Goal: Obtain resource: Obtain resource

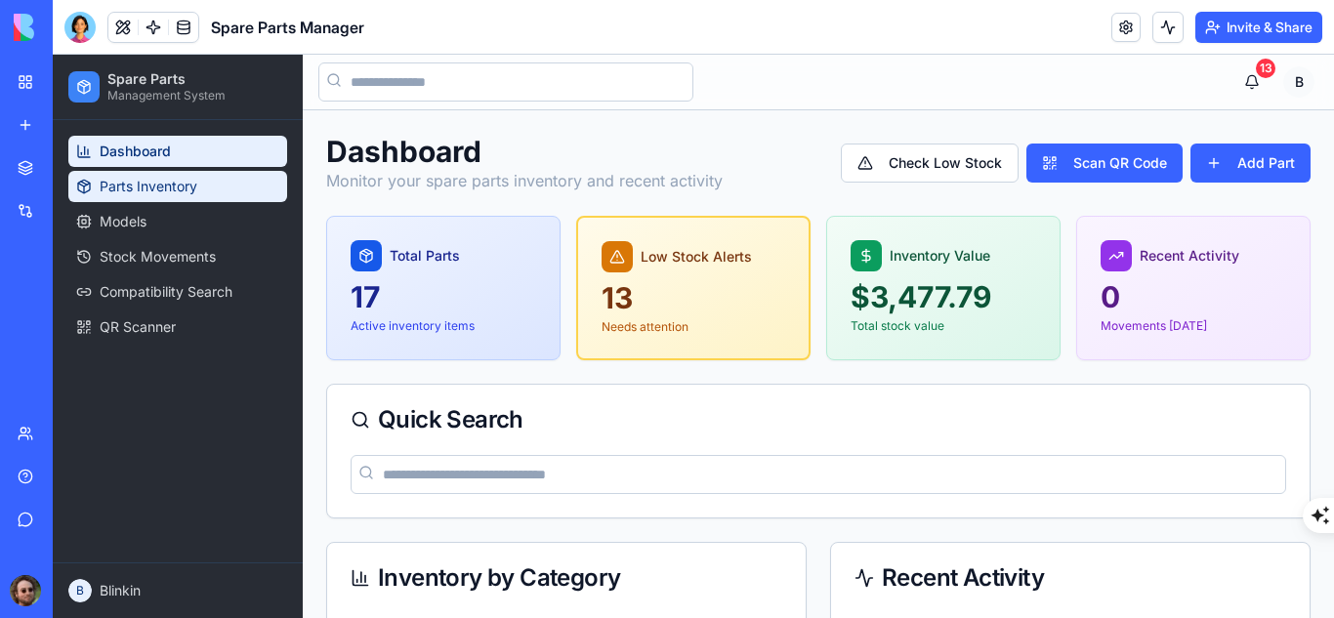
click at [176, 187] on span "Parts Inventory" at bounding box center [149, 187] width 98 height 20
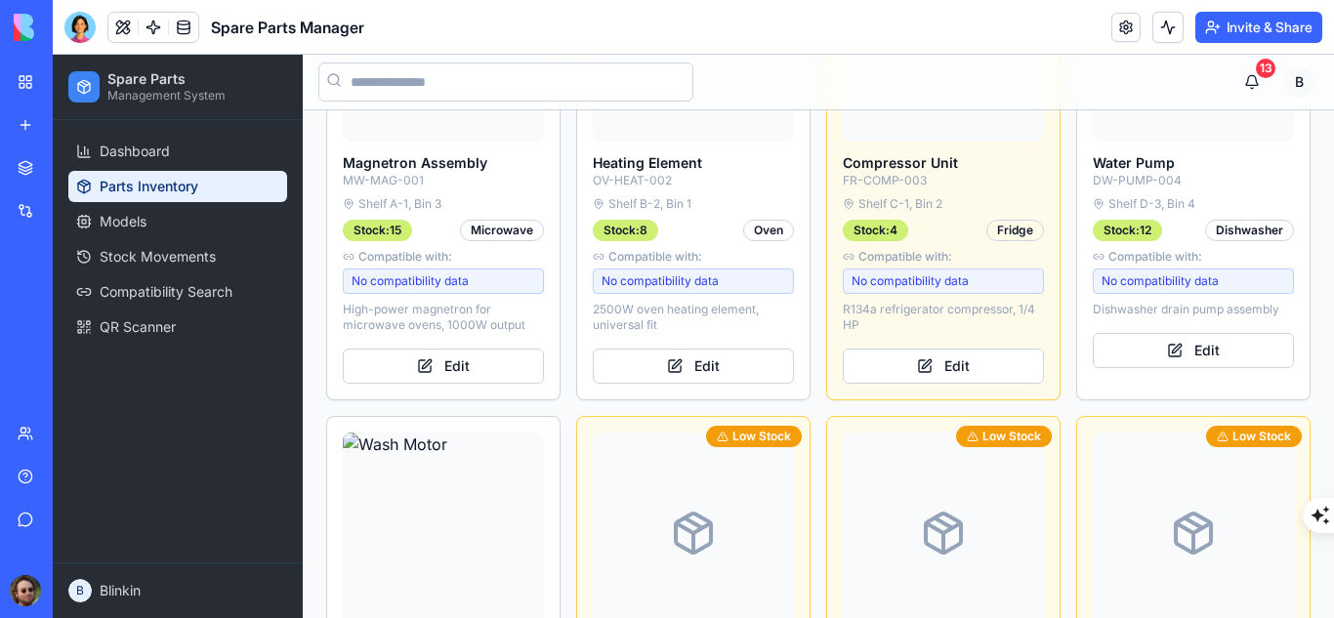
scroll to position [1337, 0]
click at [1237, 78] on button "13" at bounding box center [1251, 81] width 39 height 39
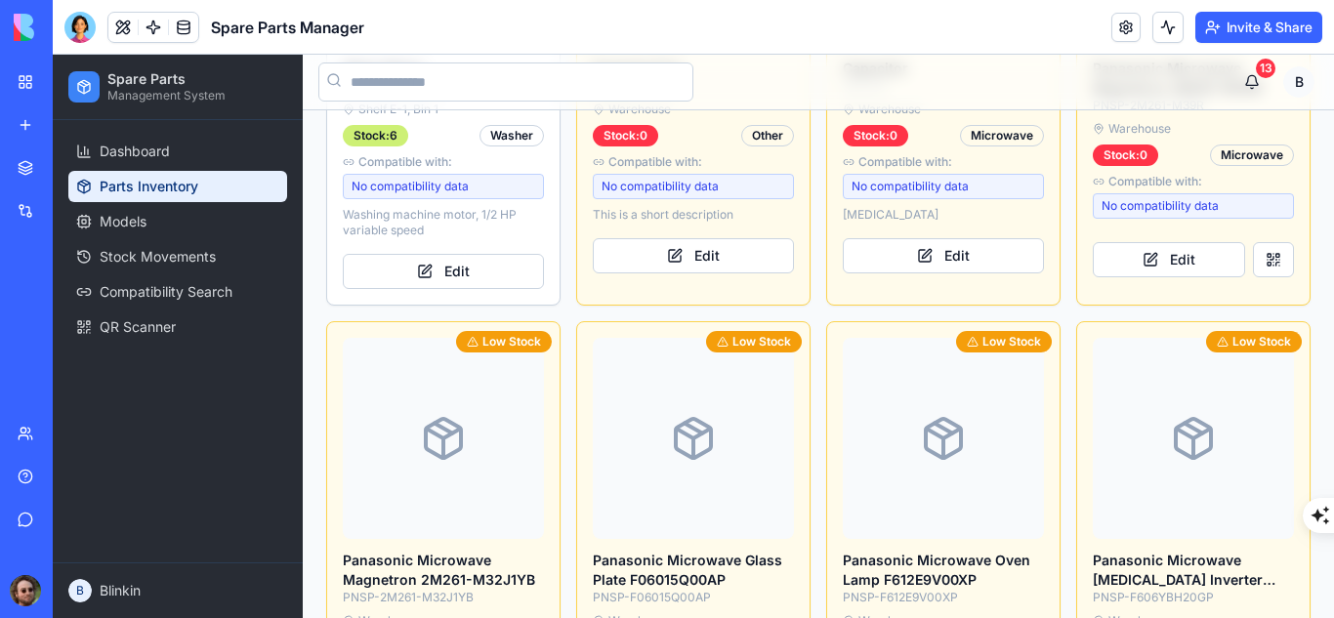
scroll to position [1787, 0]
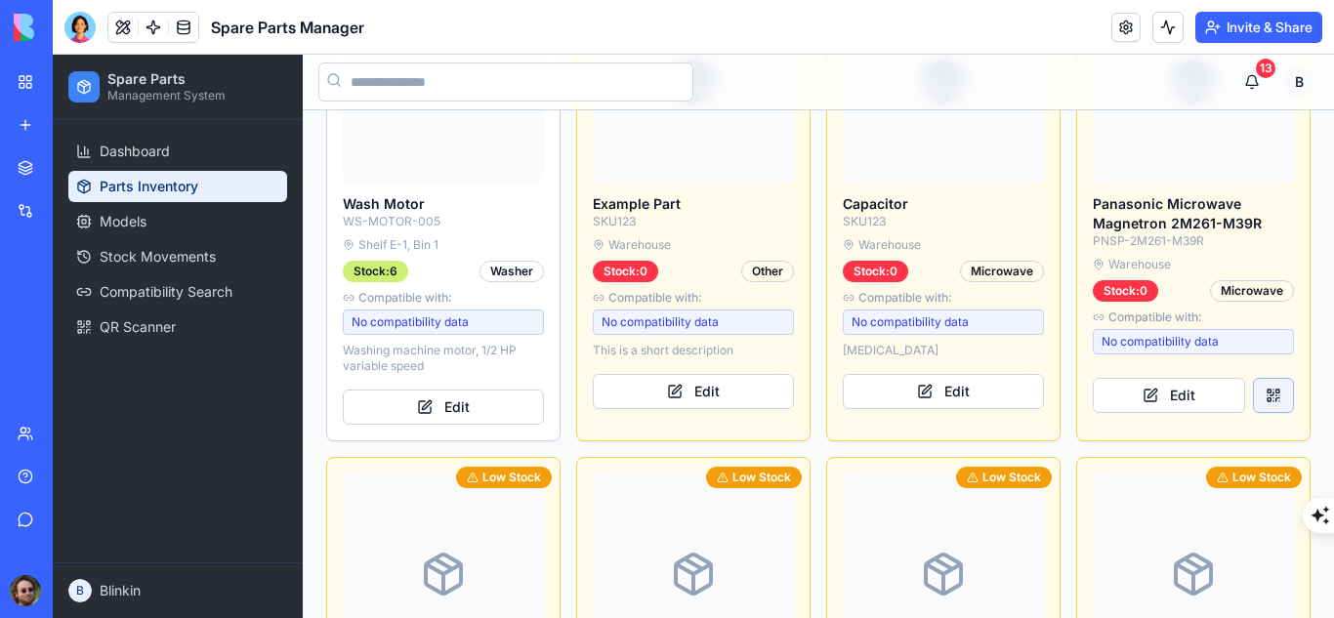
click at [1262, 394] on button at bounding box center [1273, 395] width 41 height 35
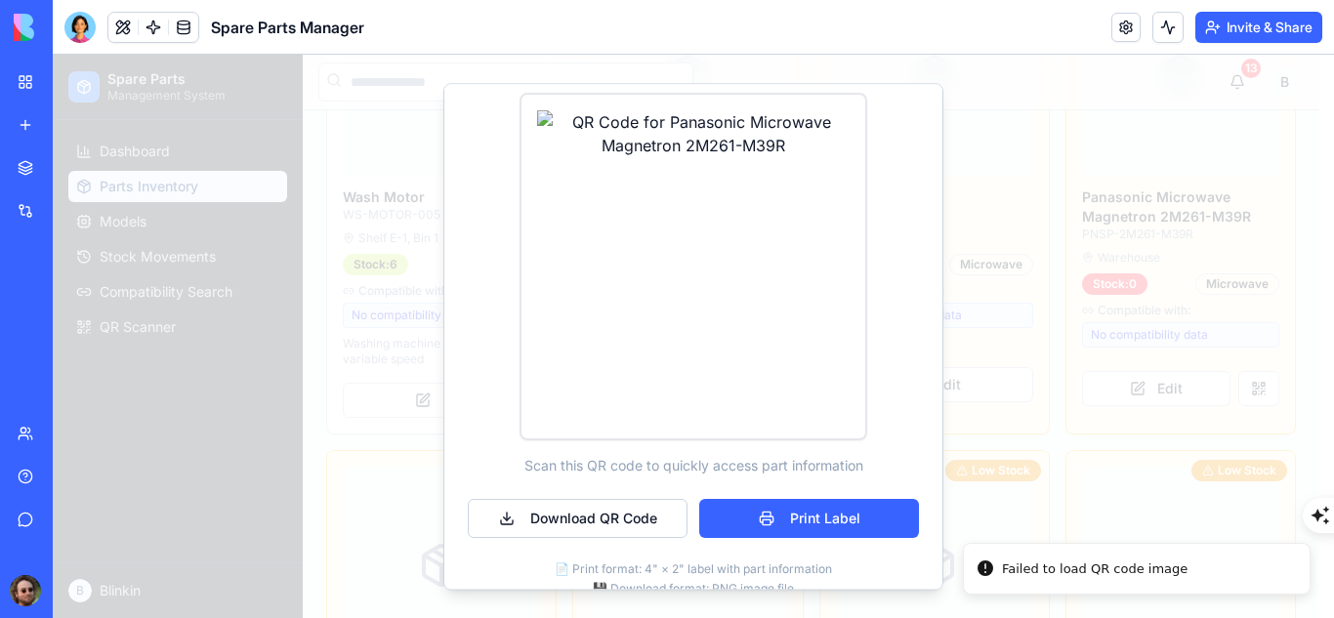
scroll to position [213, 0]
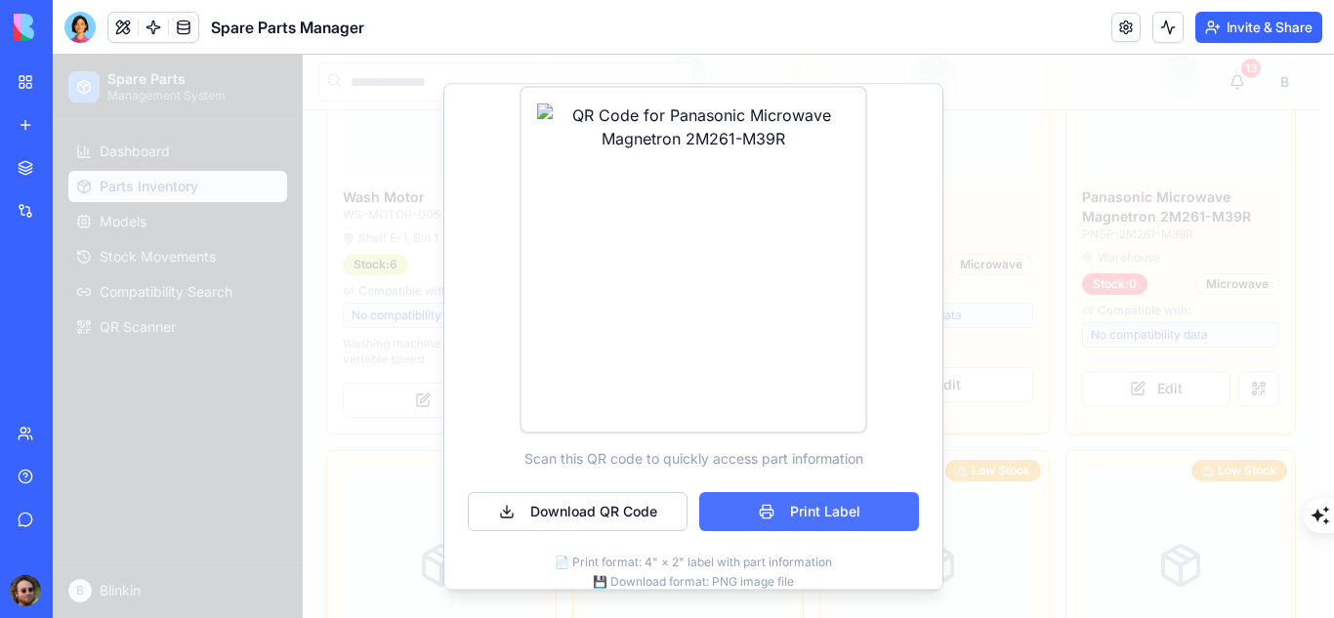
click at [759, 500] on button "Print Label" at bounding box center [809, 511] width 220 height 39
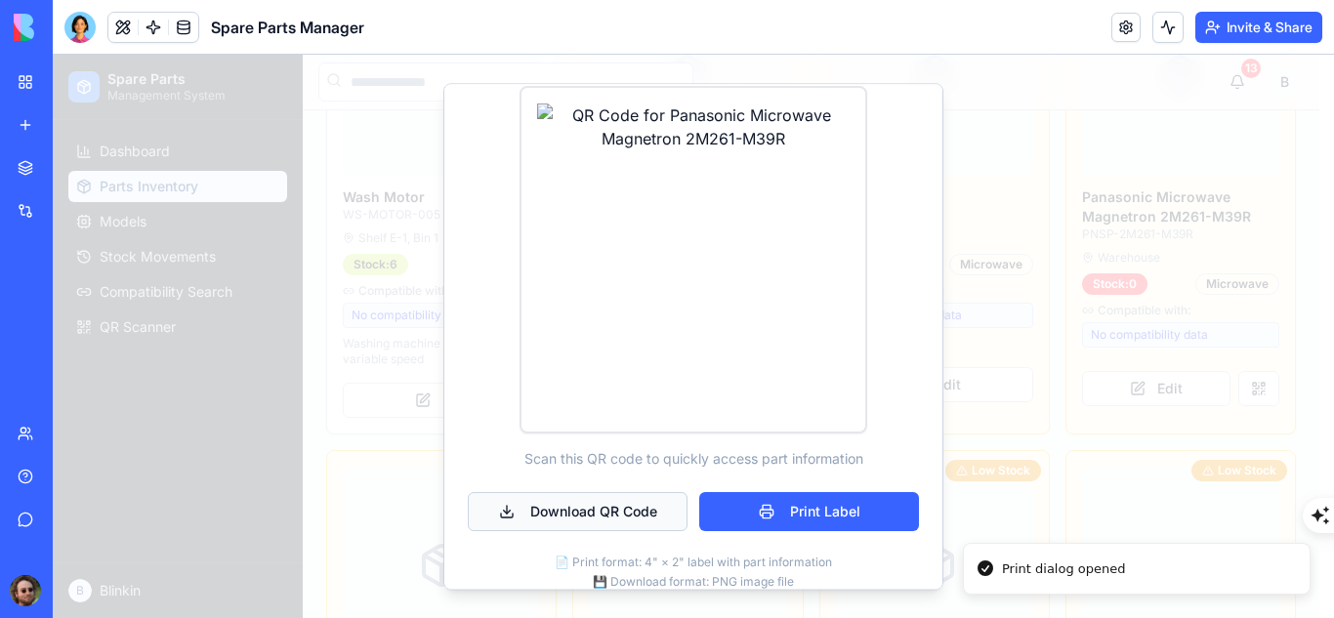
click at [580, 526] on button "Download QR Code" at bounding box center [578, 511] width 220 height 39
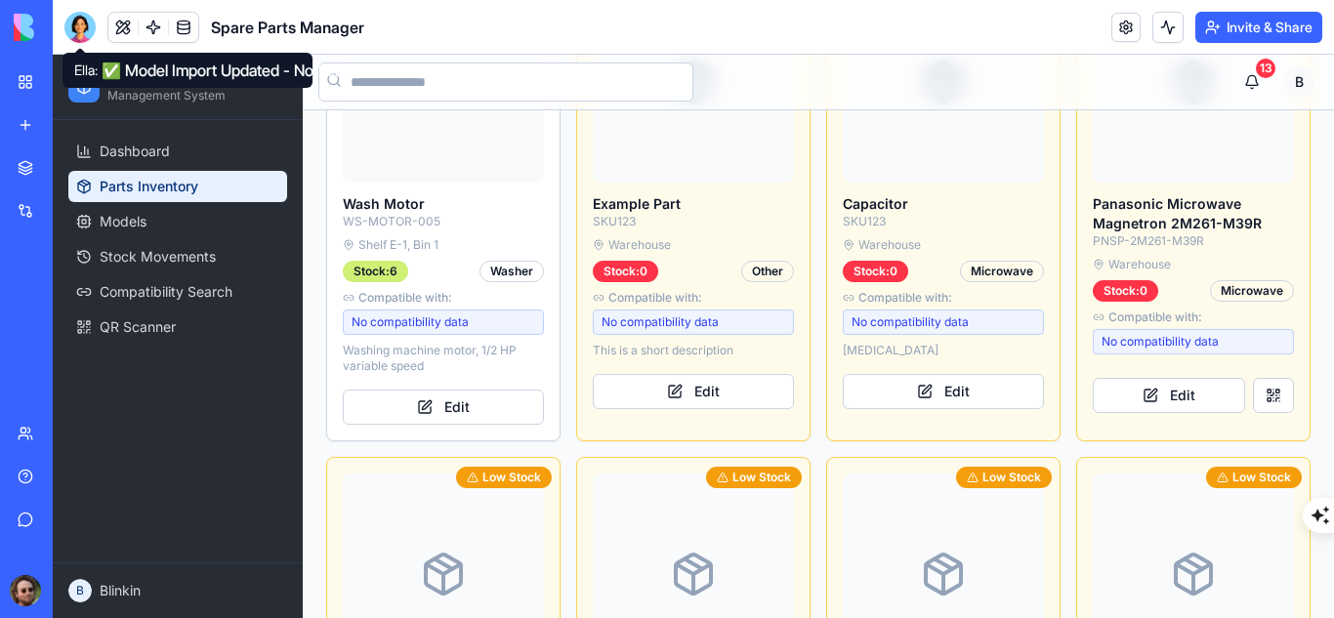
drag, startPoint x: 91, startPoint y: 33, endPoint x: 95, endPoint y: 54, distance: 20.9
click at [91, 33] on div at bounding box center [79, 27] width 31 height 31
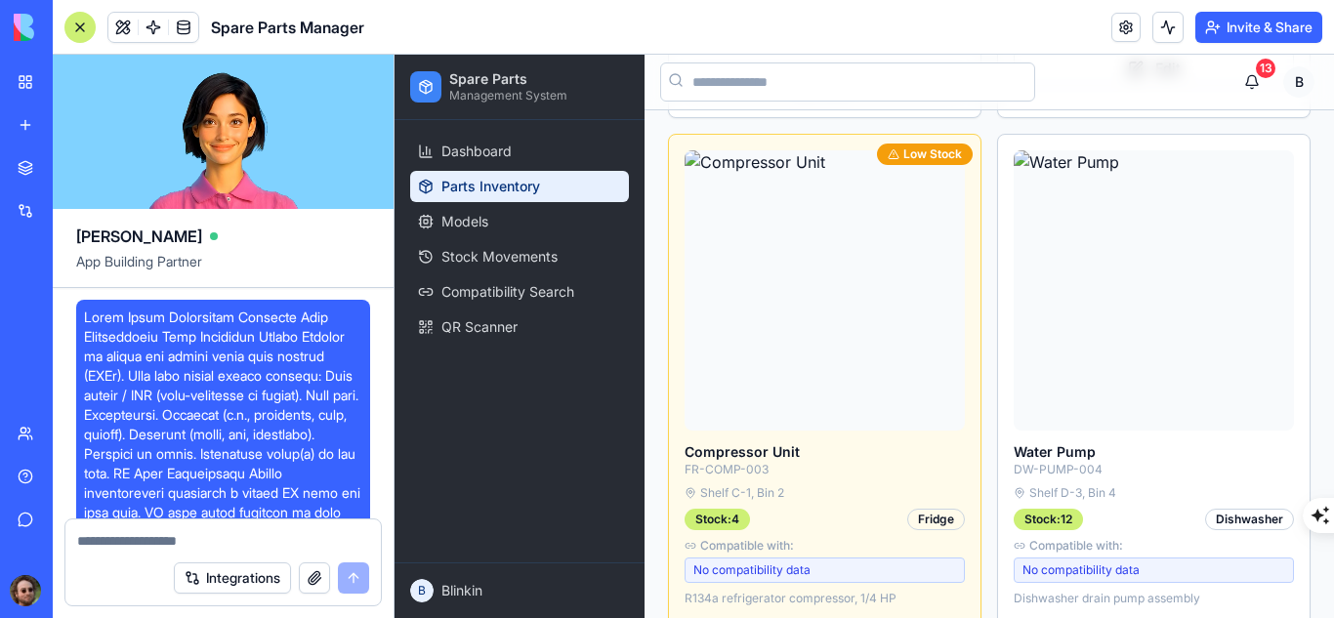
scroll to position [34306, 0]
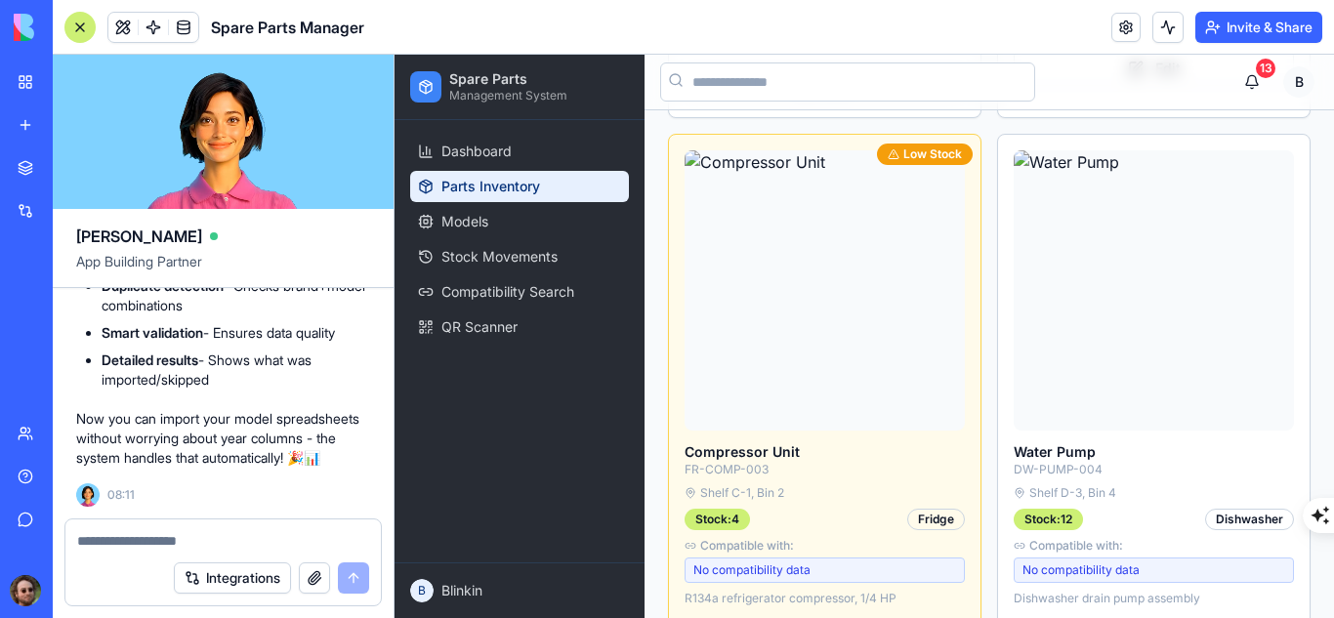
click at [179, 534] on textarea at bounding box center [223, 541] width 292 height 20
click at [80, 538] on textarea "**********" at bounding box center [223, 541] width 292 height 20
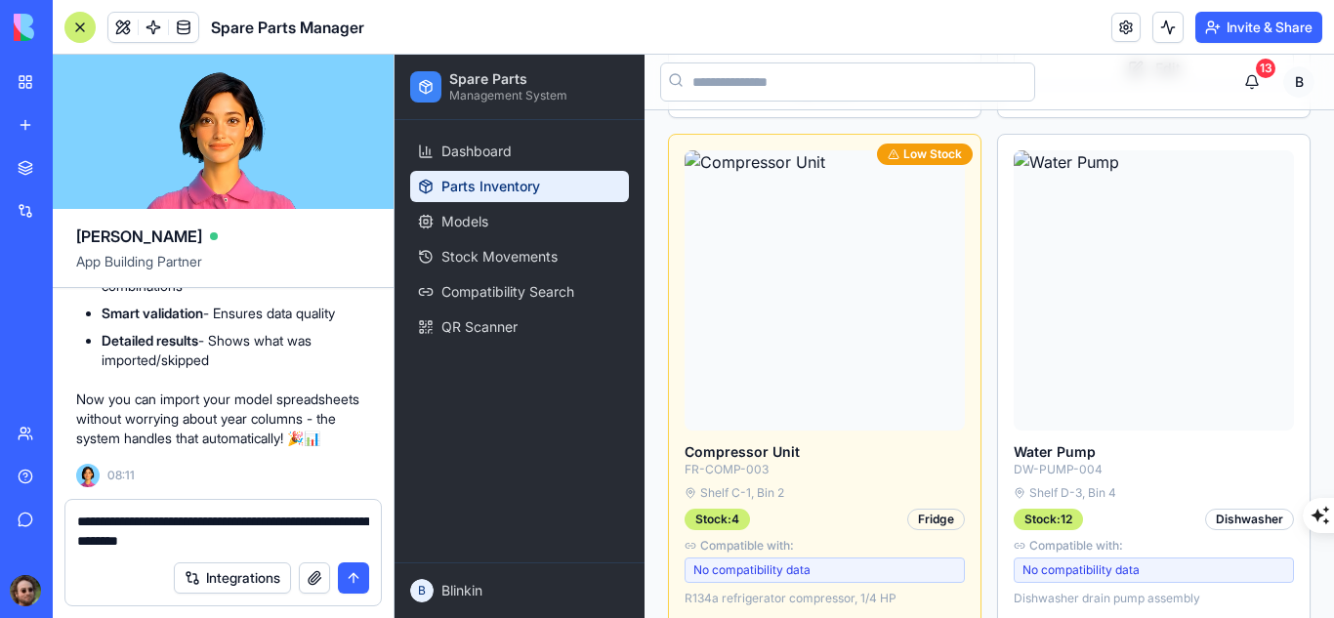
click at [361, 521] on textarea "**********" at bounding box center [223, 531] width 292 height 39
click at [156, 538] on textarea "**********" at bounding box center [223, 531] width 292 height 39
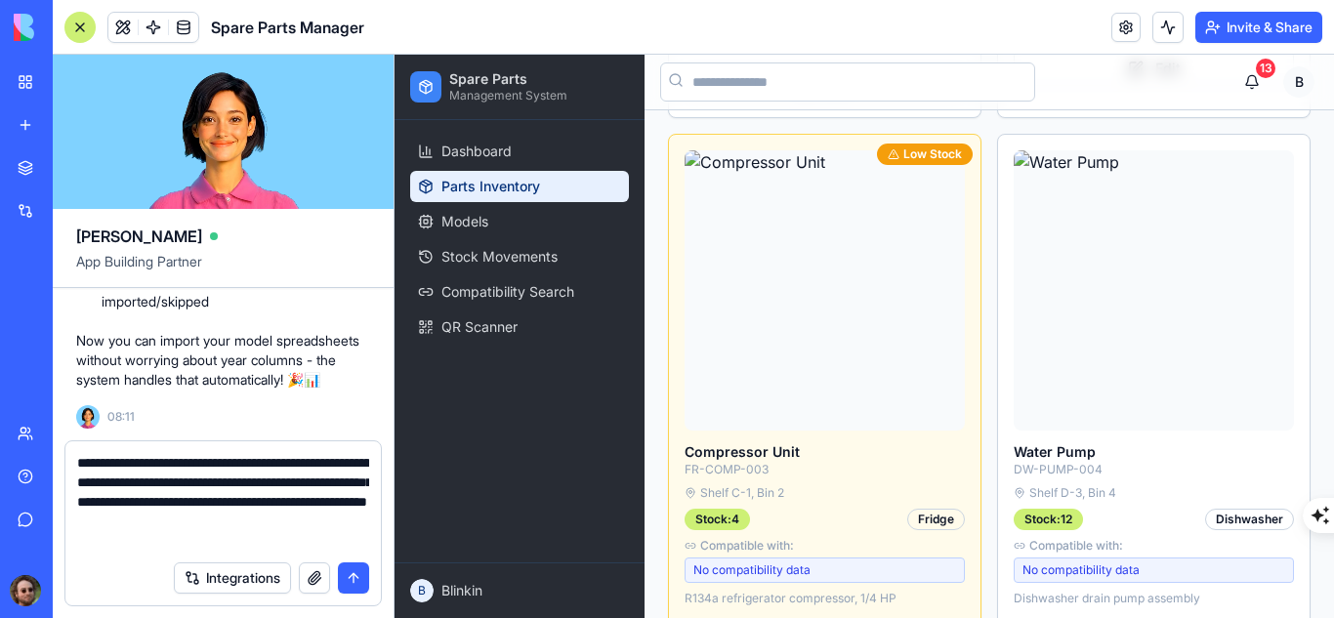
type textarea "**********"
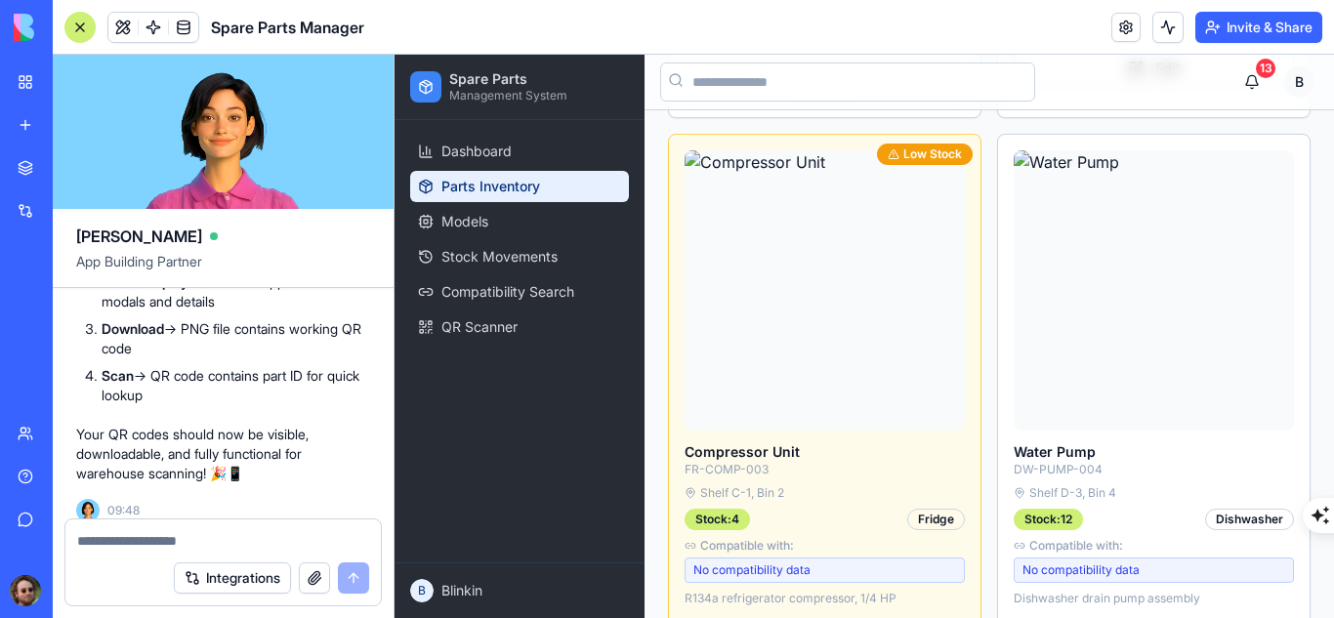
scroll to position [36029, 0]
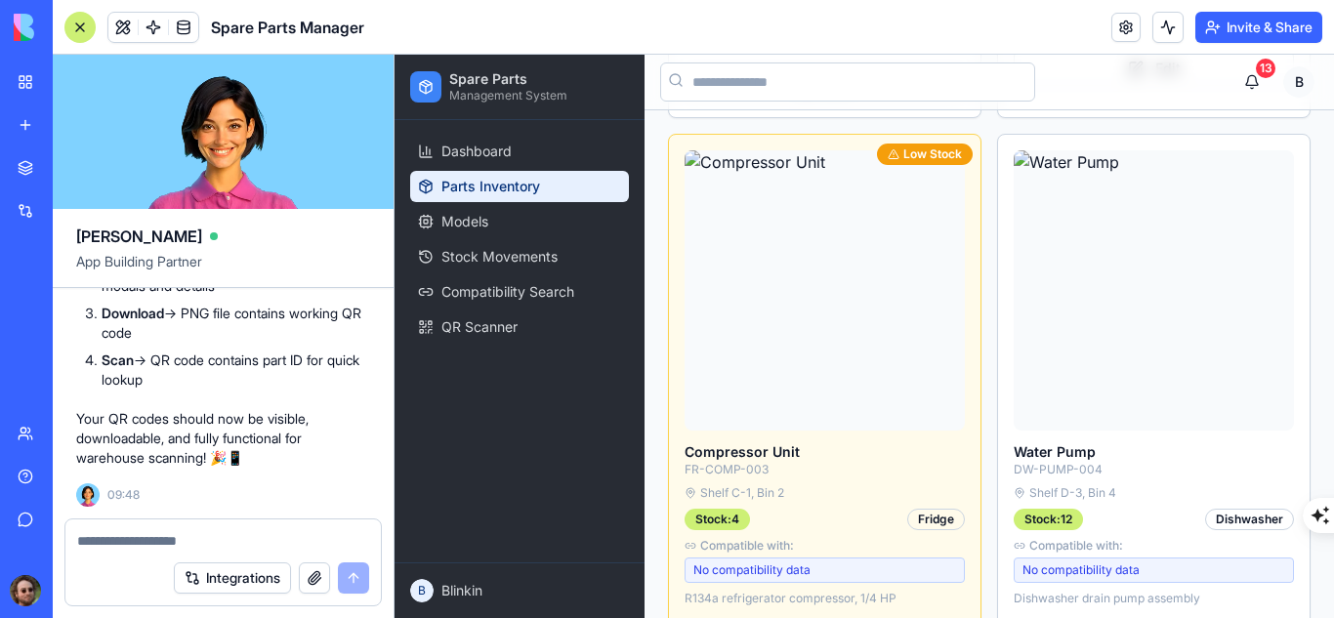
click at [77, 28] on div at bounding box center [79, 27] width 31 height 31
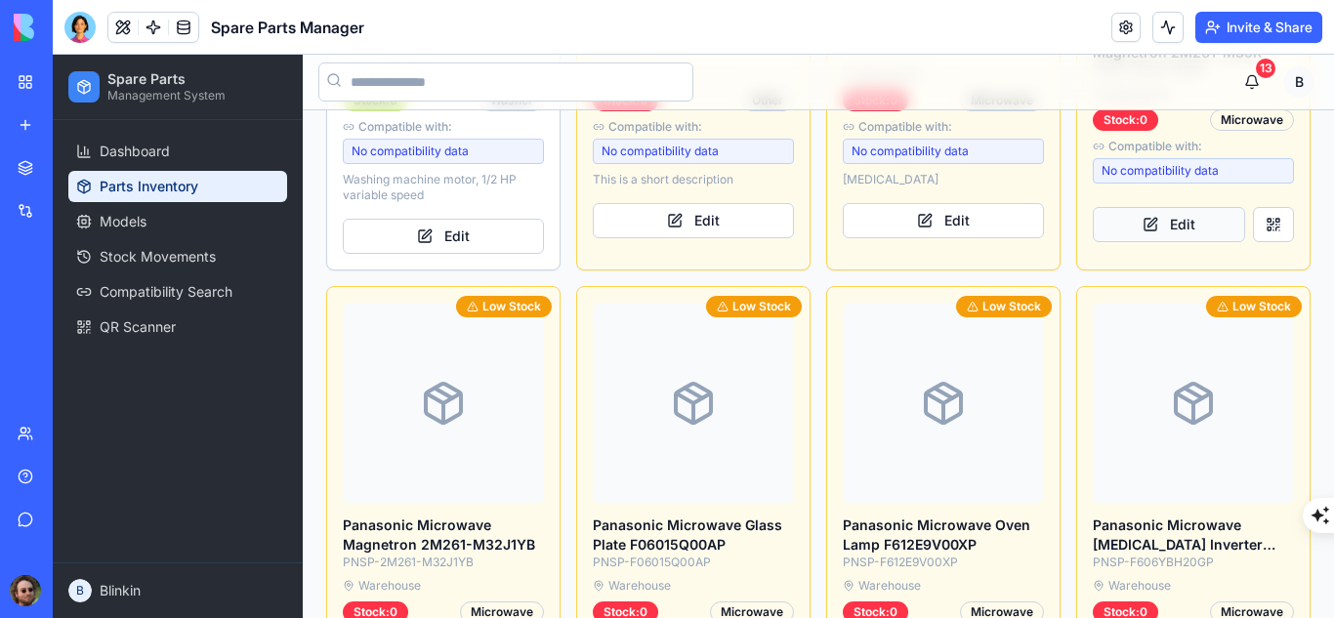
scroll to position [1922, 0]
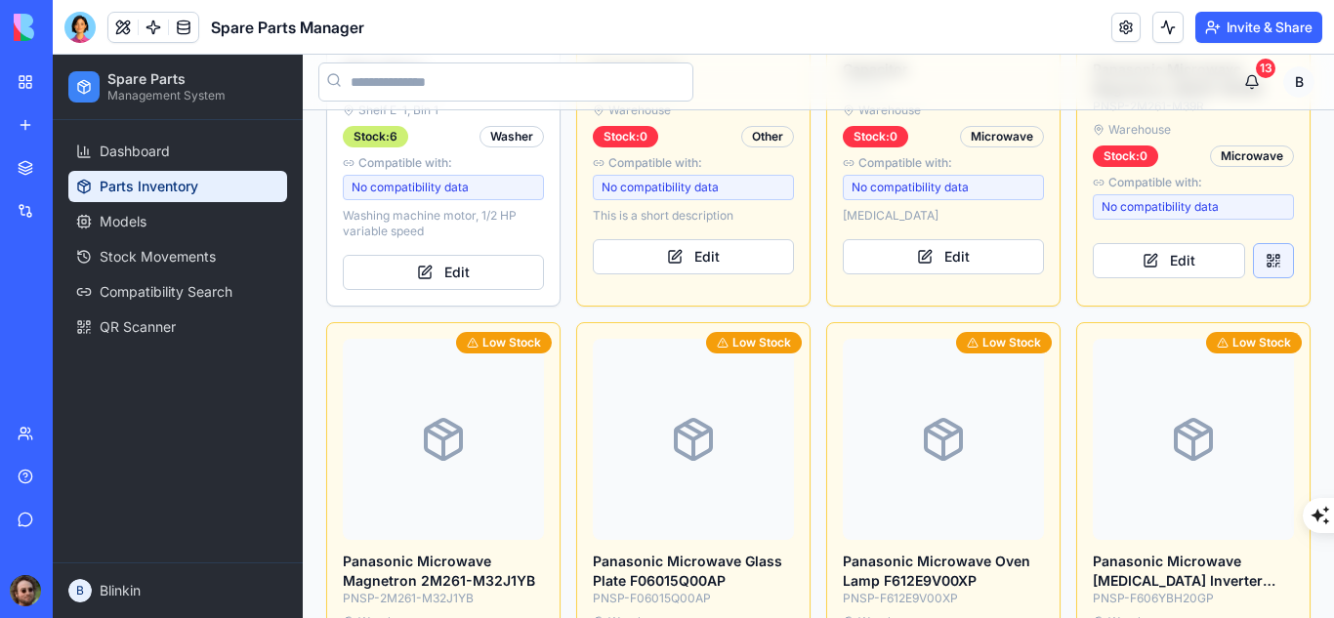
click at [1256, 265] on button at bounding box center [1273, 260] width 41 height 35
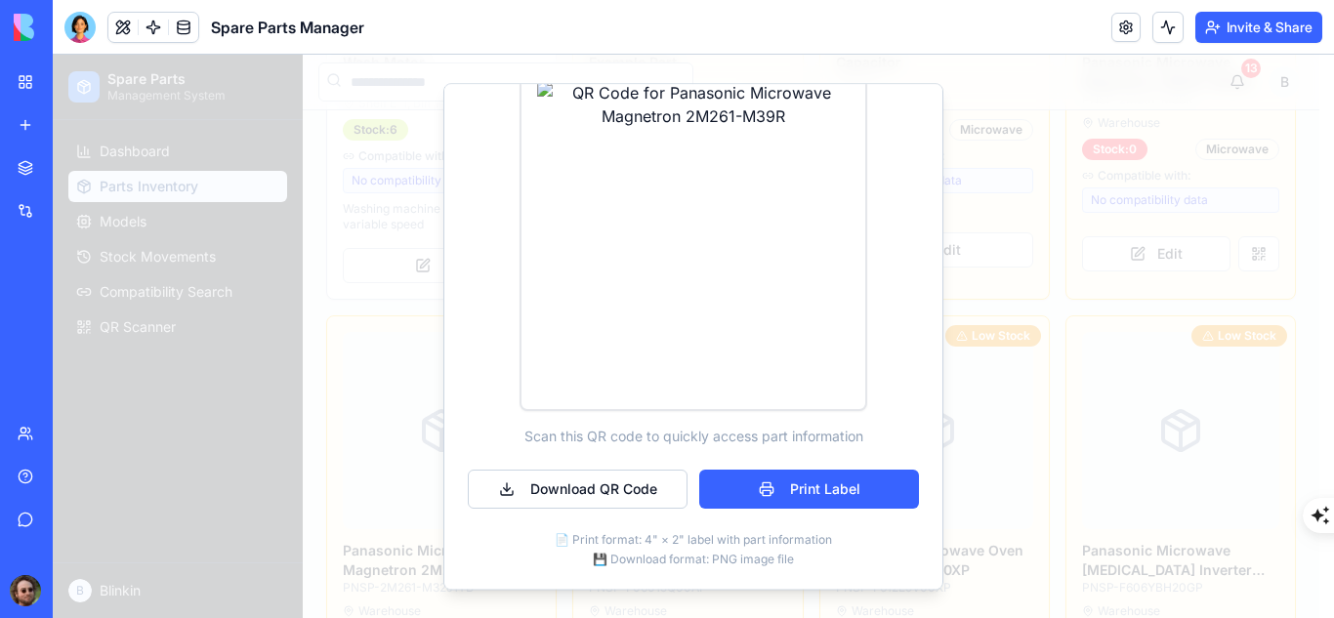
scroll to position [0, 0]
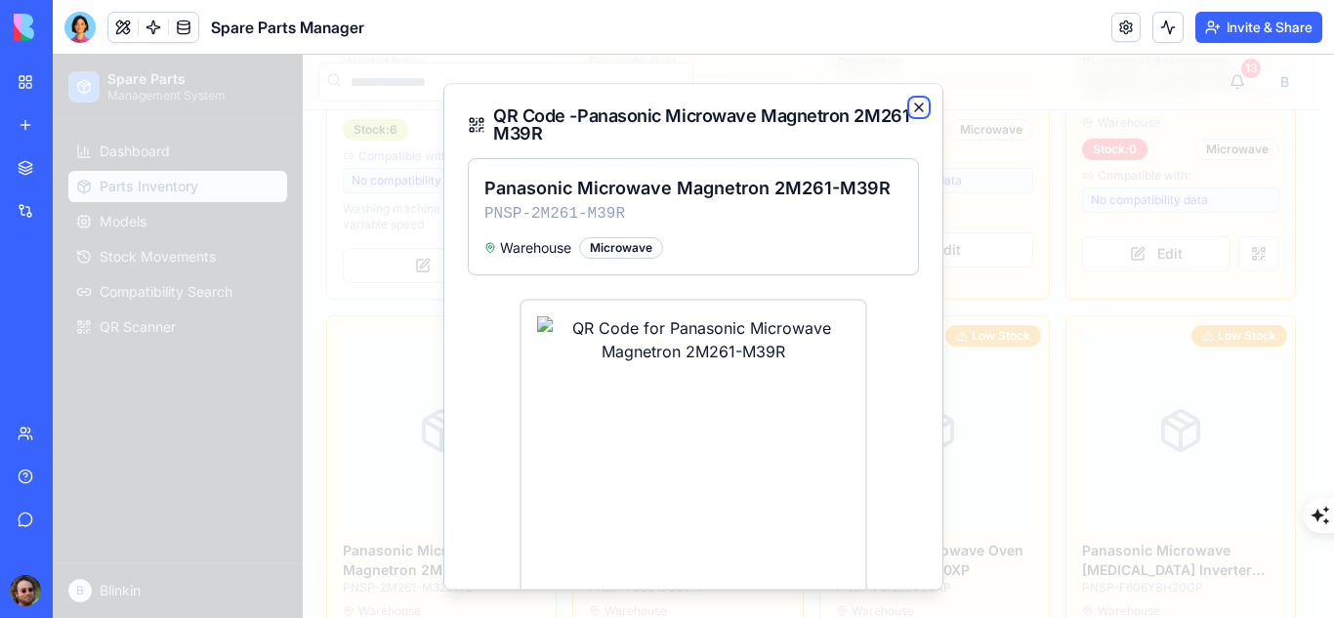
click at [911, 108] on icon "button" at bounding box center [919, 108] width 16 height 16
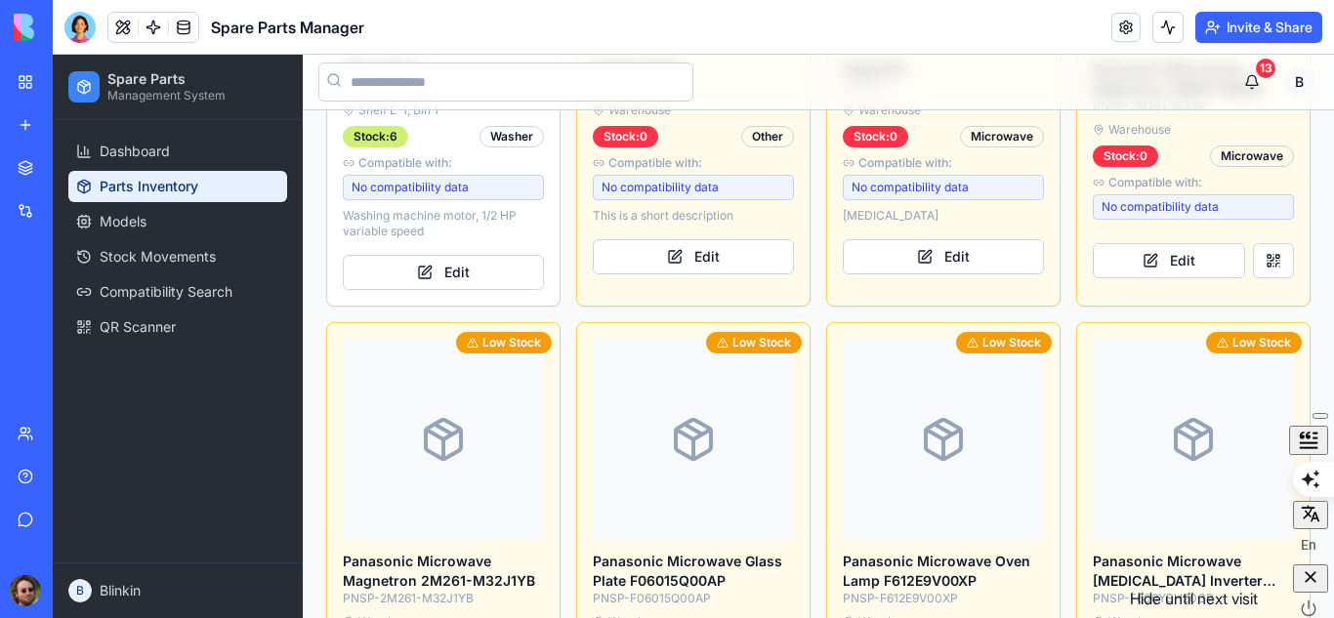
click at [1310, 587] on icon "button" at bounding box center [1311, 577] width 20 height 20
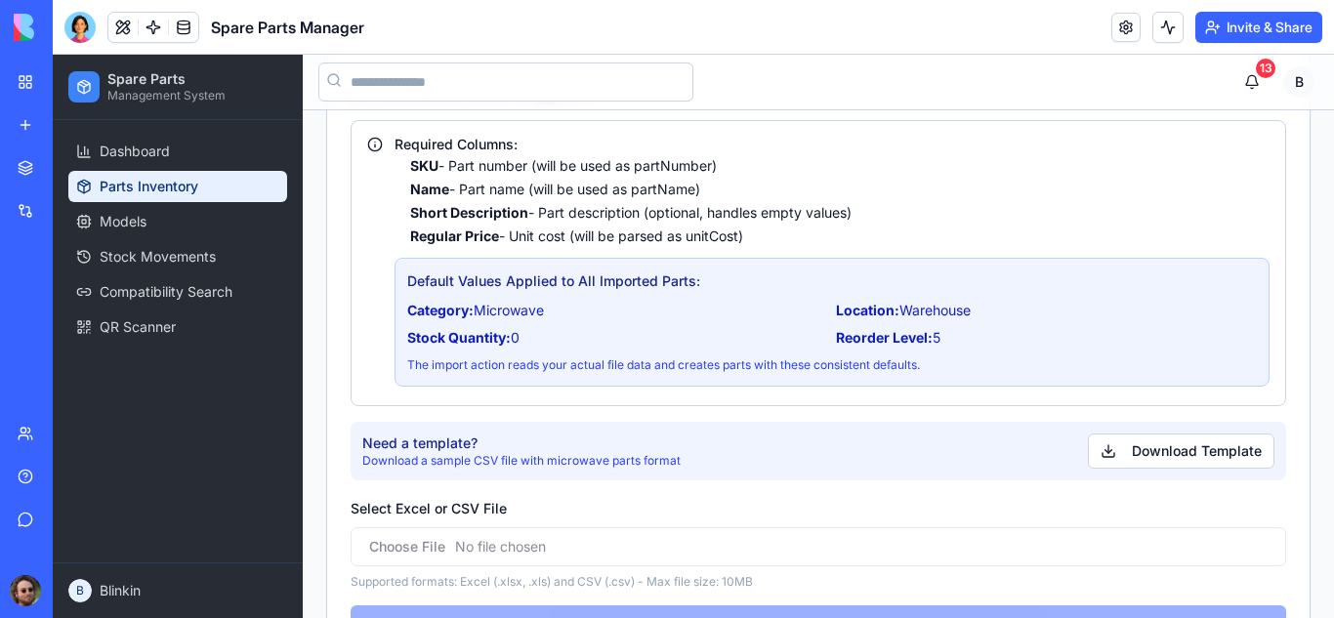
scroll to position [103, 0]
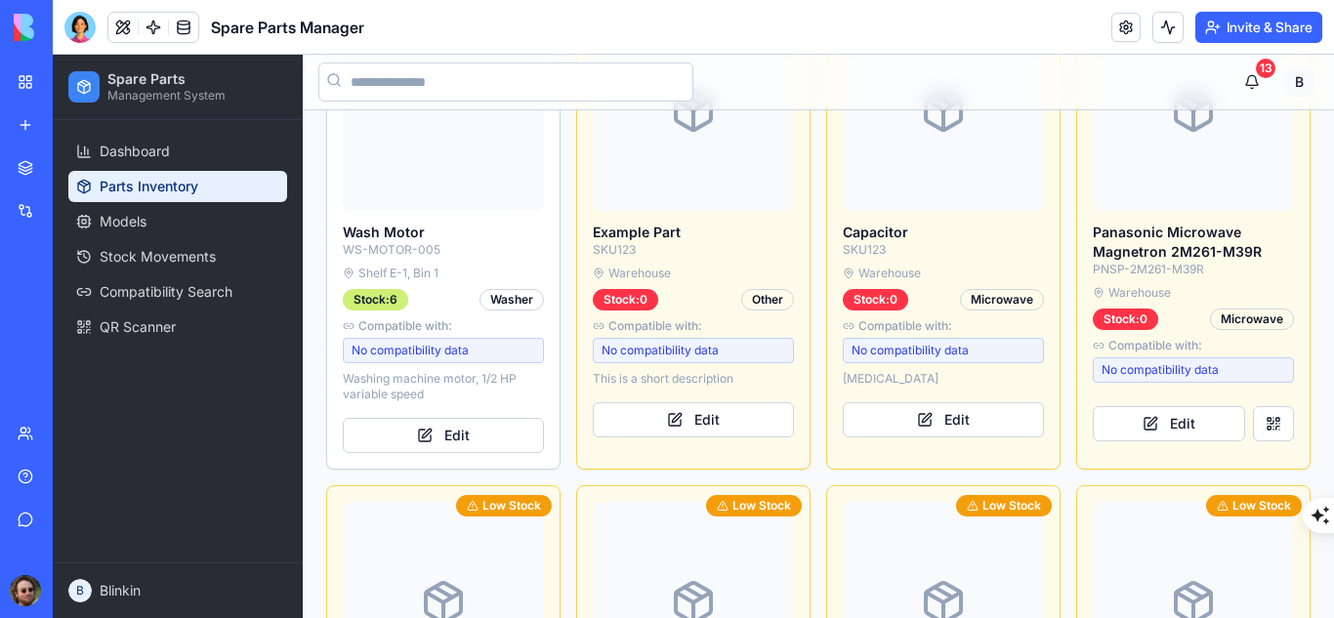
scroll to position [1772, 0]
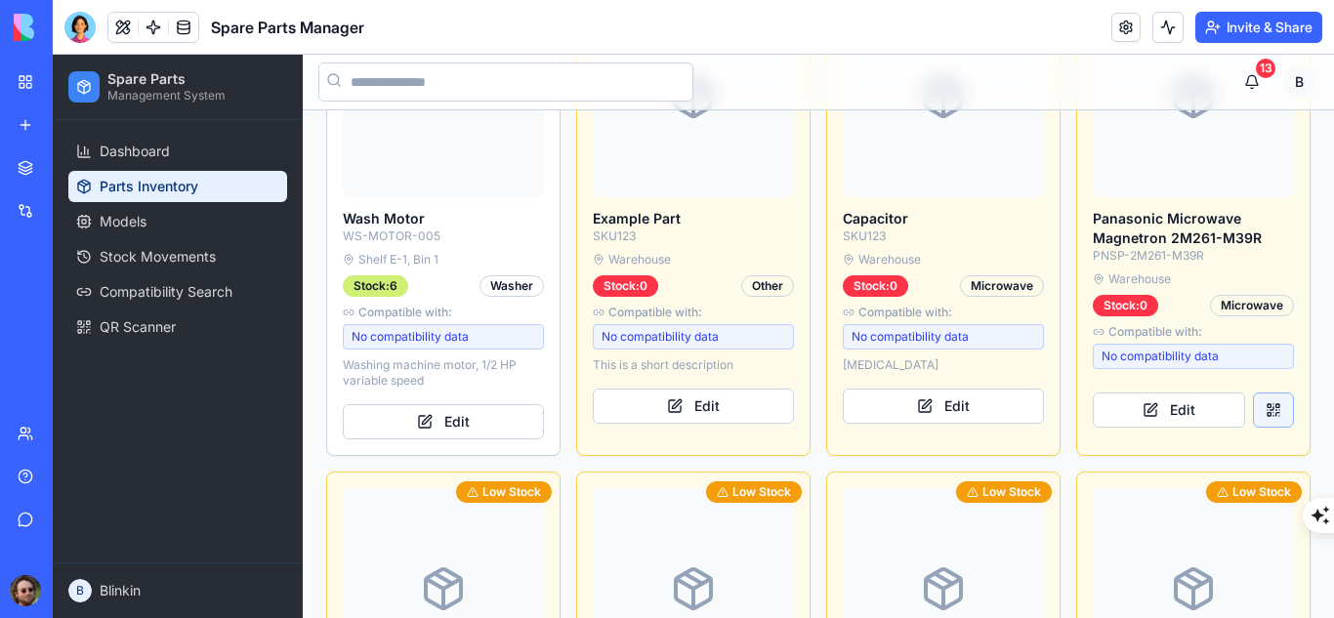
click at [1256, 395] on button at bounding box center [1273, 410] width 41 height 35
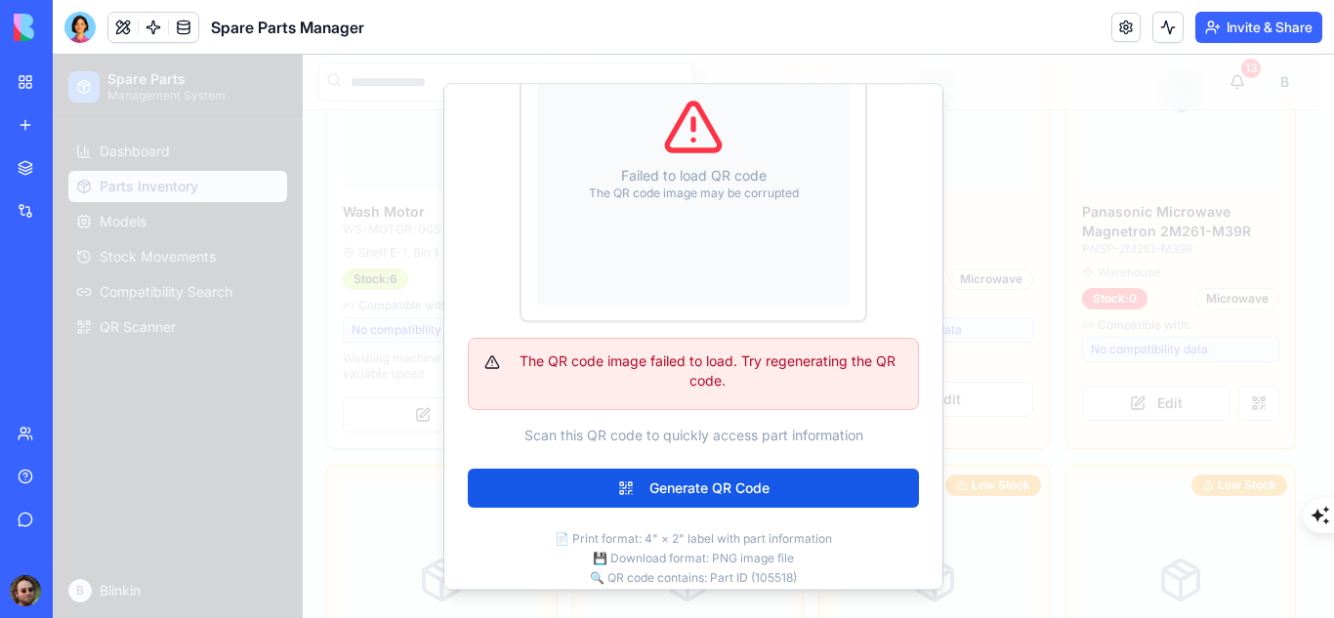
scroll to position [638, 0]
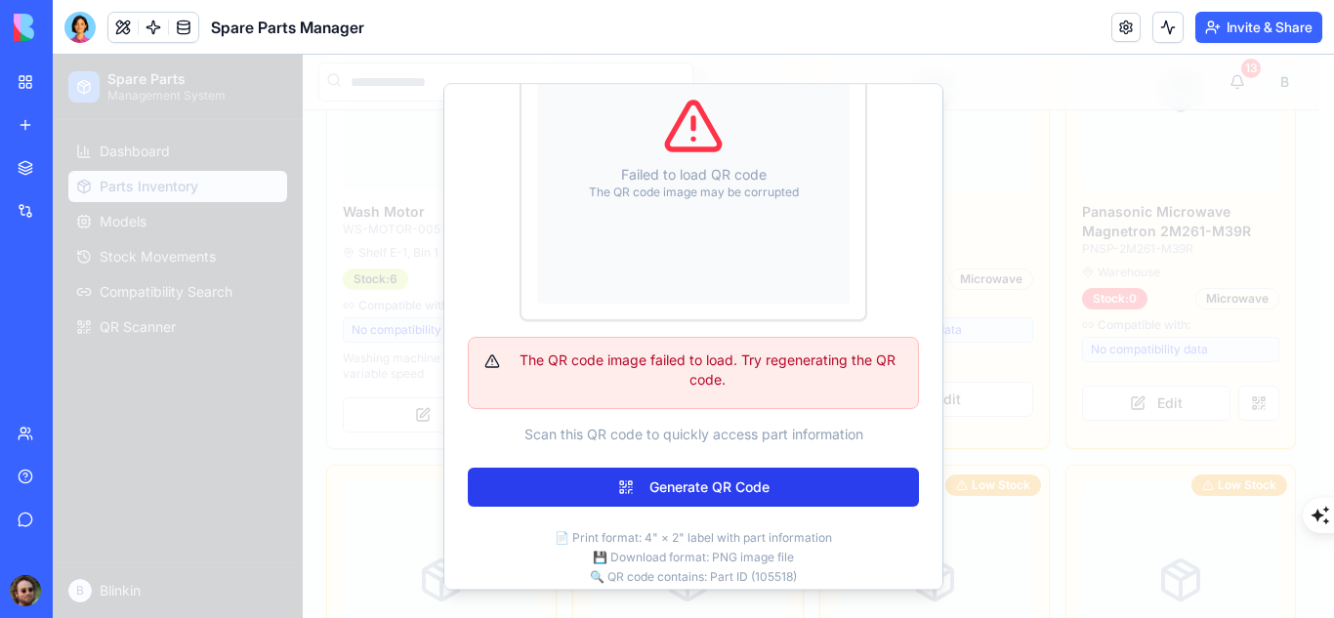
click at [689, 490] on button "Generate QR Code" at bounding box center [693, 487] width 451 height 39
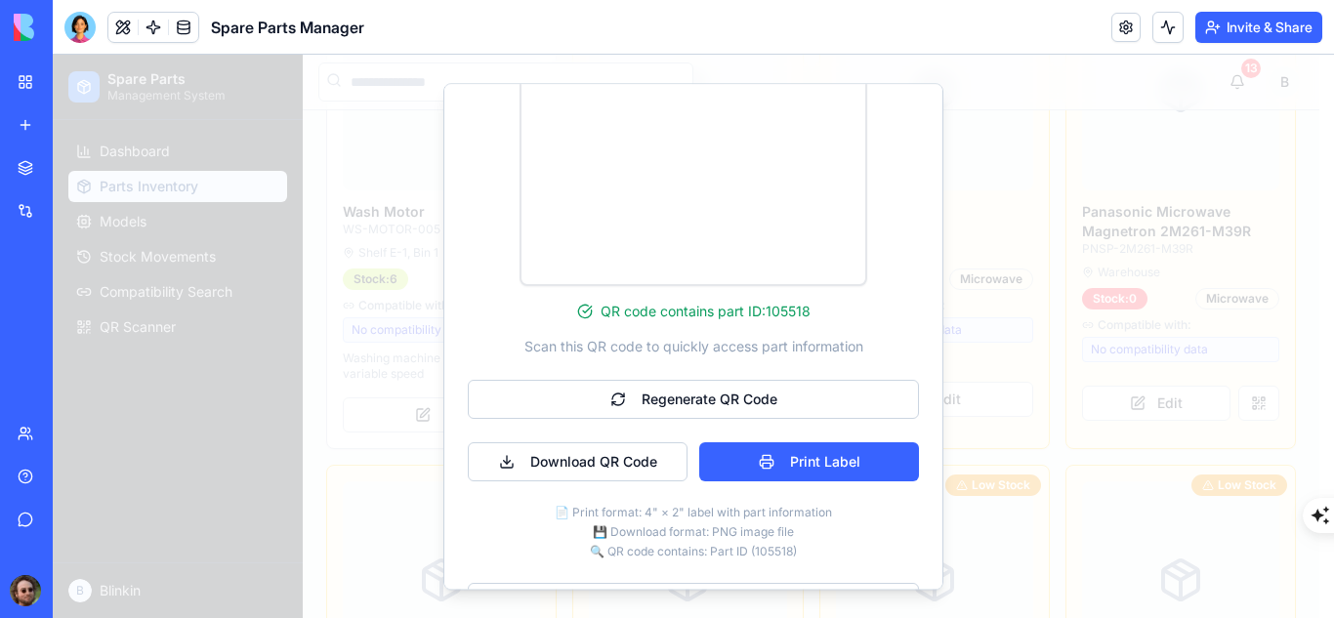
scroll to position [359, 0]
click at [601, 474] on button "Download QR Code" at bounding box center [578, 462] width 220 height 39
click at [600, 466] on button "Download QR Code" at bounding box center [578, 462] width 220 height 39
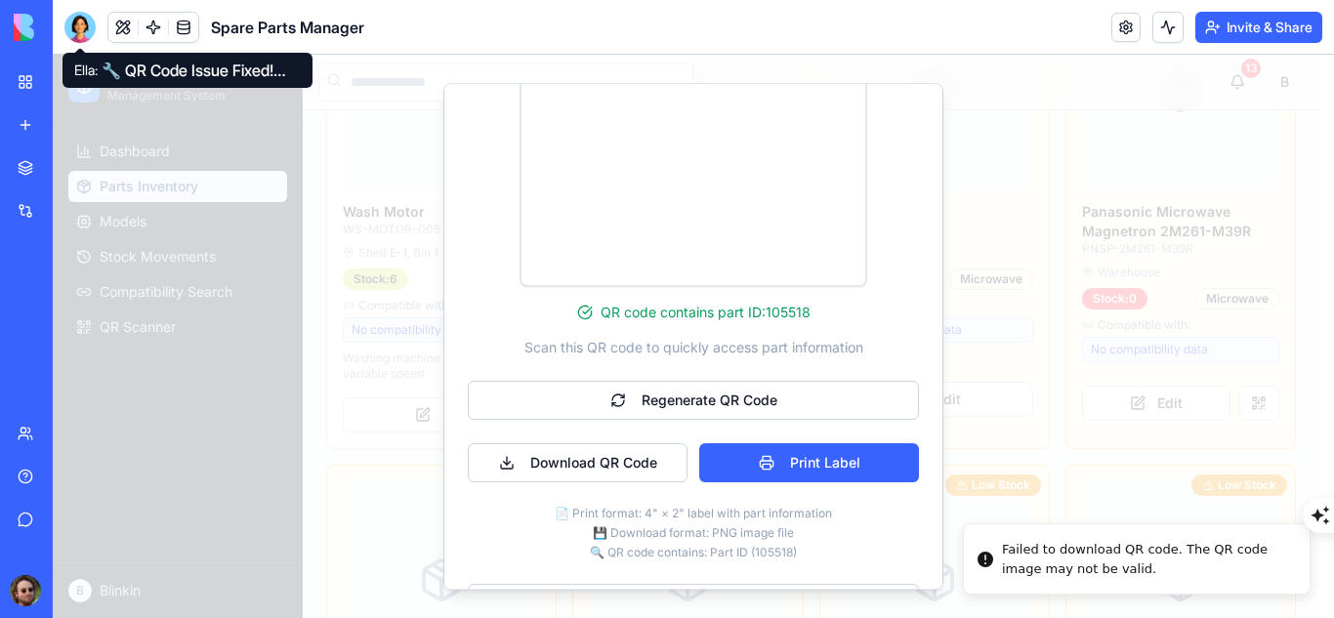
click at [86, 29] on div at bounding box center [79, 27] width 31 height 31
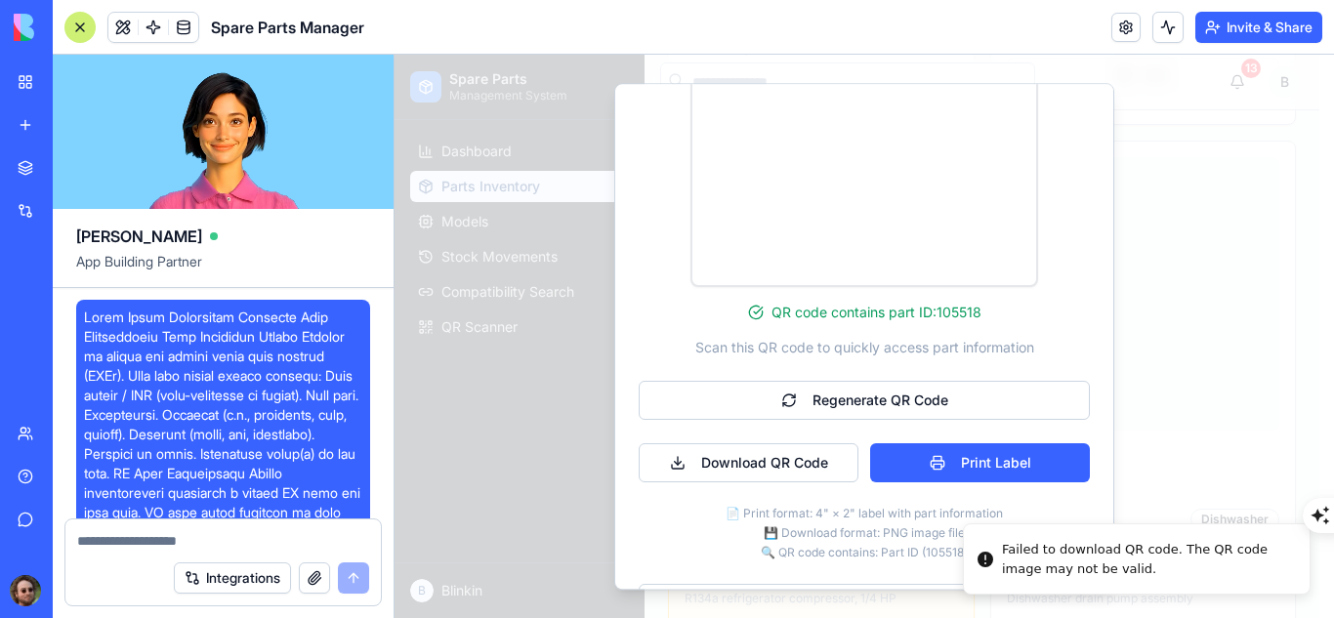
scroll to position [36029, 0]
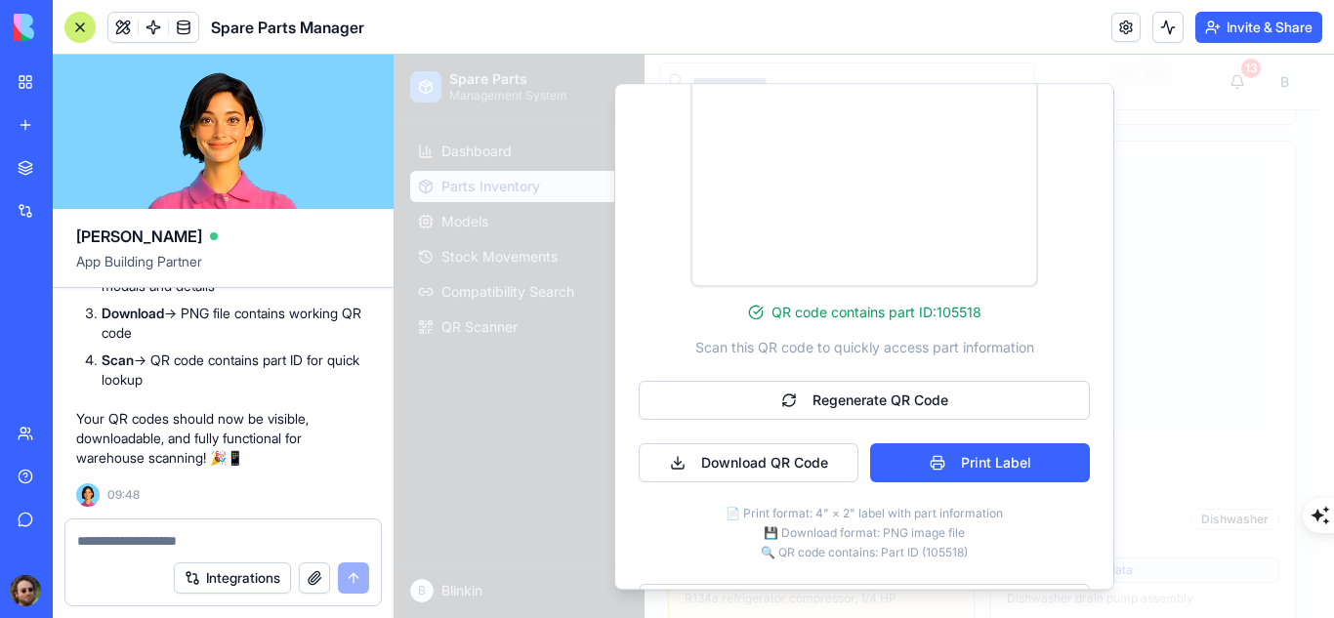
click at [249, 542] on textarea at bounding box center [223, 541] width 292 height 20
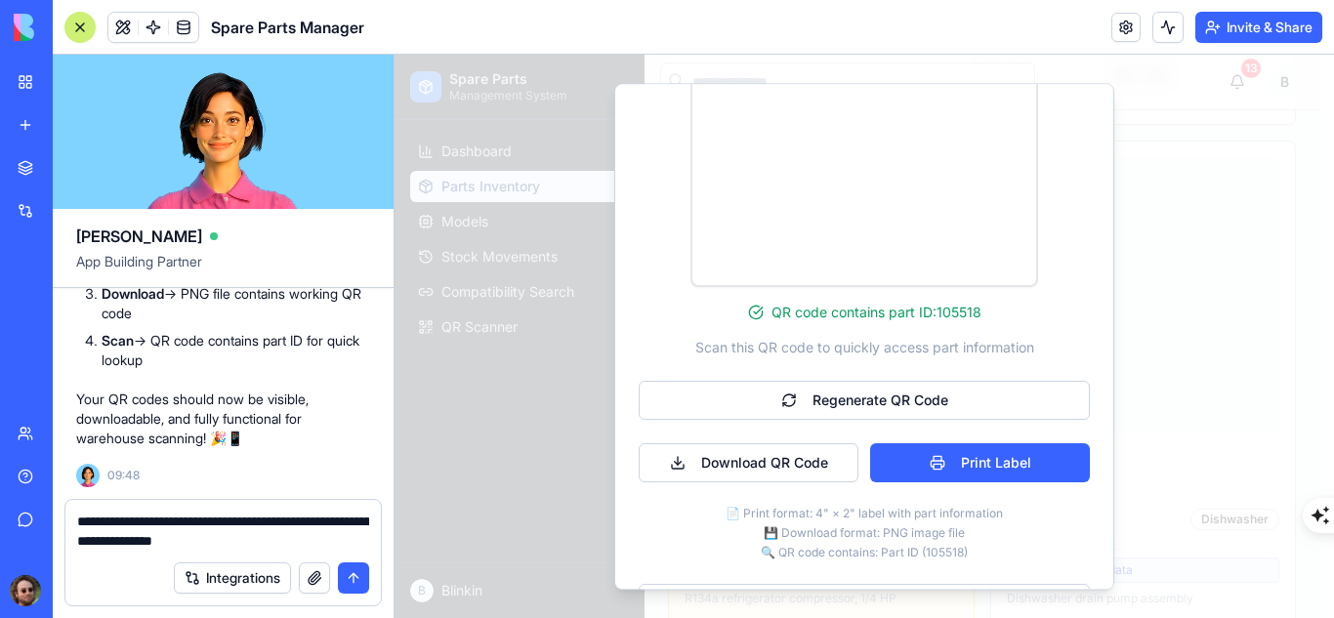
type textarea "**********"
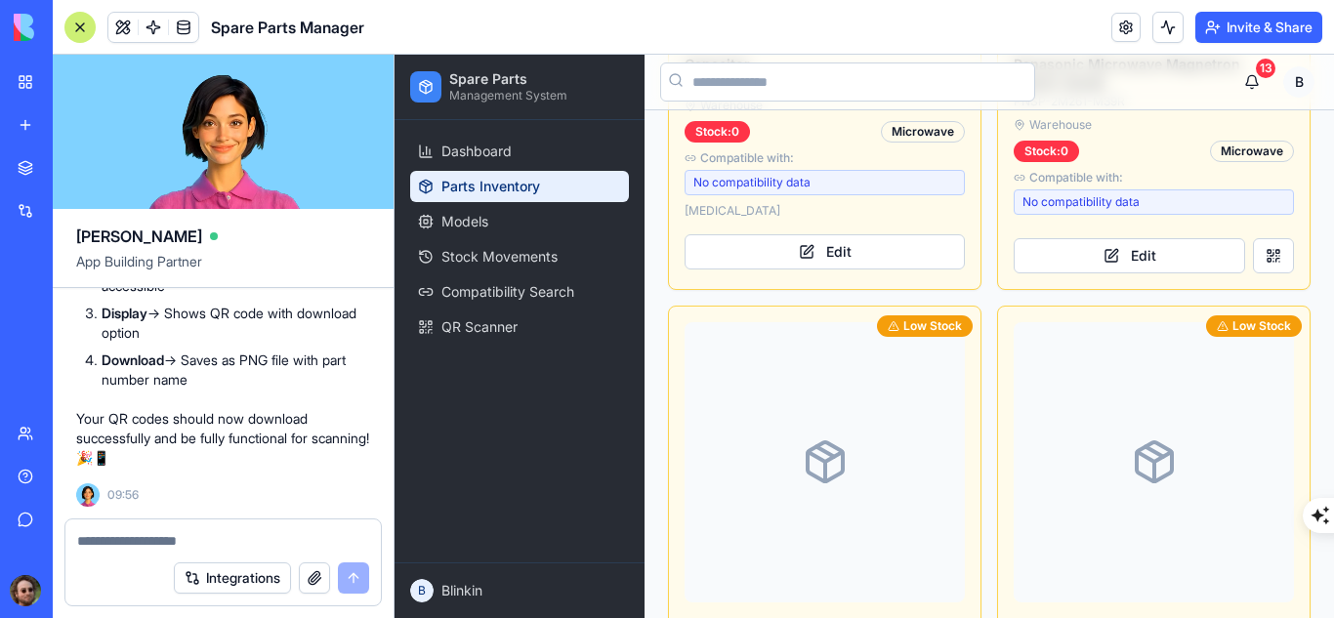
scroll to position [3287, 0]
click at [1254, 237] on button at bounding box center [1273, 254] width 41 height 35
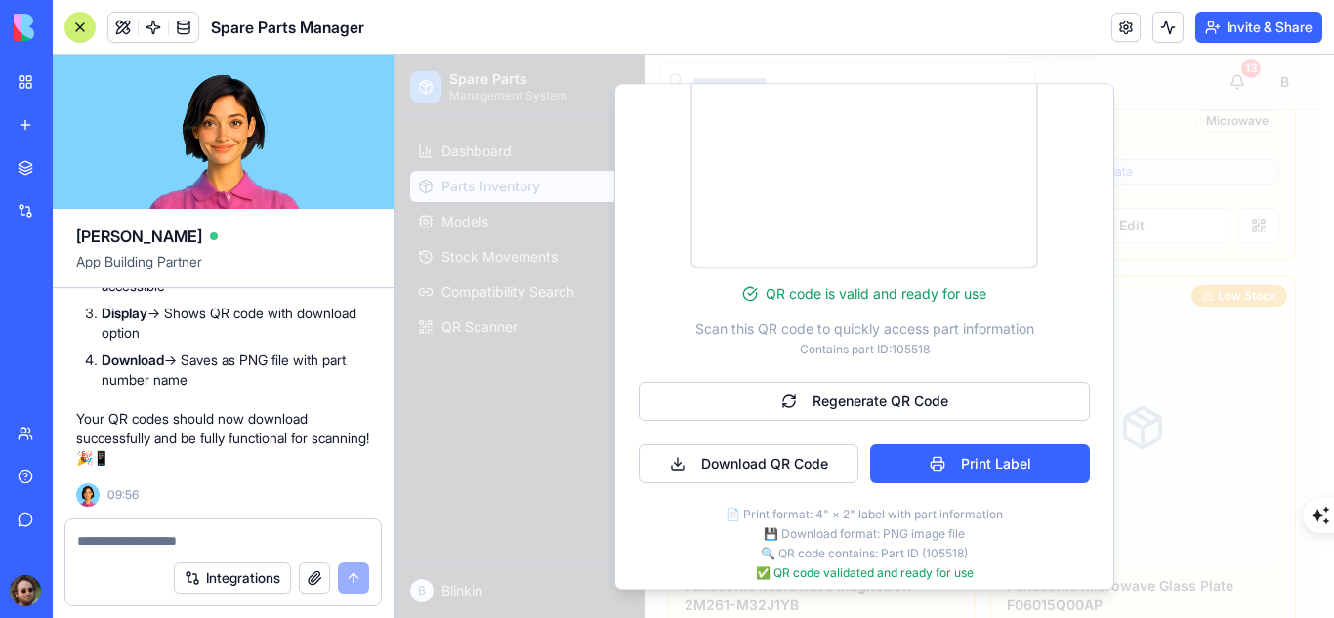
scroll to position [462, 0]
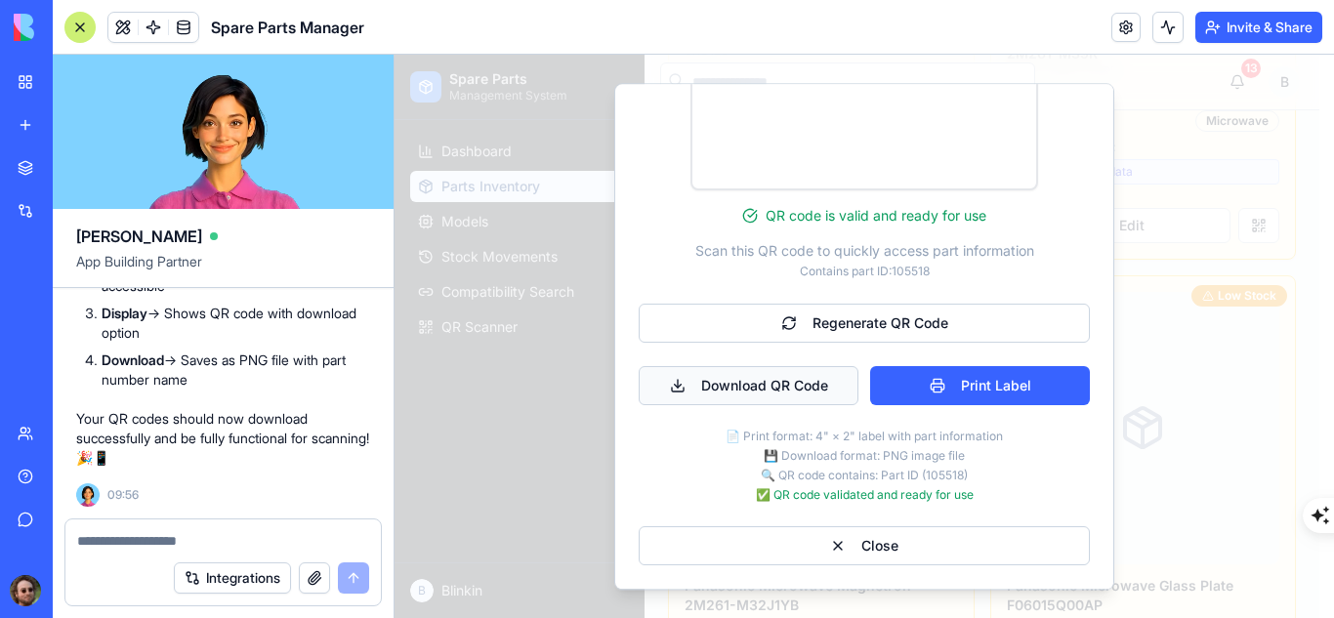
click at [771, 397] on button "Download QR Code" at bounding box center [749, 385] width 220 height 39
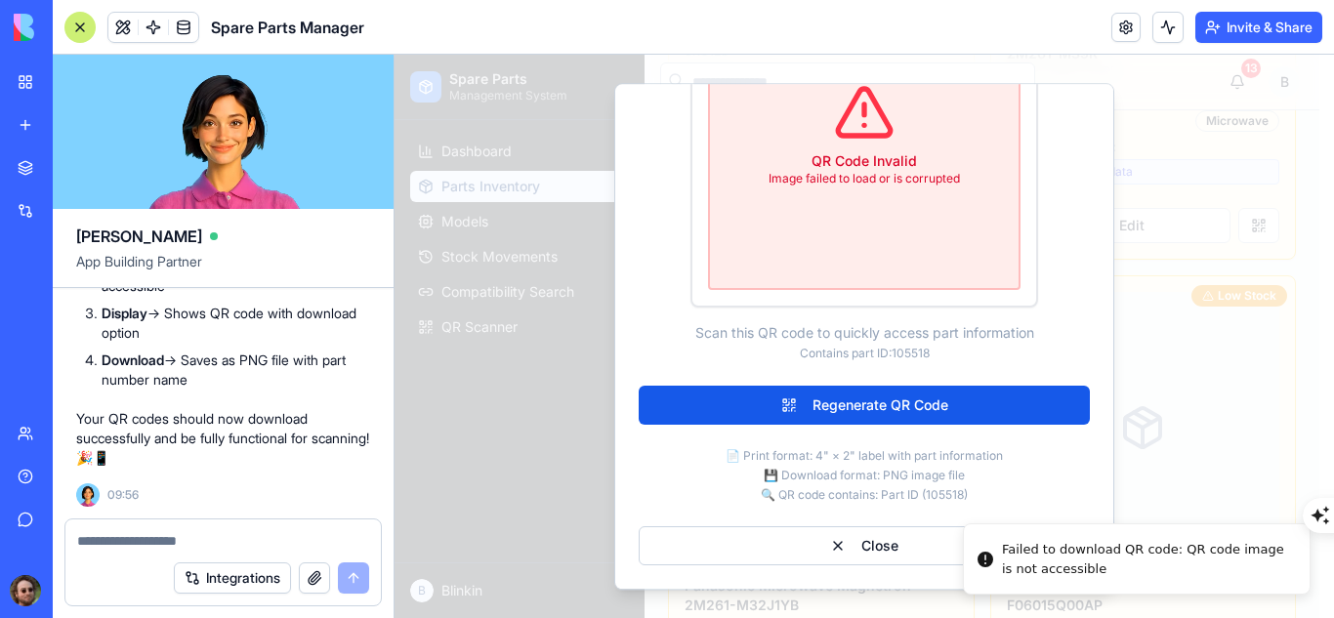
scroll to position [440, 0]
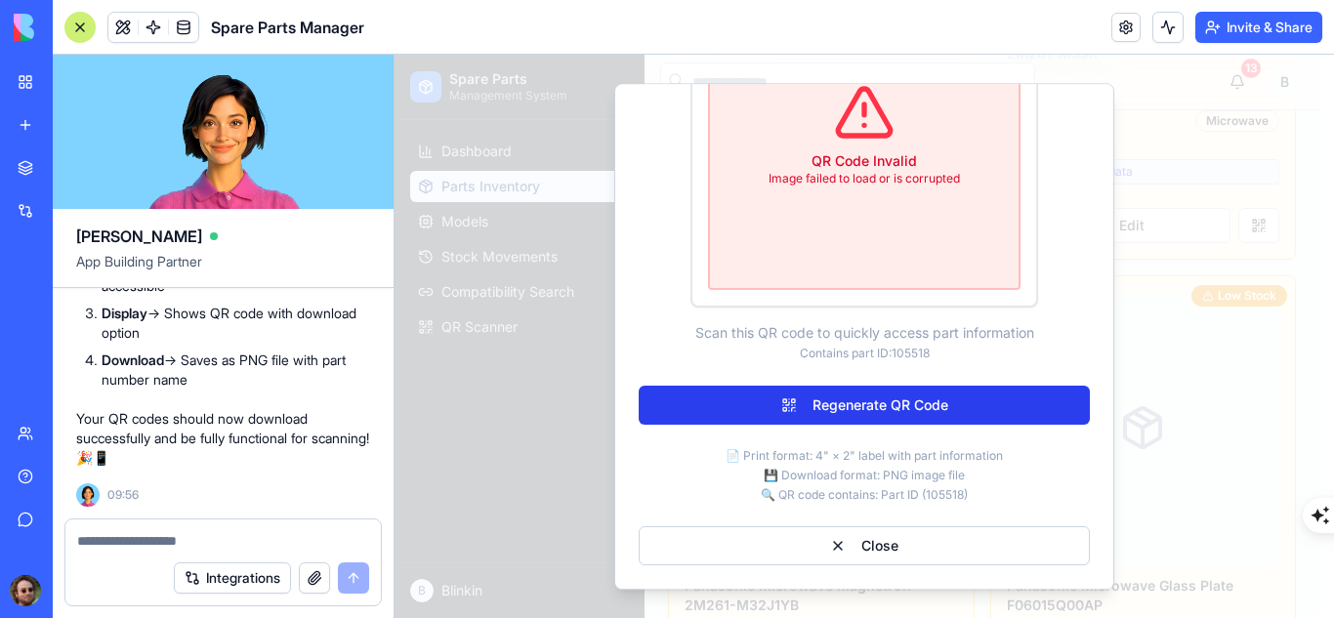
click at [864, 400] on button "Regenerate QR Code" at bounding box center [864, 405] width 451 height 39
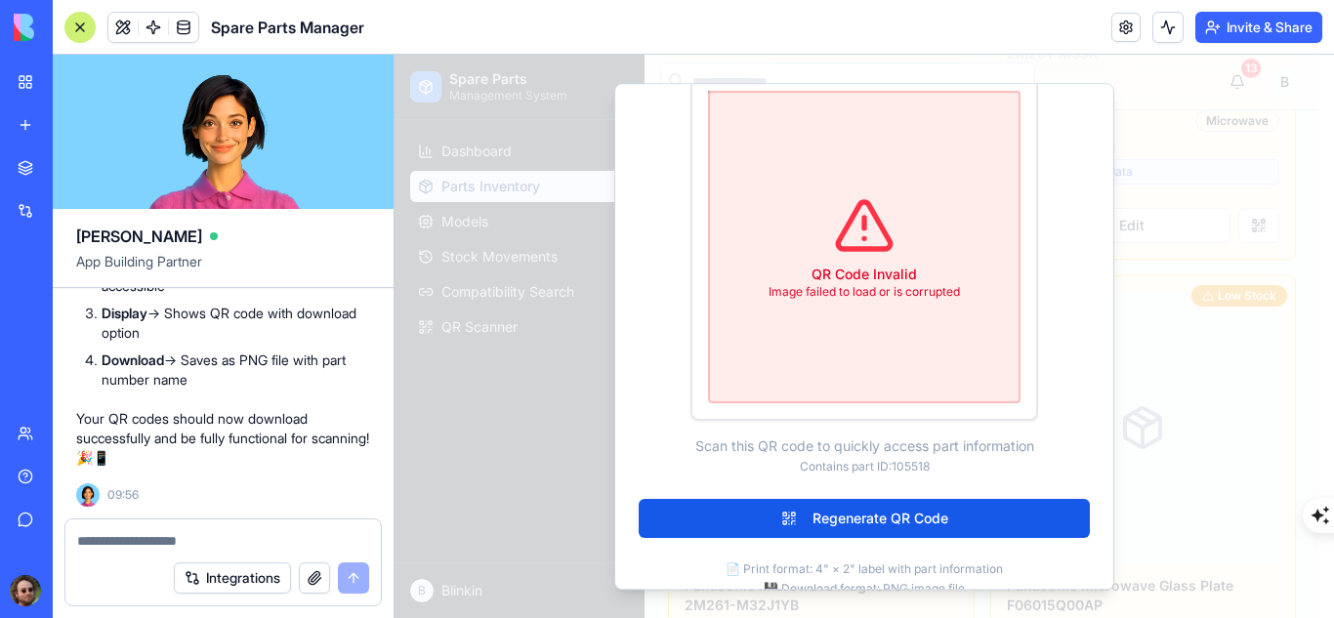
scroll to position [310, 0]
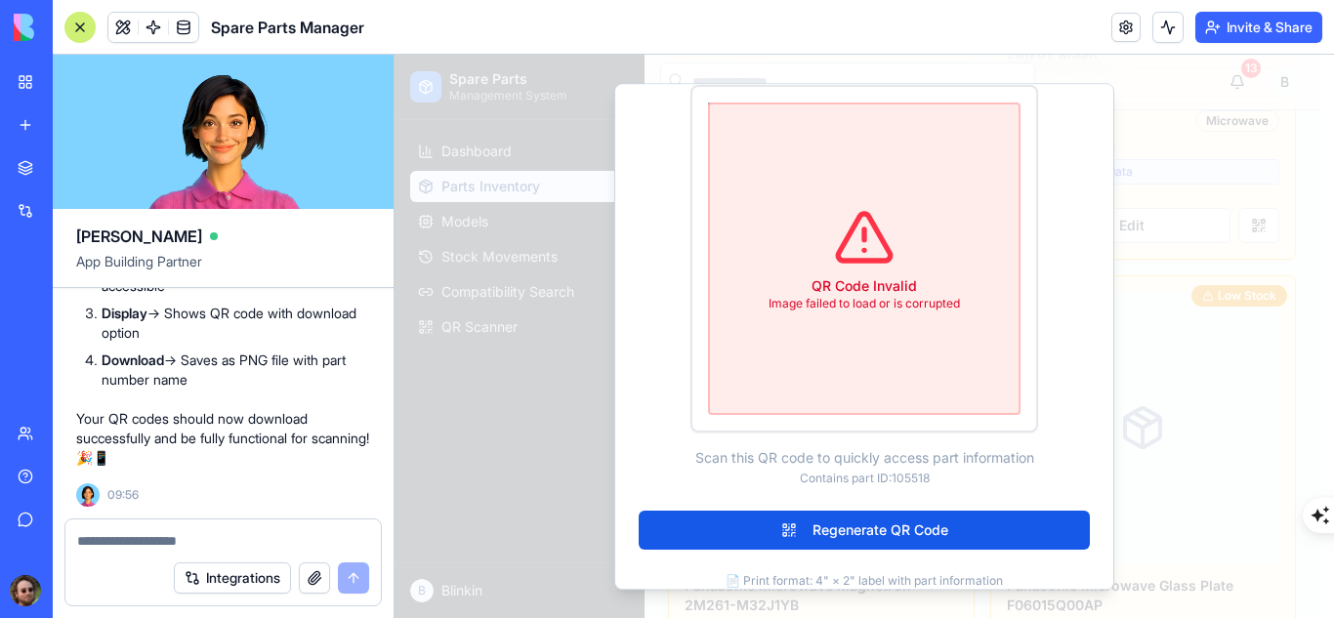
click at [177, 544] on textarea at bounding box center [223, 541] width 292 height 20
type textarea "*"
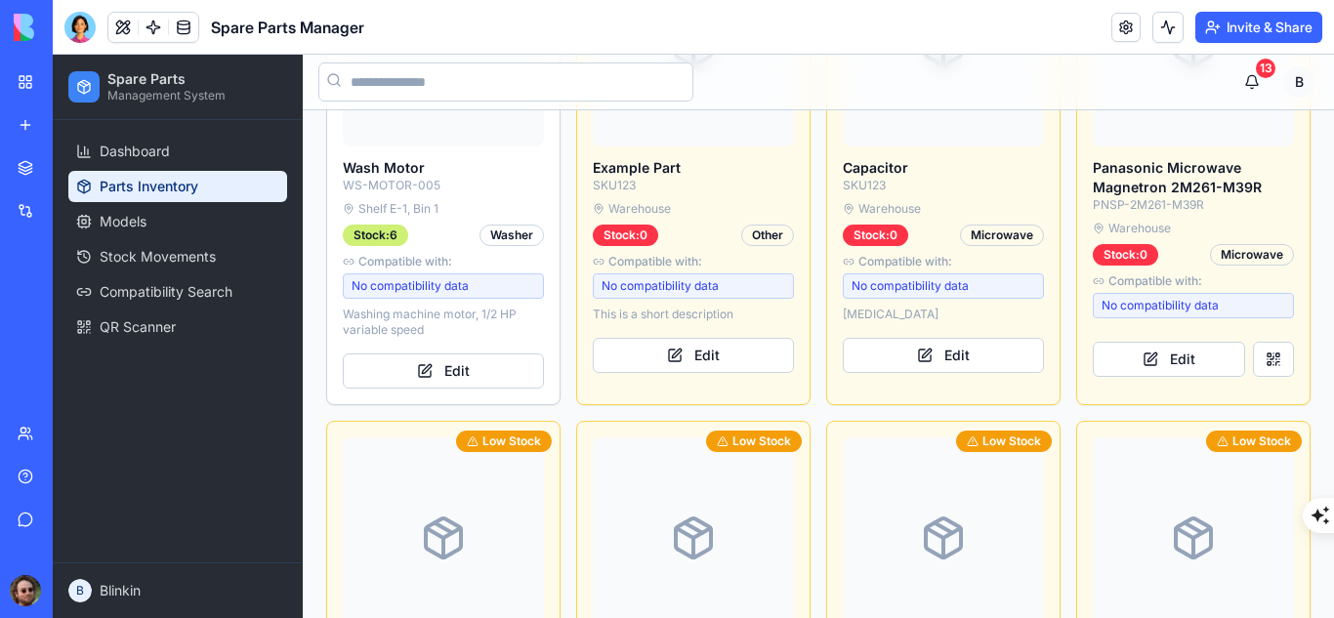
scroll to position [1857, 0]
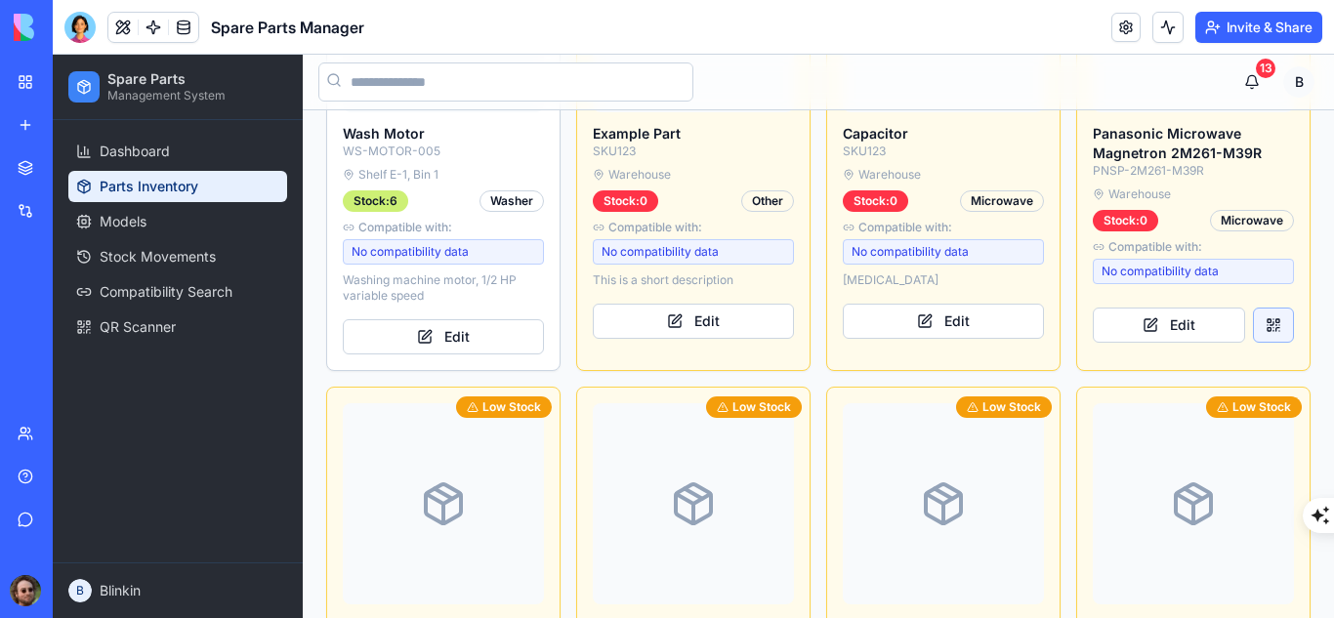
click at [1269, 319] on button at bounding box center [1273, 325] width 41 height 35
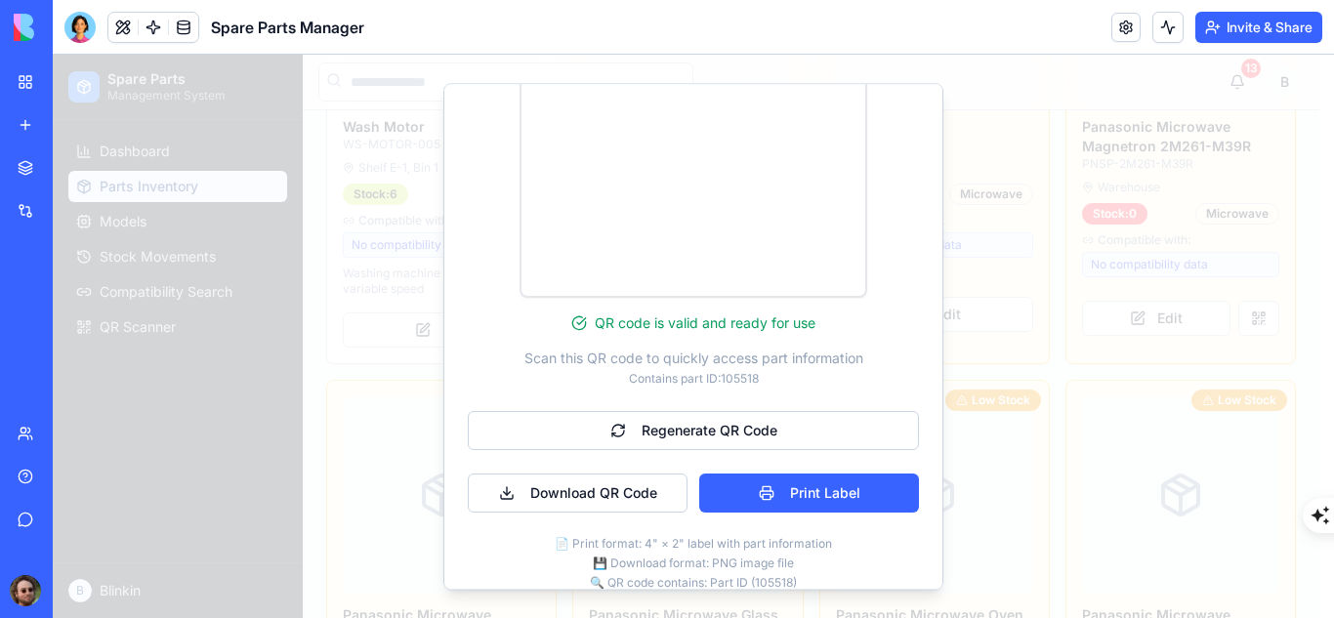
scroll to position [358, 0]
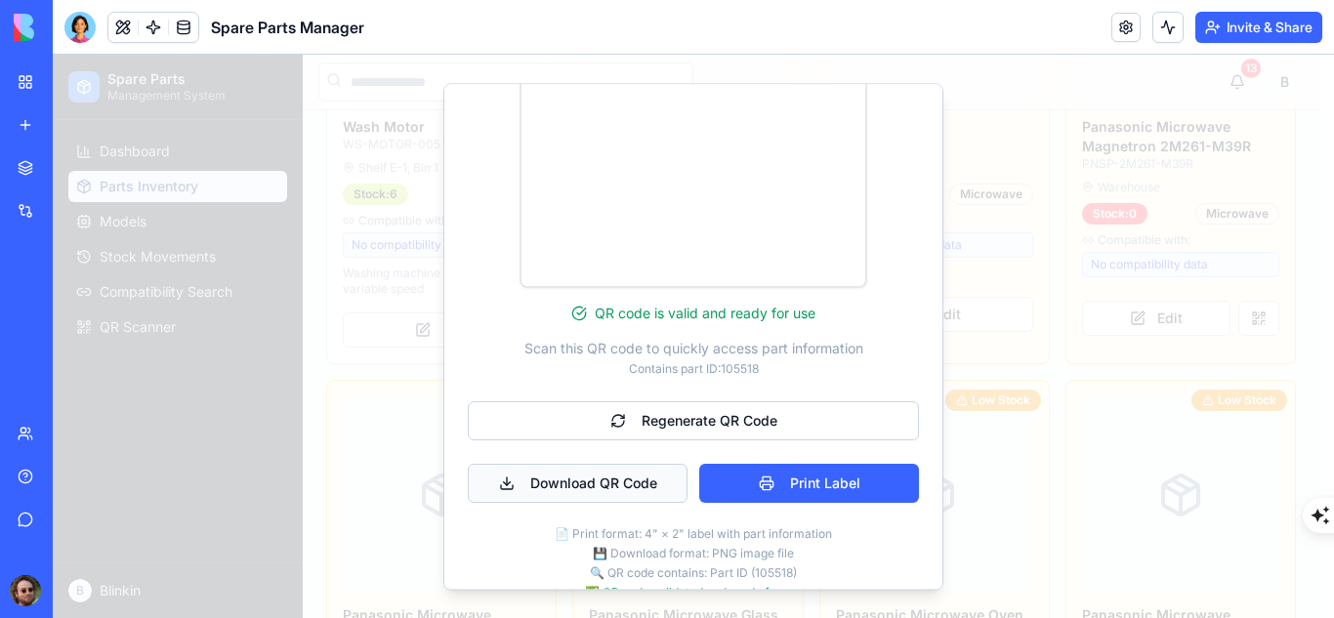
click at [603, 480] on button "Download QR Code" at bounding box center [578, 483] width 220 height 39
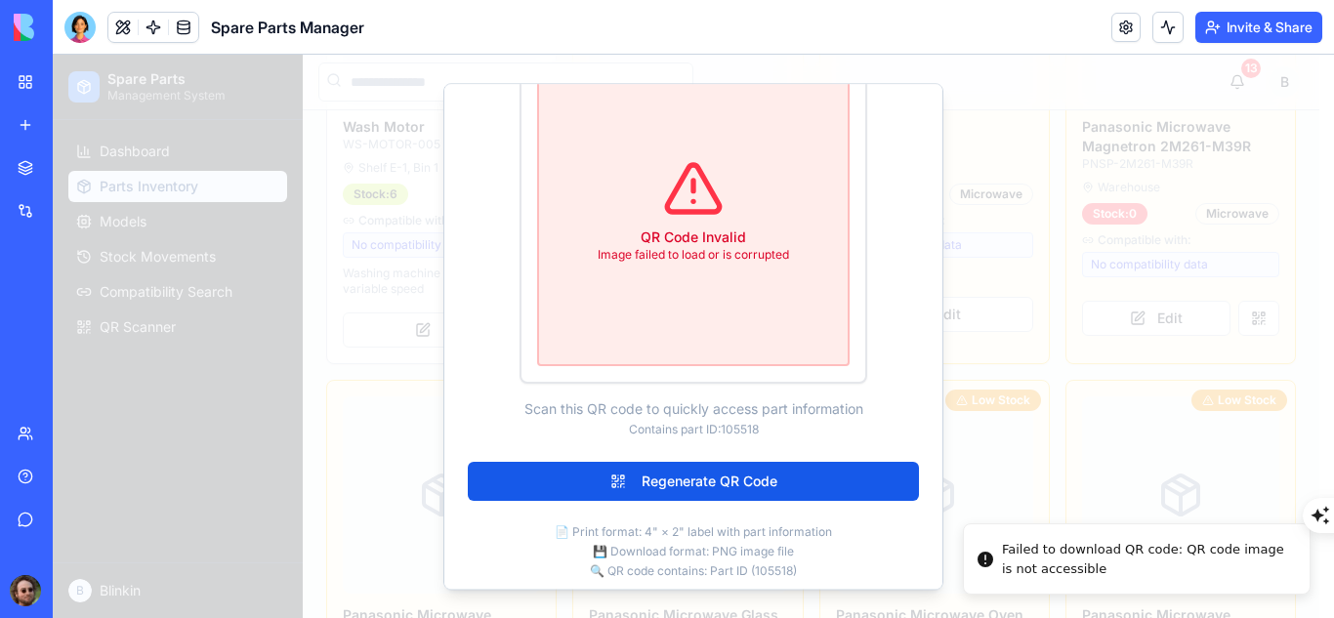
scroll to position [440, 0]
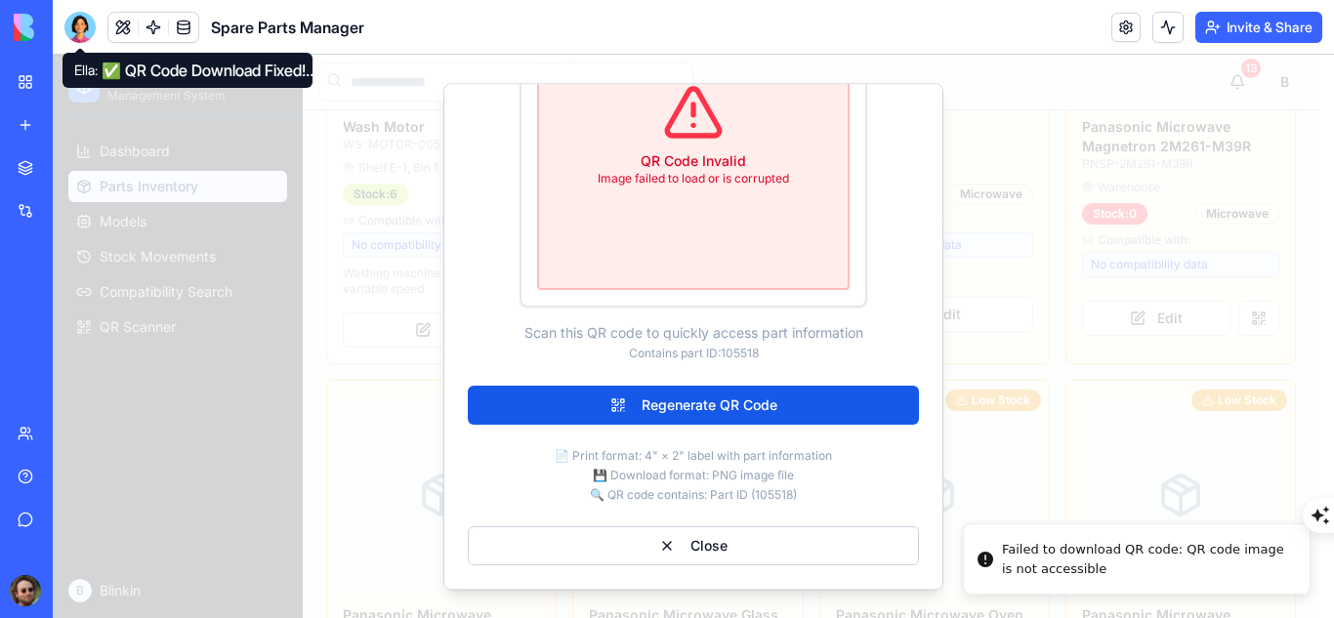
click at [88, 26] on div at bounding box center [79, 27] width 31 height 31
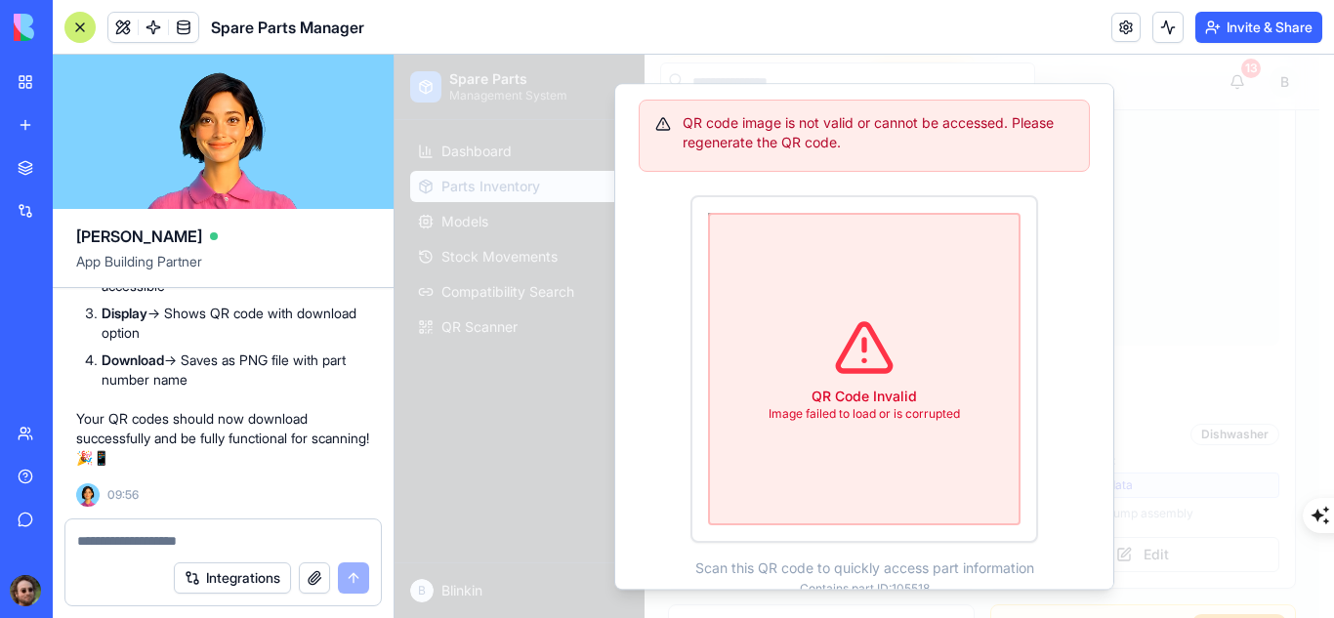
scroll to position [198, 0]
click at [239, 541] on textarea at bounding box center [223, 541] width 292 height 20
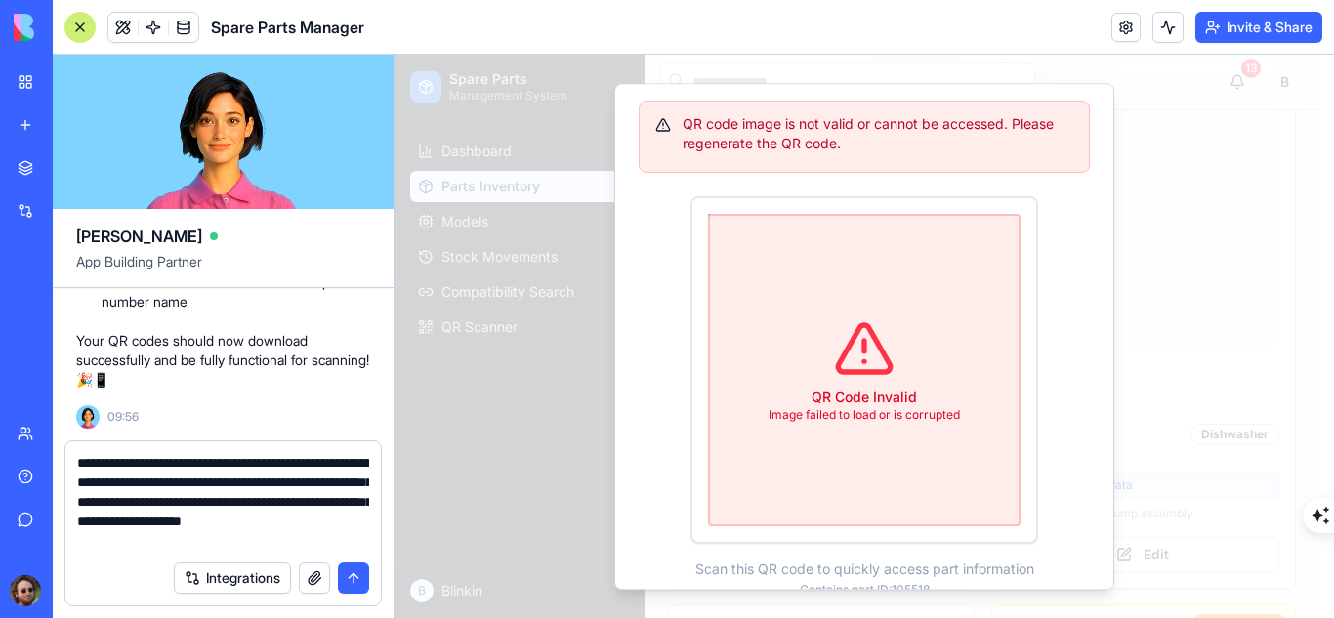
type textarea "**********"
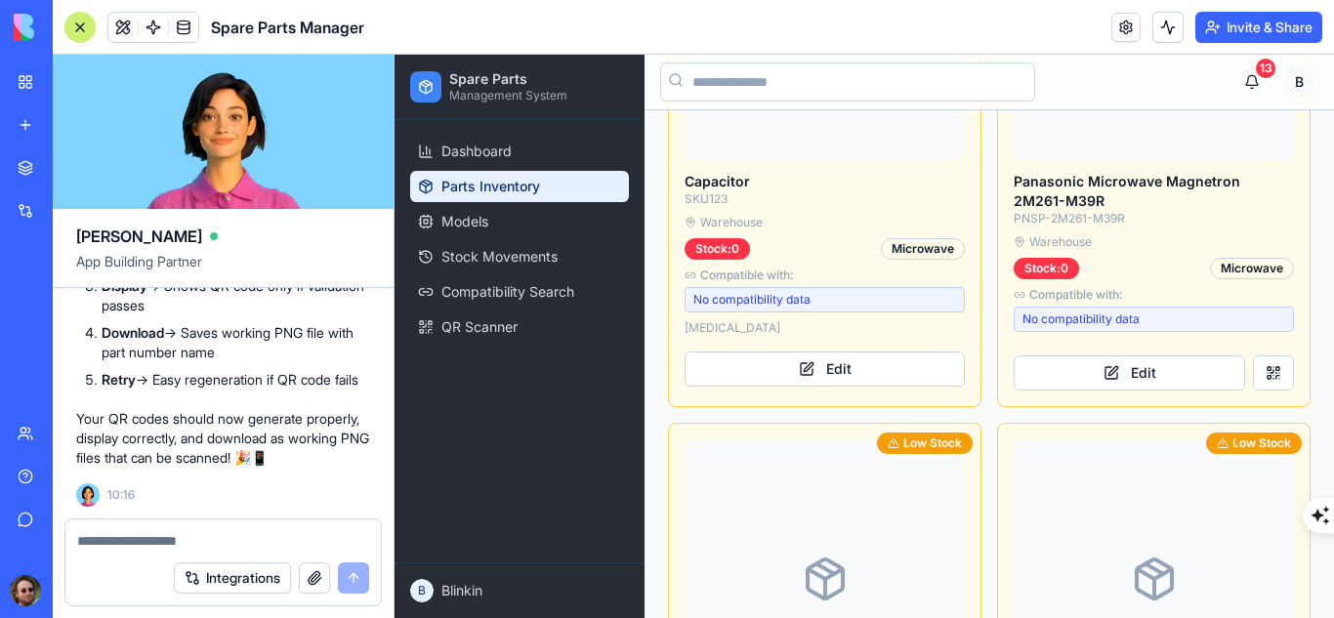
scroll to position [3168, 0]
click at [1253, 356] on button at bounding box center [1273, 373] width 41 height 35
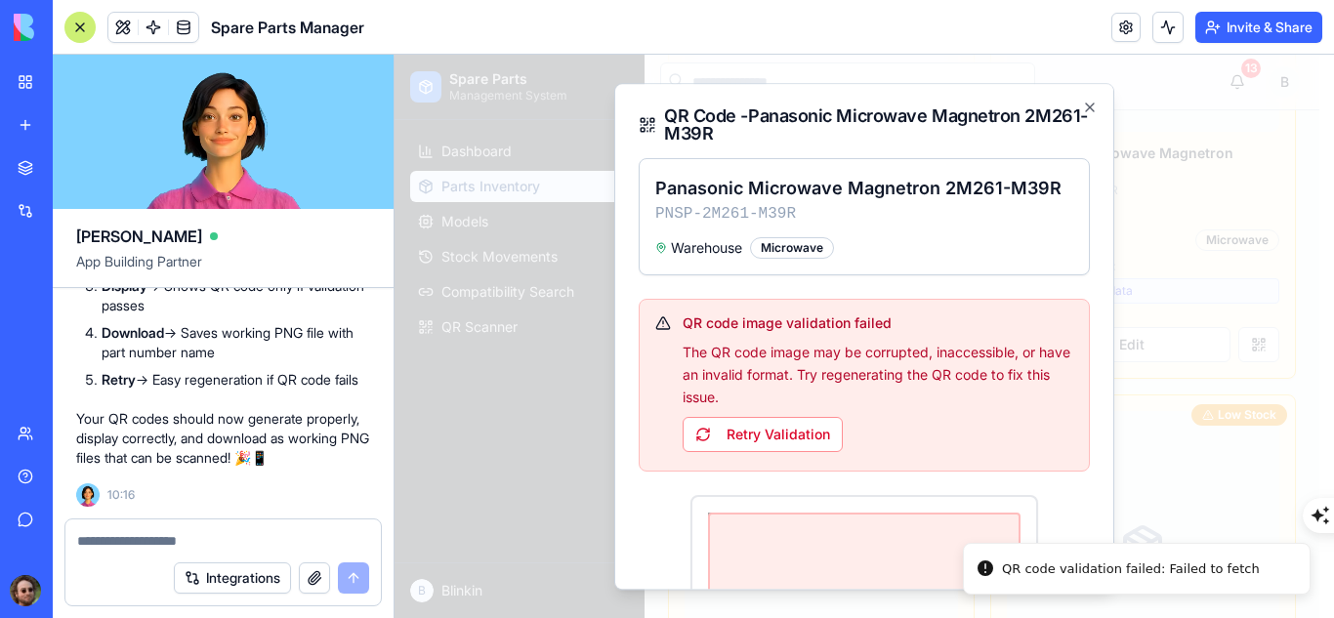
scroll to position [175, 0]
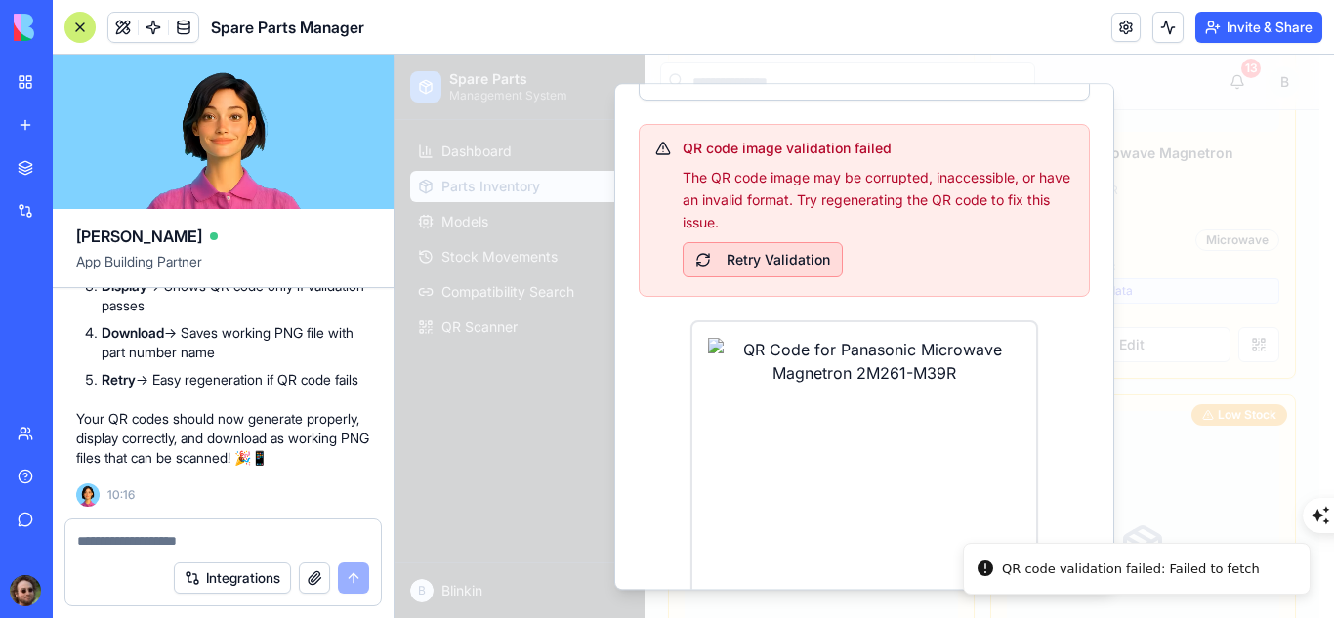
click at [717, 257] on button "Retry Validation" at bounding box center [763, 259] width 160 height 35
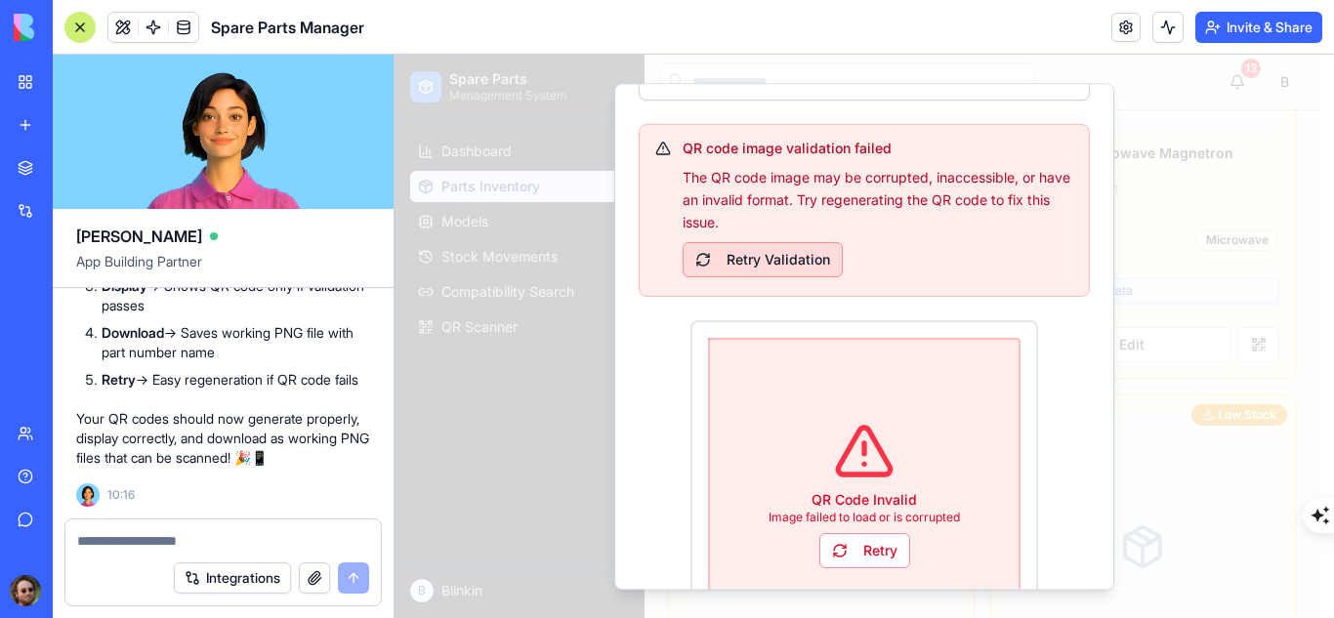
click at [802, 245] on button "Retry Validation" at bounding box center [763, 259] width 160 height 35
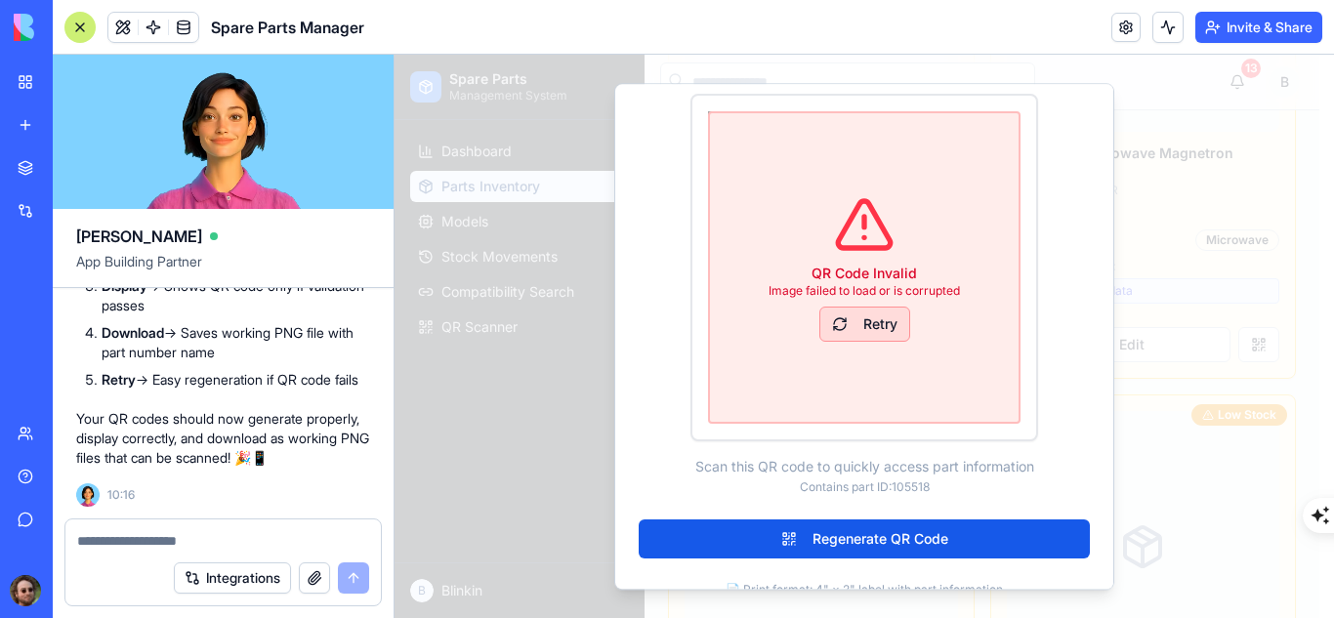
click at [855, 326] on button "Retry" at bounding box center [864, 324] width 91 height 35
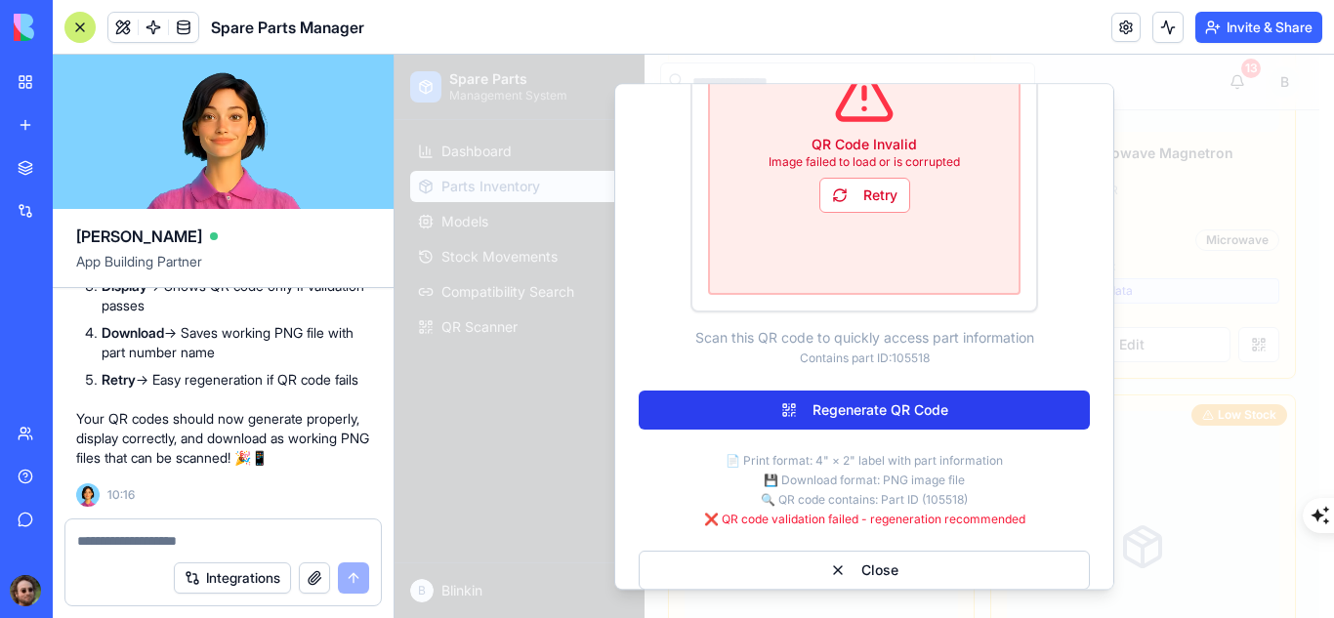
click at [898, 425] on button "Regenerate QR Code" at bounding box center [864, 410] width 451 height 39
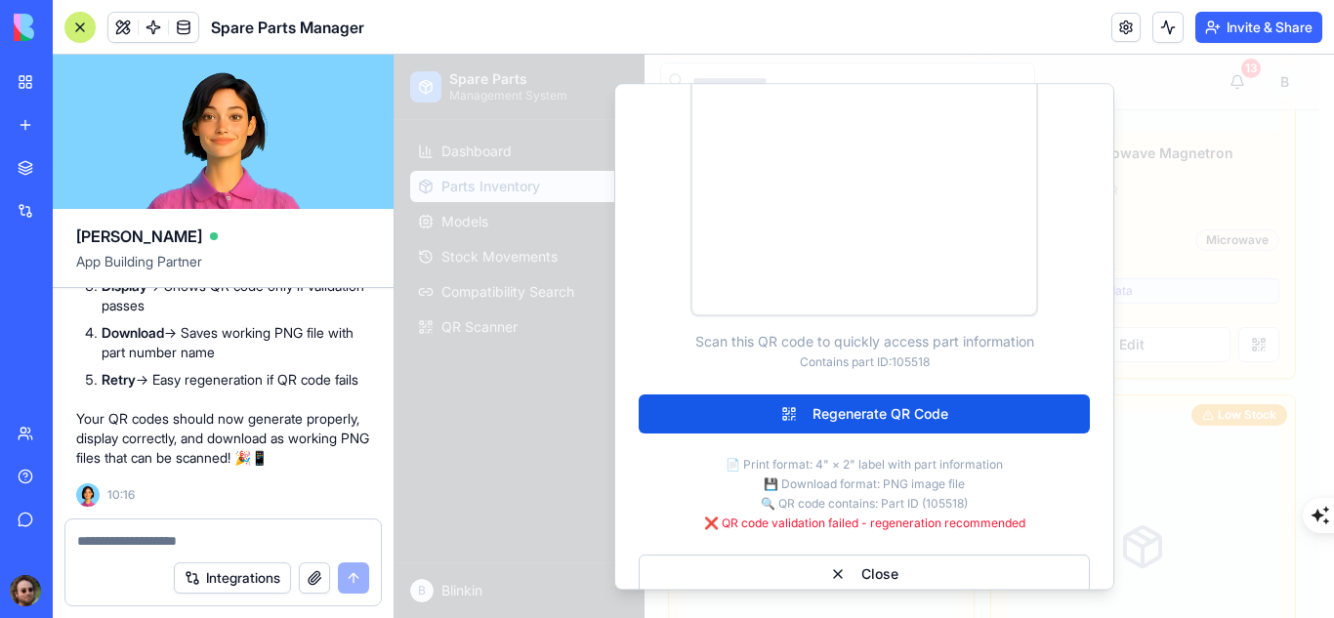
scroll to position [525, 0]
click at [202, 534] on textarea at bounding box center [223, 541] width 292 height 20
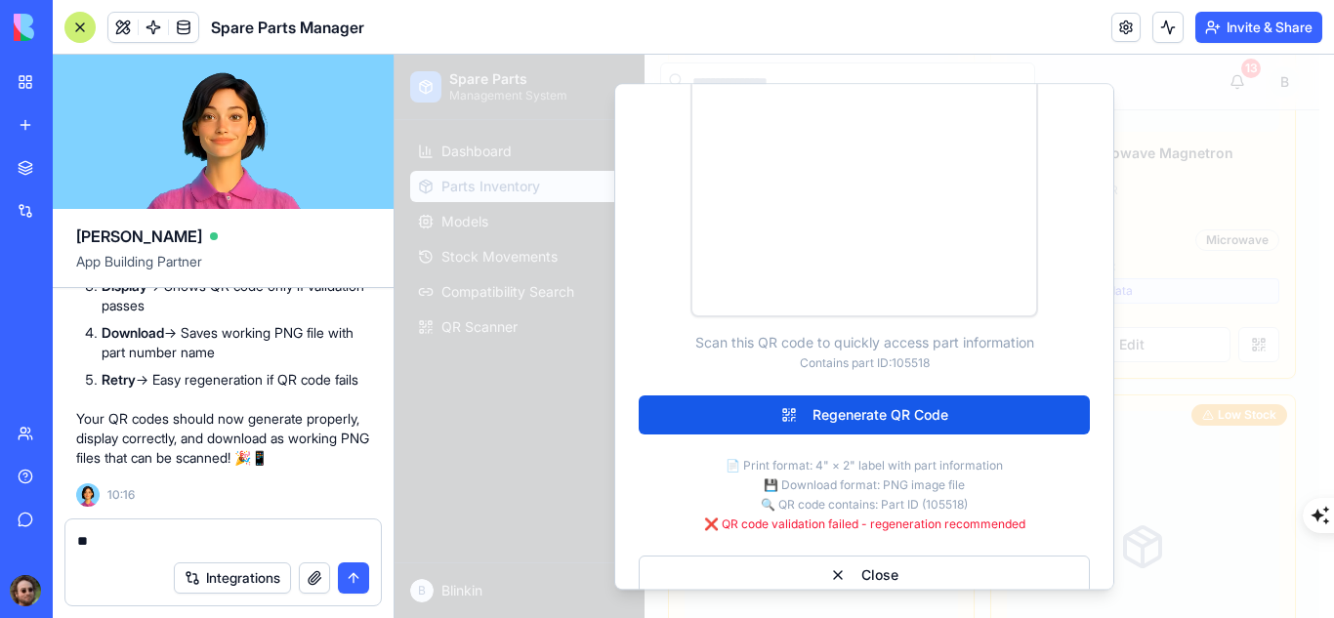
type textarea "*"
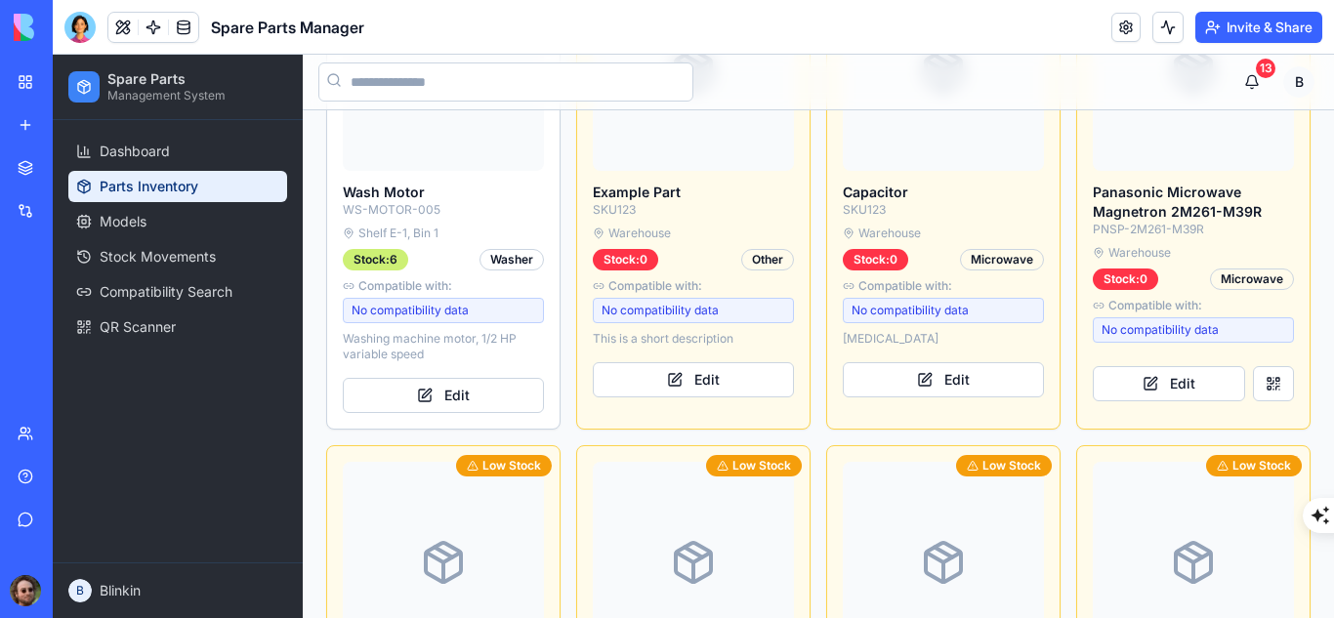
scroll to position [1800, 0]
click at [1253, 380] on button at bounding box center [1273, 382] width 41 height 35
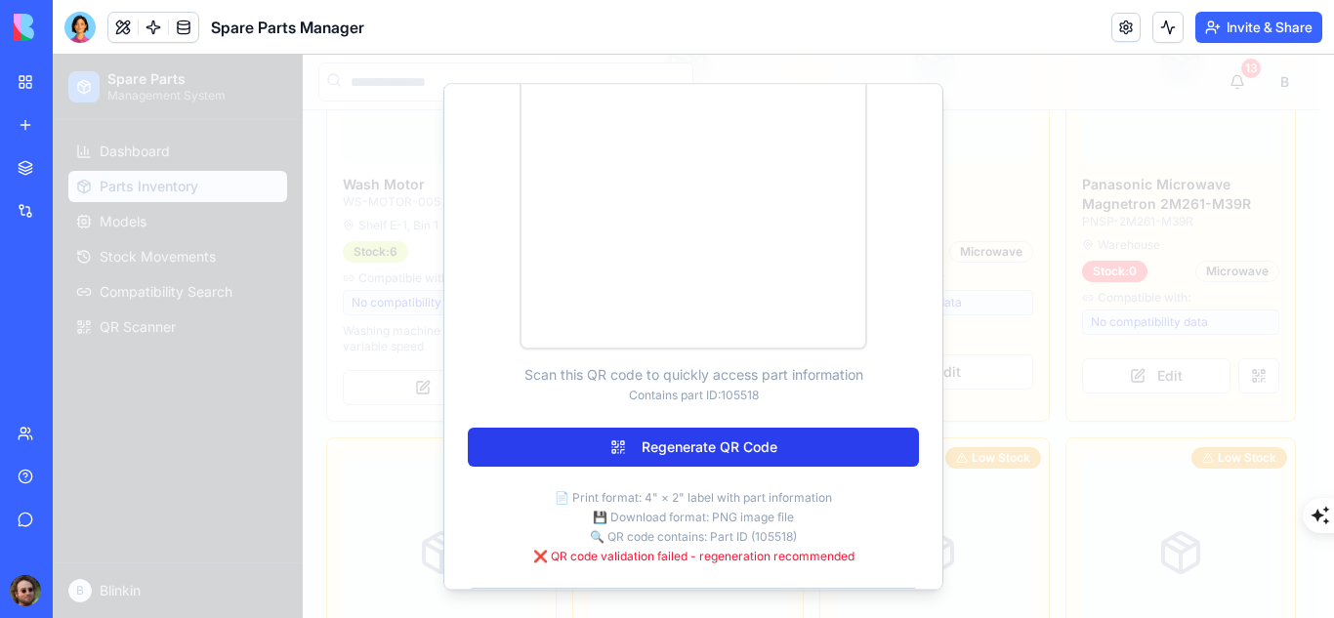
scroll to position [561, 0]
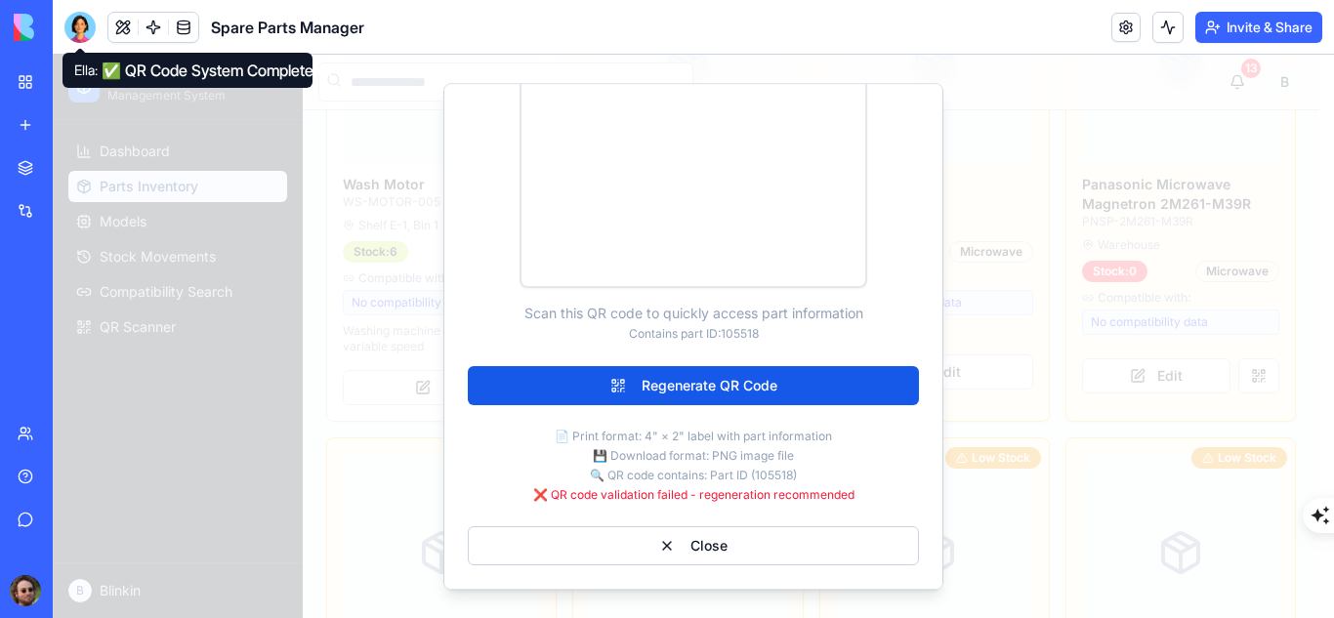
click at [75, 27] on div at bounding box center [79, 27] width 31 height 31
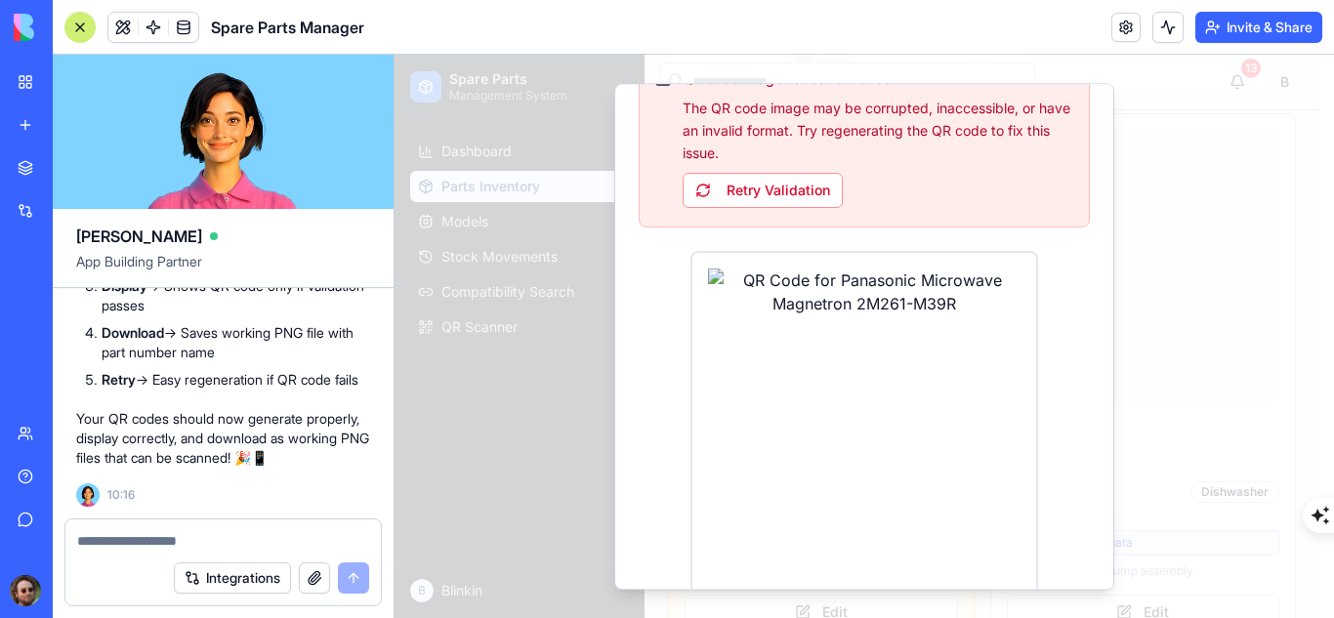
scroll to position [146, 0]
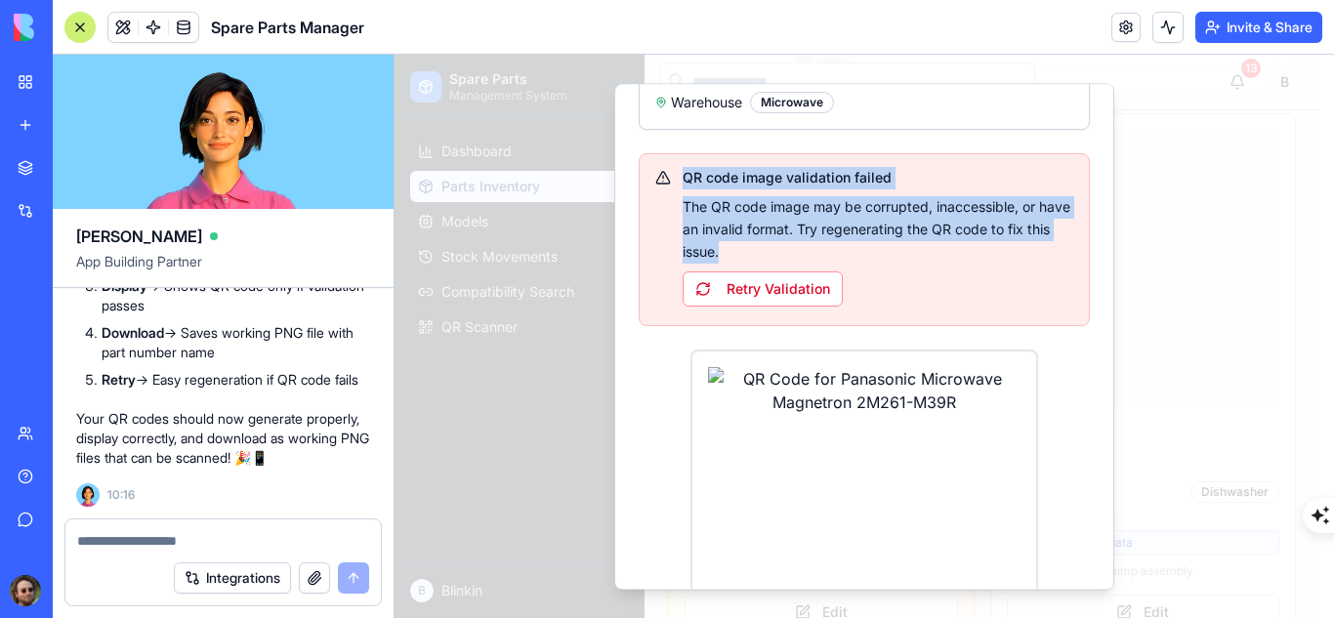
drag, startPoint x: 682, startPoint y: 180, endPoint x: 788, endPoint y: 248, distance: 126.5
click at [788, 248] on div "QR code image validation failed The QR code image may be corrupted, inaccessibl…" at bounding box center [864, 237] width 418 height 140
copy div "QR code image validation failed The QR code image may be corrupted, inaccessibl…"
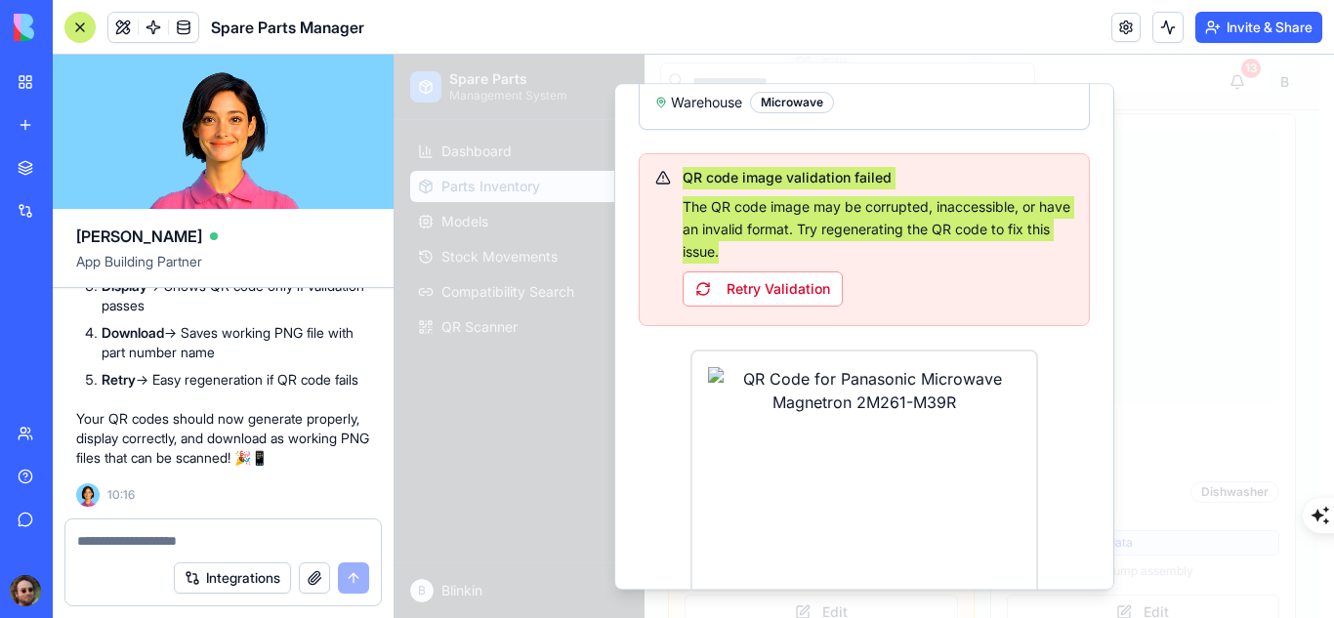
click at [180, 528] on div at bounding box center [222, 535] width 315 height 31
click at [152, 542] on textarea at bounding box center [223, 541] width 292 height 20
paste textarea "**********"
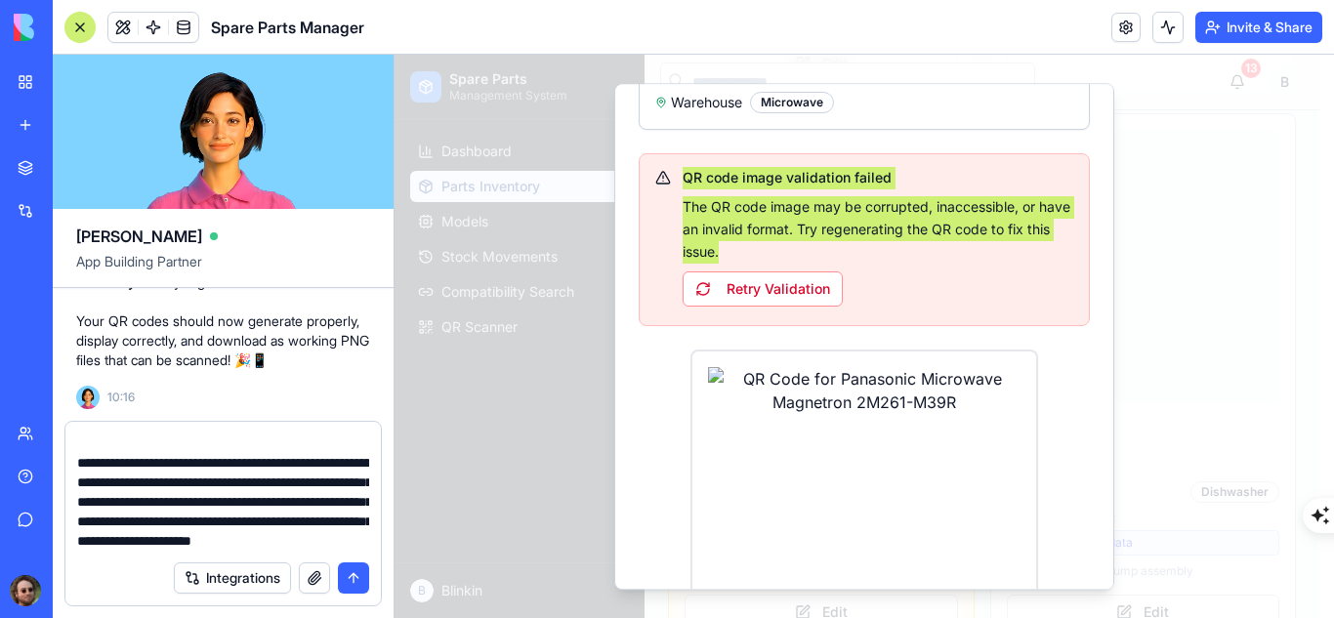
scroll to position [57, 0]
type textarea "**********"
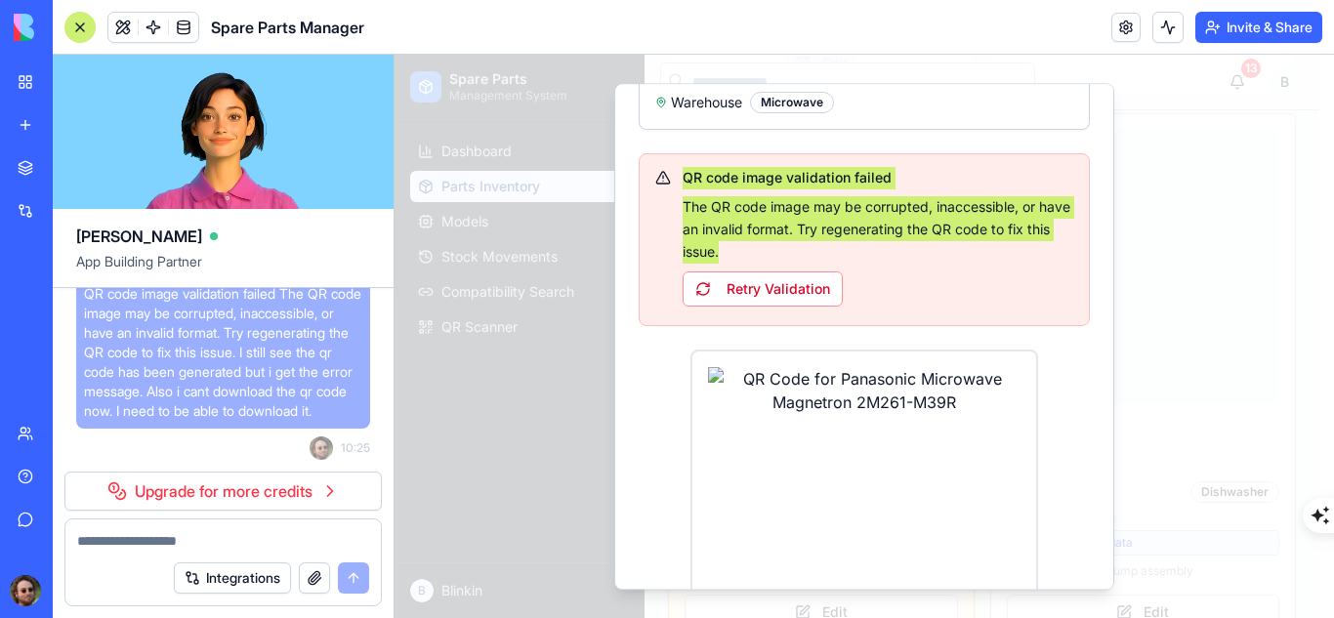
scroll to position [40029, 0]
click at [206, 493] on link "Upgrade for more credits" at bounding box center [222, 491] width 317 height 39
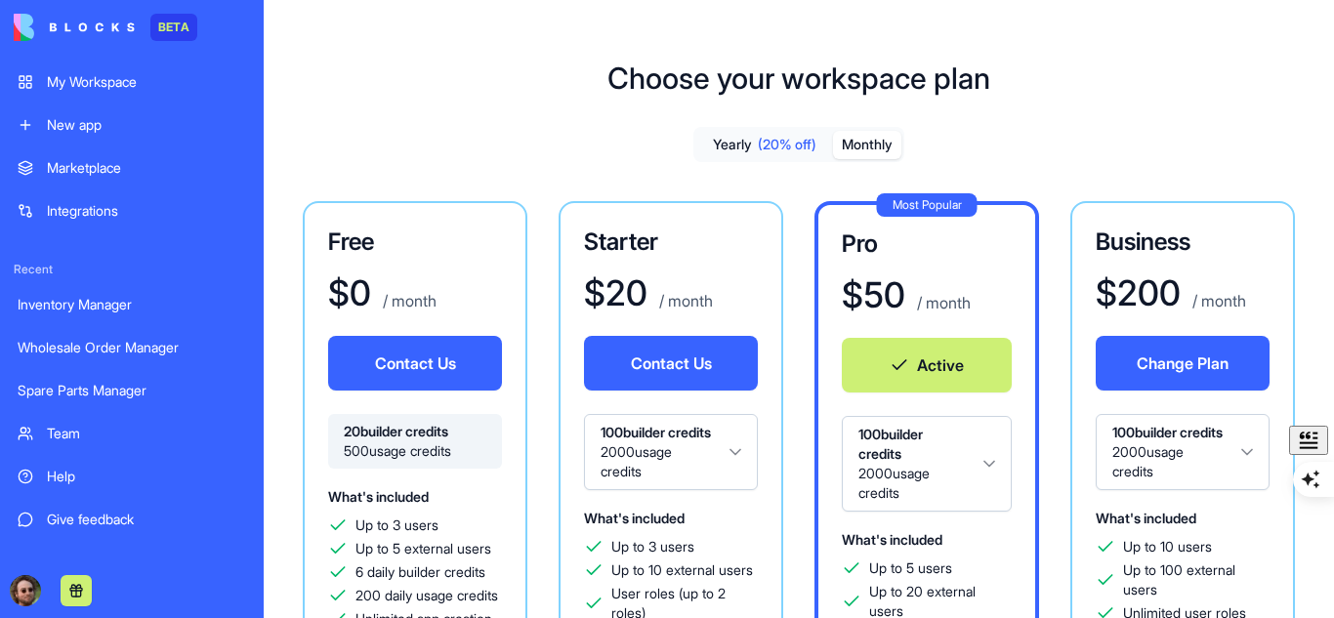
click at [745, 143] on button "Yearly (20% off)" at bounding box center [764, 145] width 137 height 28
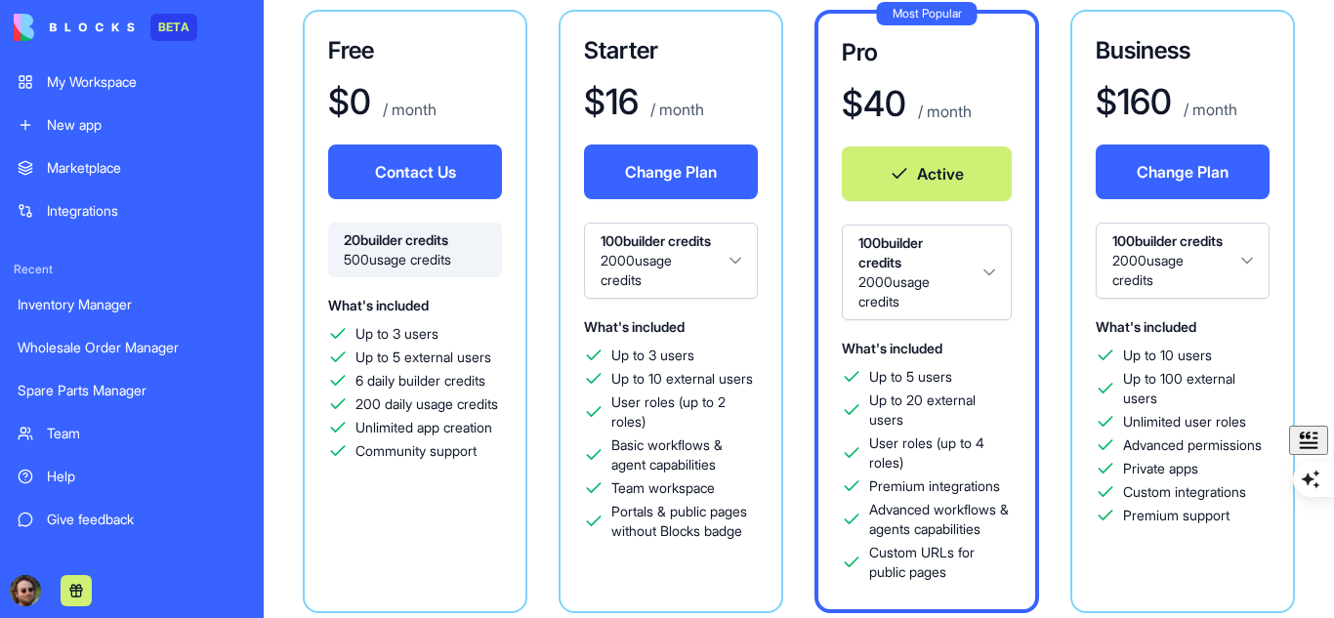
scroll to position [192, 0]
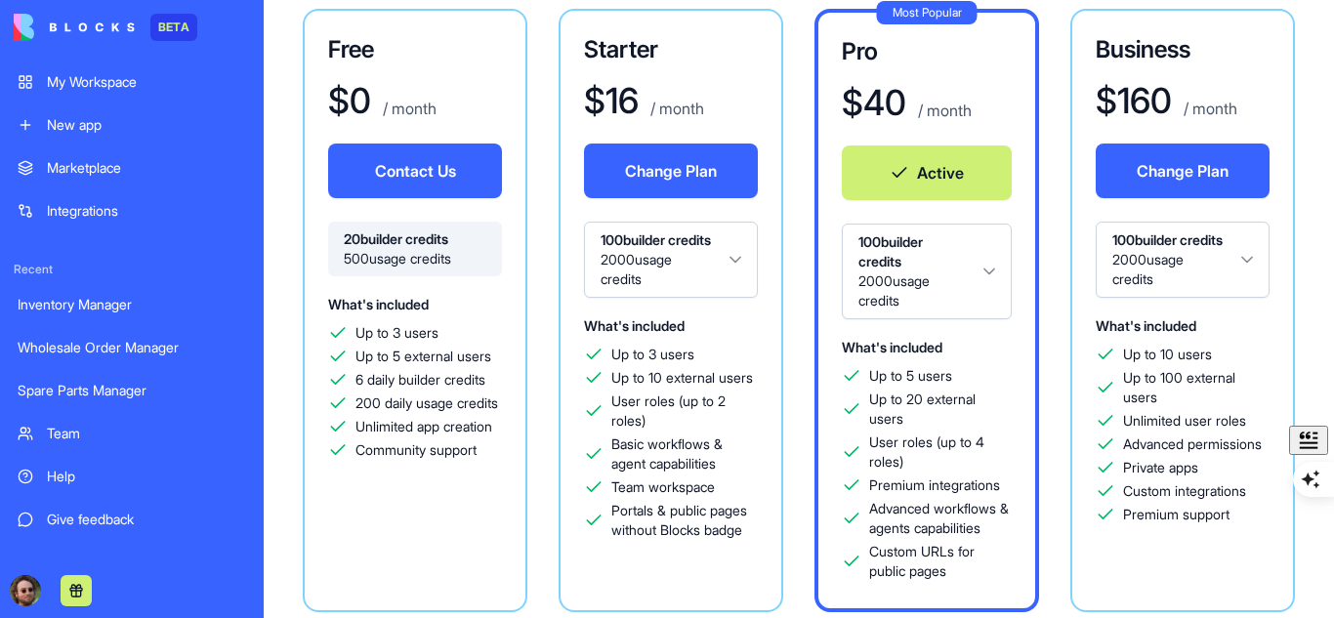
click at [898, 276] on html "BETA My Workspace New app Marketplace Integrations Recent Inventory Manager Who…" at bounding box center [667, 309] width 1334 height 618
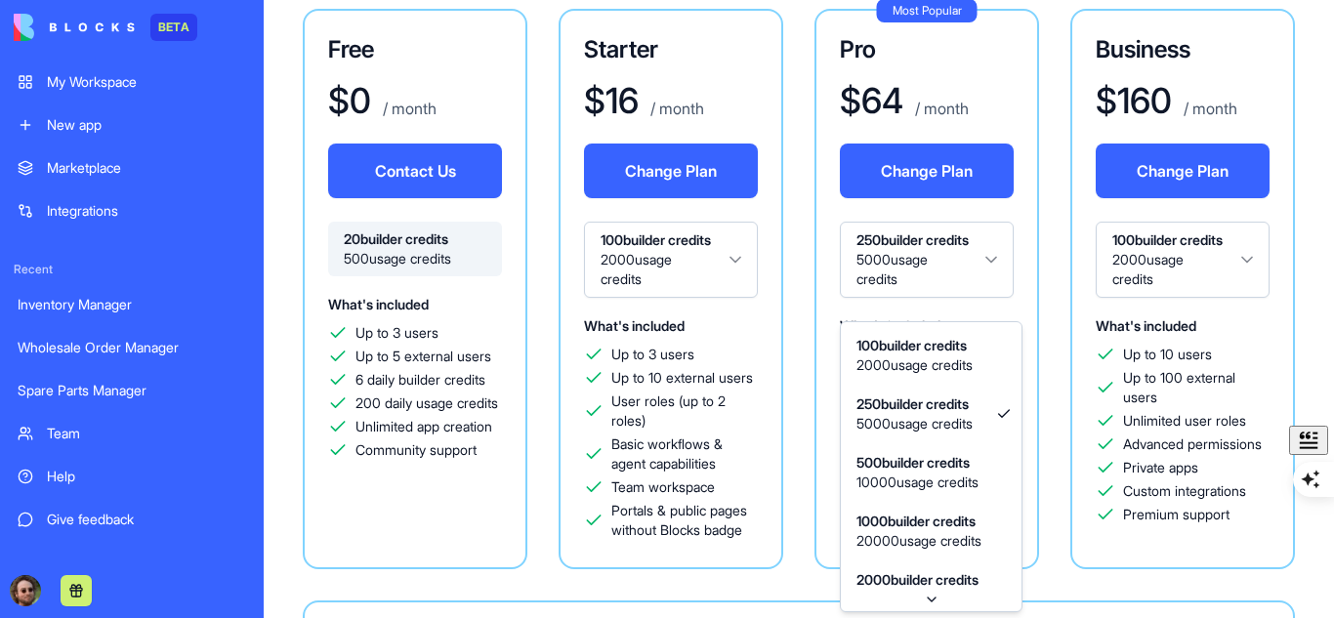
click at [950, 274] on html "BETA My Workspace New app Marketplace Integrations Recent Inventory Manager Who…" at bounding box center [667, 309] width 1334 height 618
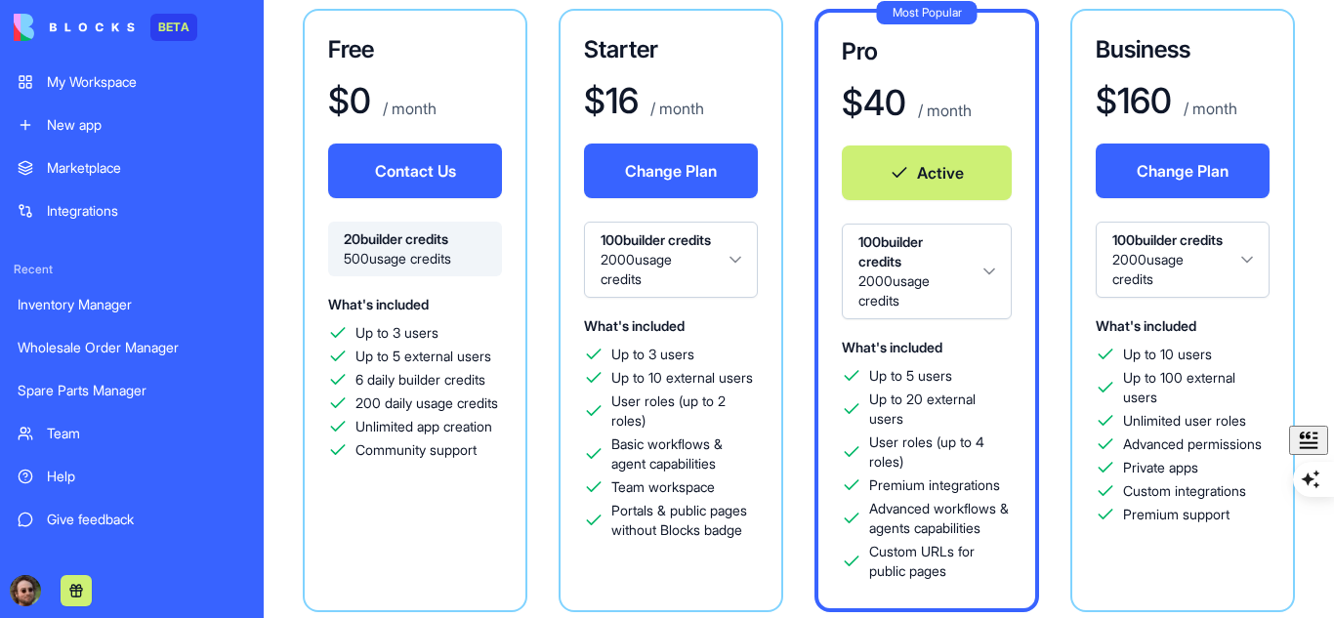
click at [903, 284] on html "BETA My Workspace New app Marketplace Integrations Recent Inventory Manager Who…" at bounding box center [667, 309] width 1334 height 618
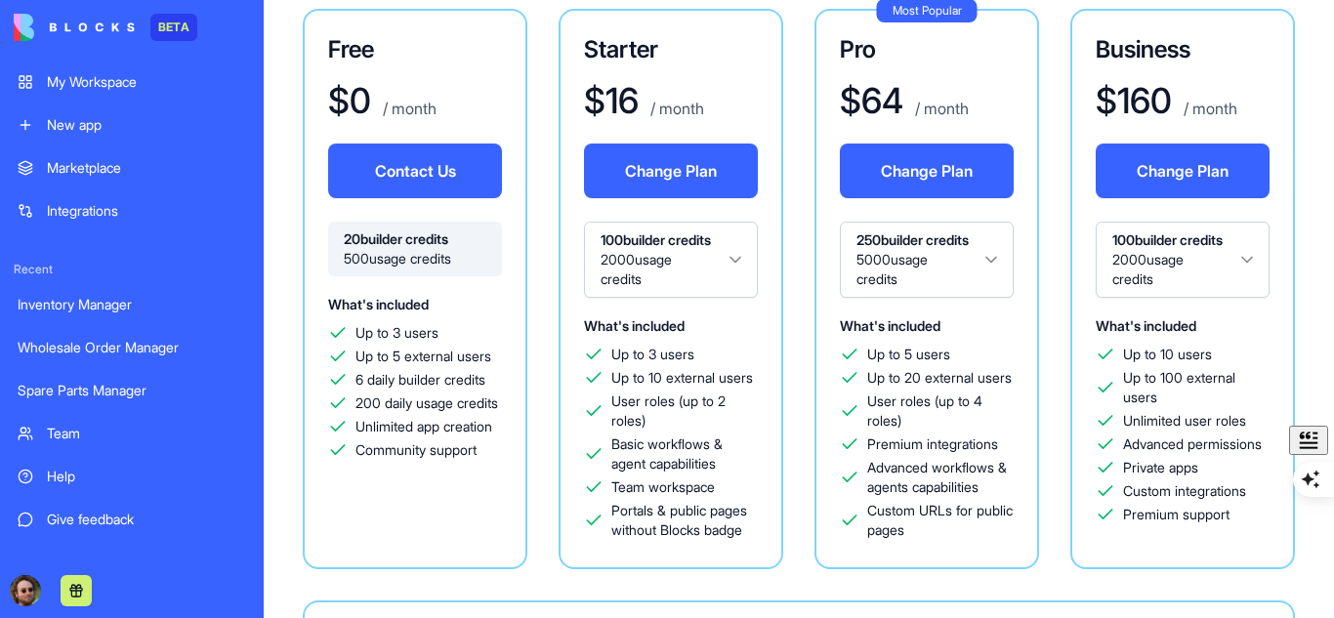
click at [946, 273] on html "BETA My Workspace New app Marketplace Integrations Recent Inventory Manager Who…" at bounding box center [667, 309] width 1334 height 618
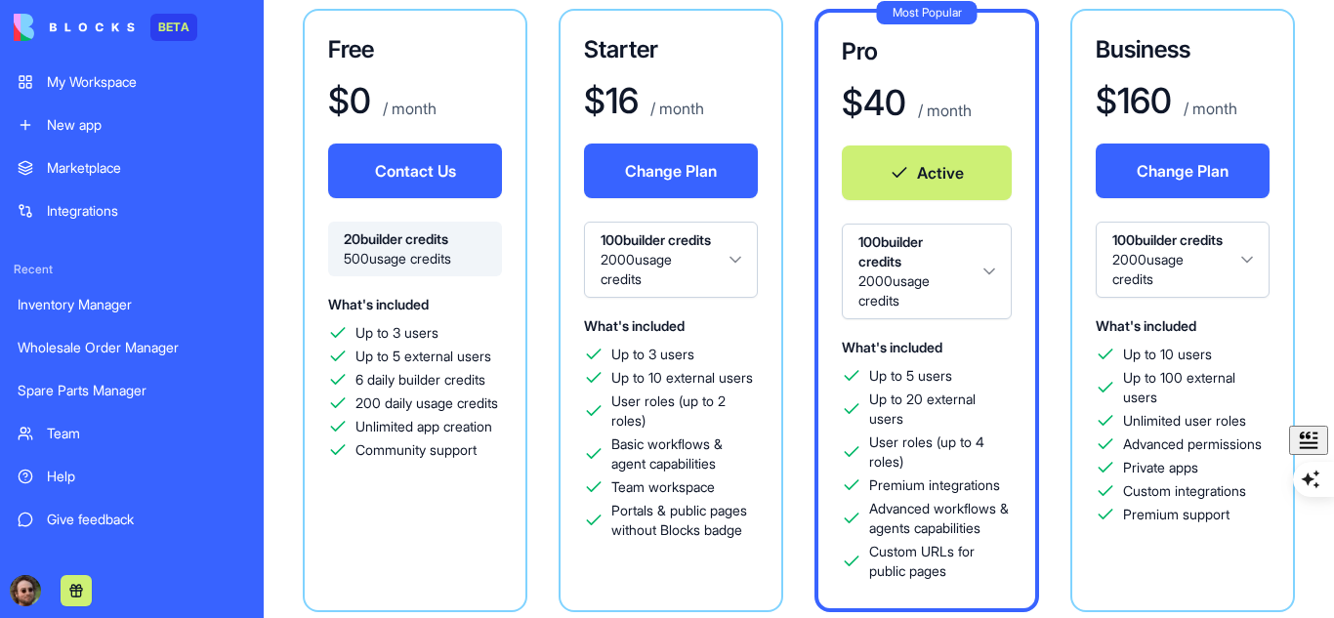
click at [805, 287] on div "Free $ 0 / month Contact Us 20 builder credits 500 usage credits What's include…" at bounding box center [799, 310] width 992 height 603
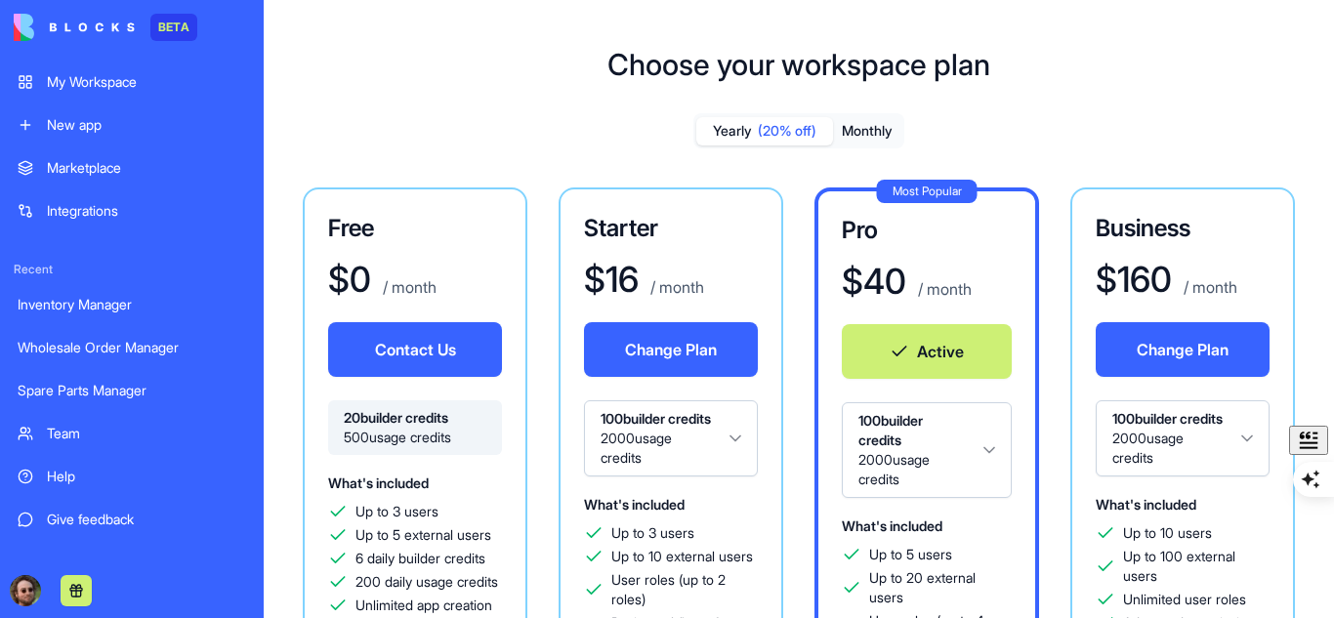
scroll to position [0, 0]
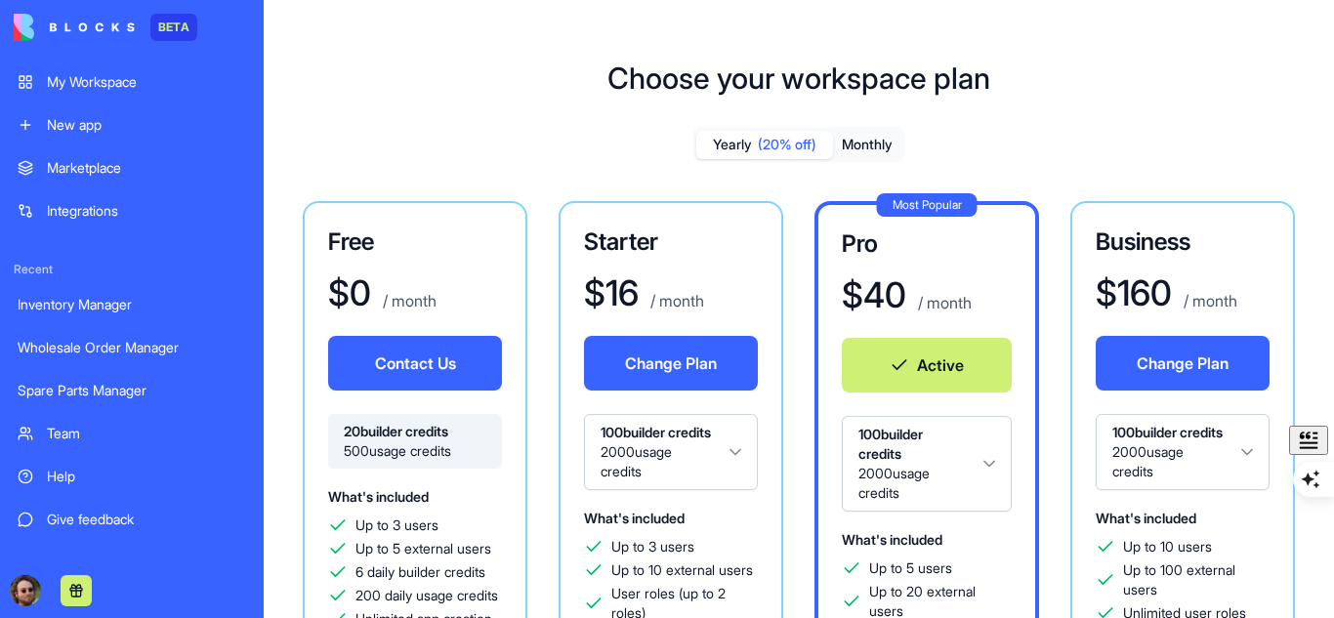
click at [912, 457] on html "BETA My Workspace New app Marketplace Integrations Recent Inventory Manager Who…" at bounding box center [667, 309] width 1334 height 618
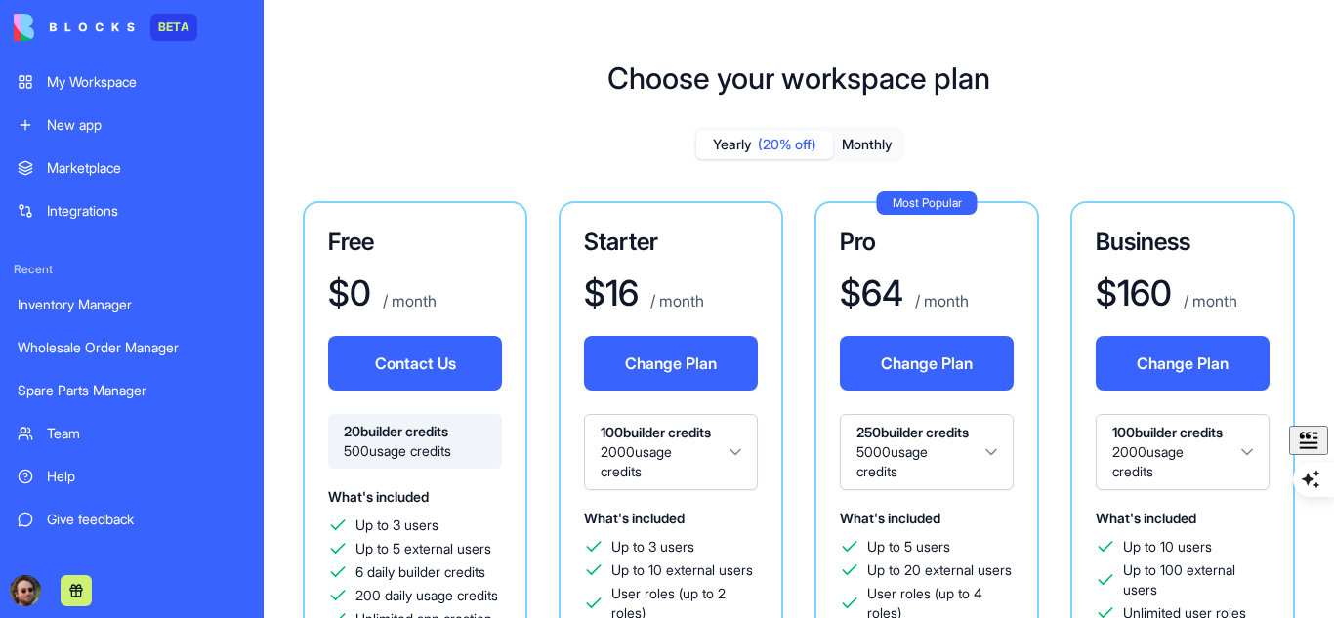
click at [898, 350] on button "Change Plan" at bounding box center [927, 363] width 174 height 55
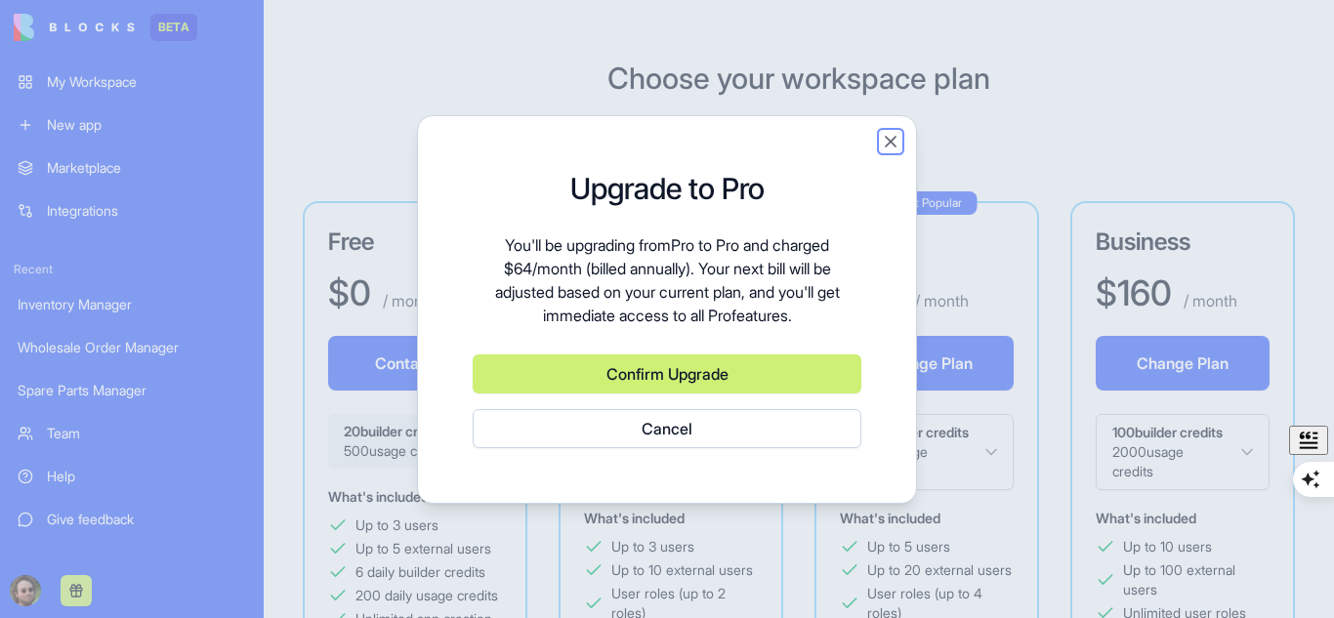
click at [889, 143] on button "Close" at bounding box center [891, 142] width 20 height 20
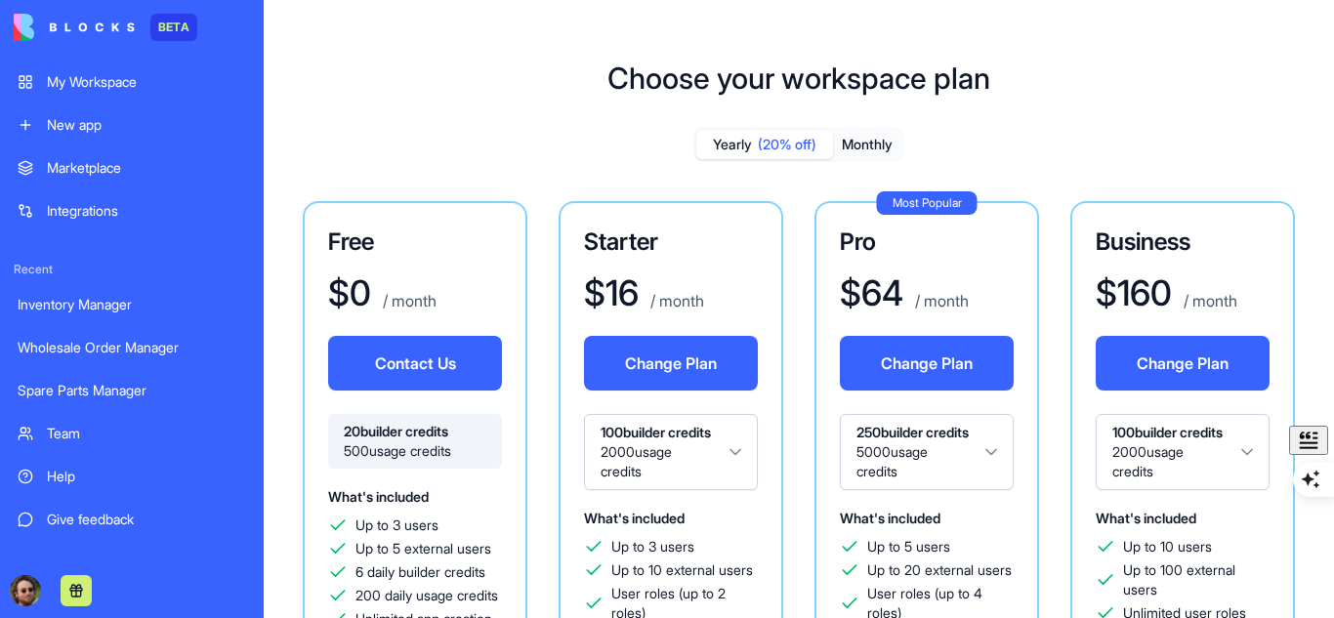
click at [869, 149] on button "Monthly" at bounding box center [867, 145] width 68 height 28
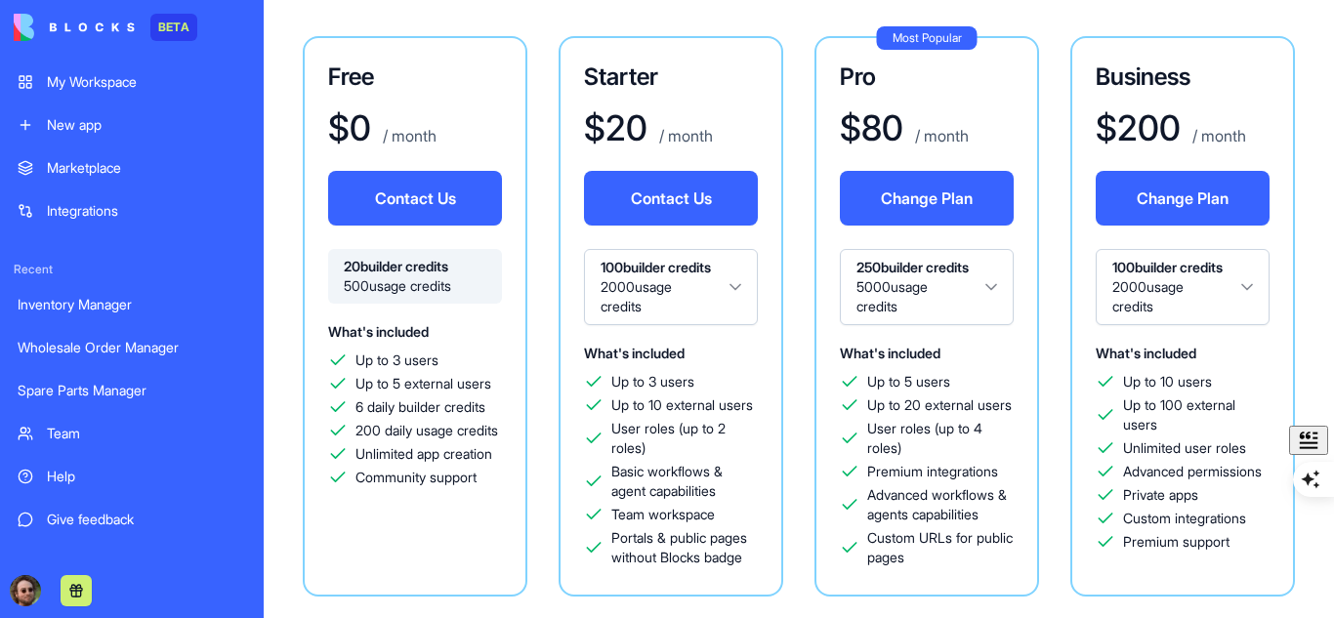
scroll to position [45, 0]
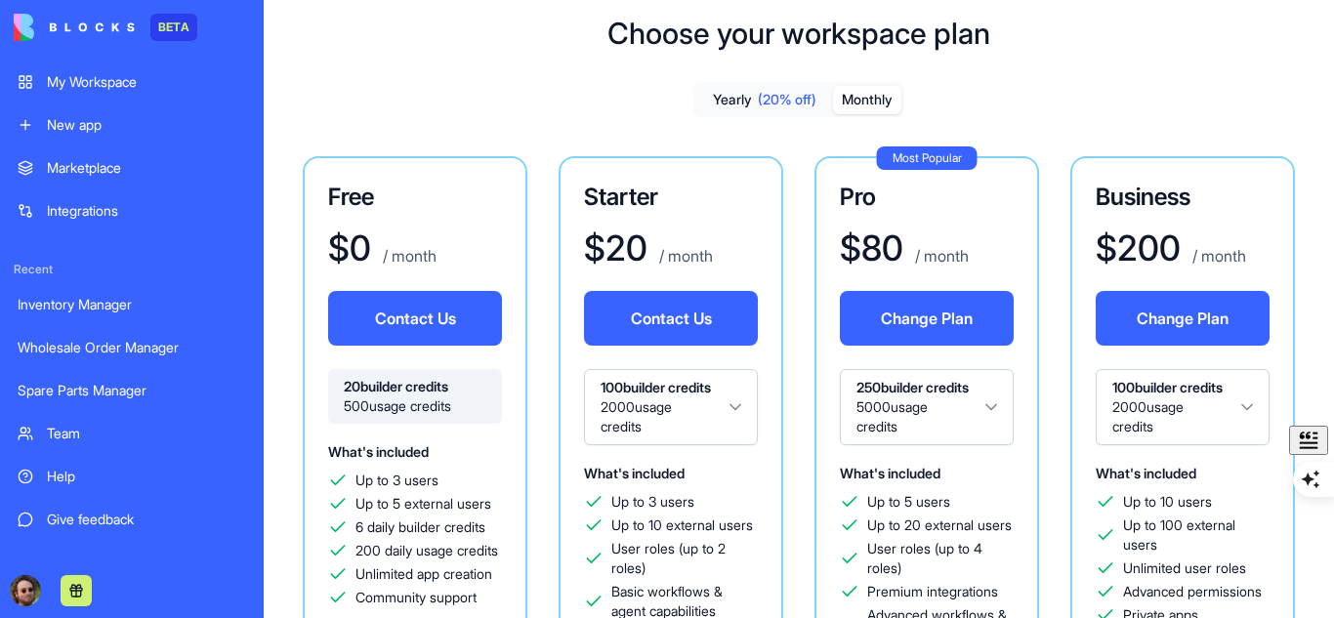
click at [904, 336] on button "Change Plan" at bounding box center [927, 318] width 174 height 55
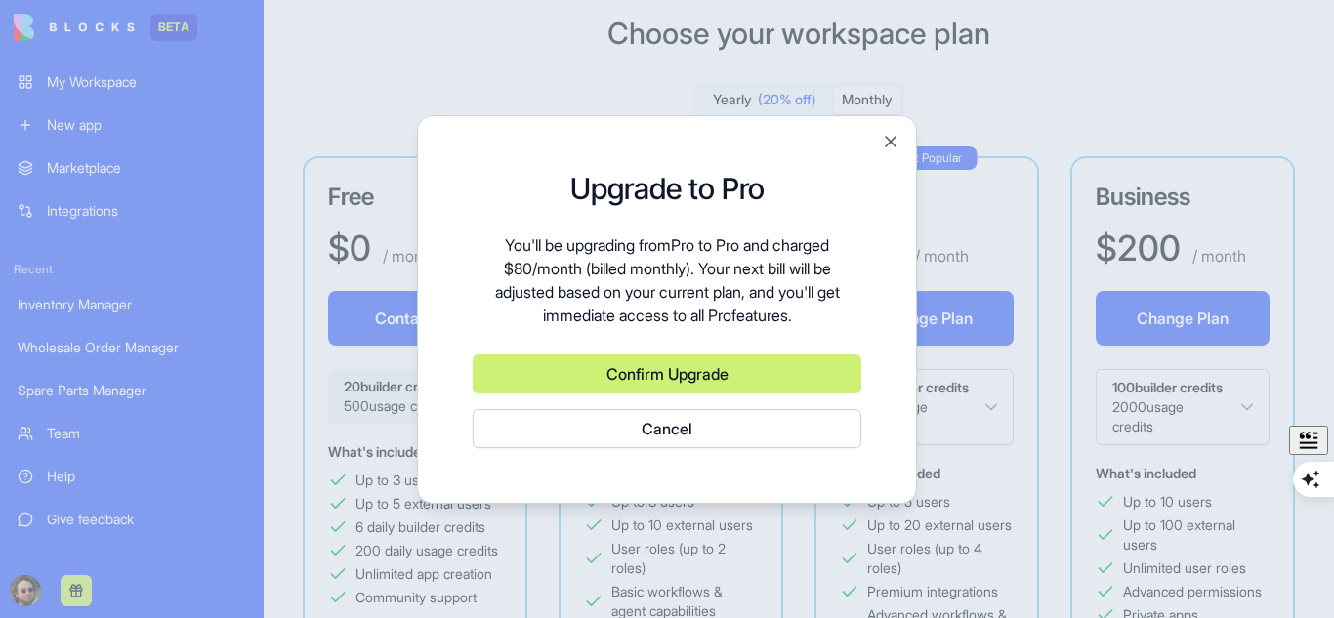
click at [723, 378] on button "Confirm Upgrade" at bounding box center [667, 373] width 389 height 39
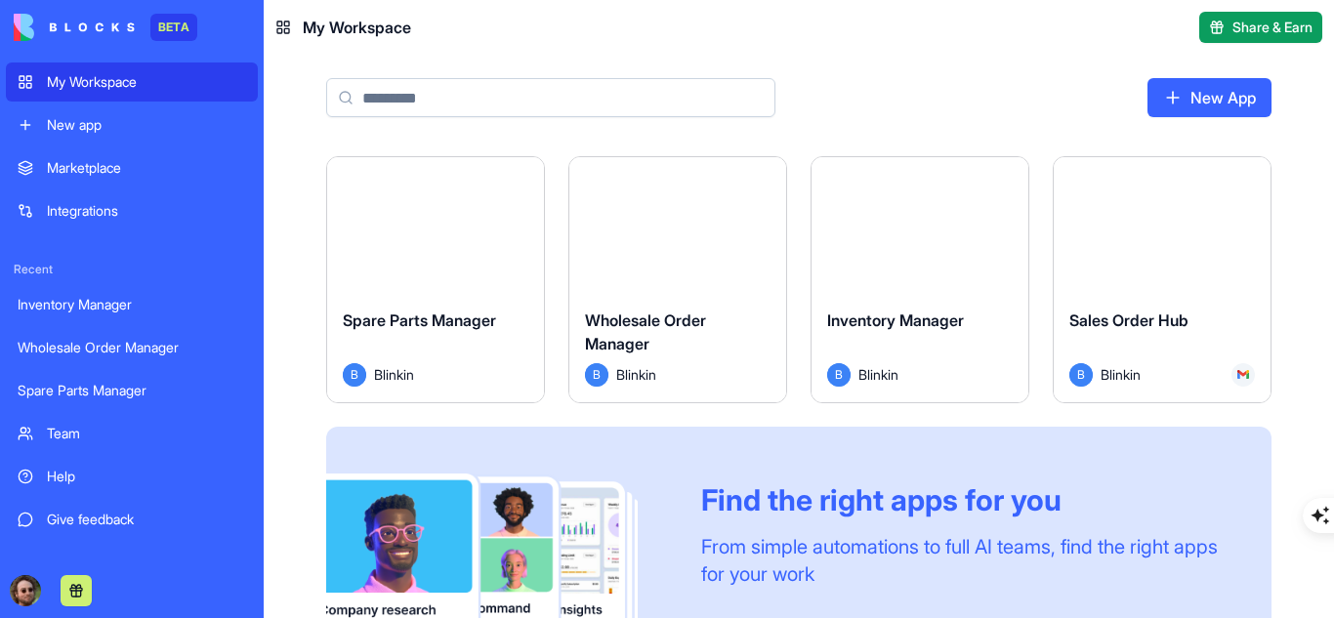
click at [447, 241] on button "Launch" at bounding box center [435, 224] width 146 height 39
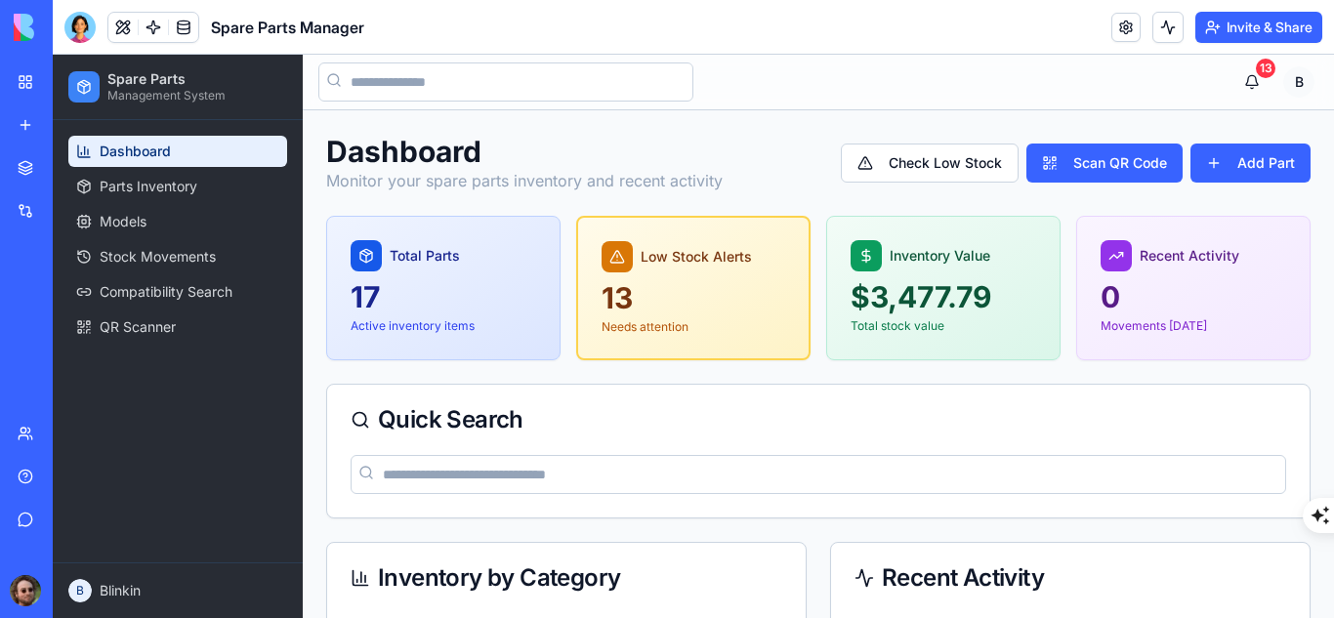
click at [519, 276] on div "Total Parts 17 Active inventory items" at bounding box center [443, 287] width 232 height 141
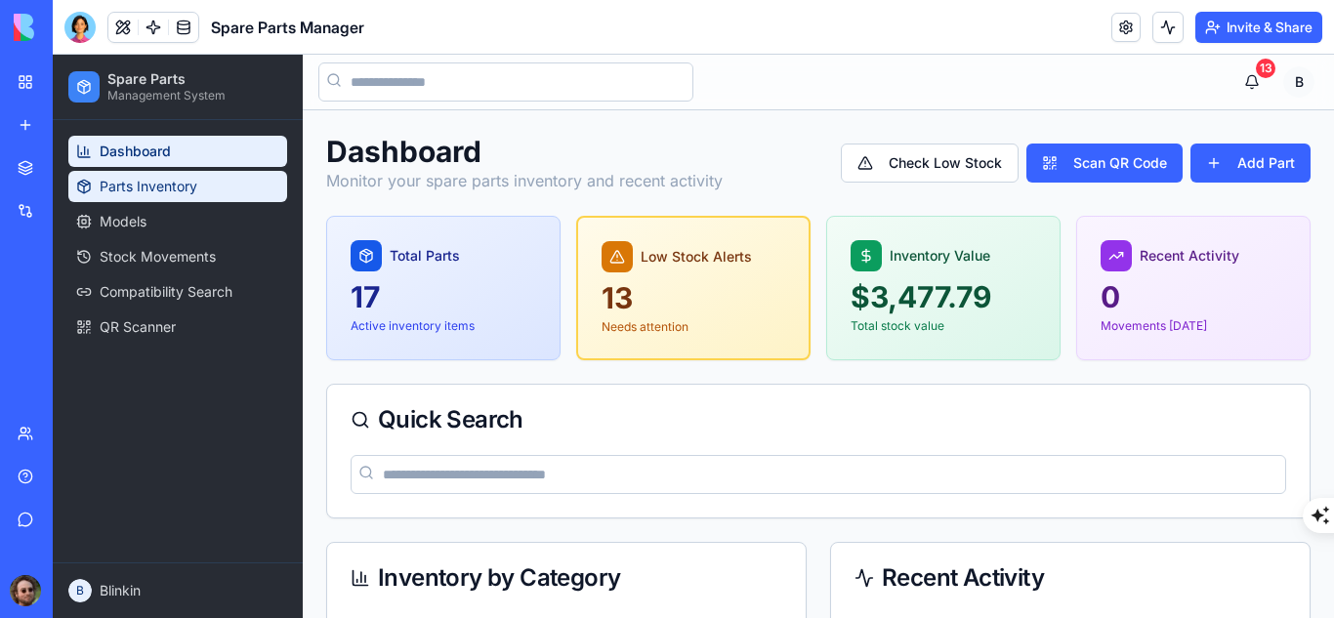
click at [173, 182] on span "Parts Inventory" at bounding box center [149, 187] width 98 height 20
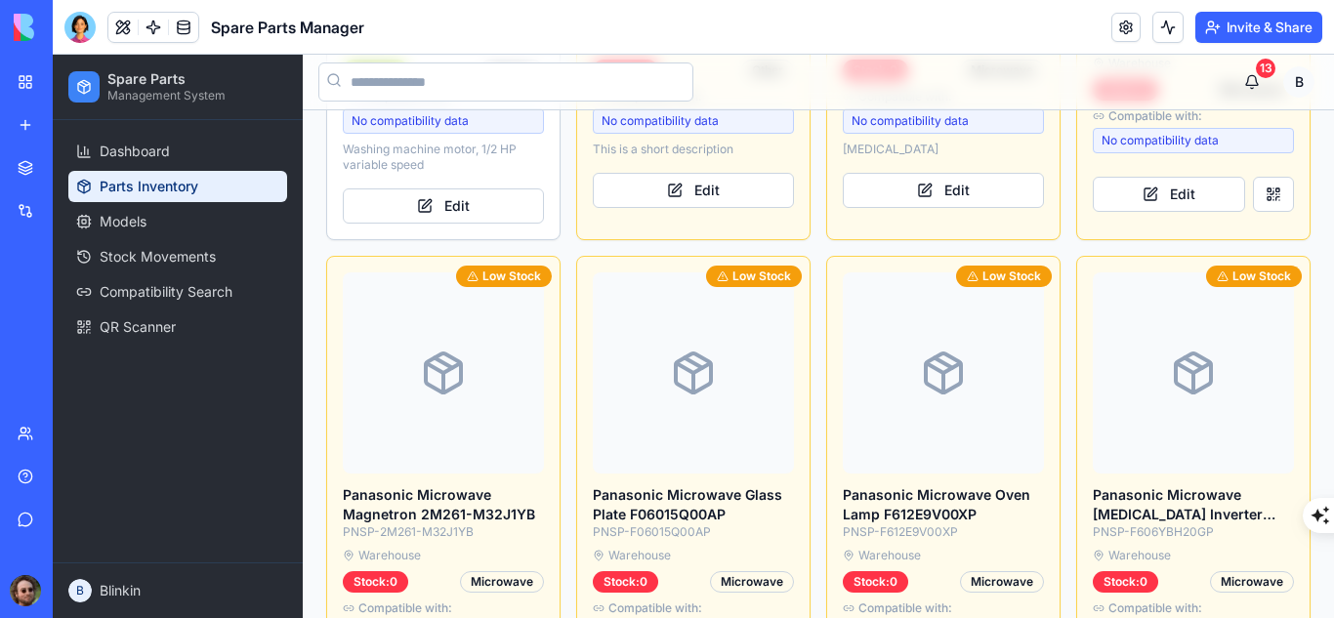
scroll to position [1995, 0]
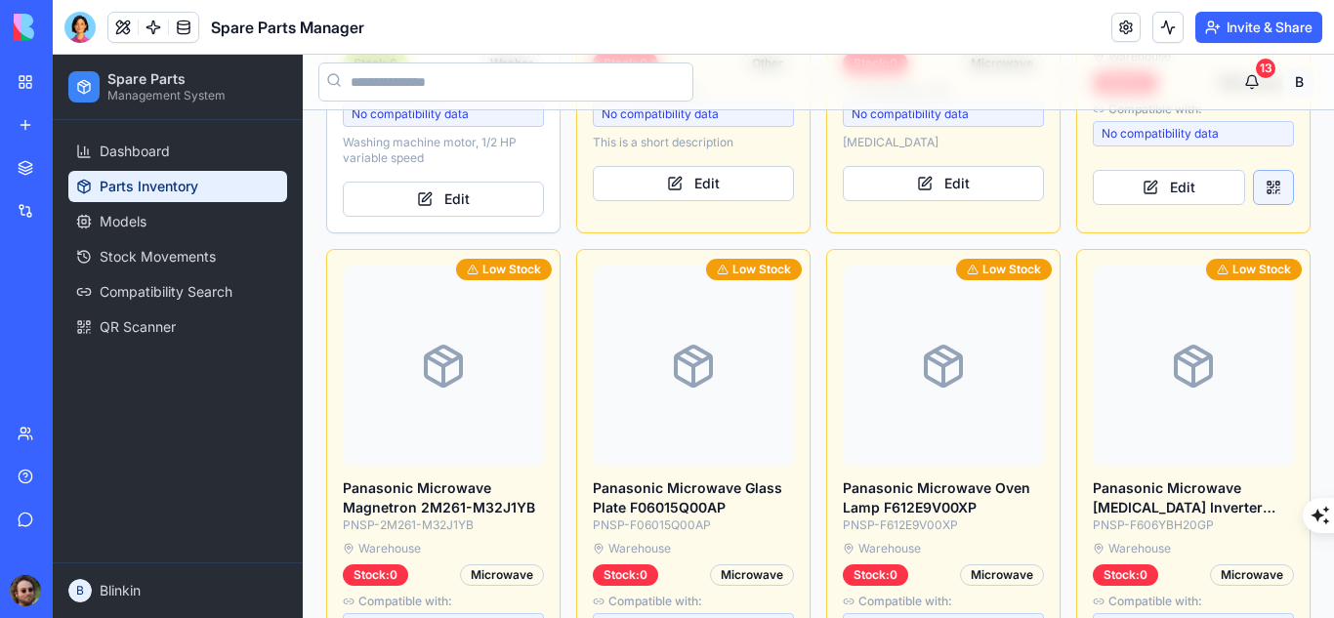
click at [1266, 186] on button at bounding box center [1273, 187] width 41 height 35
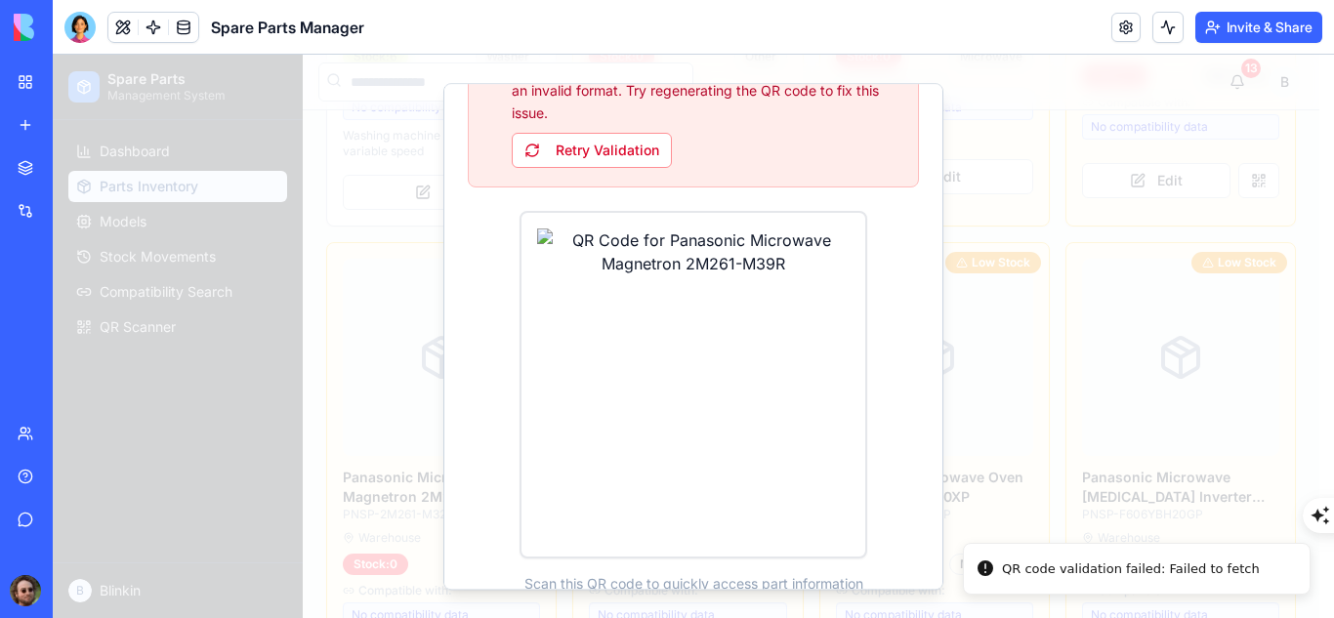
scroll to position [331, 0]
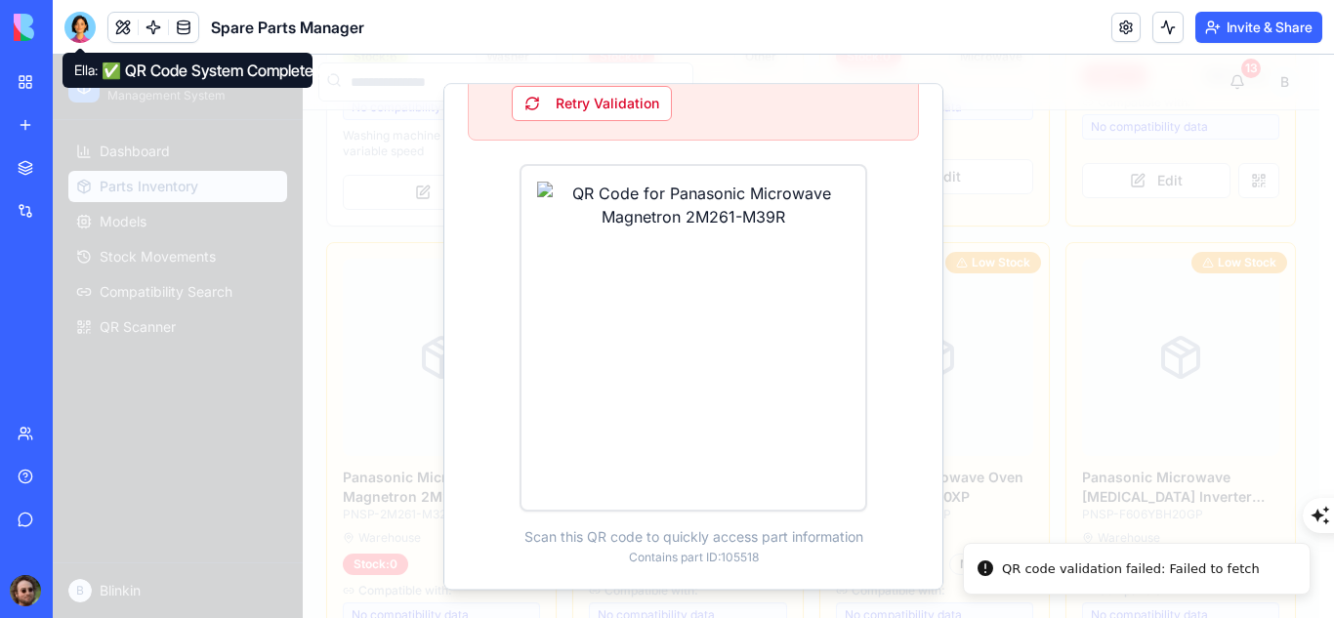
click at [88, 29] on div at bounding box center [79, 27] width 31 height 31
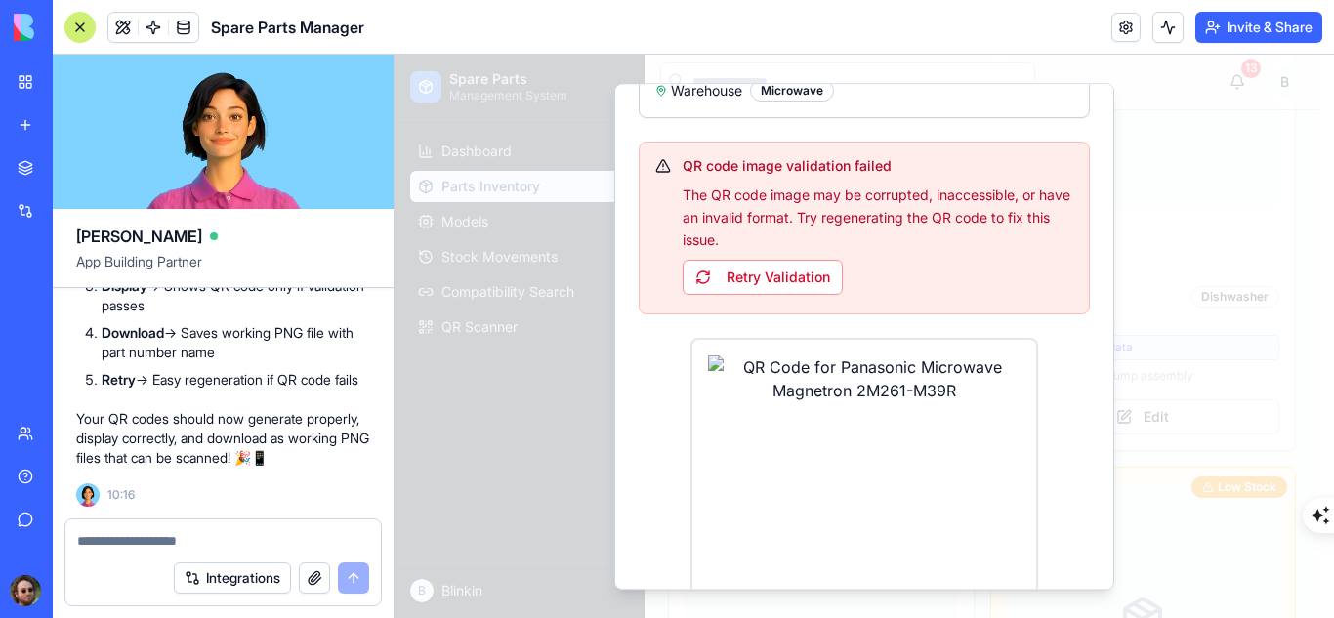
scroll to position [156, 0]
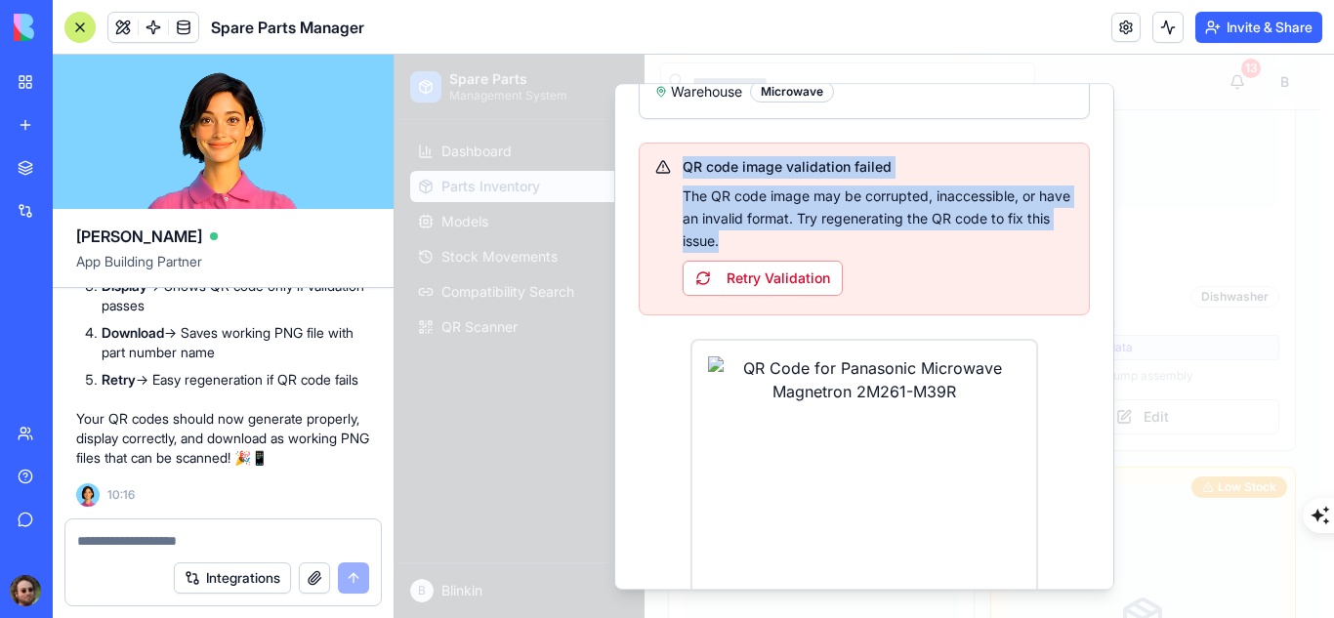
drag, startPoint x: 682, startPoint y: 167, endPoint x: 782, endPoint y: 235, distance: 121.6
click at [782, 235] on div "QR code image validation failed The QR code image may be corrupted, inaccessibl…" at bounding box center [864, 226] width 418 height 140
copy div "QR code image validation failed The QR code image may be corrupted, inaccessibl…"
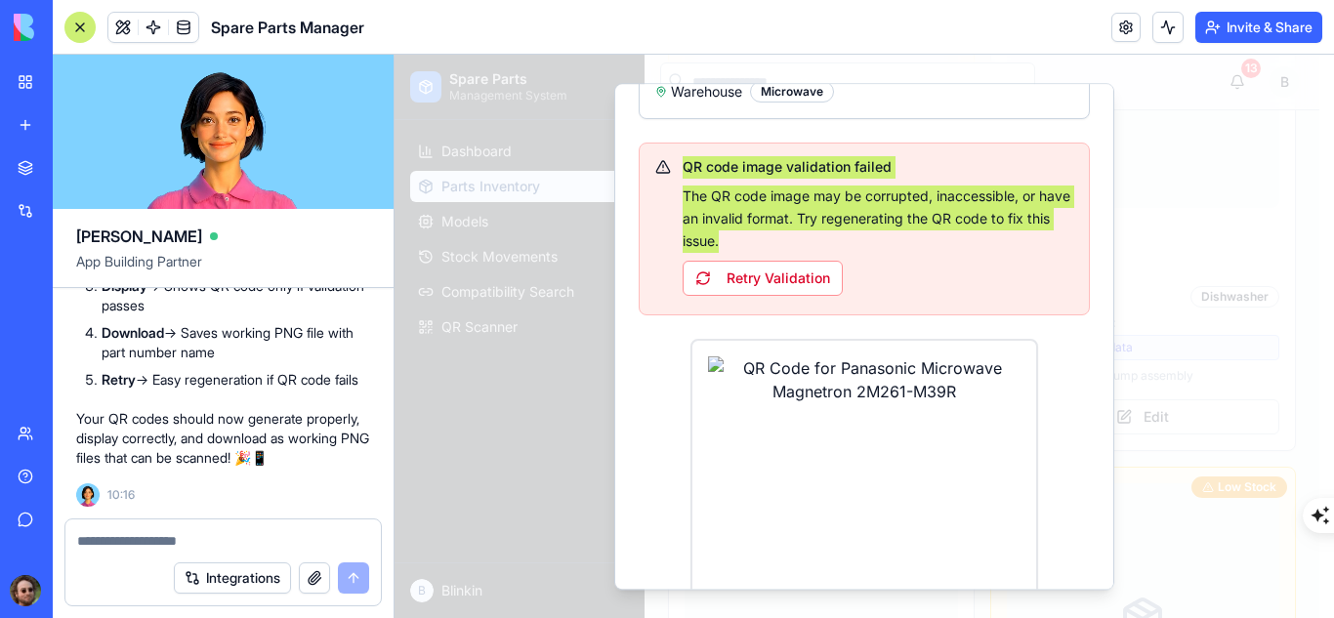
click at [126, 543] on textarea at bounding box center [223, 541] width 292 height 20
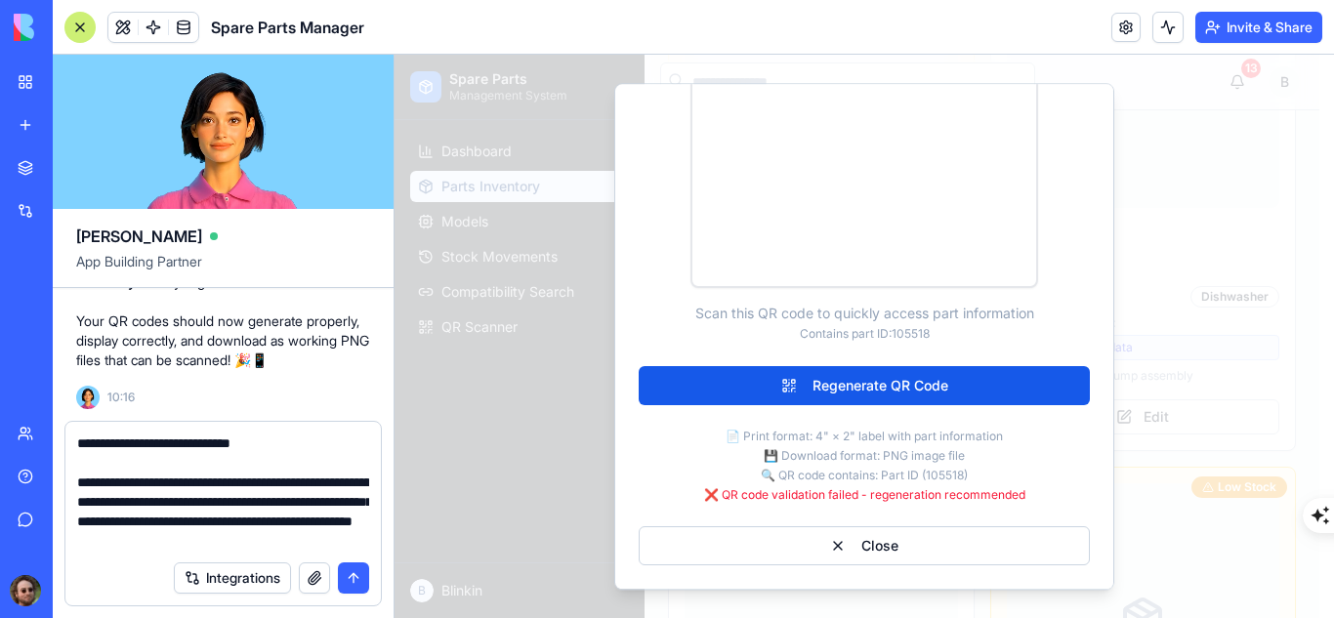
scroll to position [18, 0]
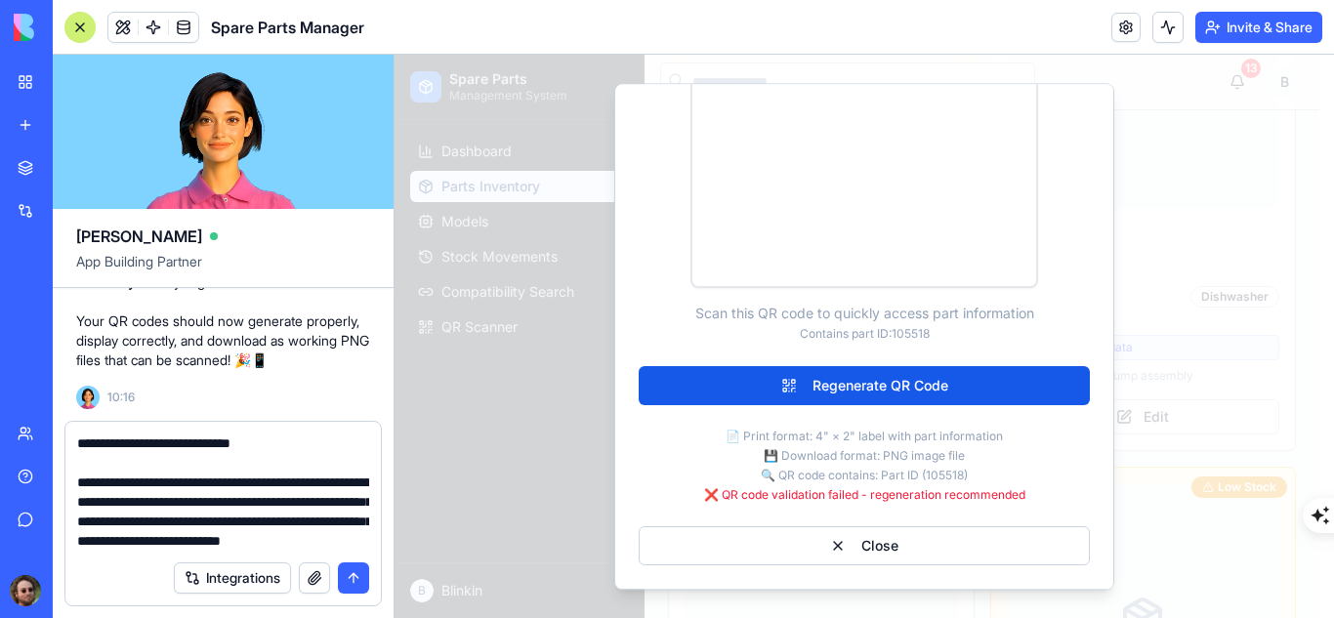
type textarea "**********"
click at [352, 575] on button "submit" at bounding box center [353, 577] width 31 height 31
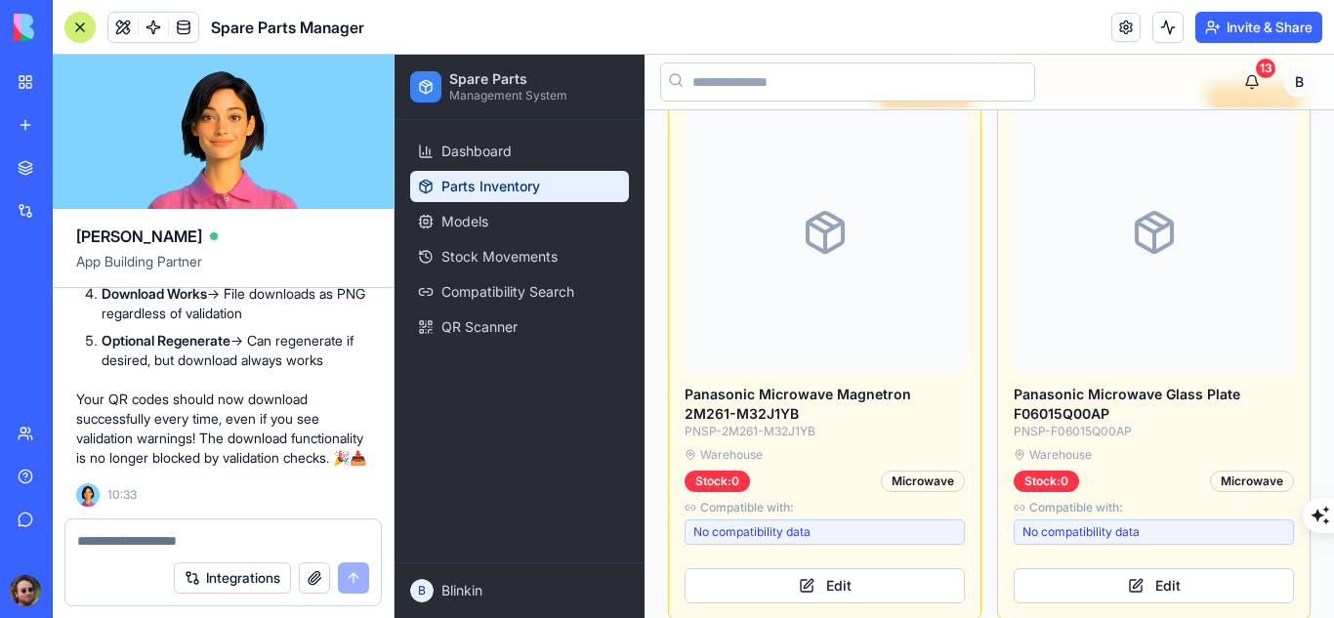
scroll to position [3246, 0]
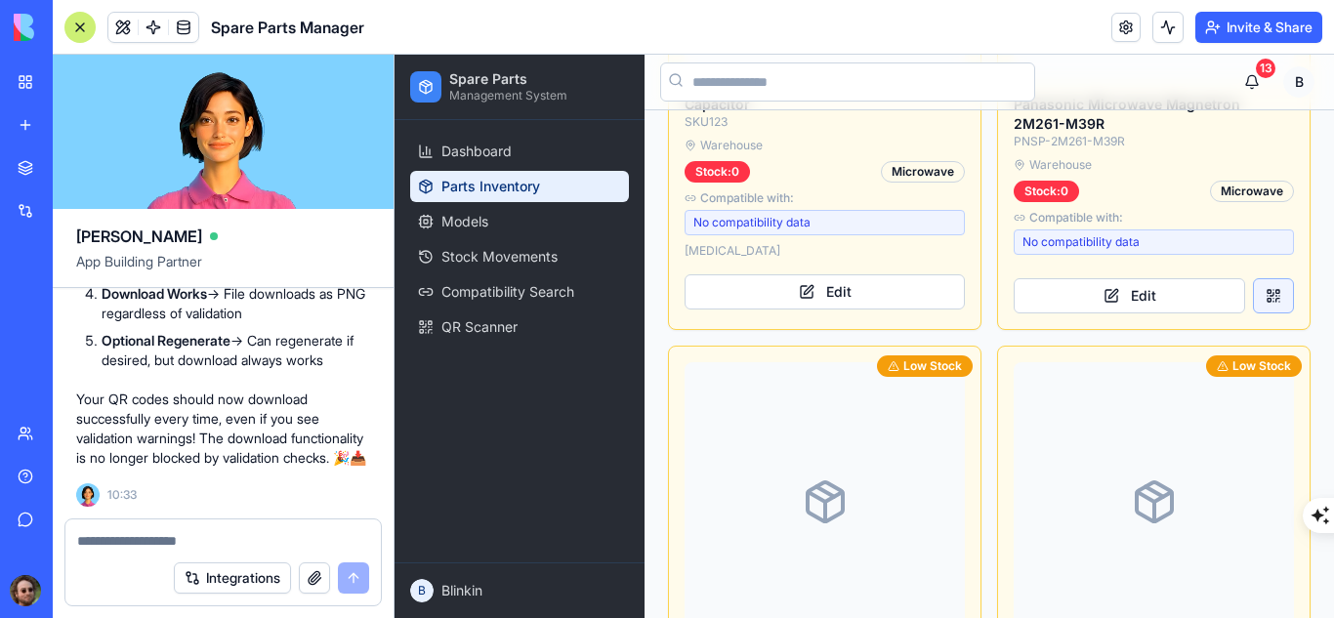
click at [1253, 278] on button at bounding box center [1273, 295] width 41 height 35
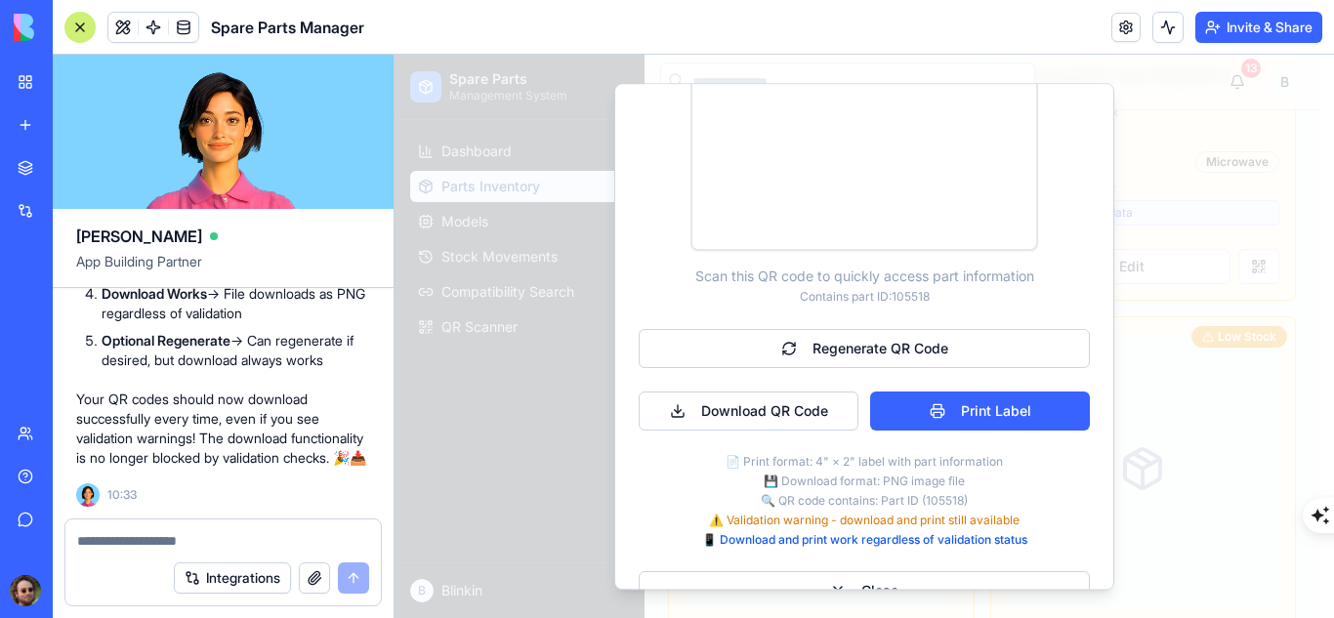
scroll to position [566, 0]
click at [814, 345] on button "Regenerate QR Code" at bounding box center [864, 347] width 451 height 39
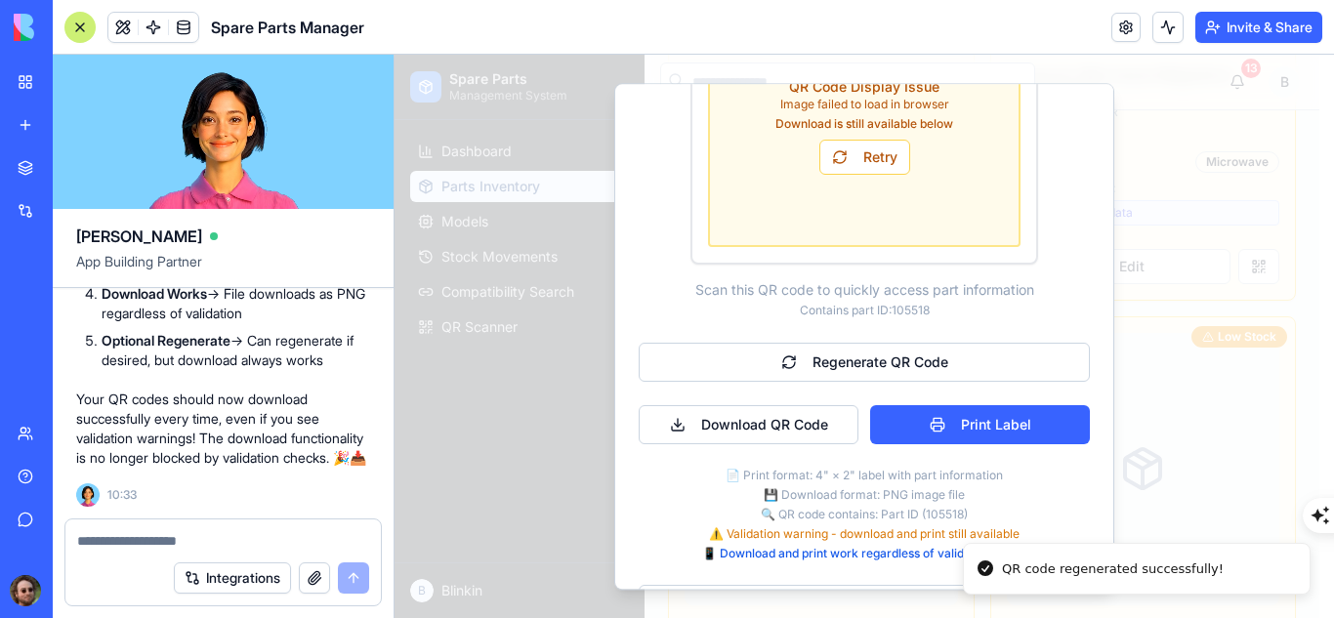
scroll to position [551, 0]
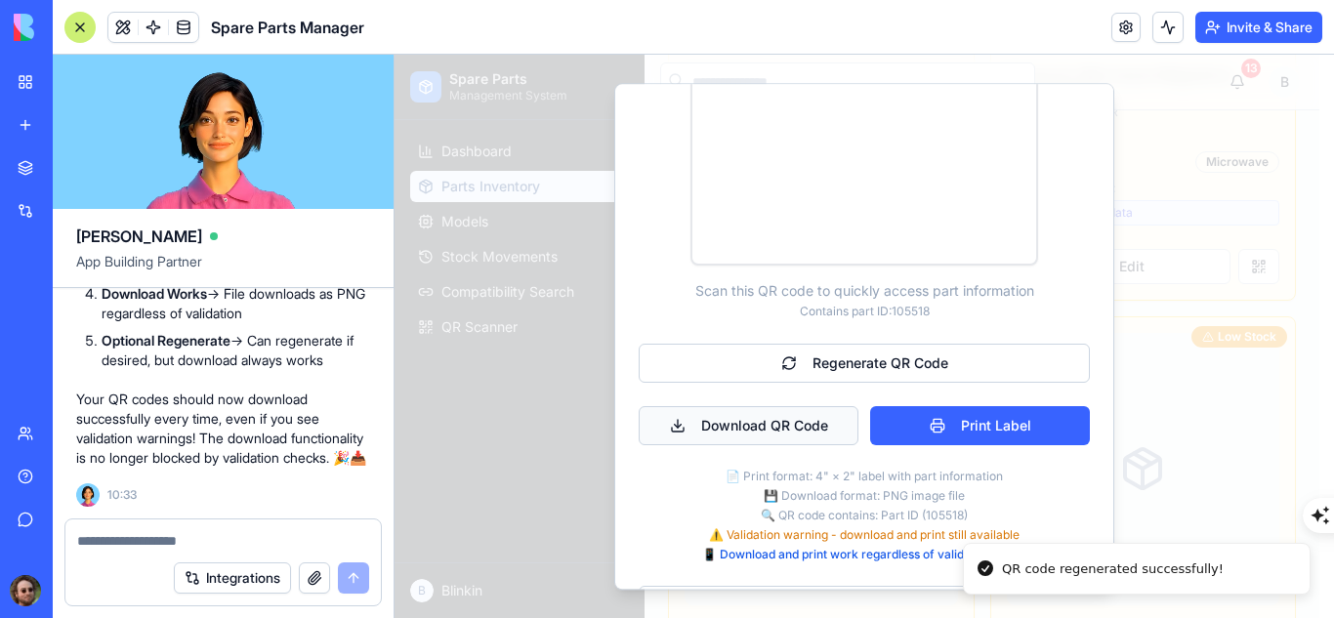
click at [764, 418] on button "Download QR Code" at bounding box center [749, 425] width 220 height 39
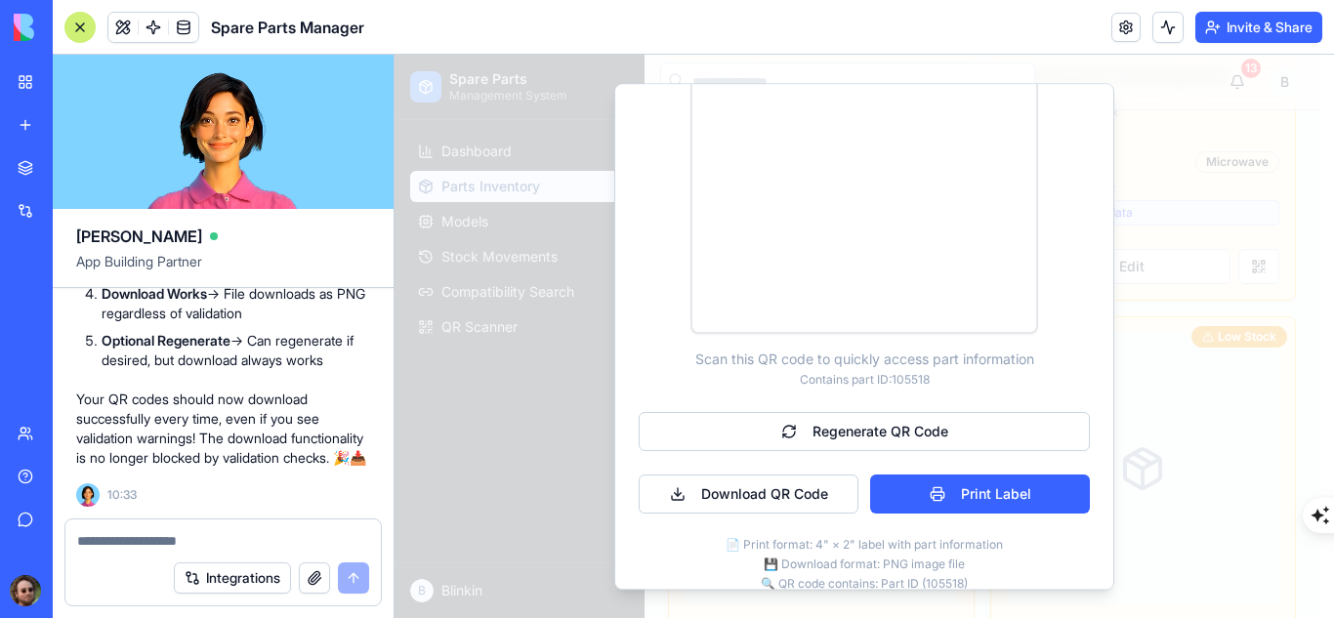
scroll to position [483, 0]
click at [209, 540] on textarea at bounding box center [223, 541] width 292 height 20
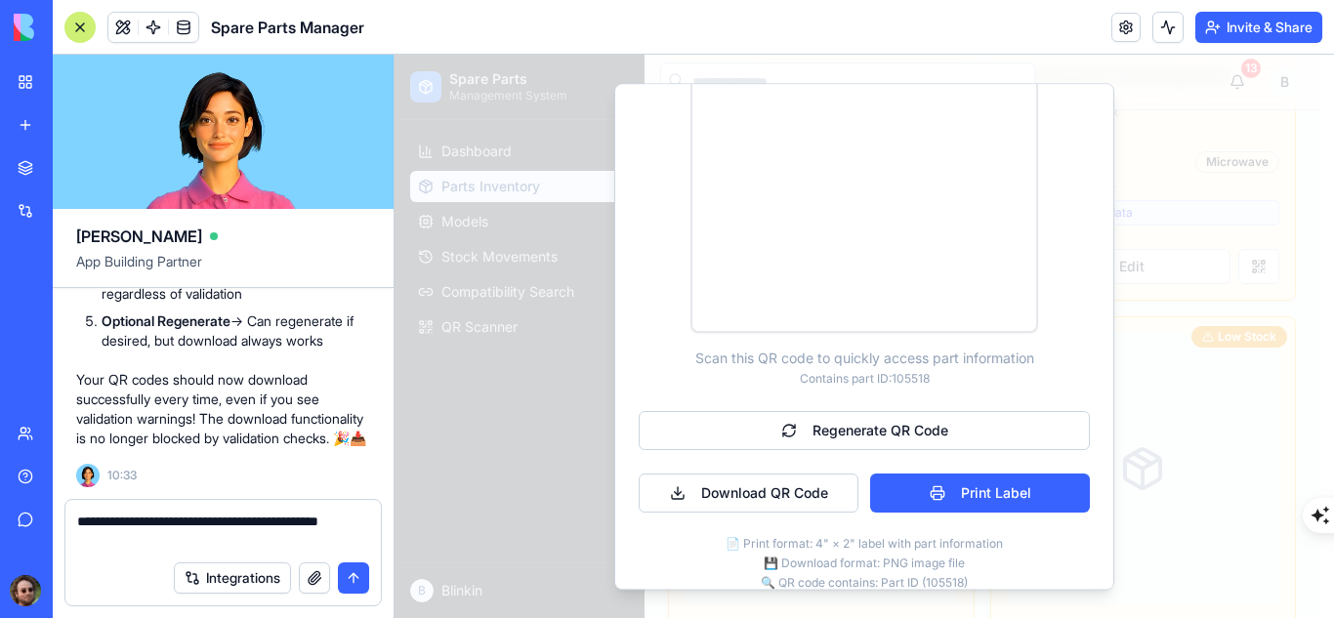
type textarea "**********"
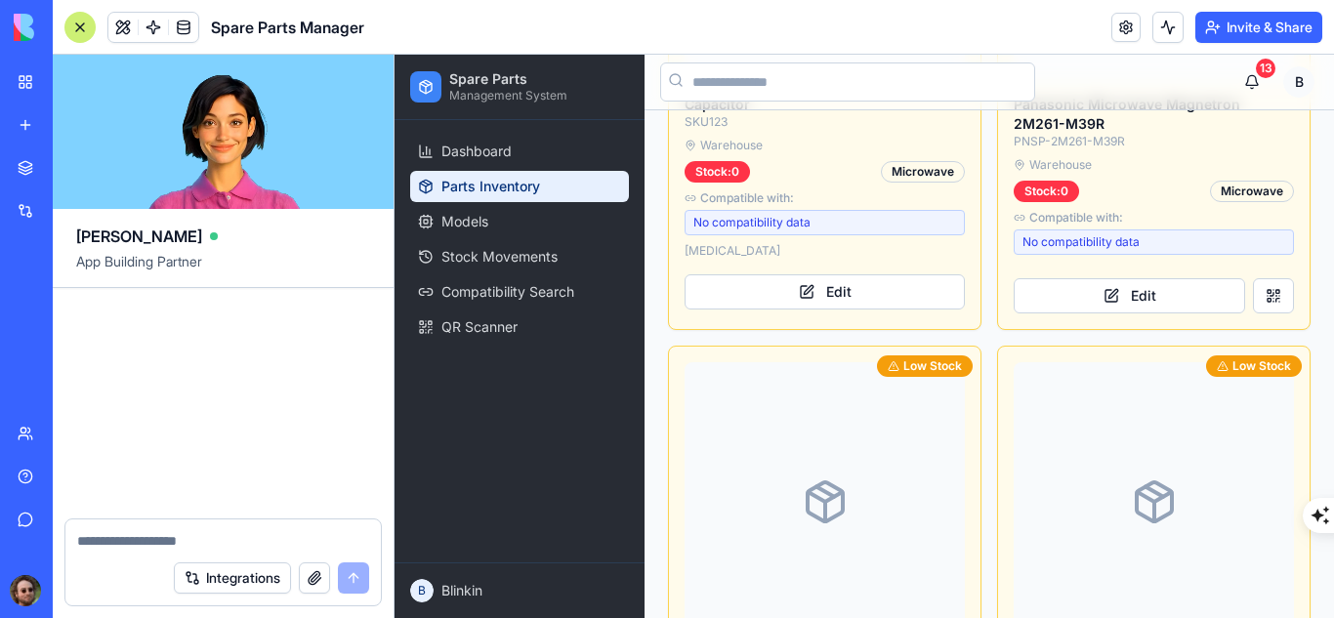
scroll to position [43681, 0]
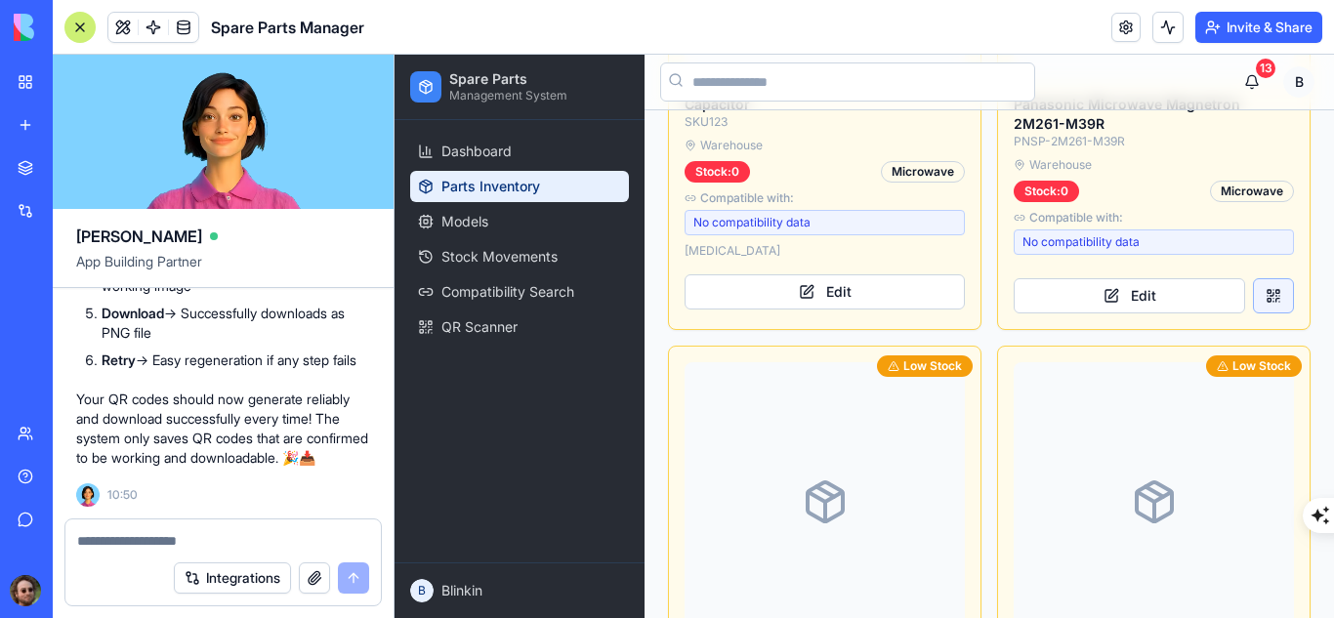
click at [1253, 278] on button at bounding box center [1273, 295] width 41 height 35
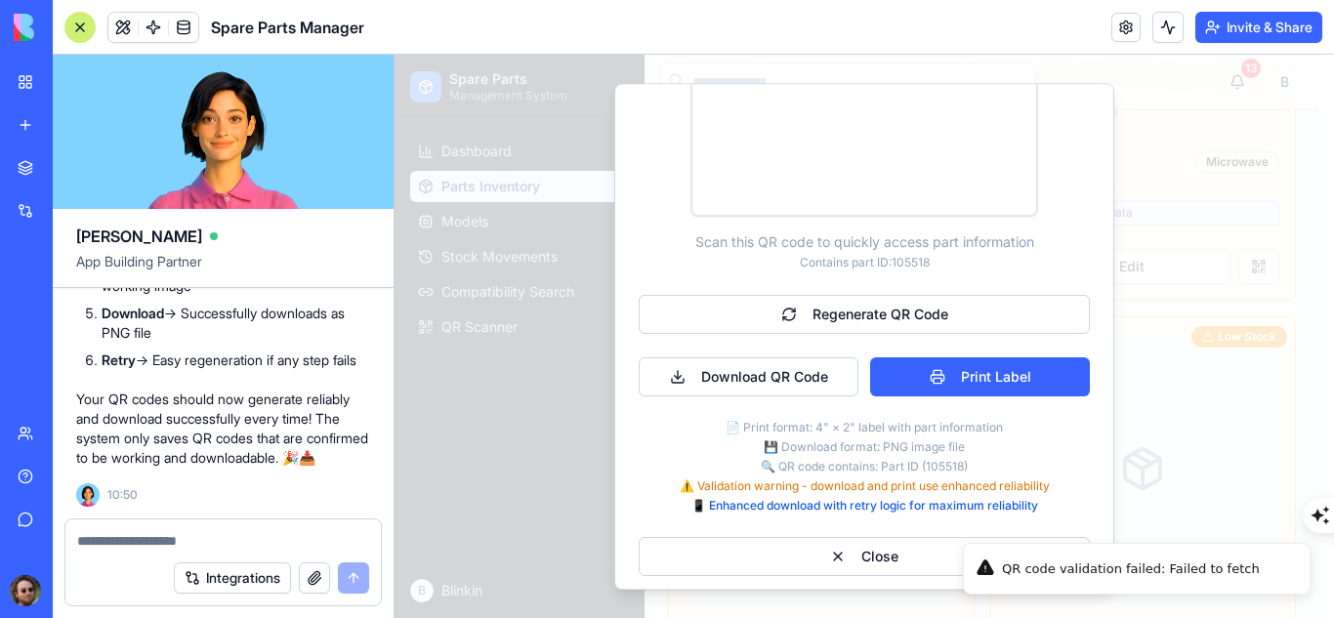
scroll to position [599, 0]
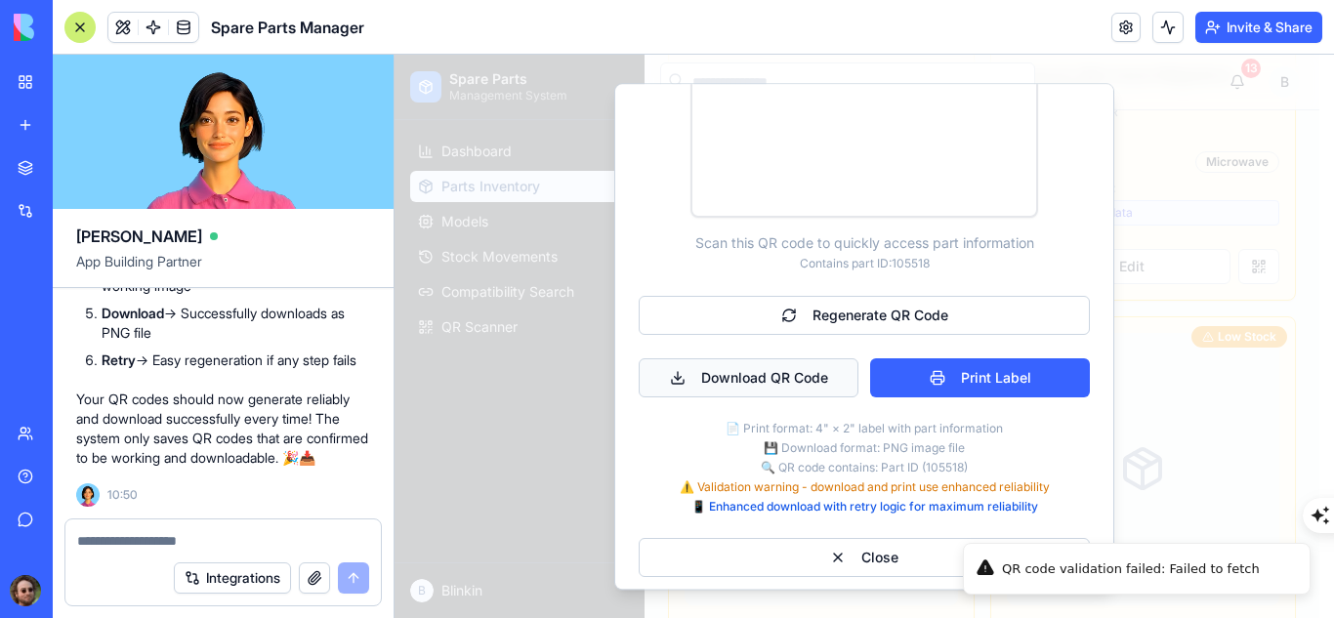
click at [800, 381] on button "Download QR Code" at bounding box center [749, 377] width 220 height 39
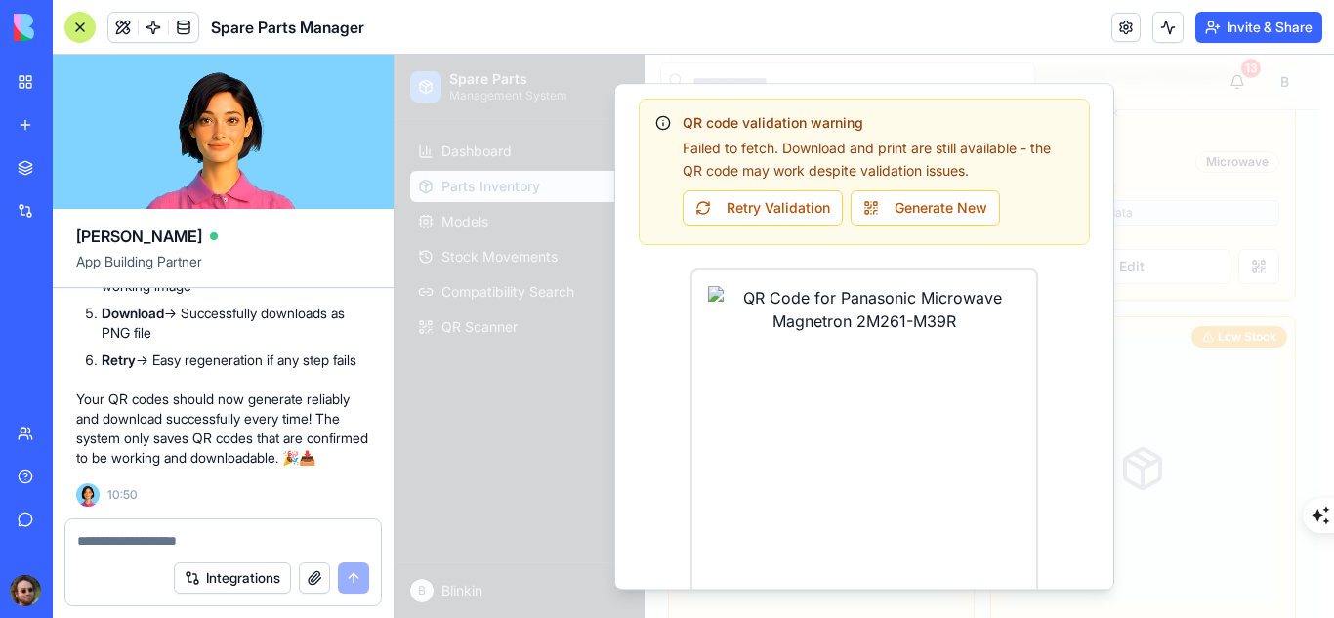
scroll to position [199, 0]
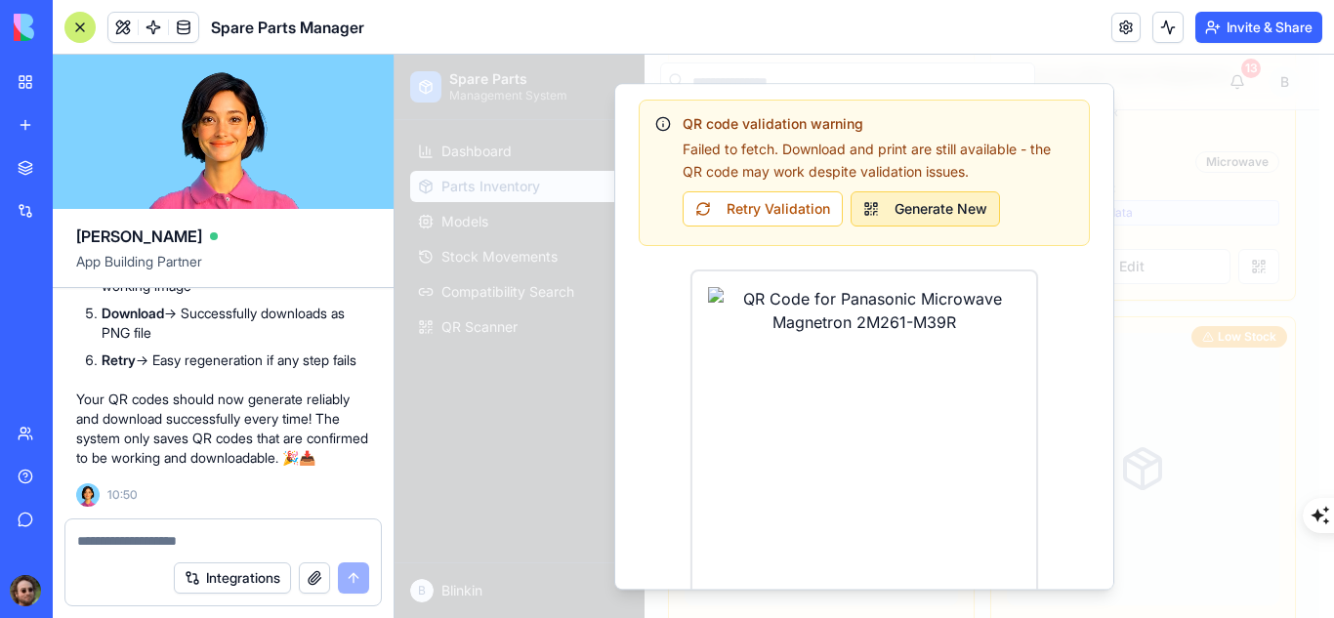
click at [950, 213] on button "Generate New" at bounding box center [925, 208] width 149 height 35
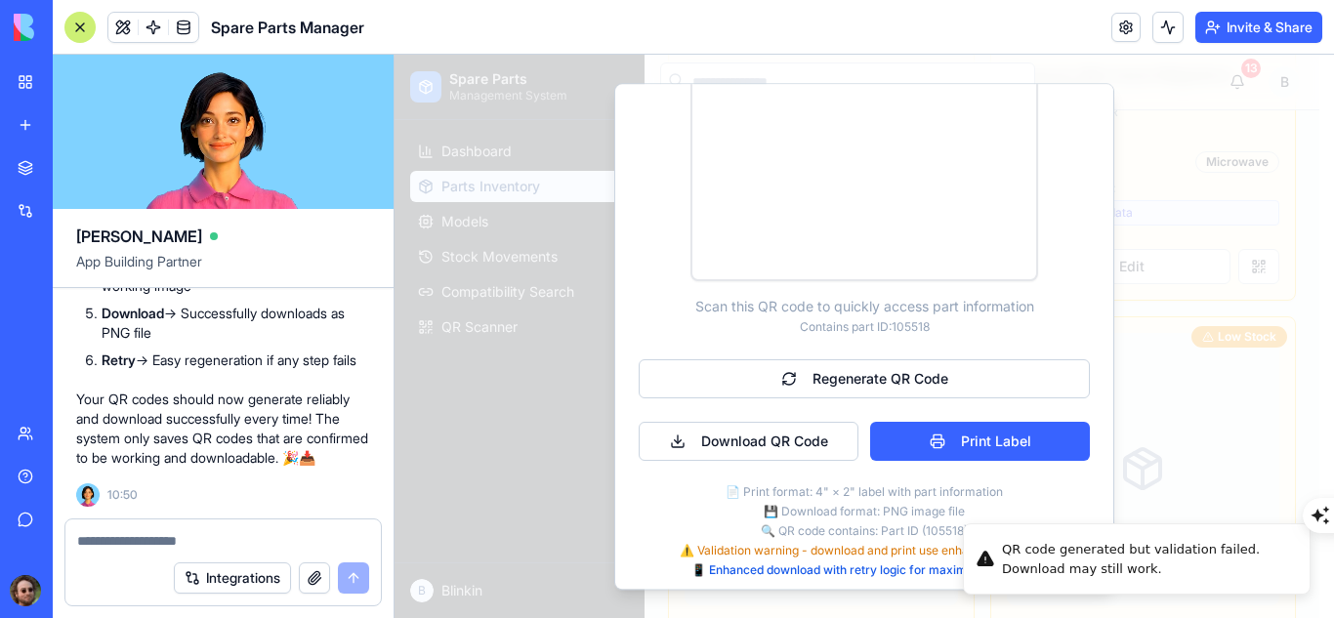
scroll to position [536, 0]
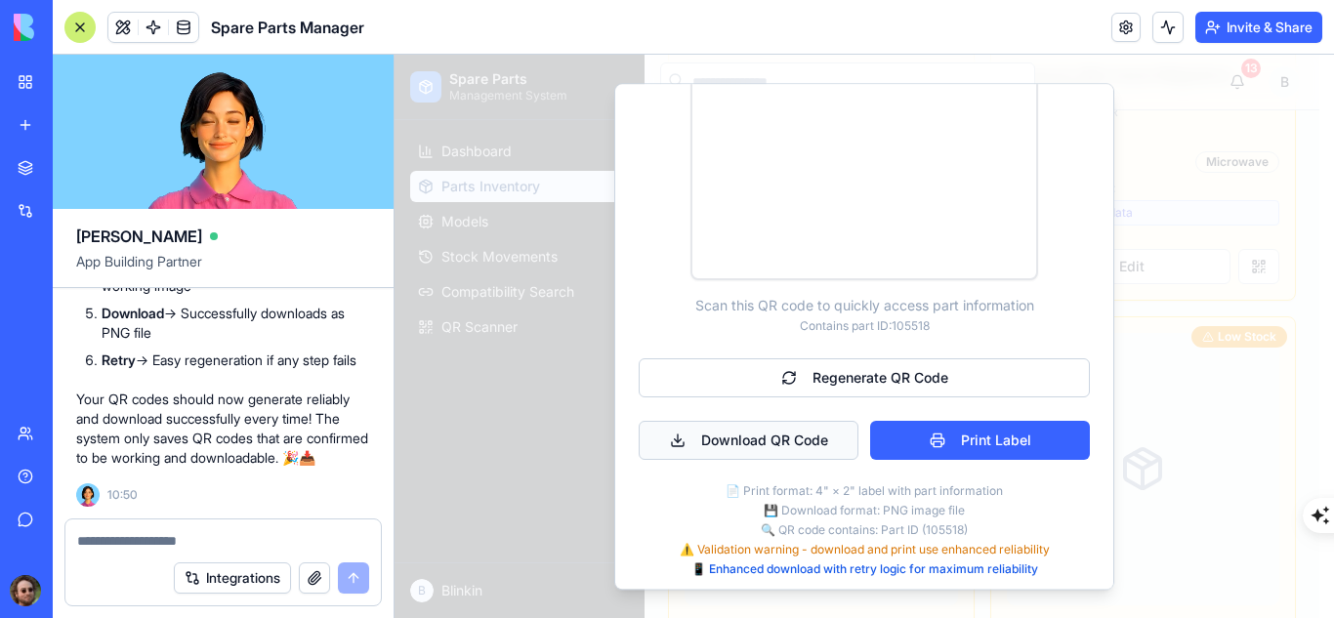
click at [723, 438] on button "Download QR Code" at bounding box center [749, 440] width 220 height 39
click at [209, 540] on textarea at bounding box center [223, 541] width 292 height 20
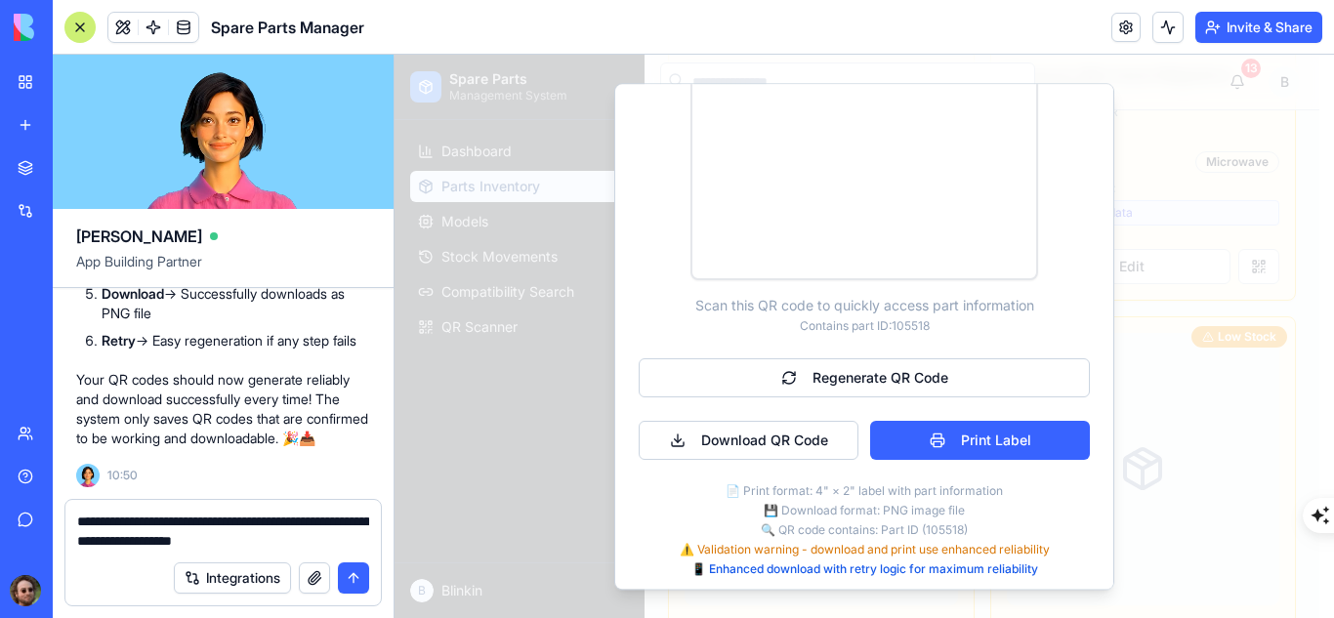
type textarea "**********"
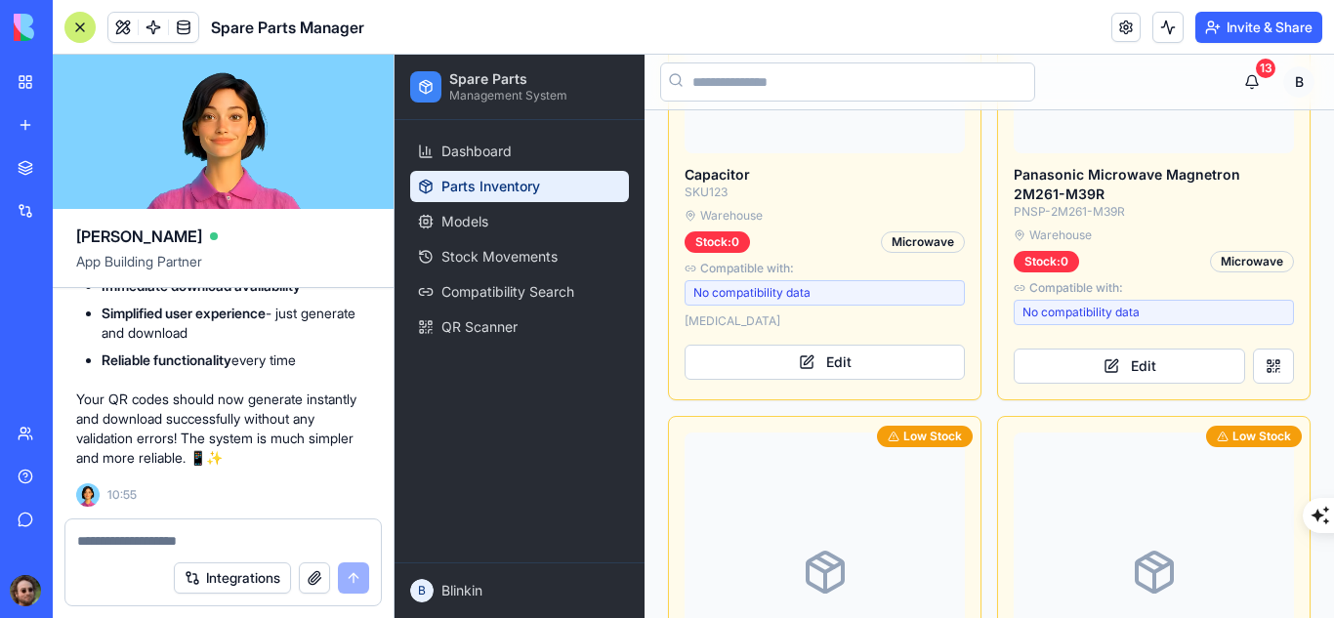
scroll to position [3175, 0]
click at [1253, 350] on button at bounding box center [1273, 367] width 41 height 35
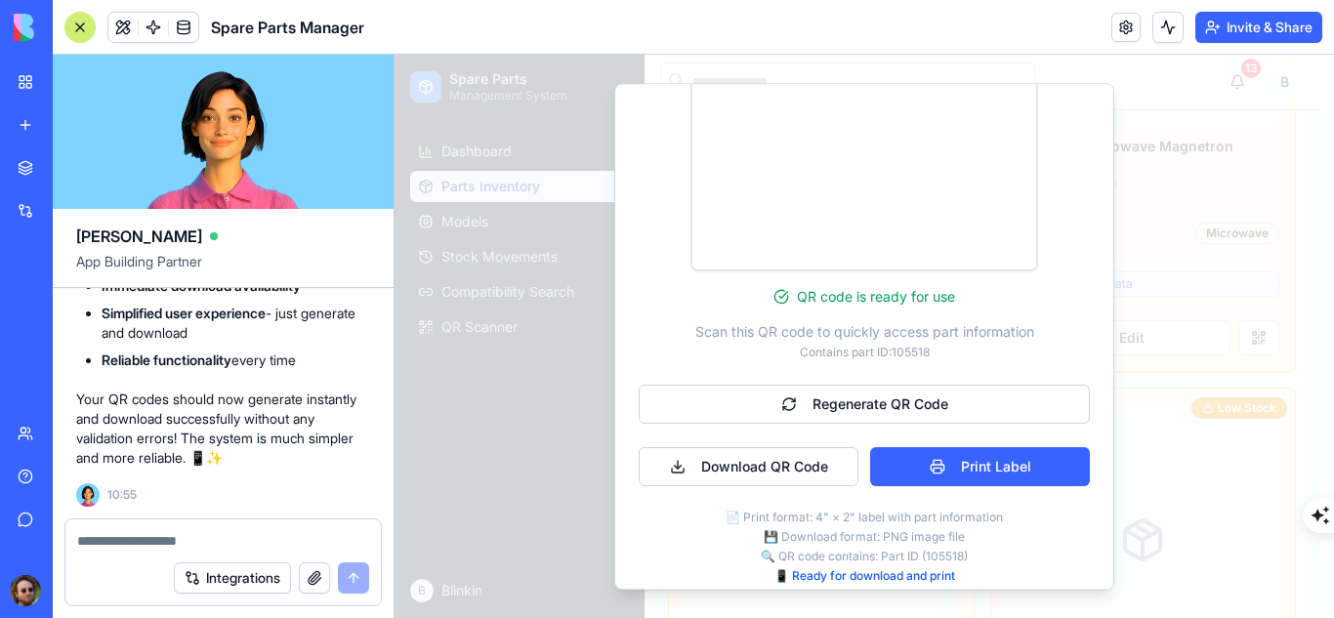
scroll to position [462, 0]
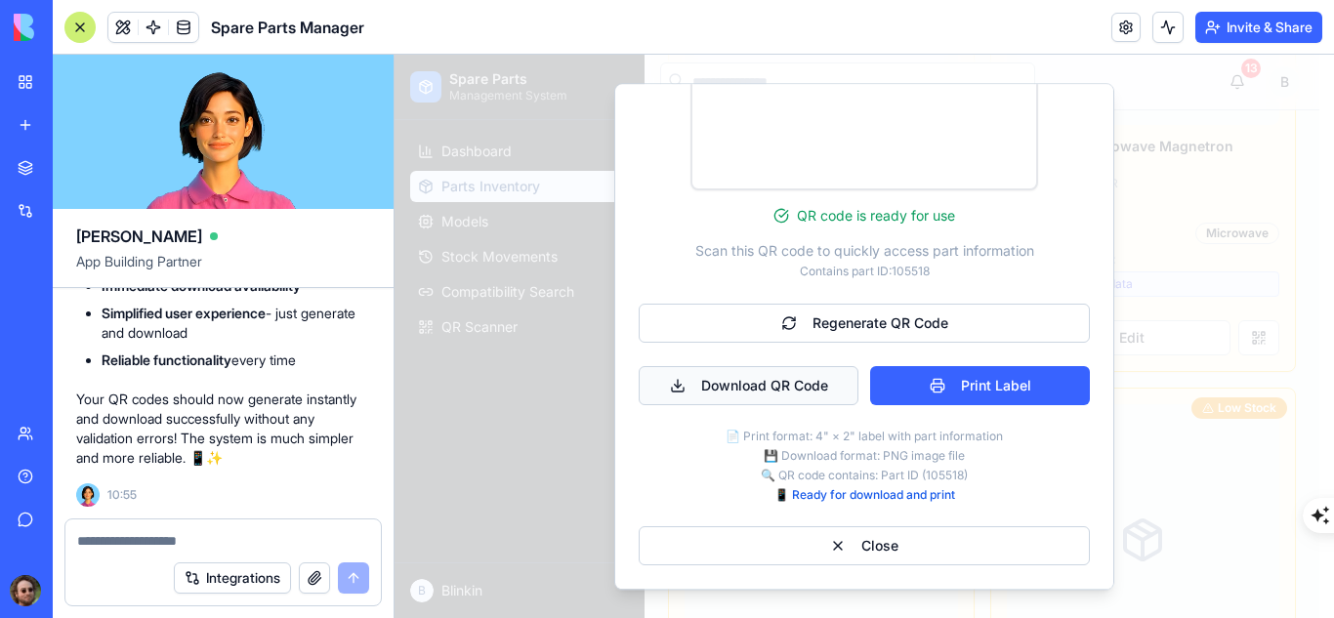
click at [716, 387] on button "Download QR Code" at bounding box center [749, 385] width 220 height 39
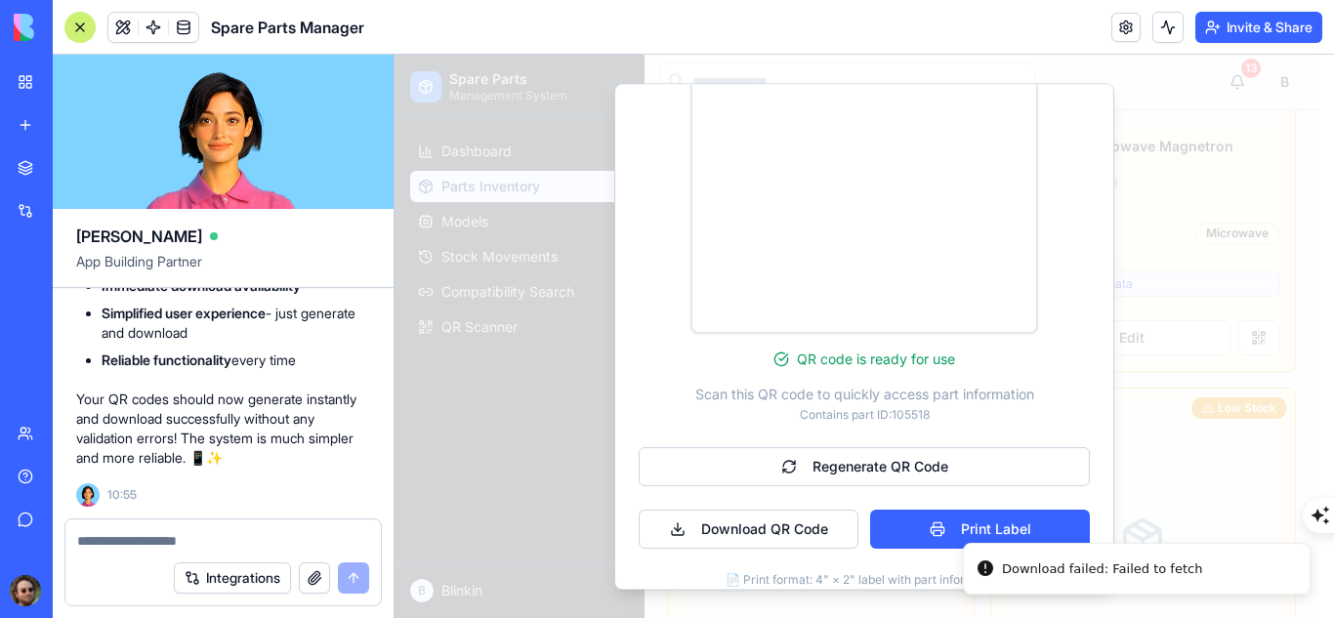
scroll to position [311, 0]
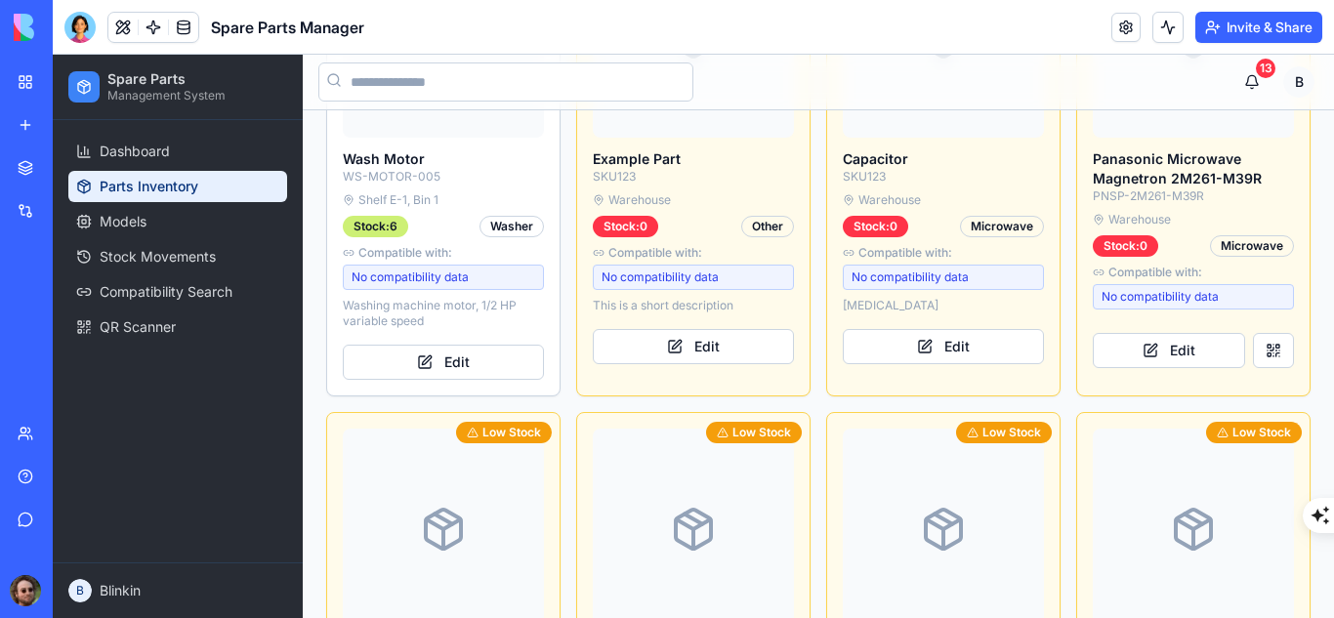
scroll to position [1866, 0]
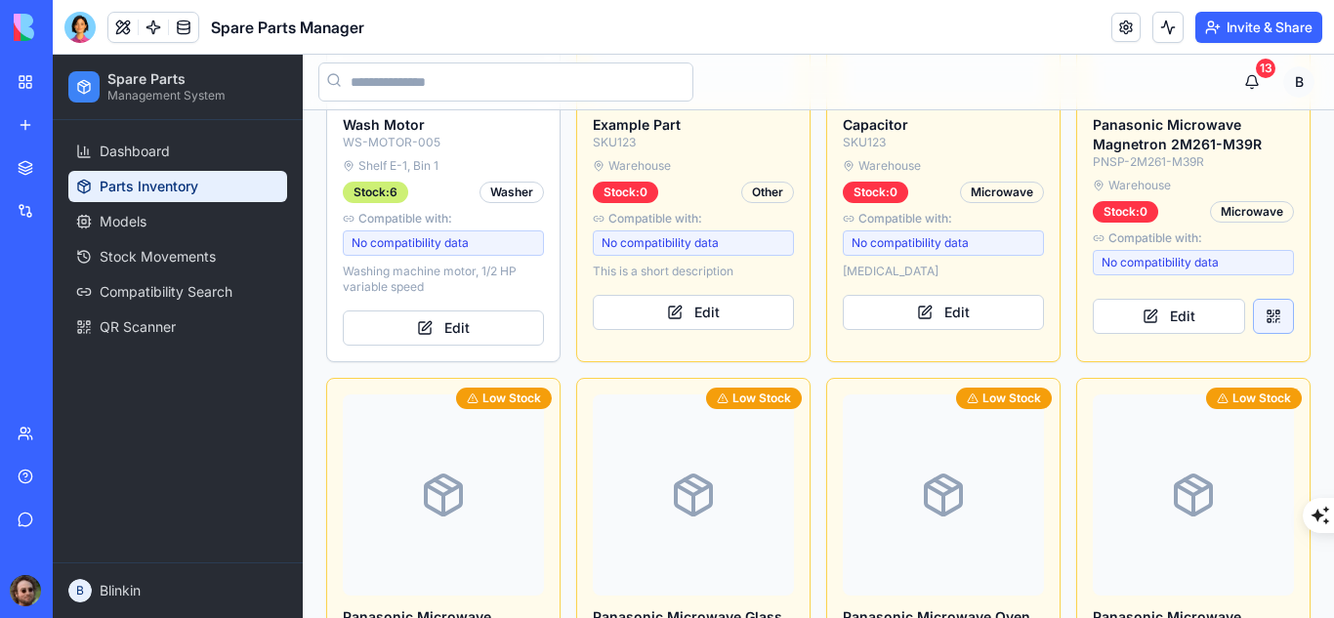
click at [1253, 313] on button at bounding box center [1273, 316] width 41 height 35
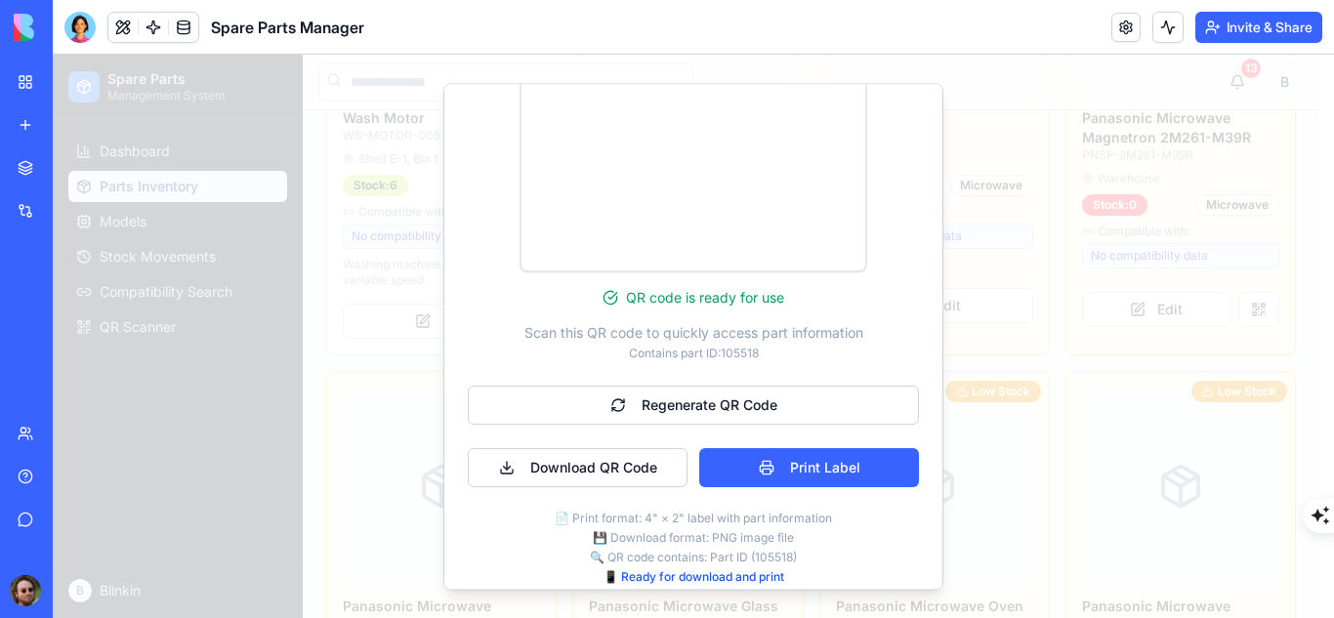
scroll to position [462, 0]
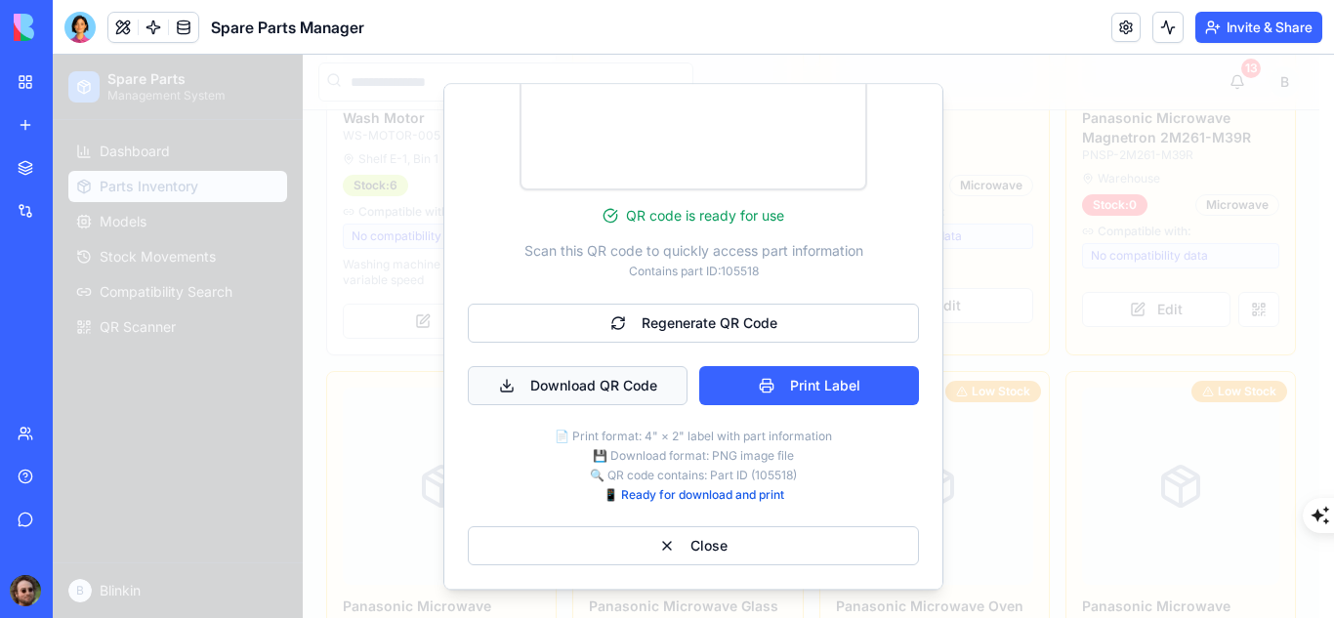
click at [636, 385] on button "Download QR Code" at bounding box center [578, 385] width 220 height 39
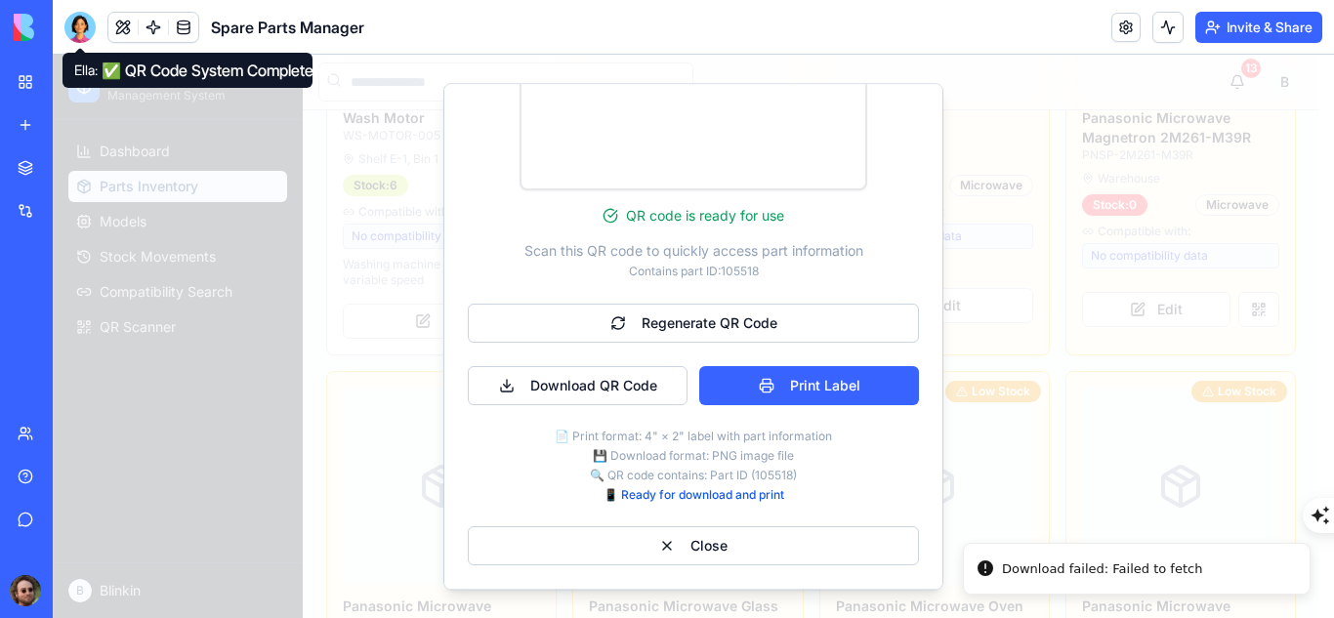
click at [84, 28] on div at bounding box center [79, 27] width 31 height 31
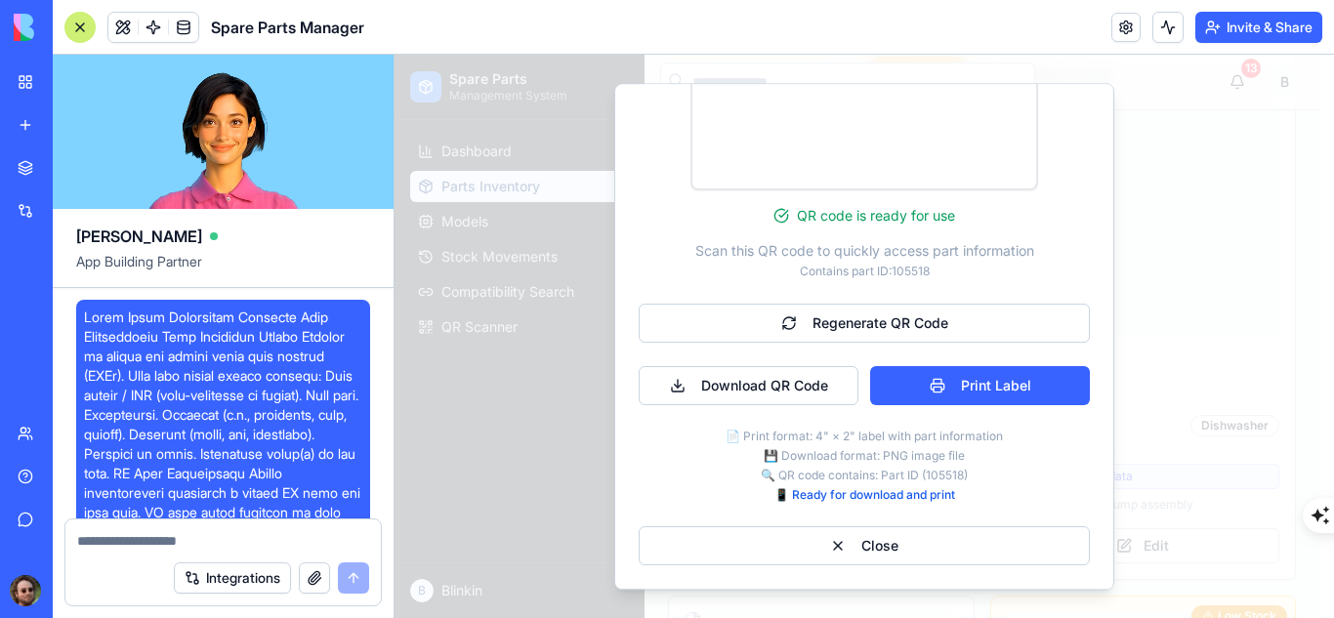
scroll to position [45298, 0]
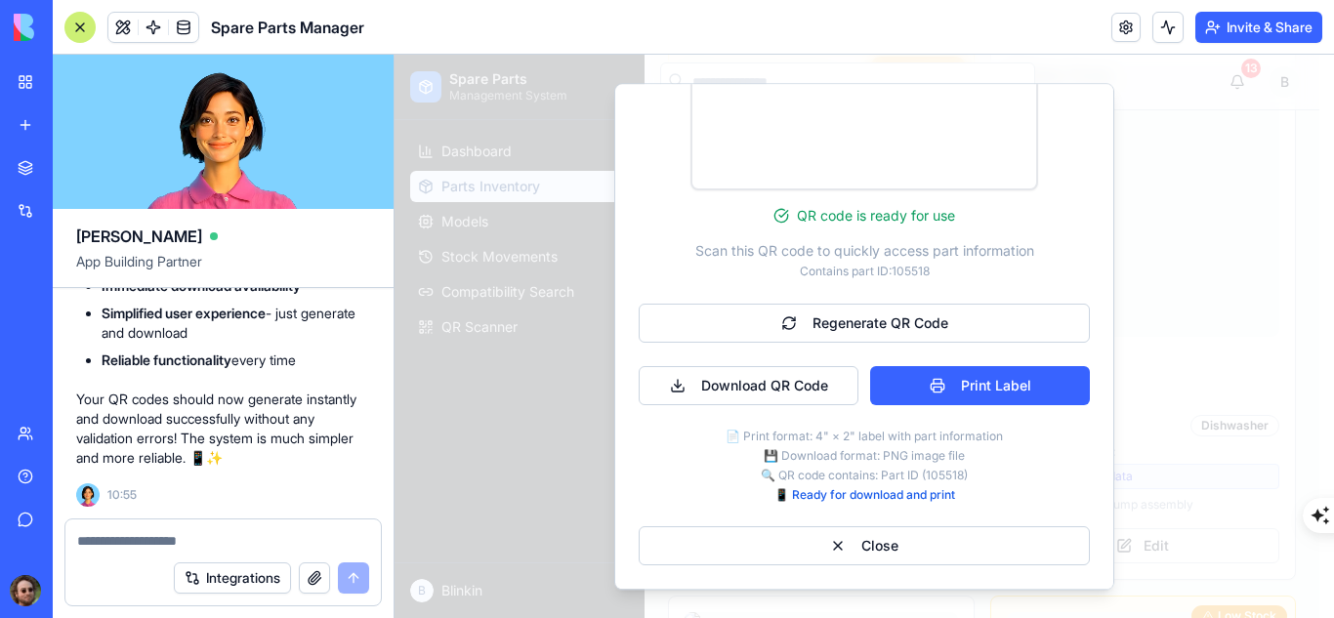
click at [157, 536] on textarea at bounding box center [223, 541] width 292 height 20
click at [717, 373] on button "Download QR Code" at bounding box center [749, 385] width 220 height 39
click at [224, 537] on textarea at bounding box center [223, 541] width 292 height 20
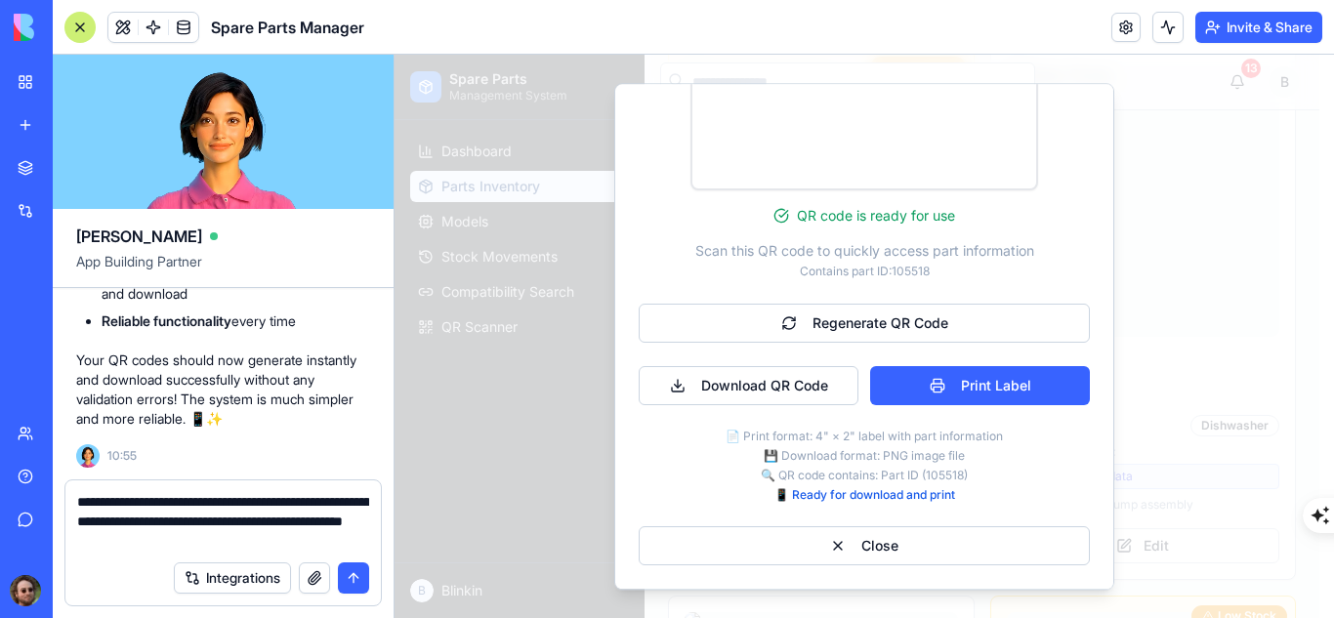
type textarea "**********"
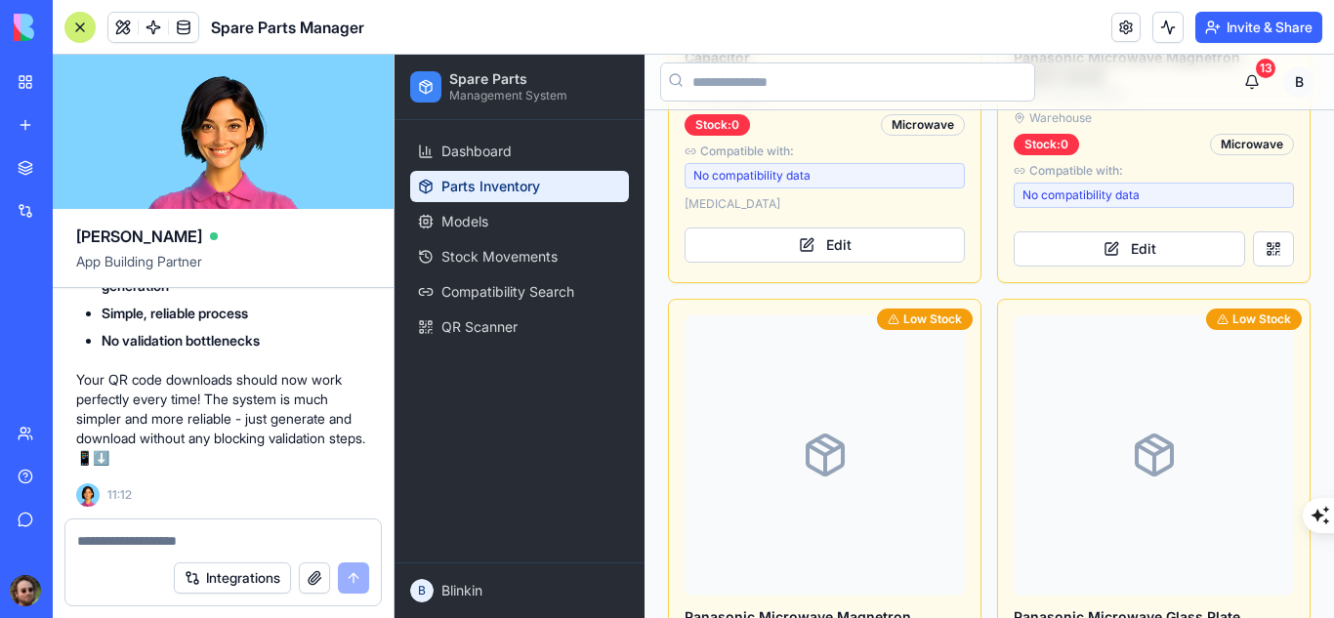
scroll to position [3294, 0]
click at [1262, 230] on button at bounding box center [1273, 247] width 41 height 35
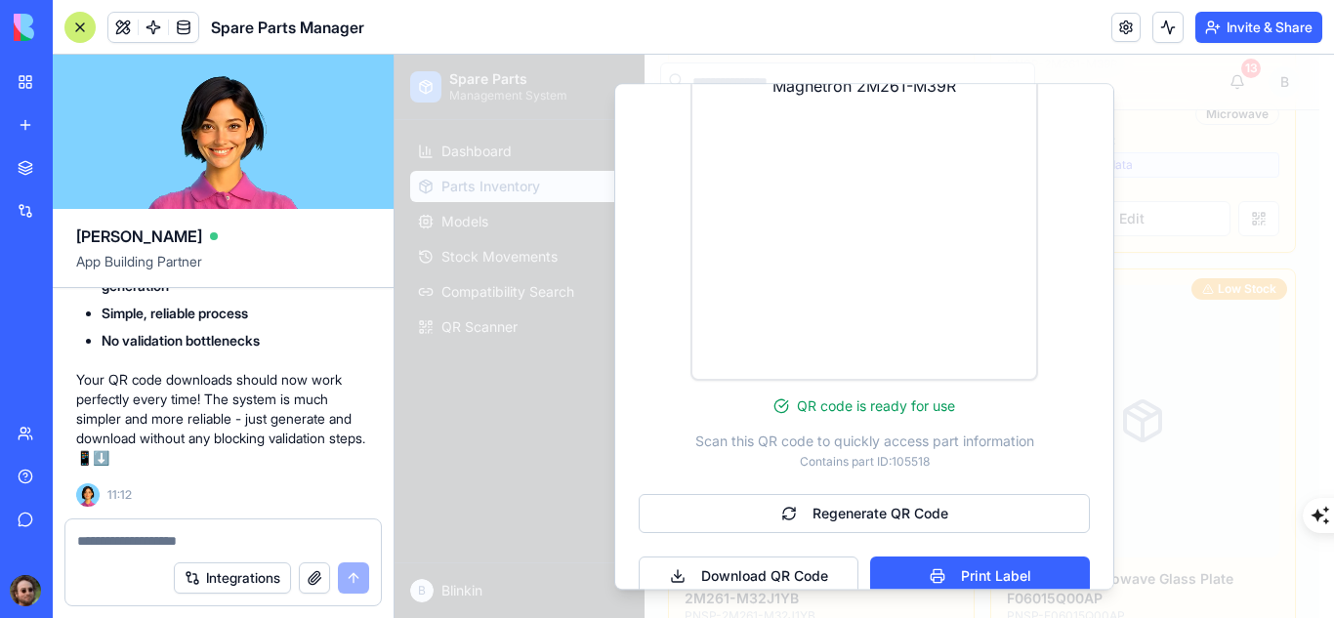
scroll to position [462, 0]
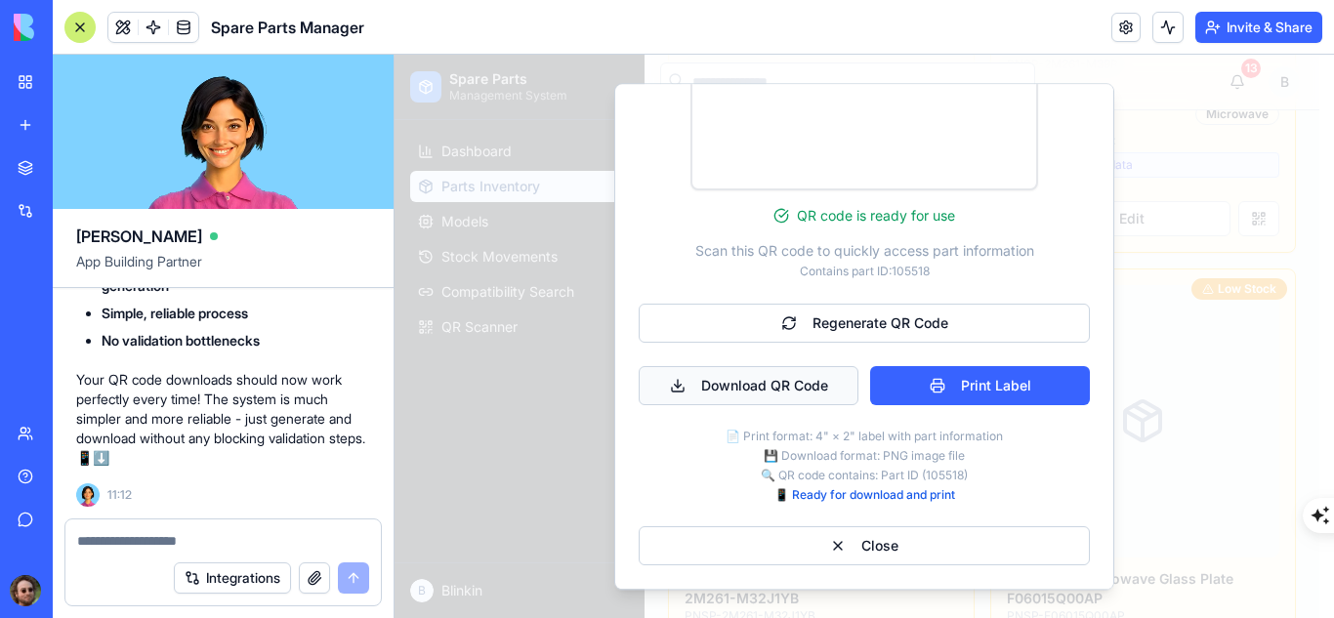
click at [751, 390] on button "Download QR Code" at bounding box center [749, 385] width 220 height 39
click at [808, 372] on button "Download QR Code" at bounding box center [749, 385] width 220 height 39
click at [1051, 555] on button "Close" at bounding box center [864, 545] width 451 height 39
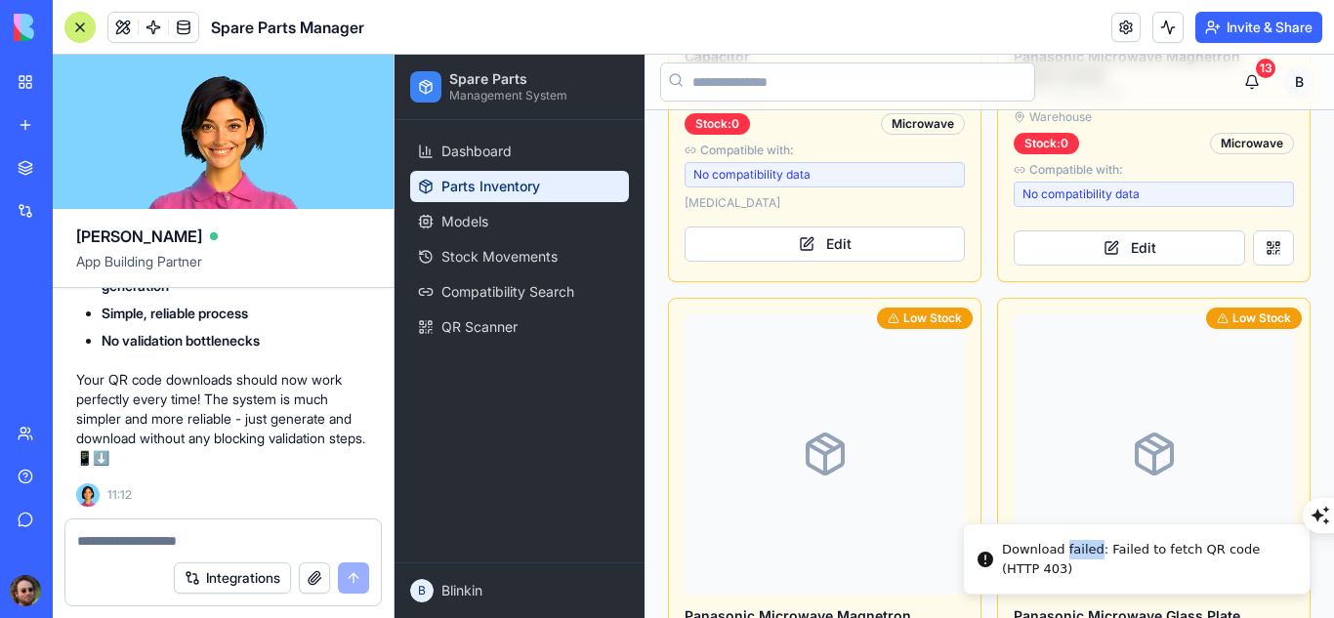
click at [1051, 555] on div "Download failed: Failed to fetch QR code (HTTP 403)" at bounding box center [1148, 559] width 292 height 38
copy div "Download failed: Failed to fetch QR code (HTTP 403)"
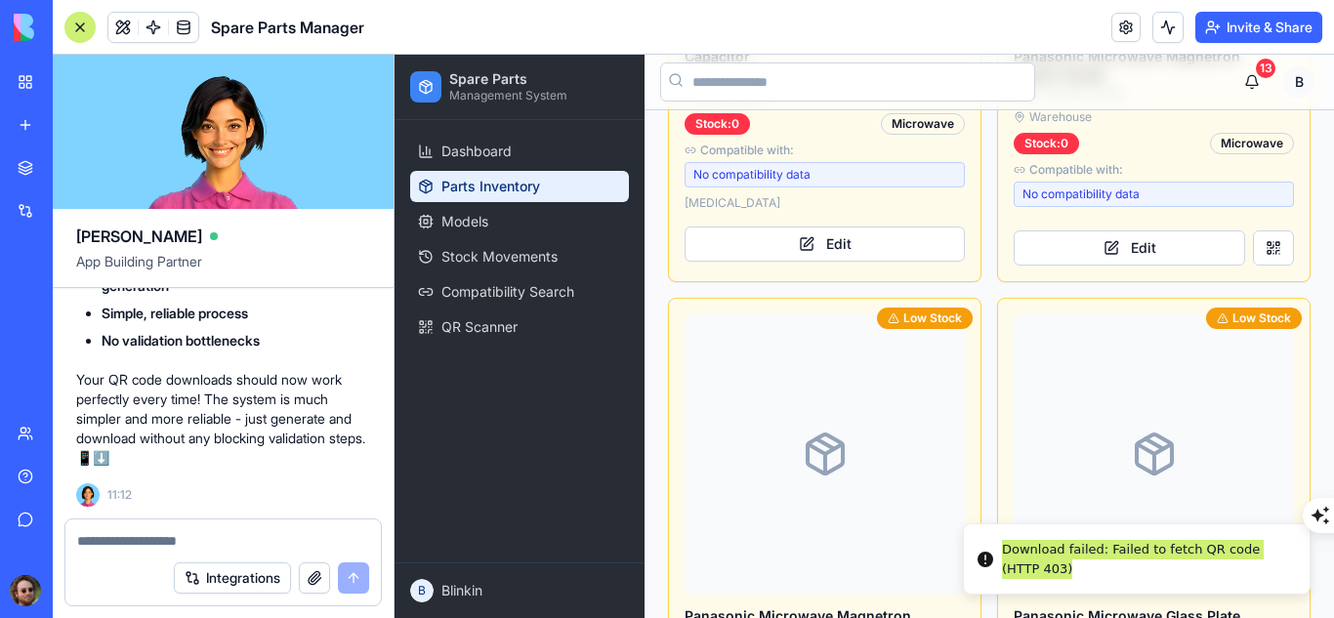
click at [247, 538] on textarea at bounding box center [223, 541] width 292 height 20
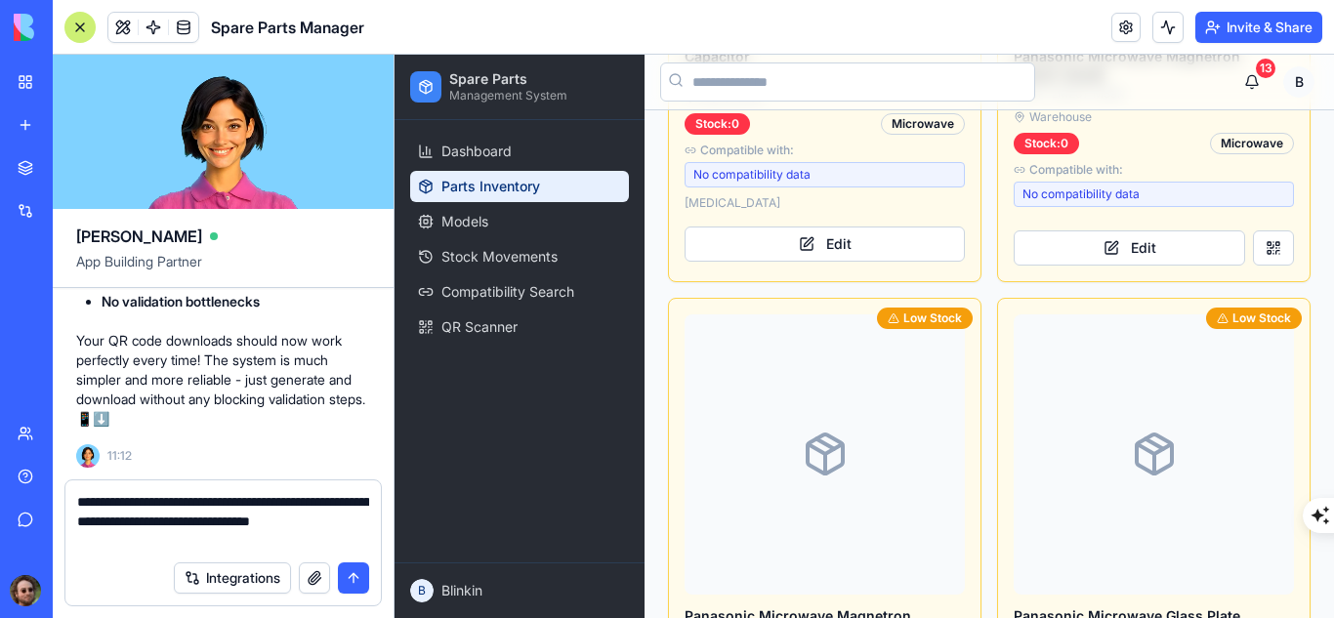
type textarea "**********"
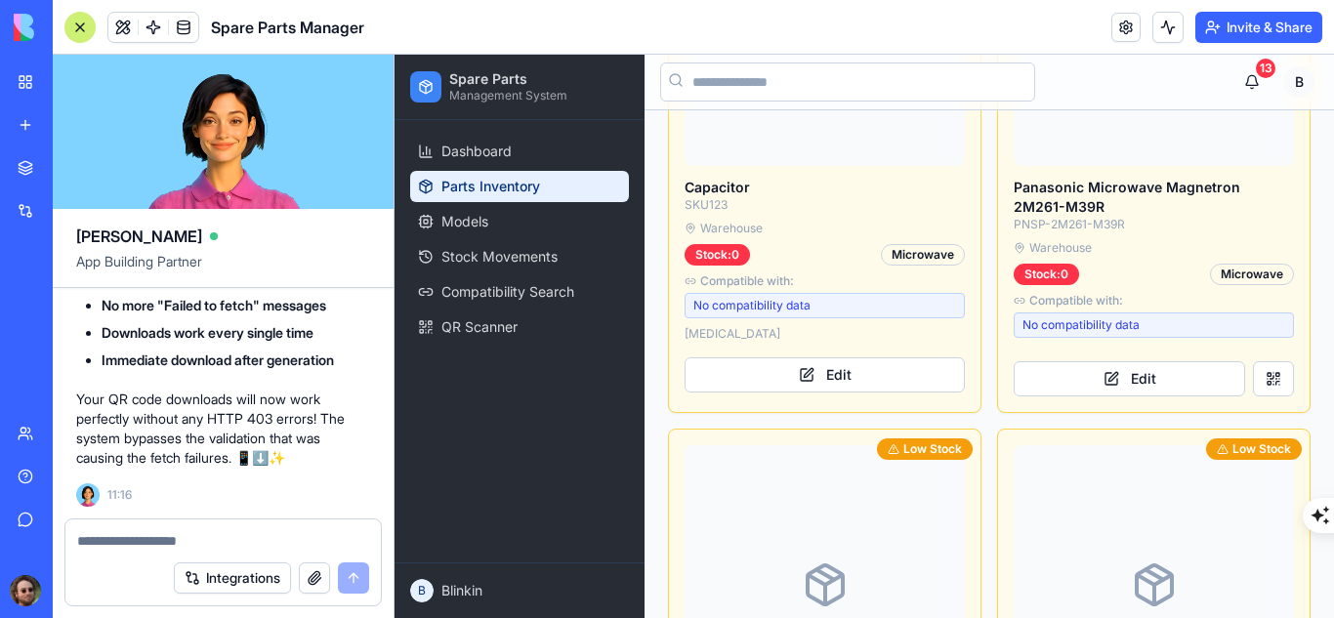
scroll to position [3075, 0]
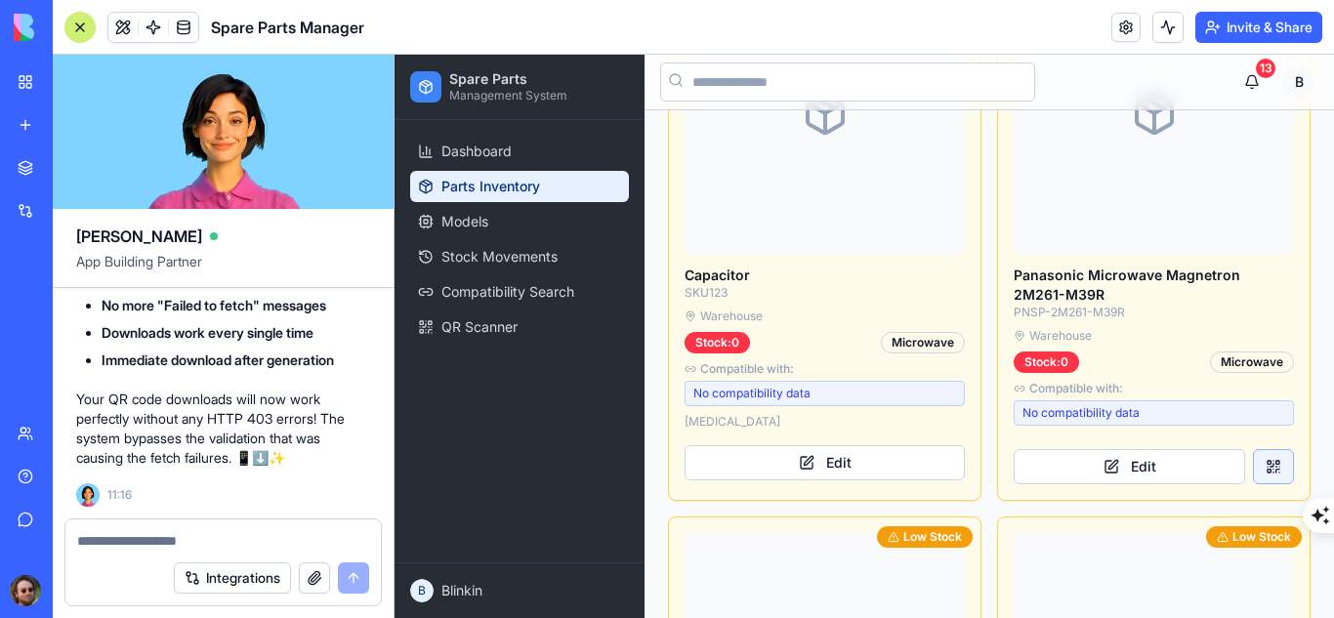
click at [1266, 449] on button at bounding box center [1273, 466] width 41 height 35
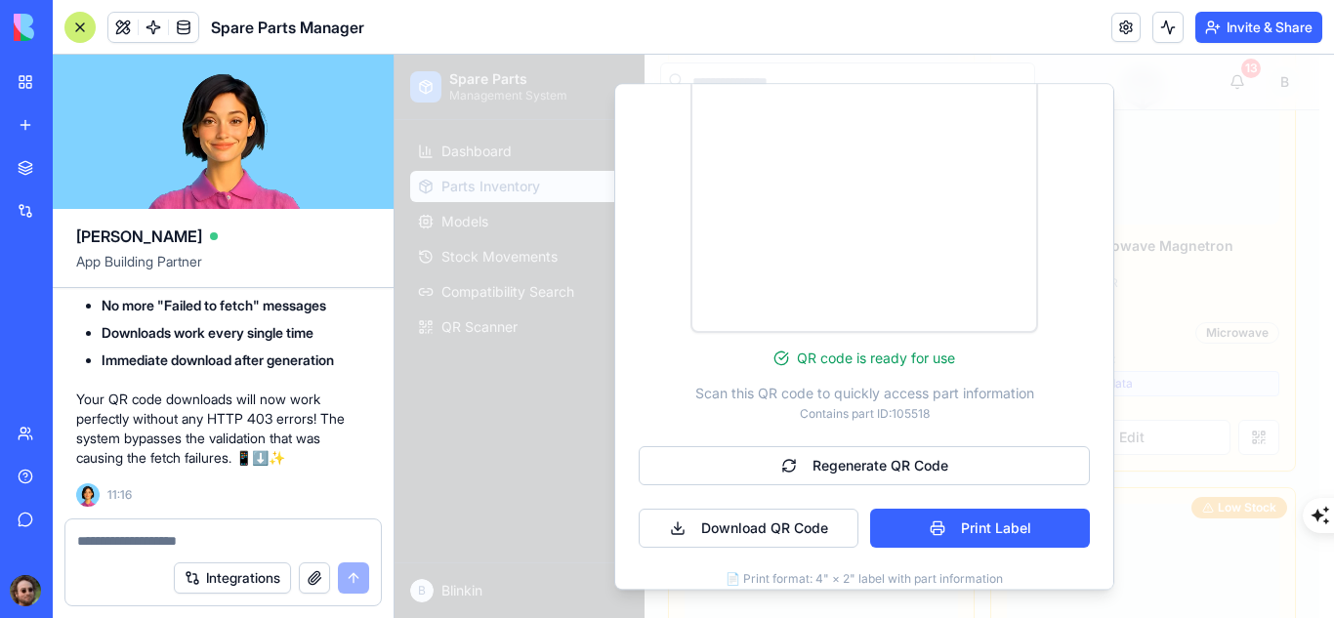
scroll to position [340, 0]
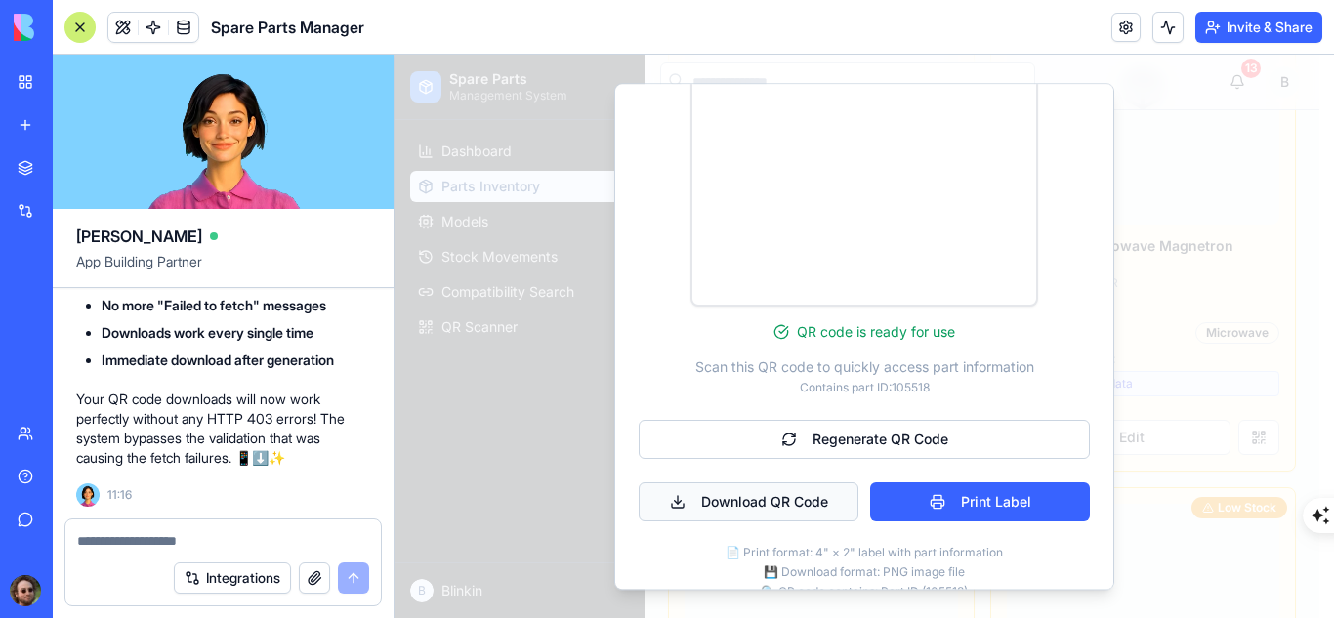
click at [745, 507] on button "Download QR Code" at bounding box center [749, 501] width 220 height 39
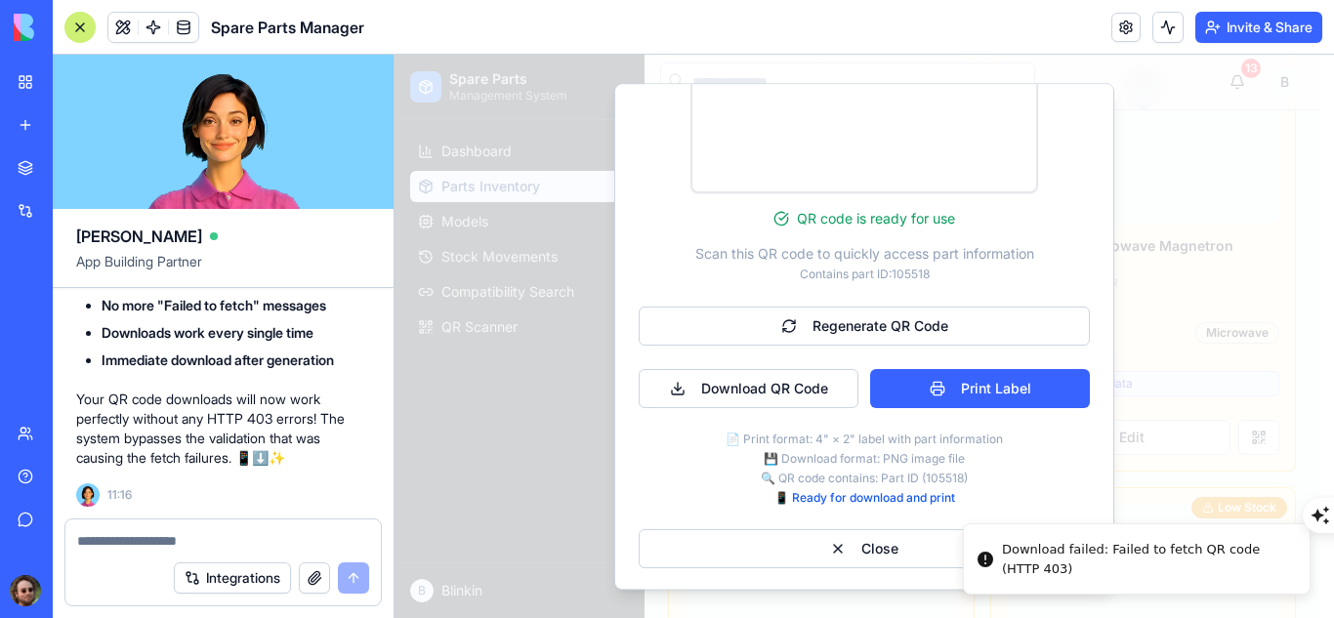
scroll to position [462, 0]
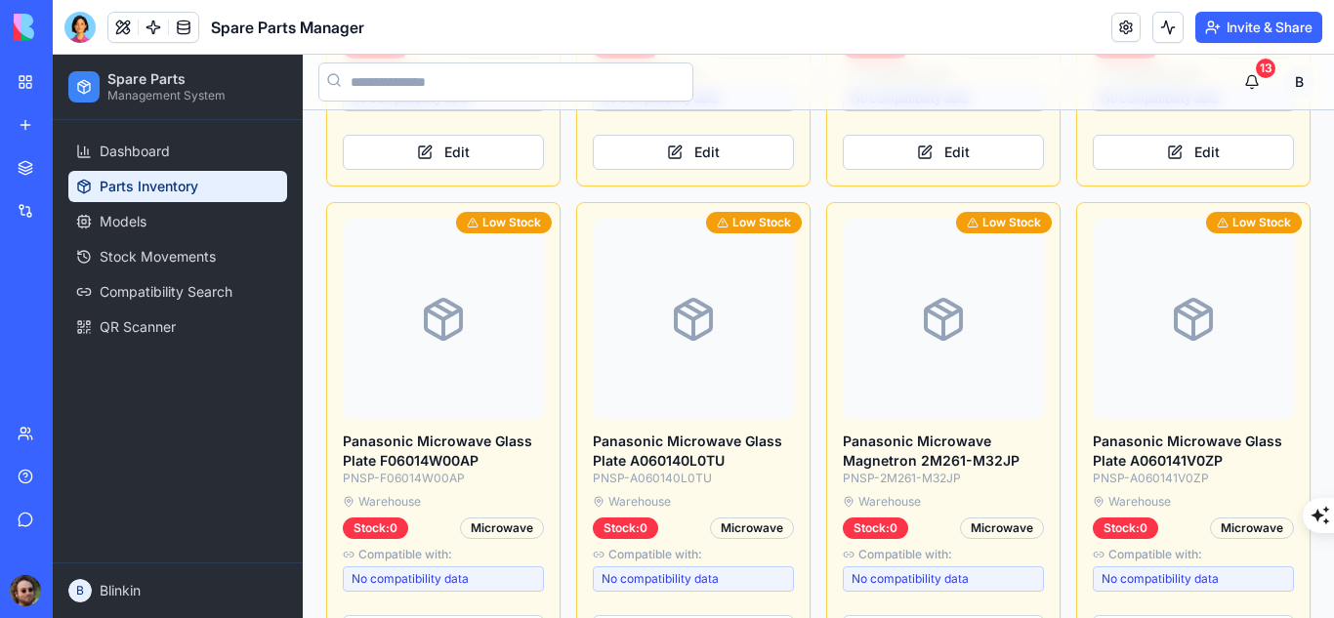
scroll to position [2521, 0]
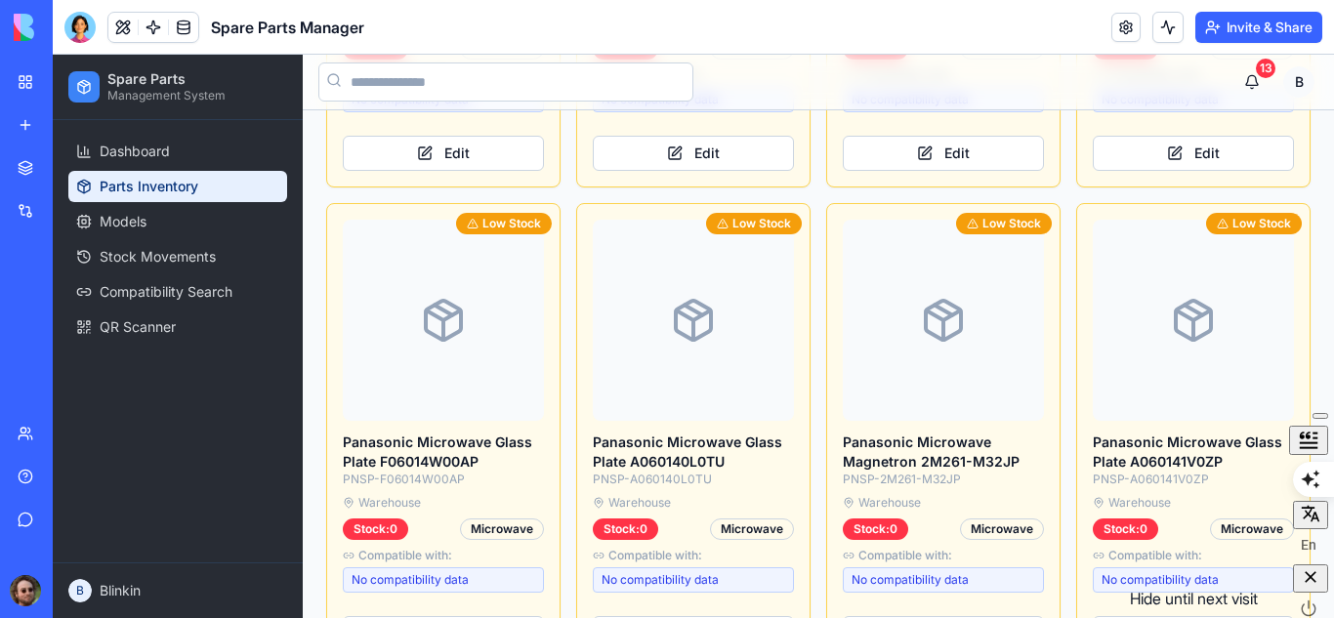
click at [1310, 587] on icon "button" at bounding box center [1311, 577] width 20 height 20
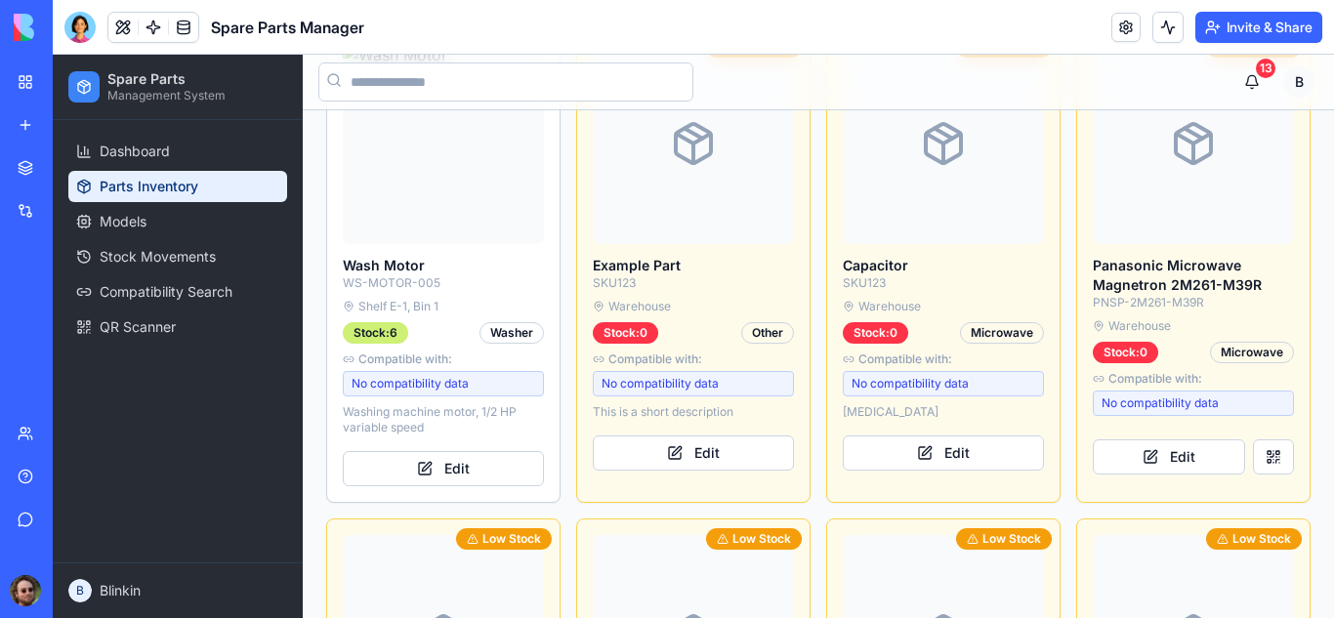
scroll to position [1685, 0]
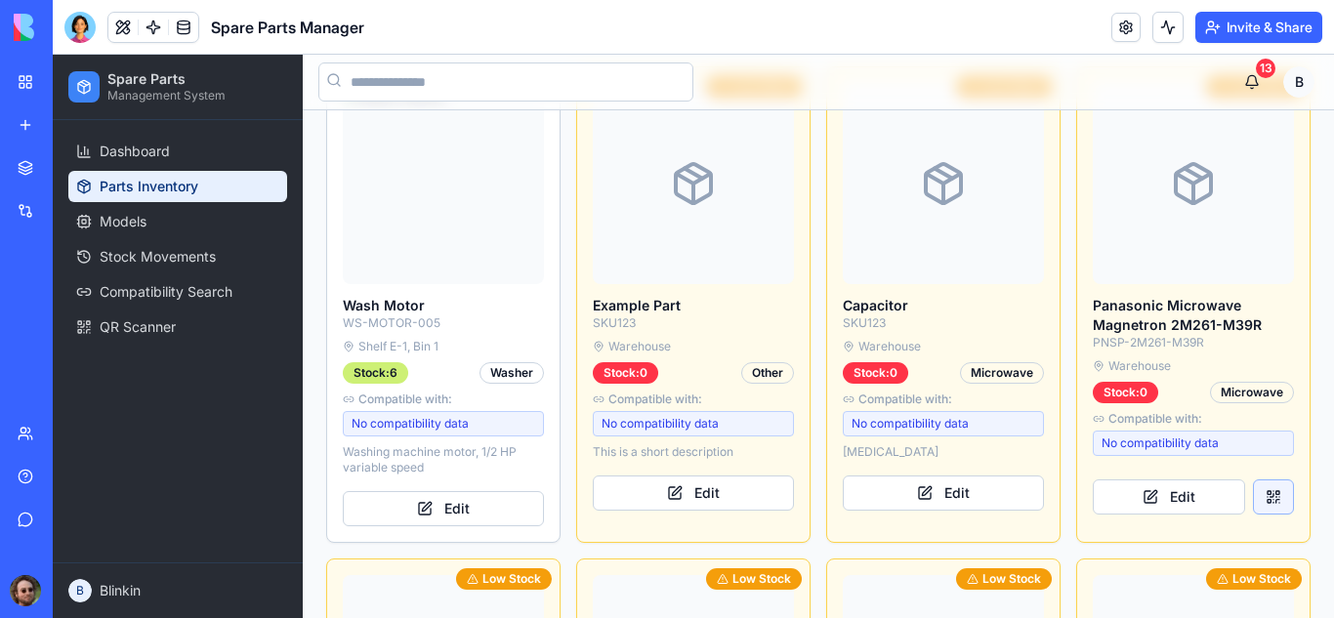
click at [1266, 498] on button at bounding box center [1273, 496] width 41 height 35
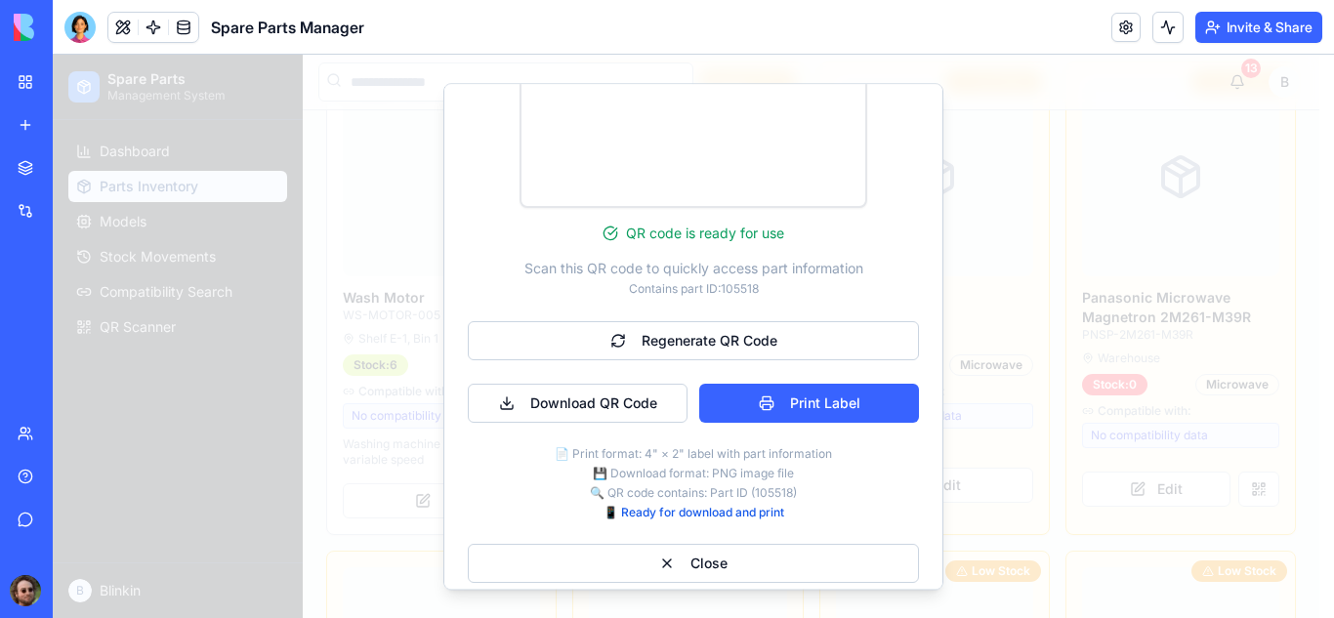
scroll to position [452, 0]
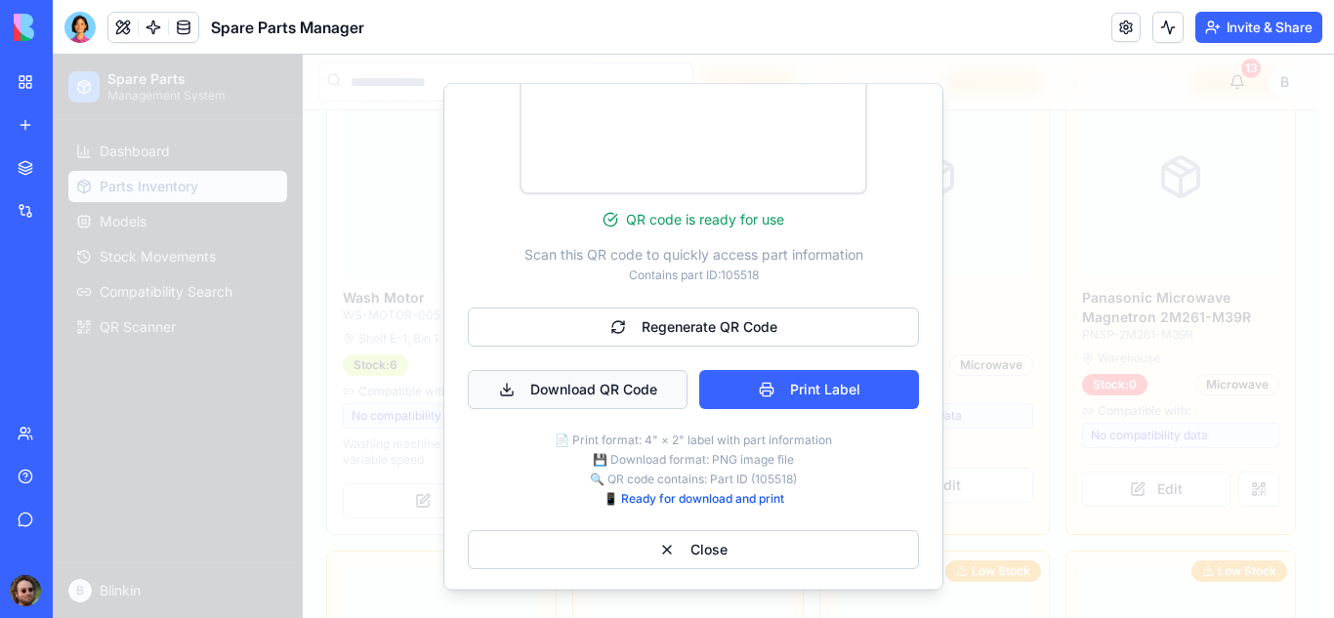
click at [571, 400] on button "Download QR Code" at bounding box center [578, 389] width 220 height 39
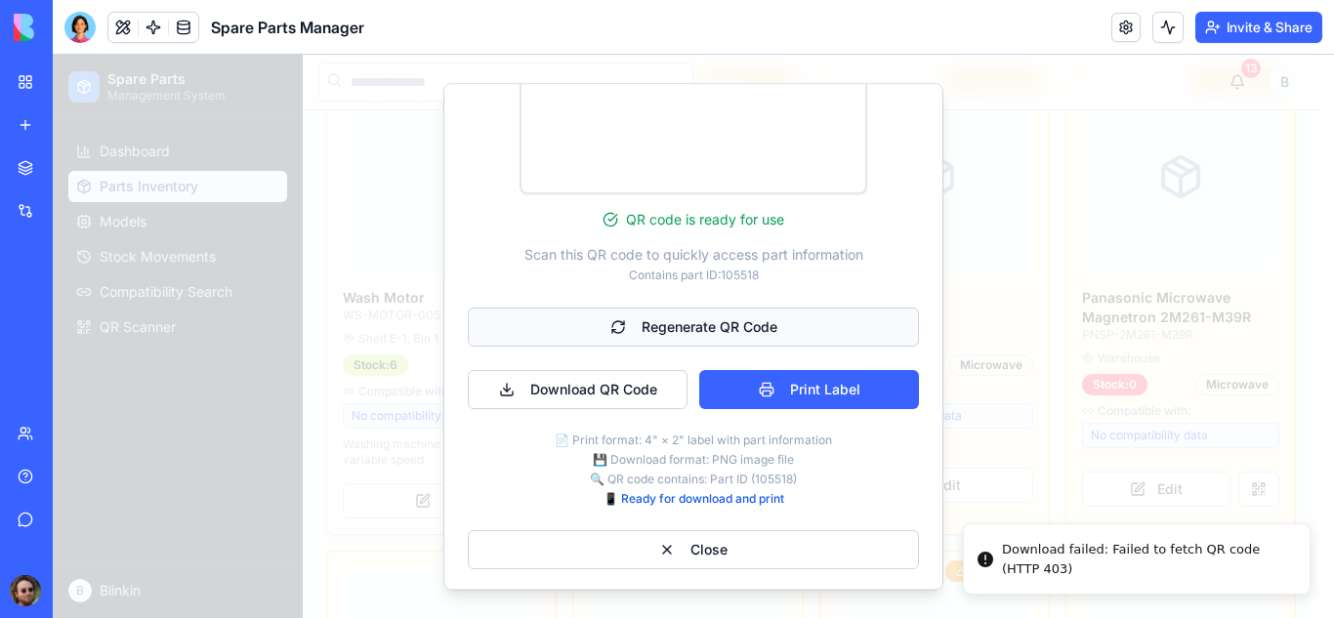
click at [621, 335] on button "Regenerate QR Code" at bounding box center [693, 327] width 451 height 39
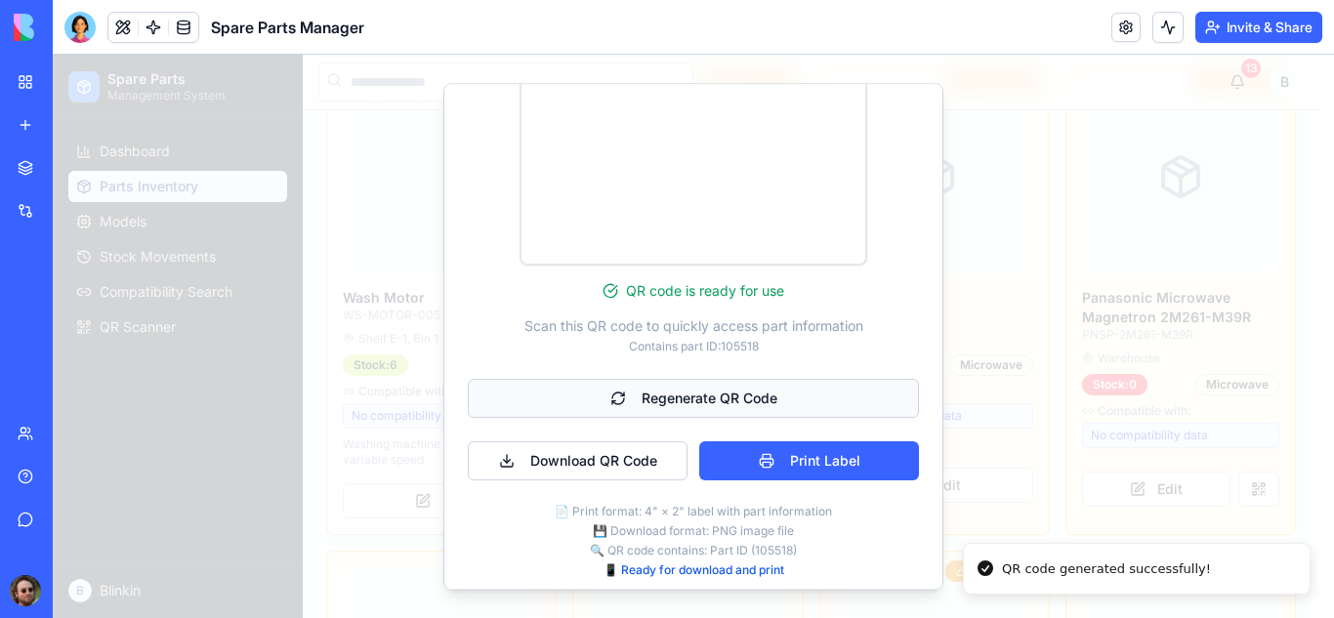
scroll to position [382, 0]
click at [574, 467] on button "Download QR Code" at bounding box center [578, 459] width 220 height 39
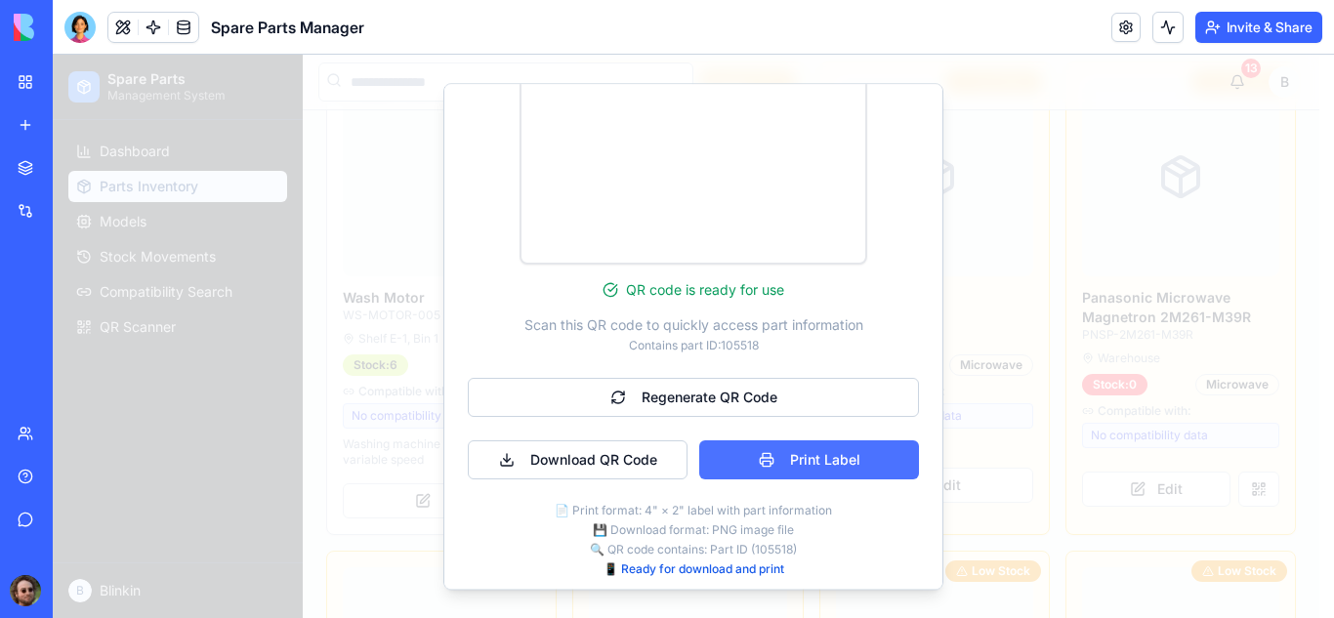
click at [735, 457] on button "Print Label" at bounding box center [809, 459] width 220 height 39
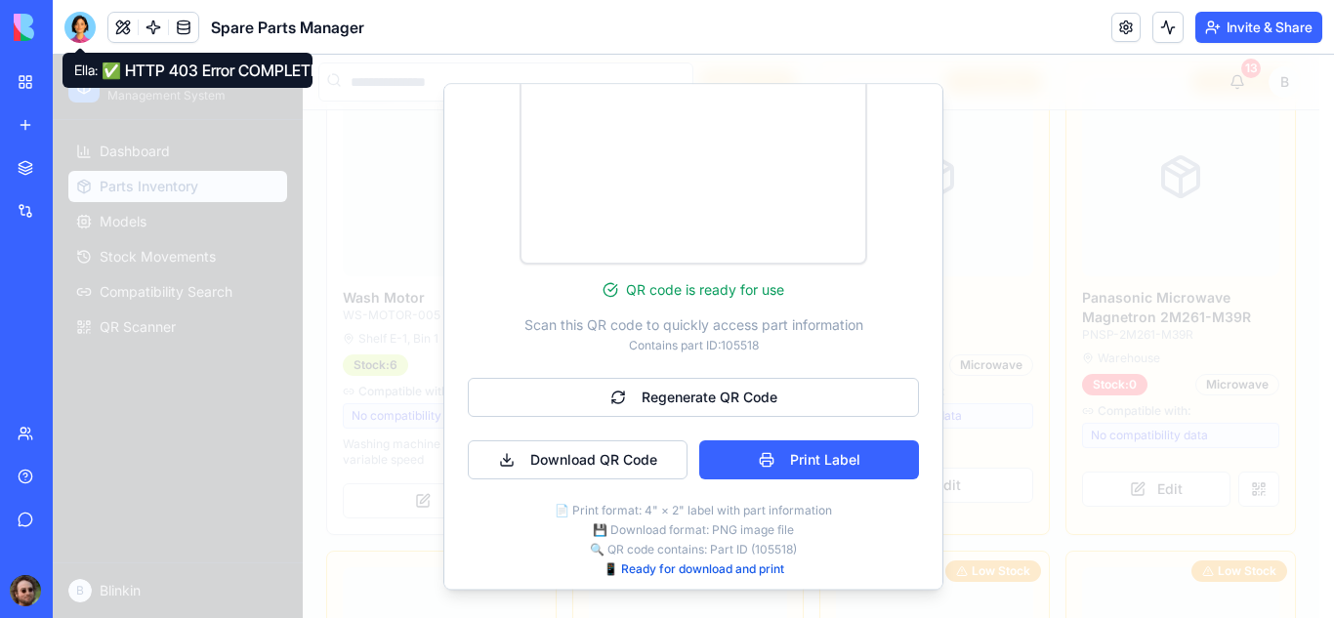
click at [77, 21] on div at bounding box center [79, 27] width 31 height 31
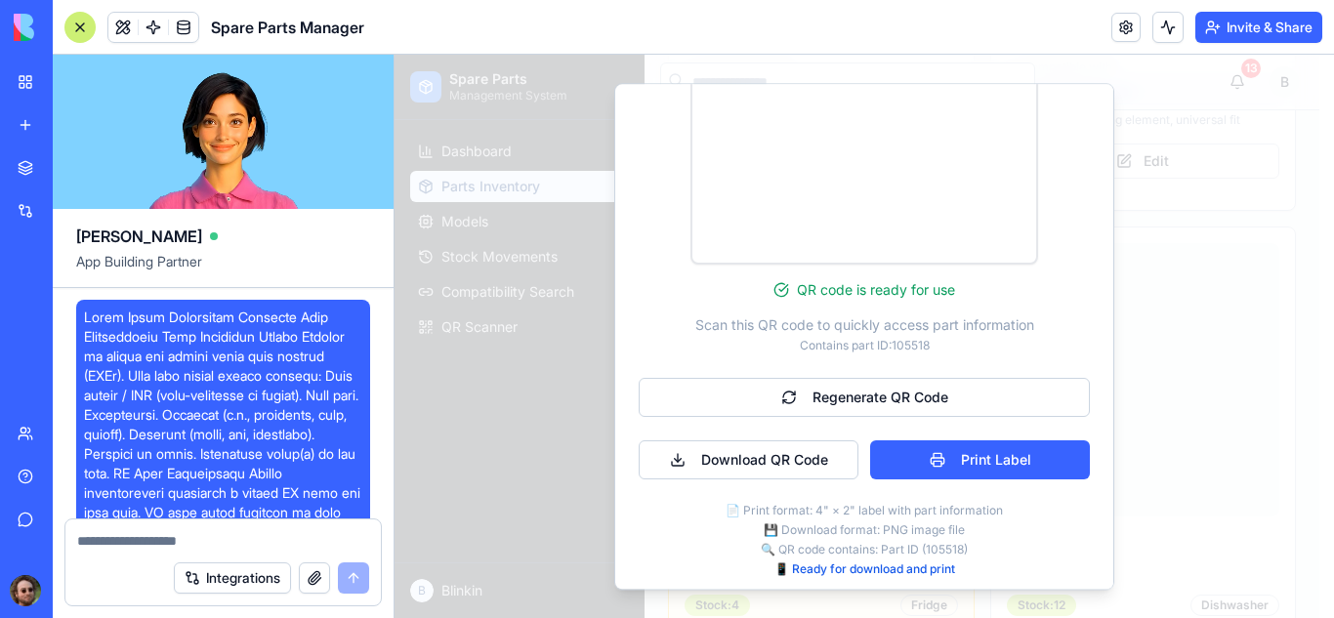
scroll to position [48185, 0]
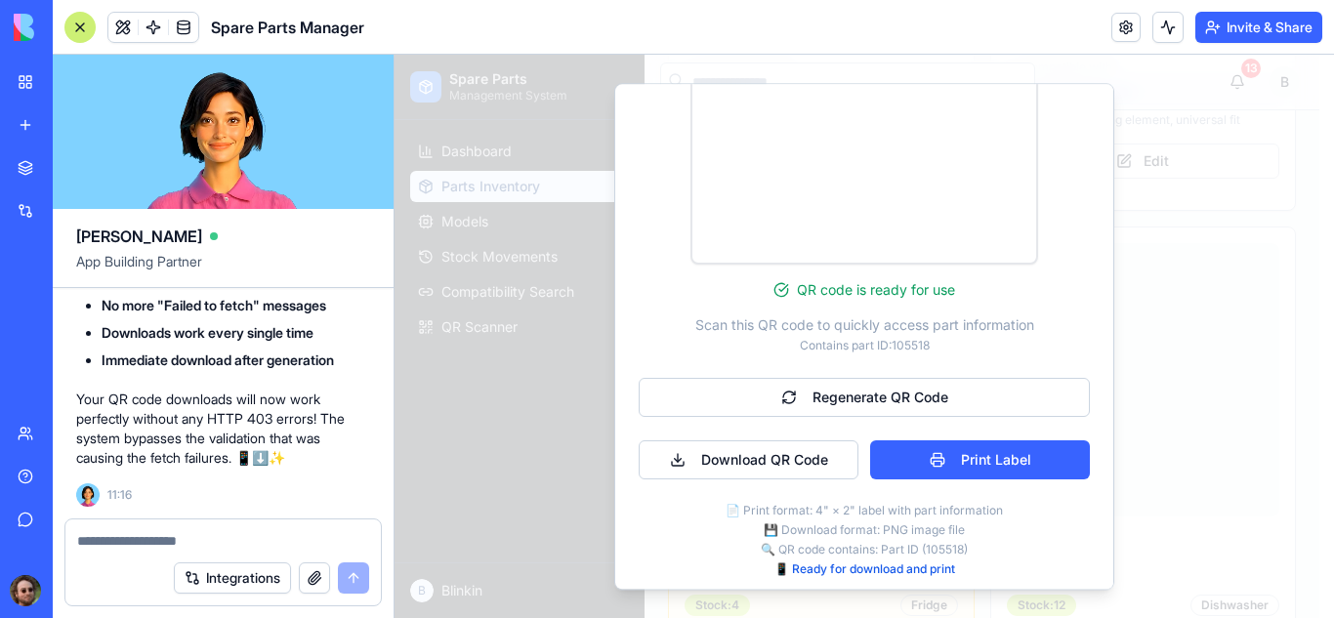
click at [279, 549] on textarea at bounding box center [223, 541] width 292 height 20
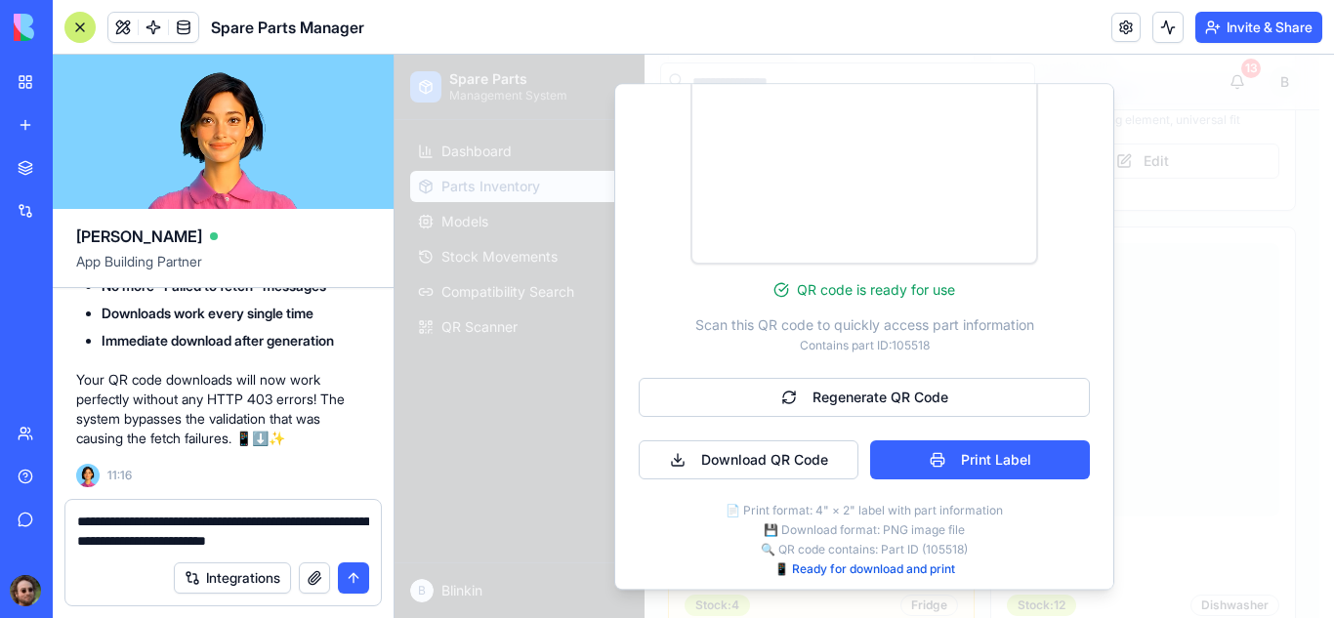
type textarea "**********"
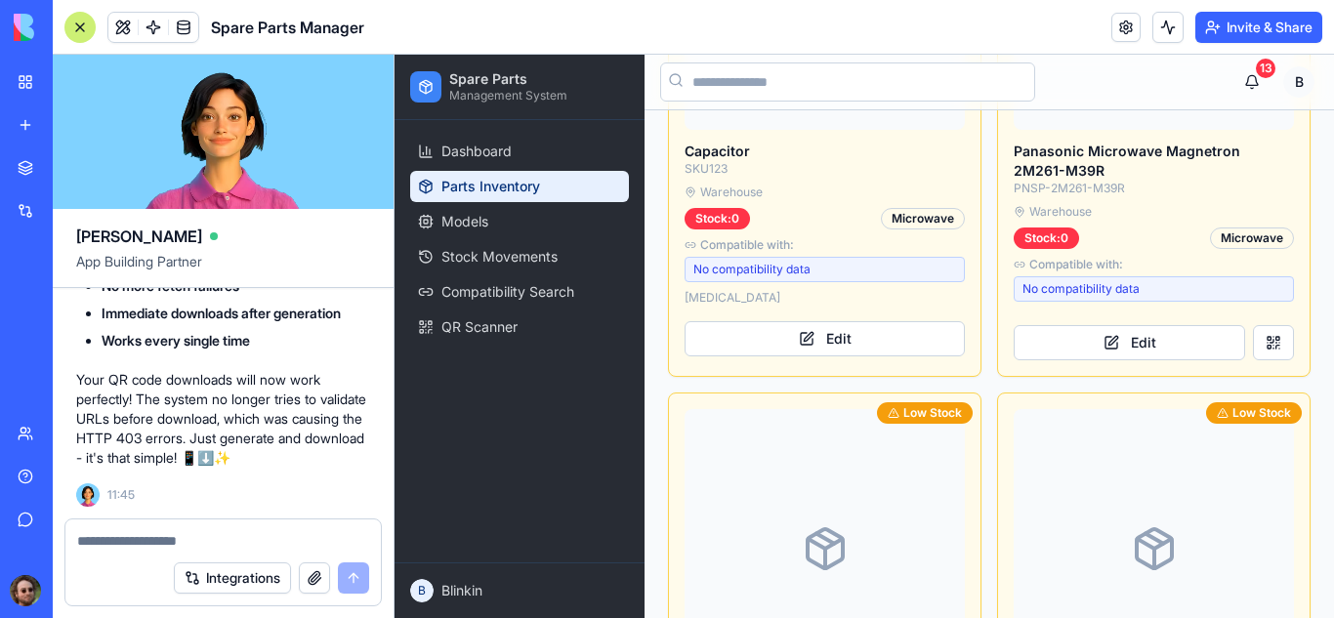
scroll to position [3201, 0]
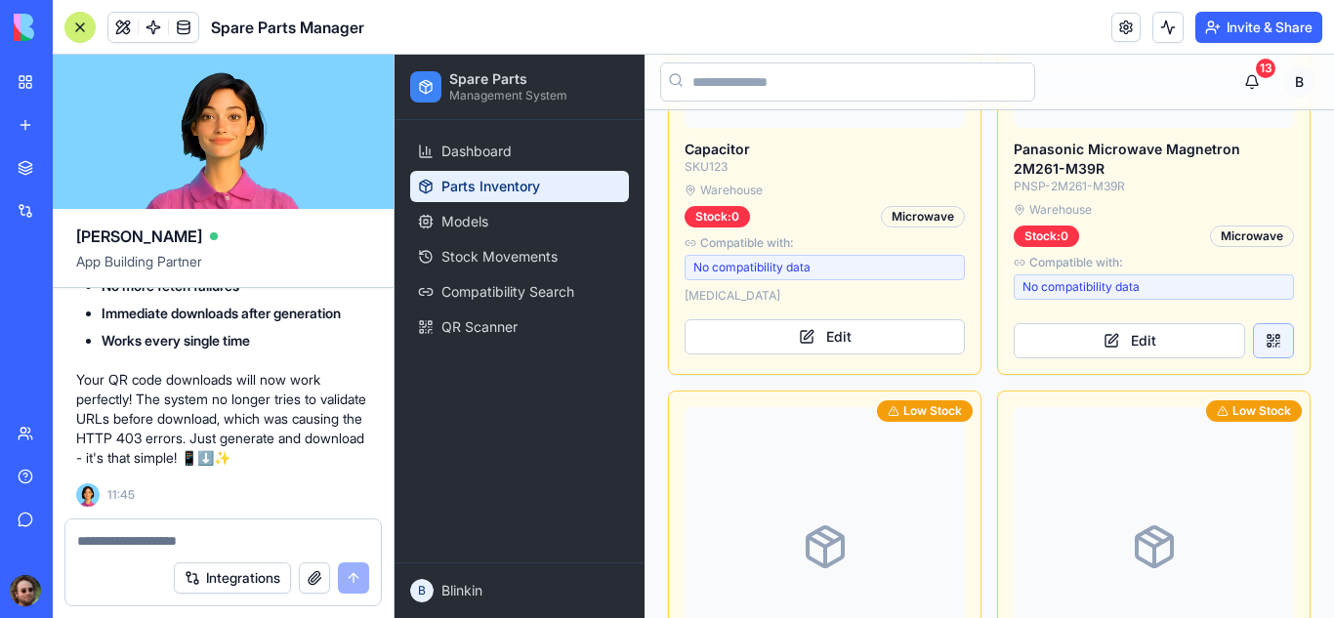
click at [1262, 323] on button at bounding box center [1273, 340] width 41 height 35
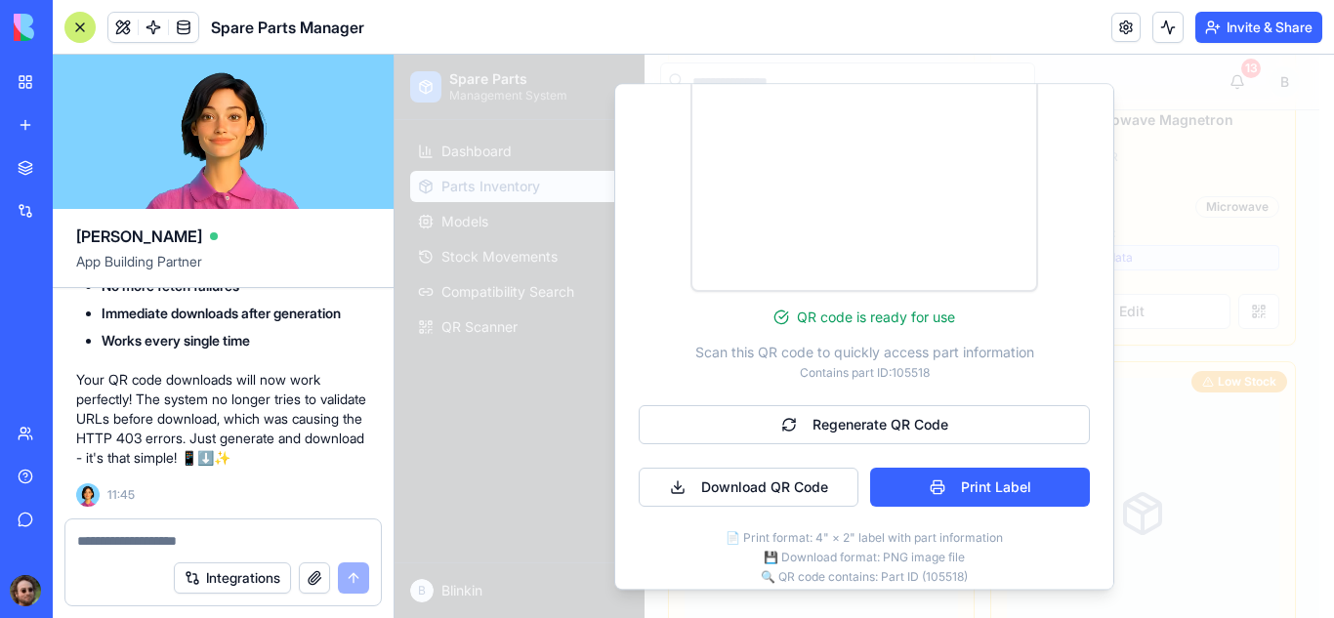
scroll to position [462, 0]
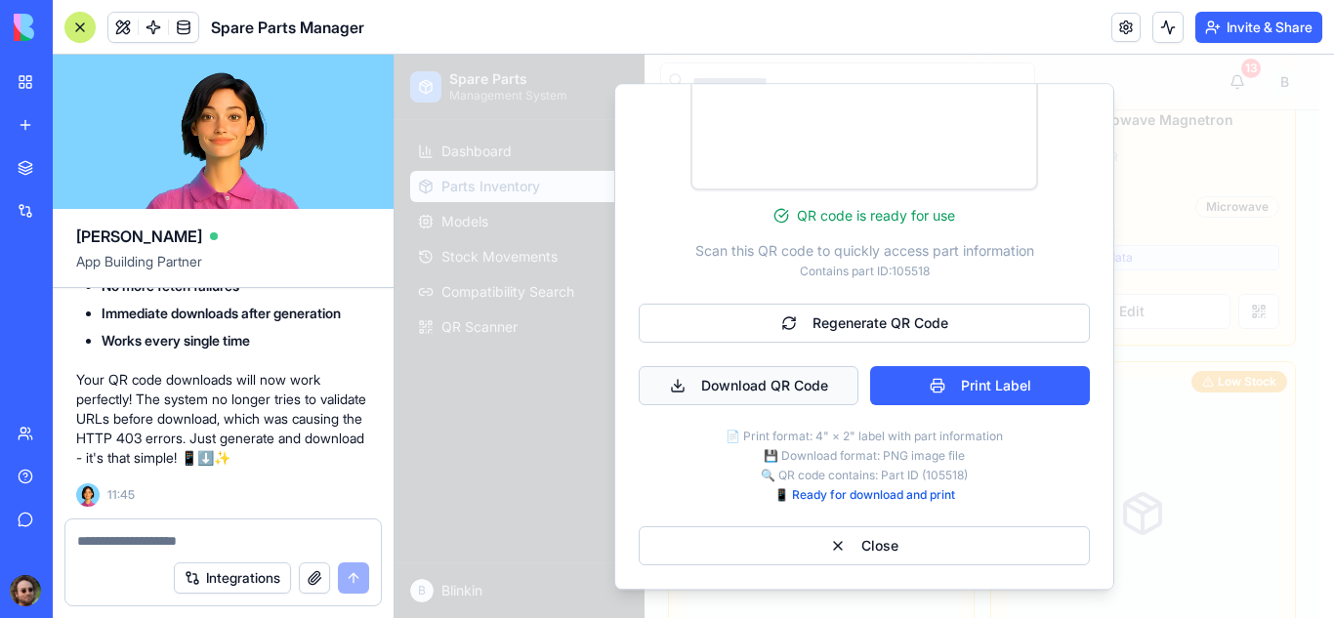
click at [792, 375] on button "Download QR Code" at bounding box center [749, 385] width 220 height 39
click at [923, 314] on button "Regenerate QR Code" at bounding box center [864, 323] width 451 height 39
click at [761, 385] on button "Download QR Code" at bounding box center [749, 385] width 220 height 39
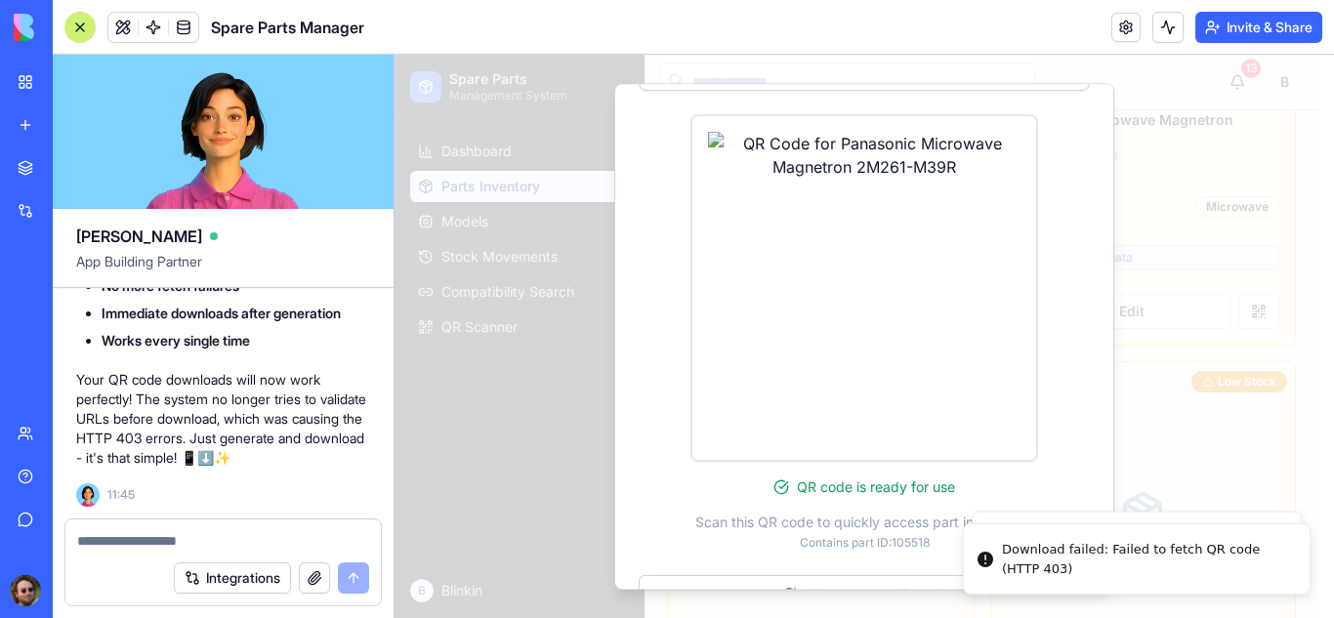
scroll to position [184, 0]
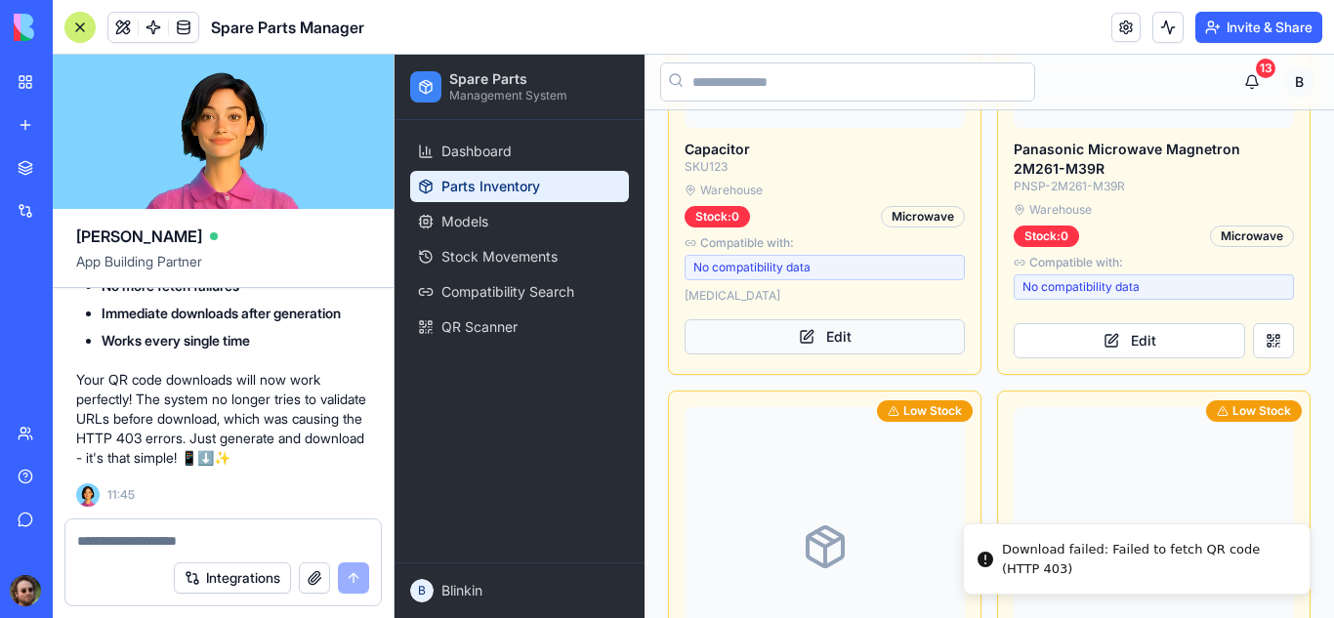
click at [830, 319] on button "Edit" at bounding box center [825, 336] width 280 height 35
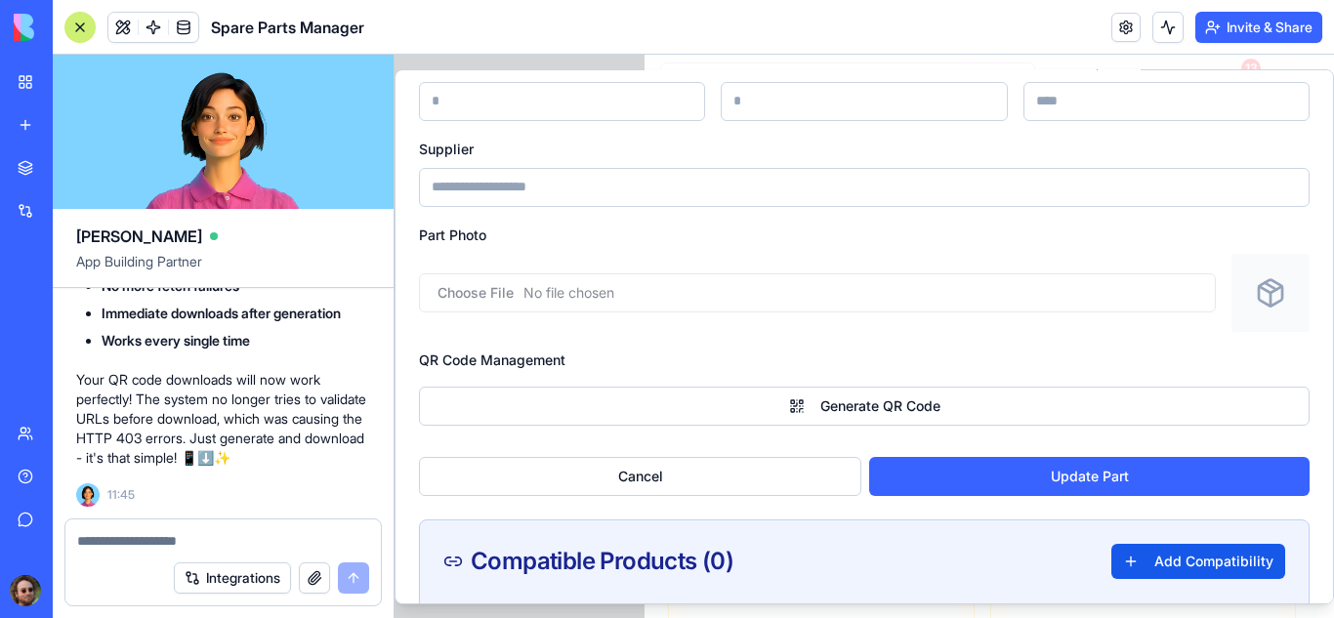
scroll to position [372, 0]
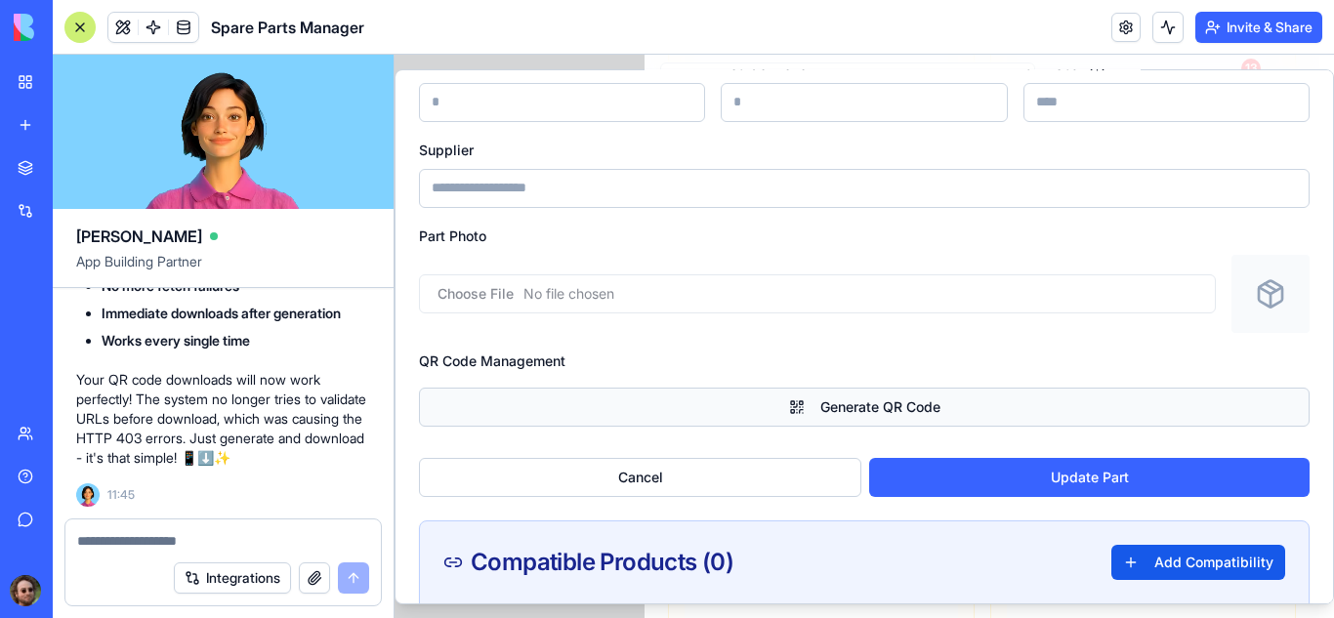
click at [869, 399] on button "Generate QR Code" at bounding box center [864, 406] width 891 height 39
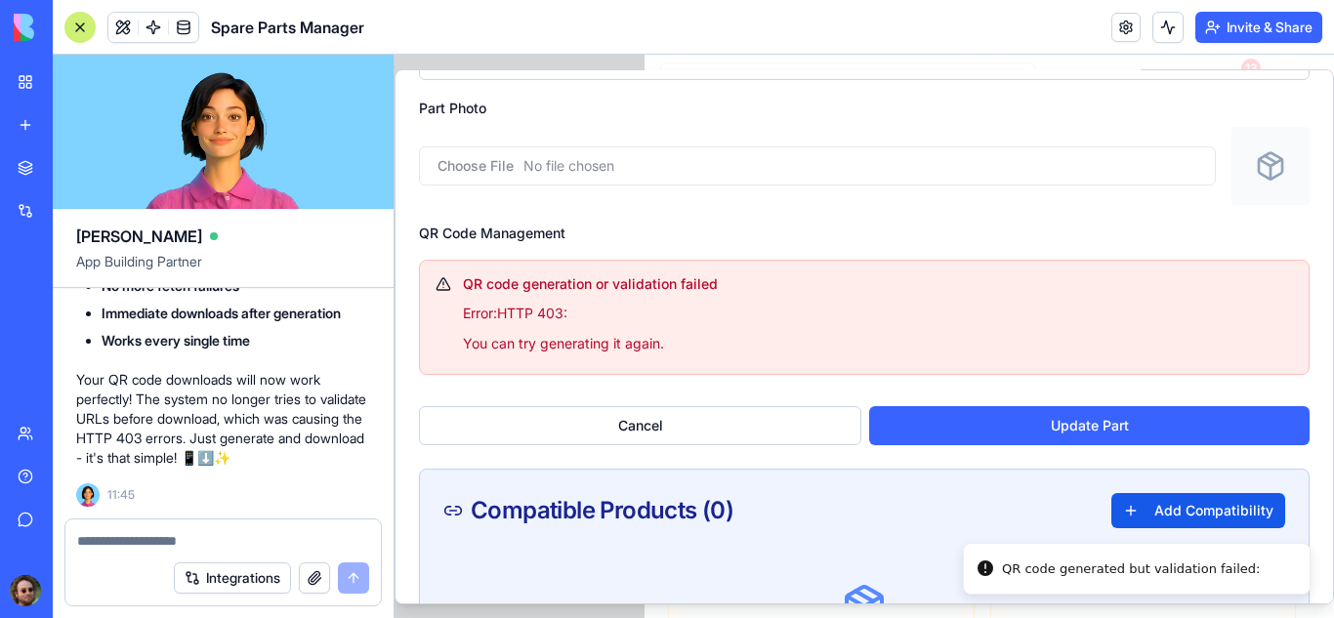
scroll to position [506, 0]
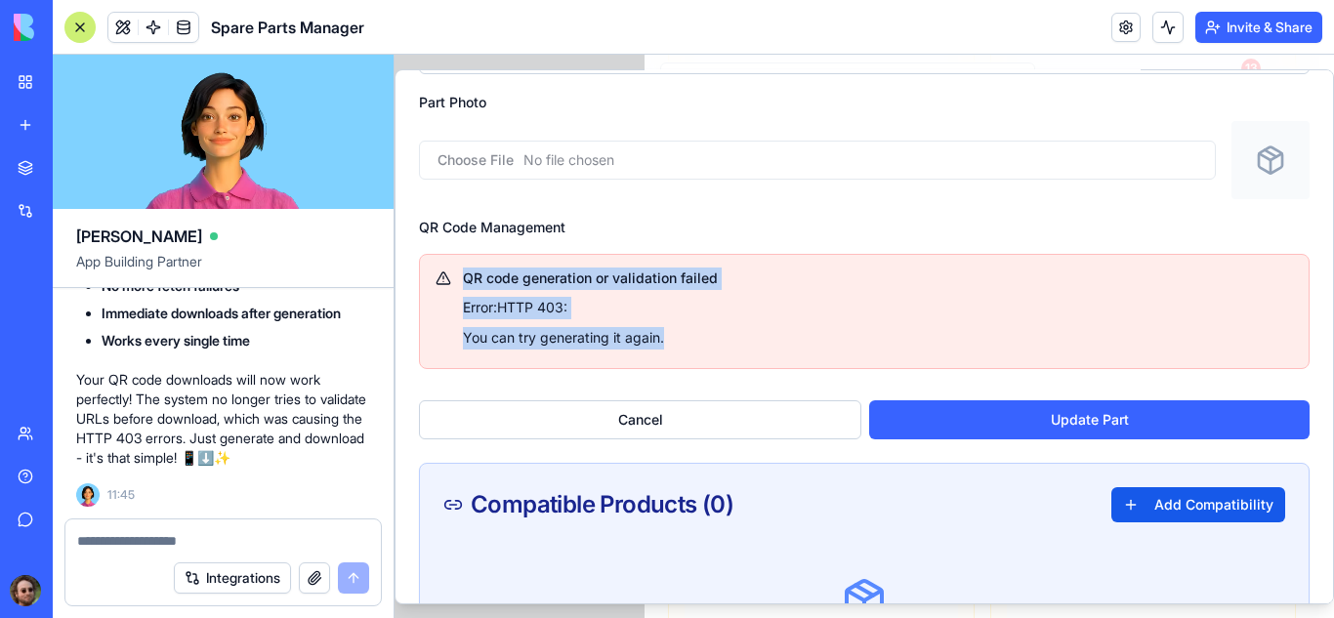
drag, startPoint x: 679, startPoint y: 344, endPoint x: 464, endPoint y: 279, distance: 224.3
click at [464, 279] on div "QR code generation or validation failed Error: HTTP 403: You can try generating…" at bounding box center [878, 308] width 830 height 82
copy div "QR code generation or validation failed Error: HTTP 403: You can try generating…"
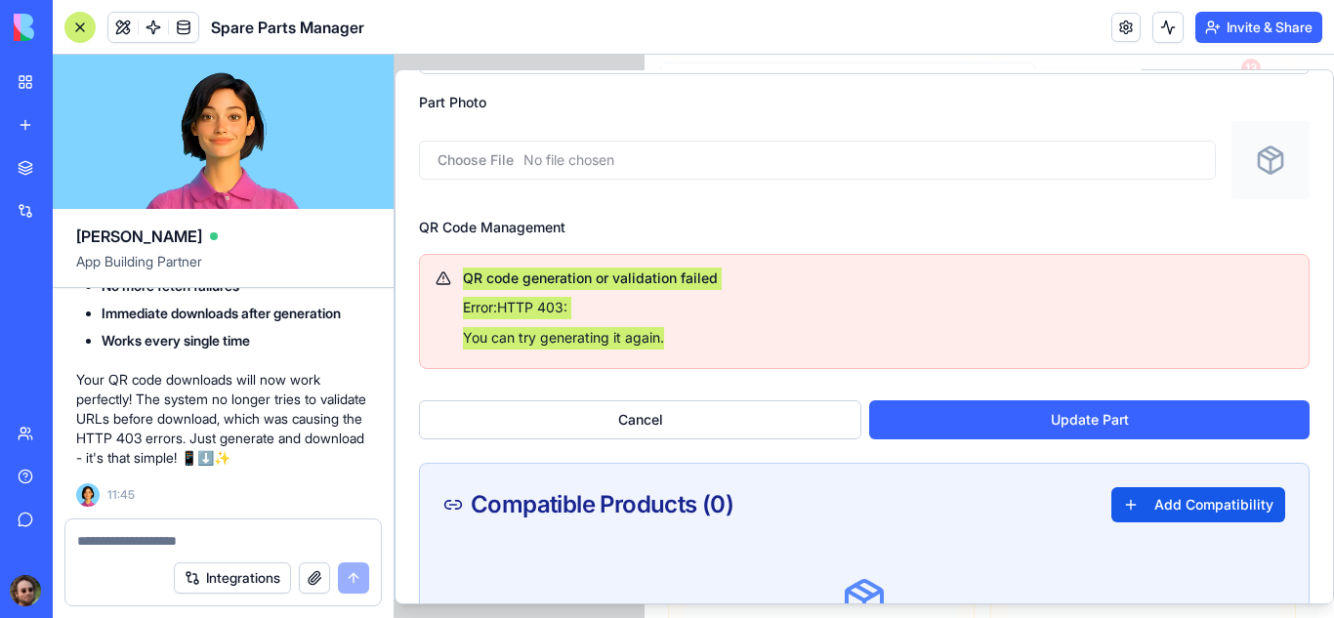
click at [190, 546] on textarea at bounding box center [223, 541] width 292 height 20
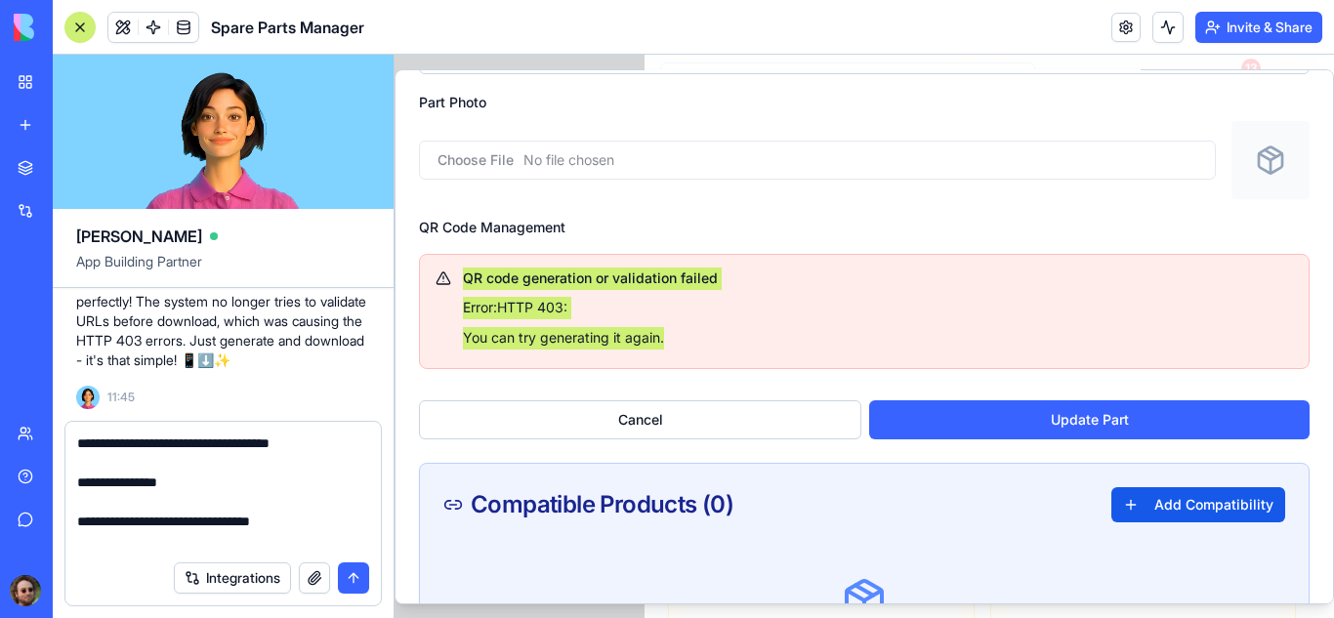
scroll to position [18, 0]
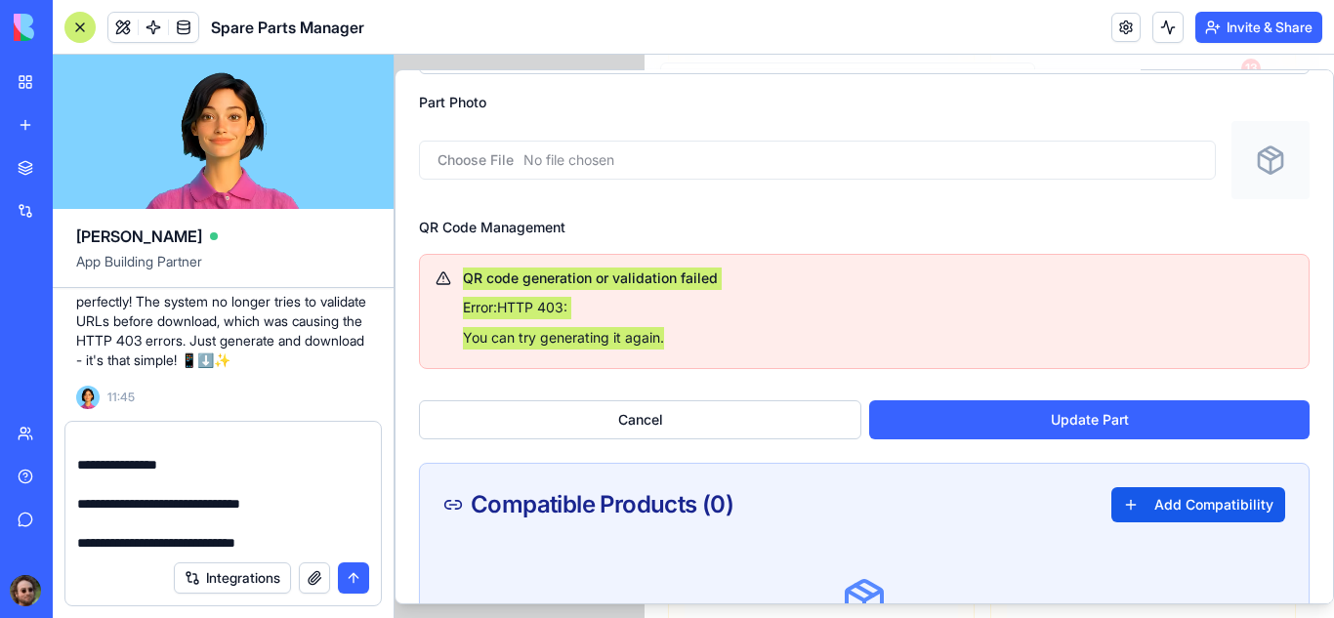
type textarea "**********"
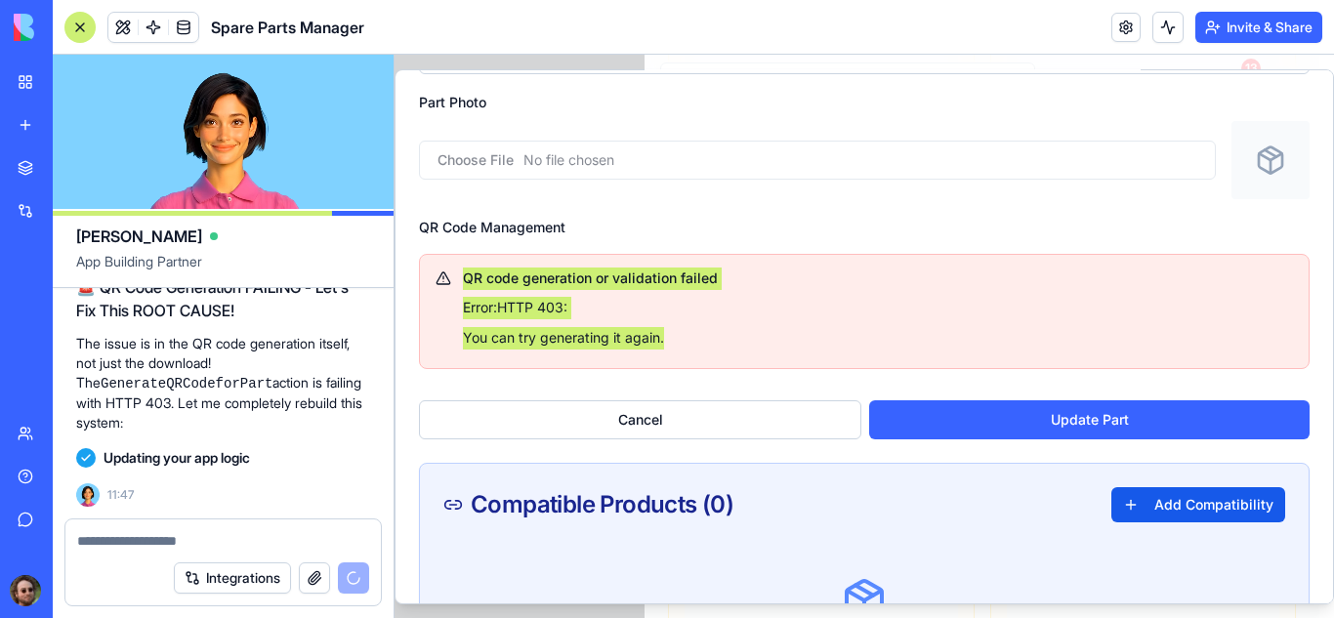
scroll to position [50049, 0]
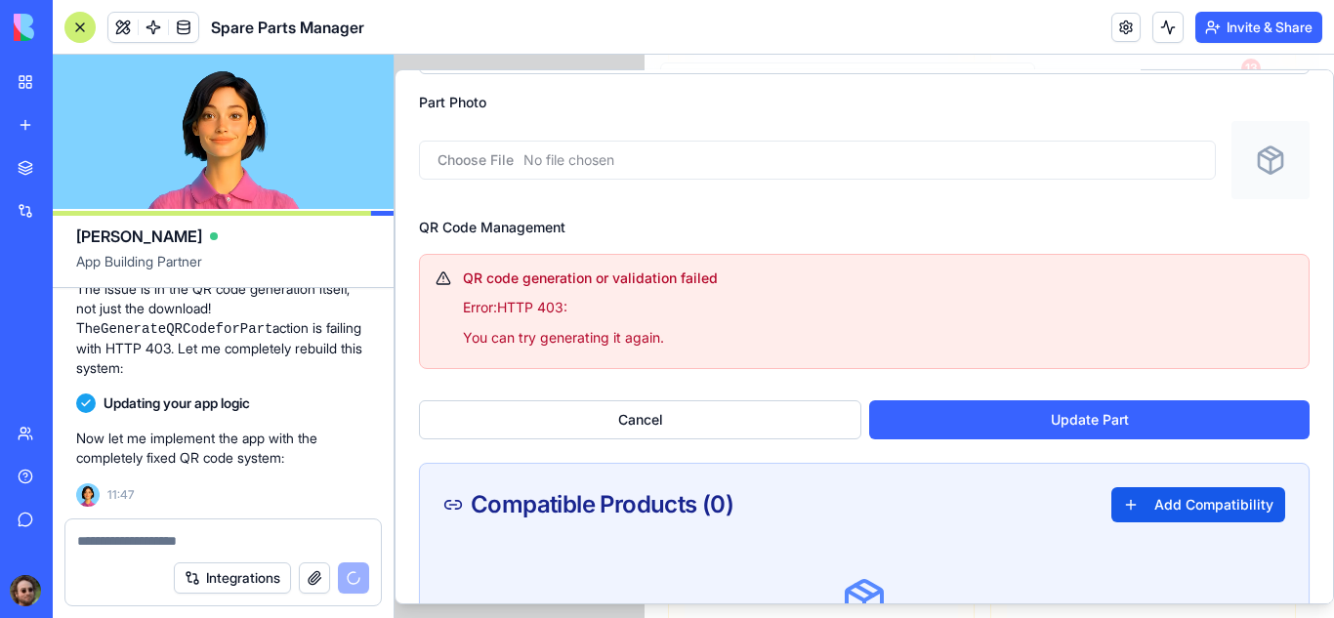
click at [413, 391] on div "**********" at bounding box center [864, 335] width 939 height 535
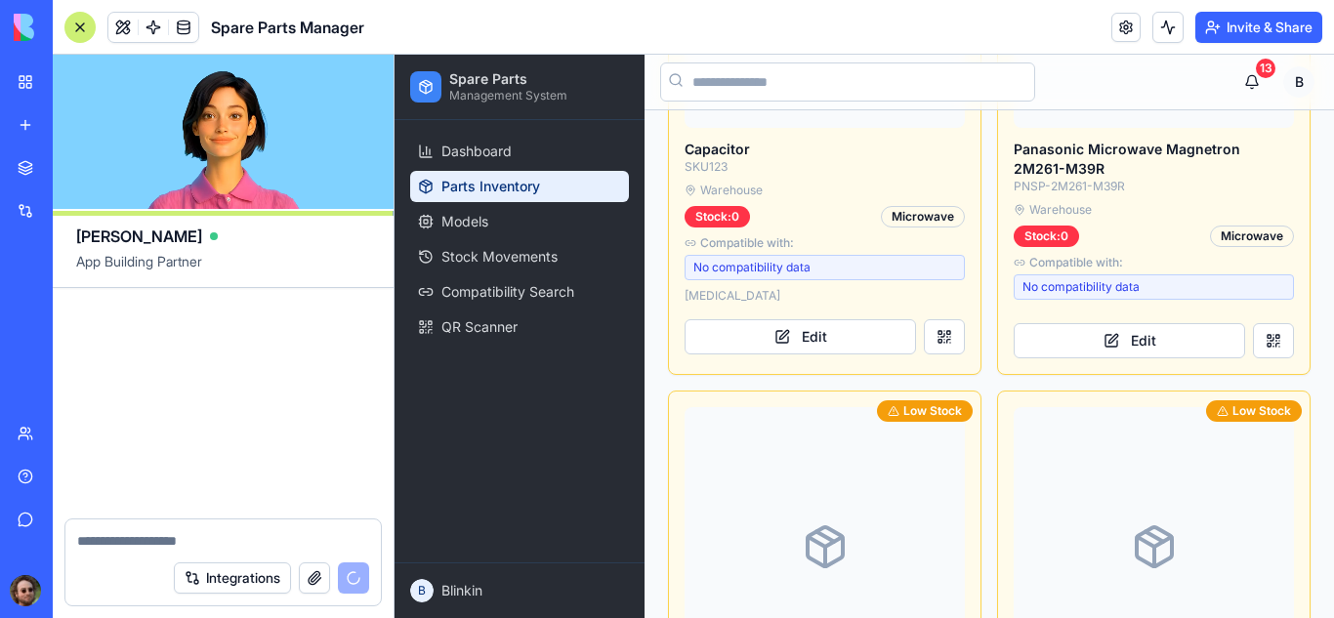
scroll to position [51229, 0]
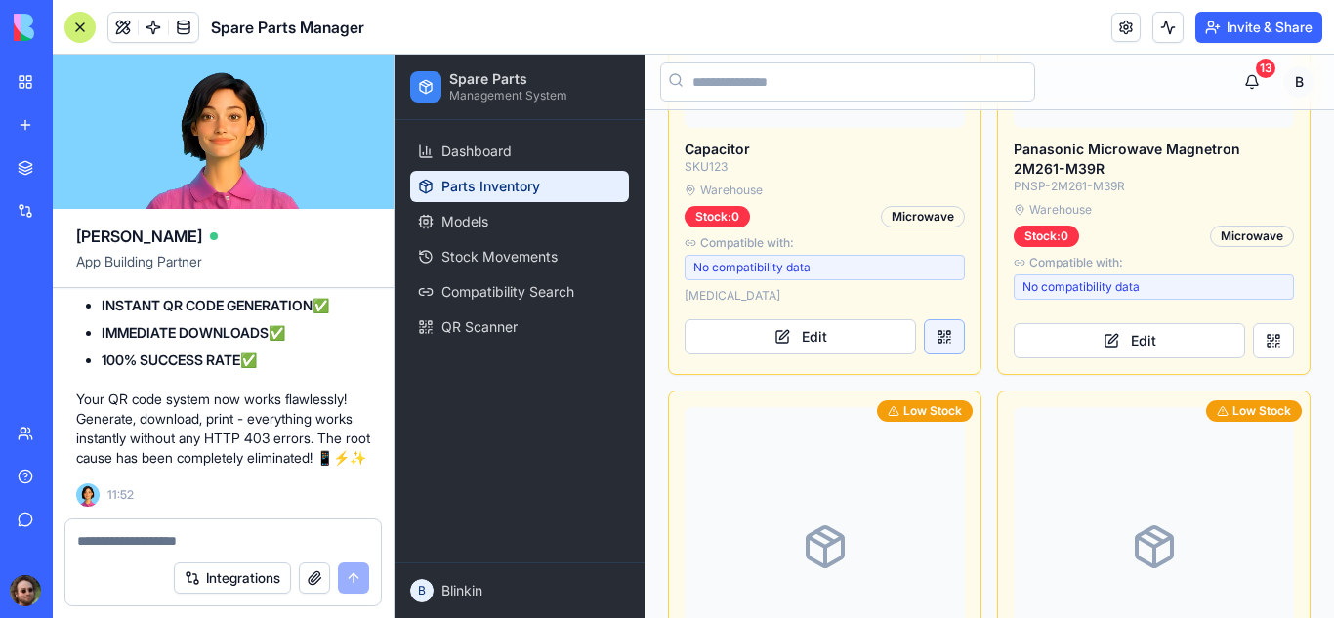
click at [944, 319] on button at bounding box center [944, 336] width 41 height 35
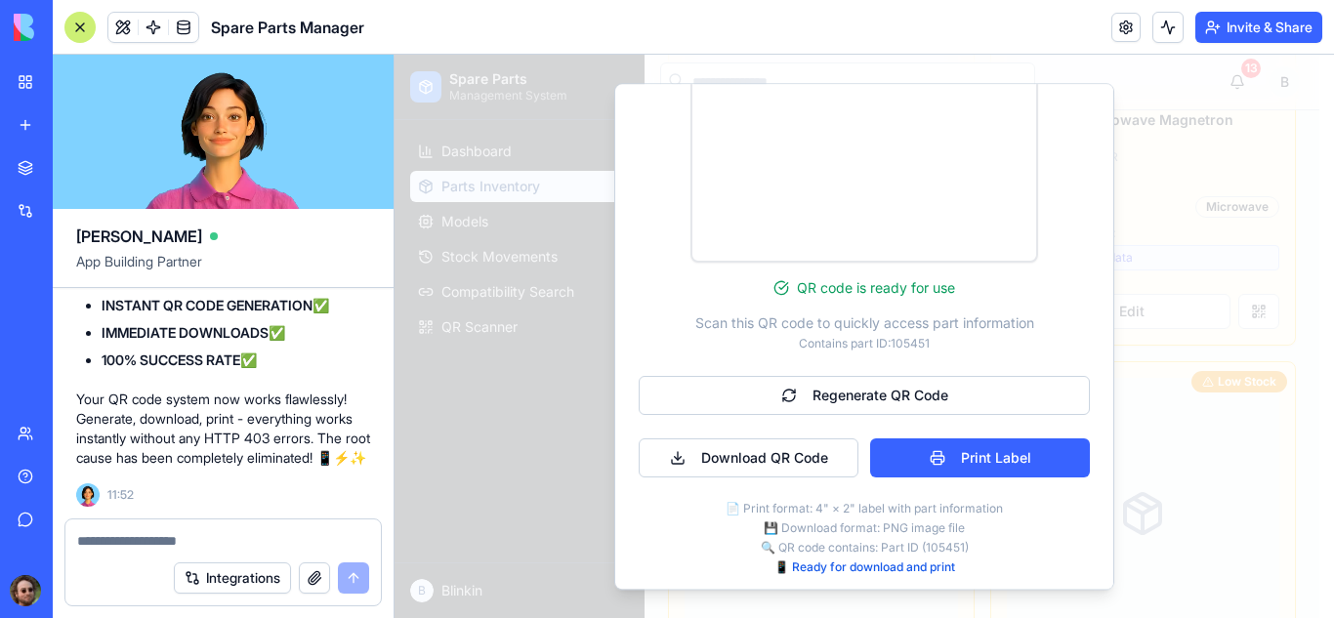
scroll to position [446, 0]
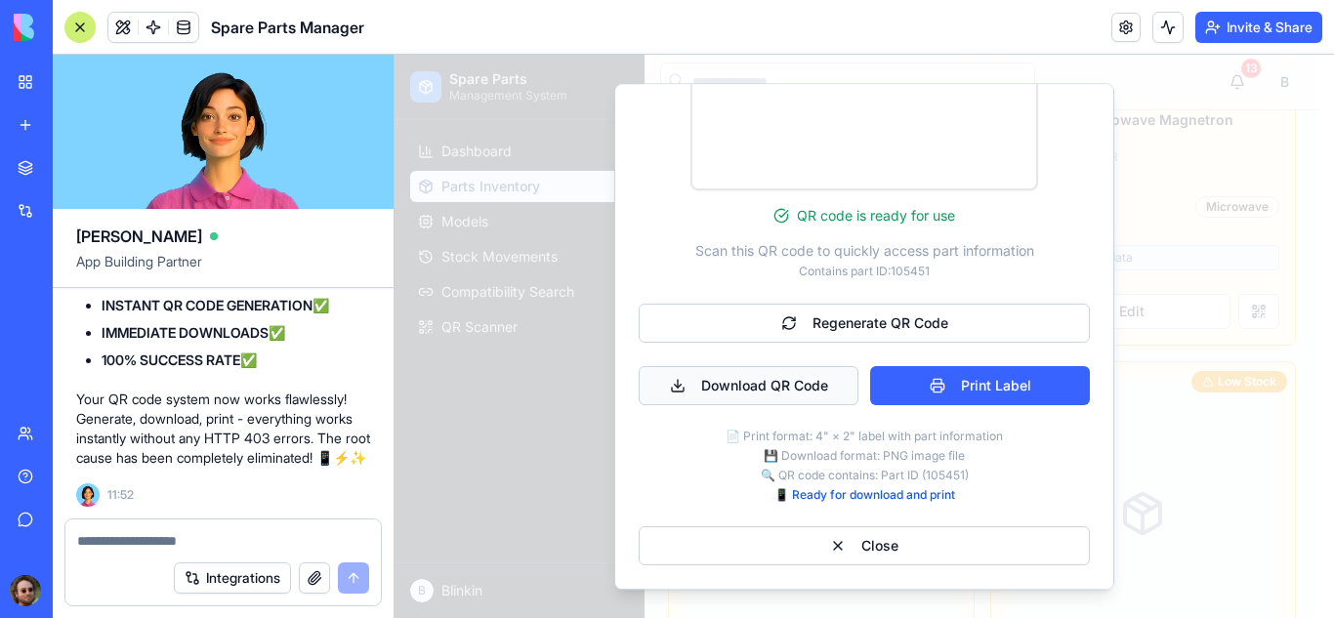
click at [749, 391] on button "Download QR Code" at bounding box center [749, 385] width 220 height 39
click at [749, 391] on div "Downloading... Print Label" at bounding box center [864, 385] width 451 height 39
click at [195, 528] on div at bounding box center [222, 535] width 315 height 31
click at [185, 531] on textarea at bounding box center [223, 541] width 292 height 20
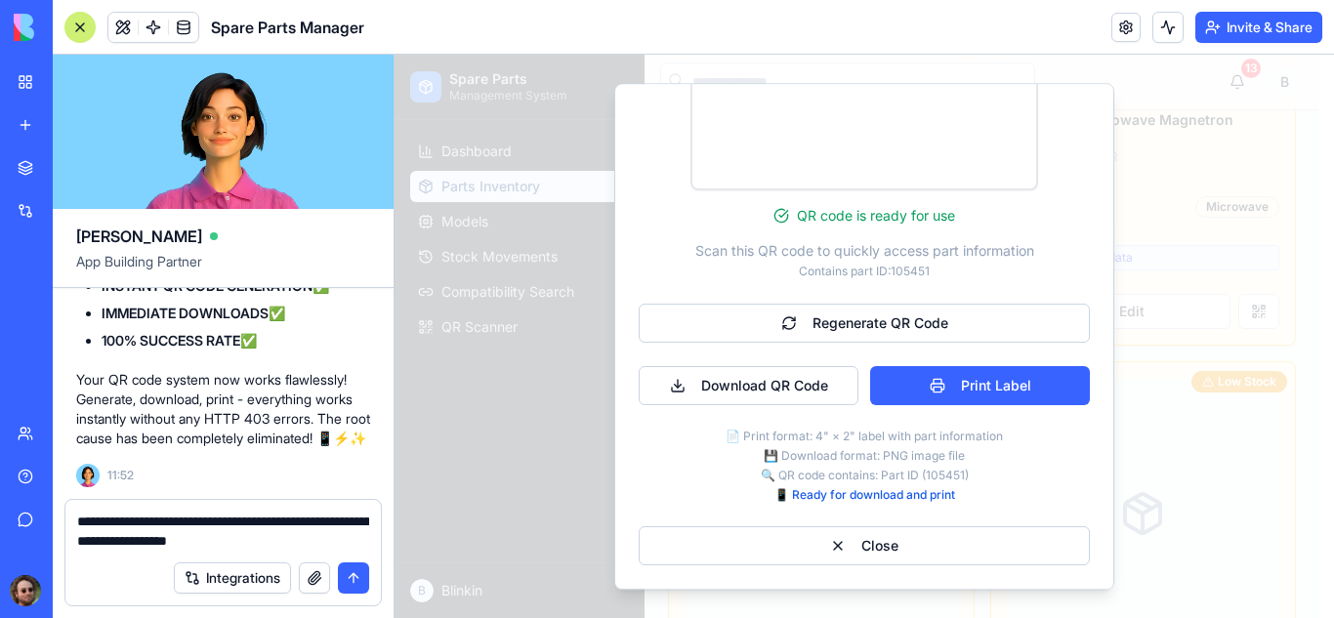
type textarea "**********"
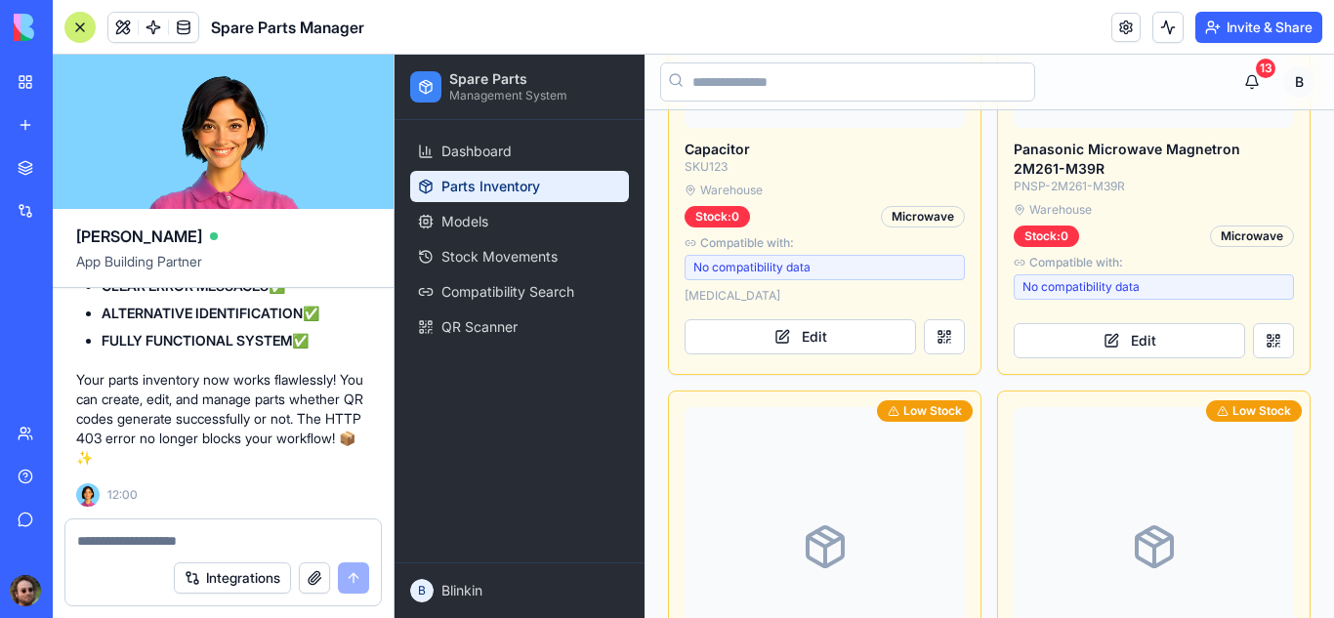
scroll to position [53179, 0]
click at [936, 319] on button at bounding box center [944, 336] width 41 height 35
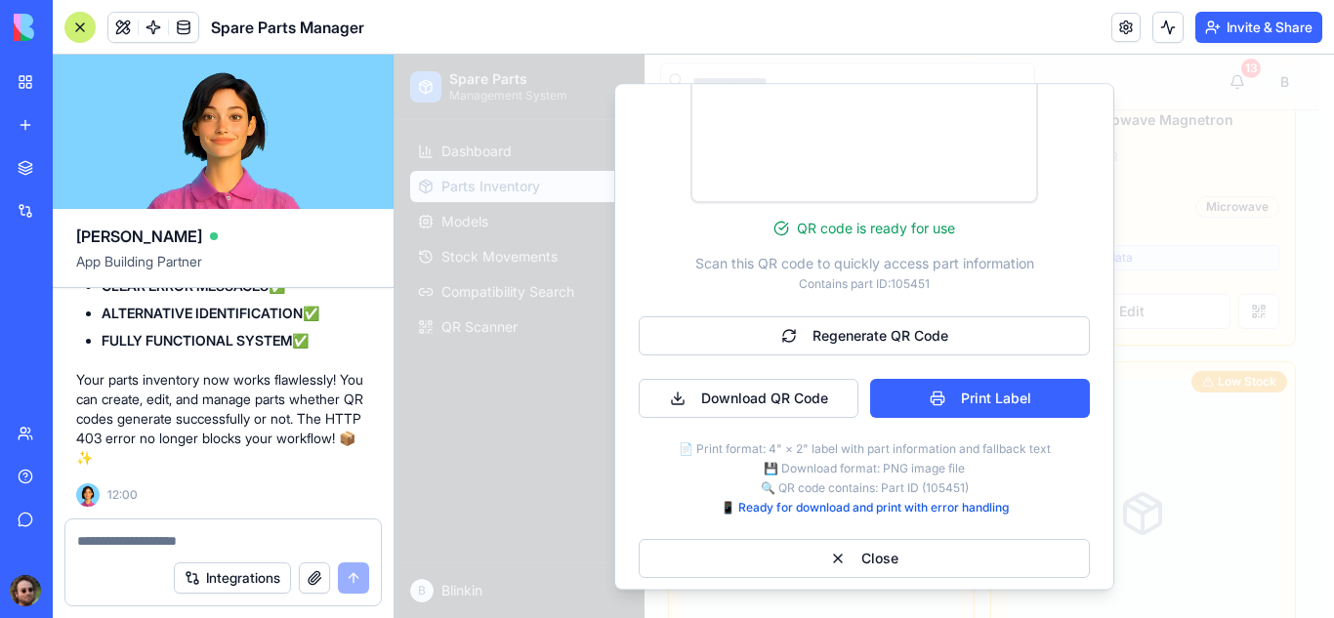
scroll to position [429, 0]
click at [786, 395] on button "Download QR Code" at bounding box center [749, 397] width 220 height 39
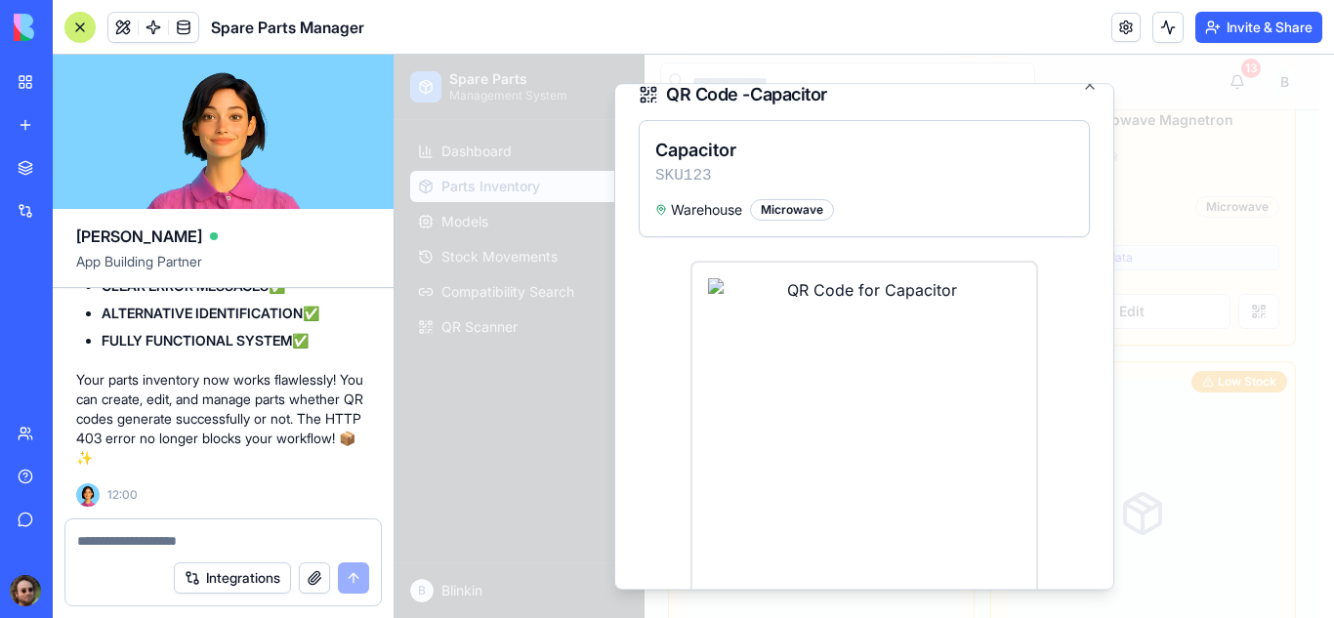
scroll to position [0, 0]
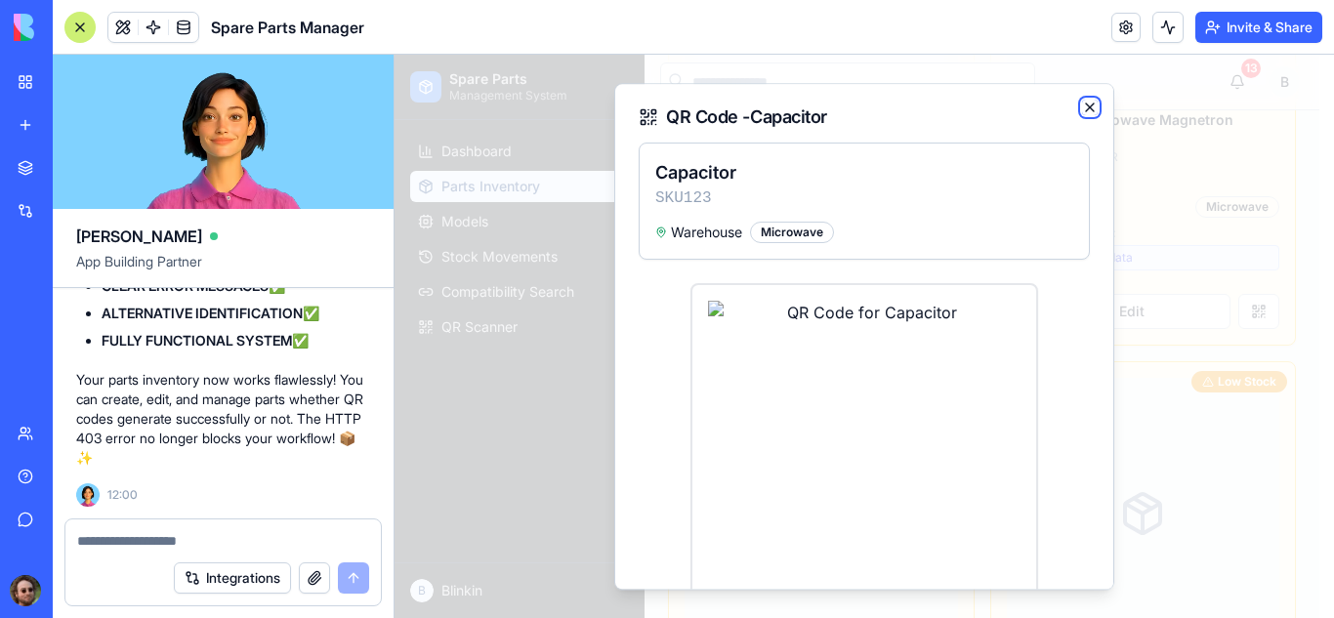
click at [1082, 105] on icon "button" at bounding box center [1090, 108] width 16 height 16
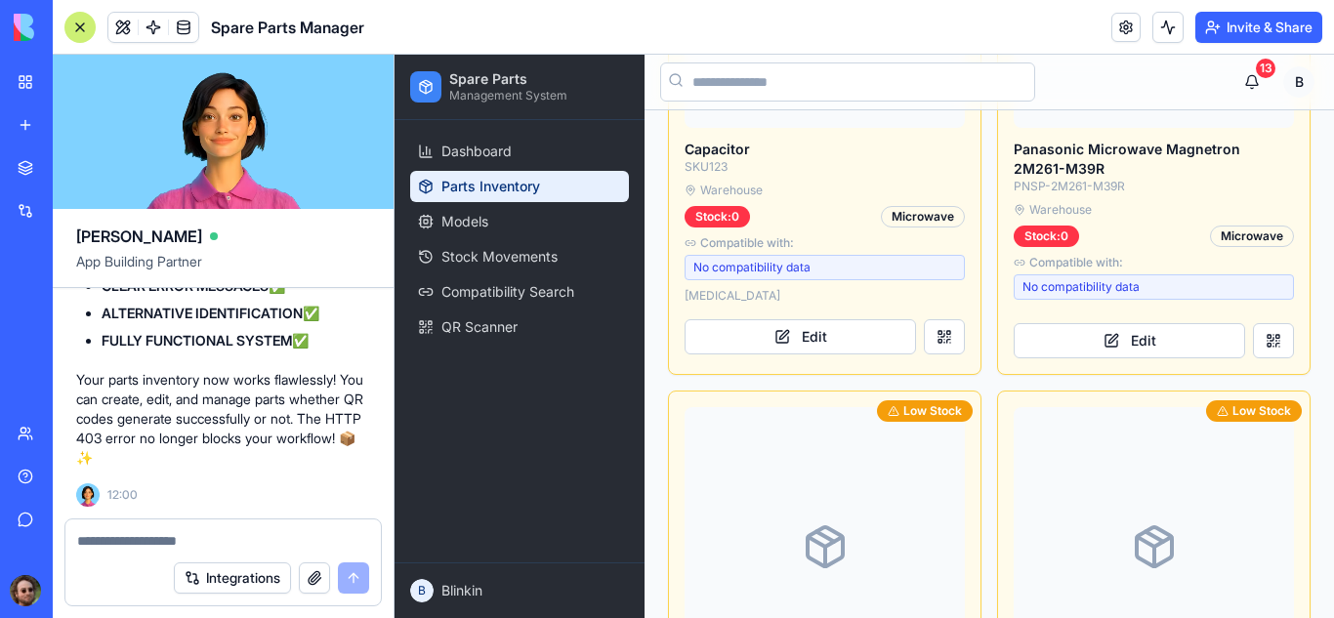
click at [196, 527] on div at bounding box center [222, 535] width 315 height 31
click at [182, 533] on textarea at bounding box center [223, 541] width 292 height 20
type textarea "*"
